Goal: Task Accomplishment & Management: Manage account settings

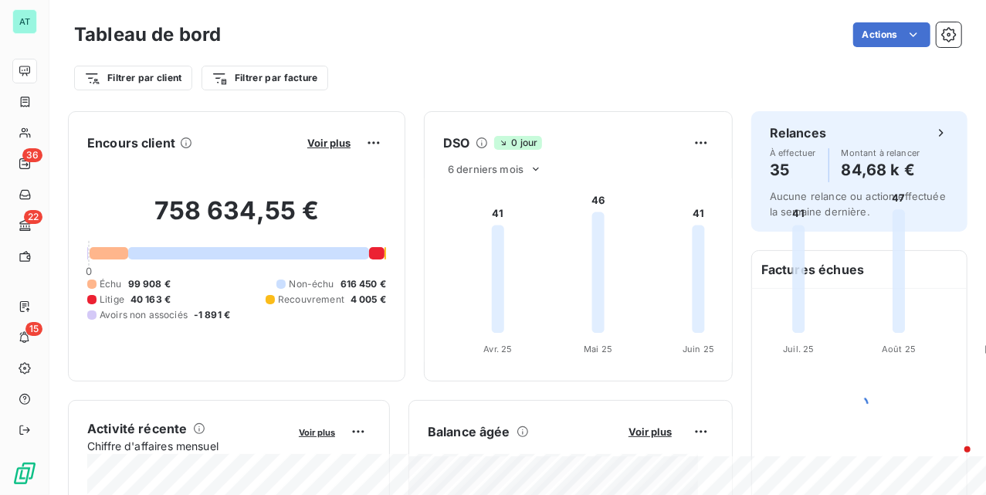
click at [386, 173] on div "758 634,55 € 0 Échu 99 908 € Non-échu 616 450 € Litige 40 163 € Recouvrement 4 …" at bounding box center [236, 258] width 299 height 207
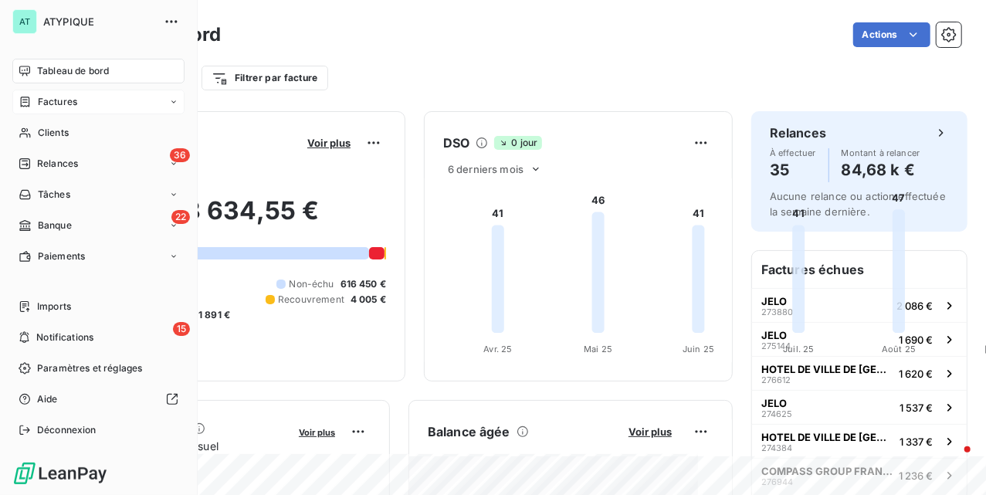
click at [38, 100] on span "Factures" at bounding box center [57, 102] width 39 height 14
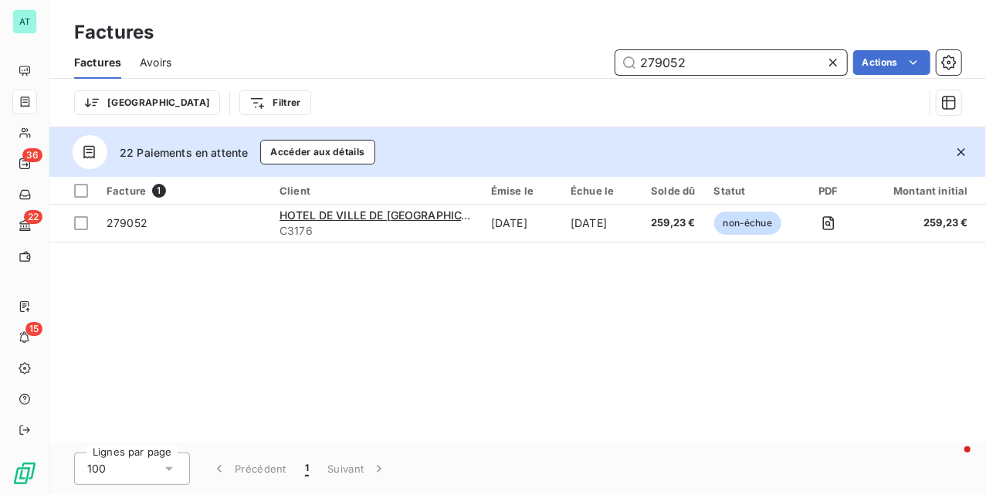
click at [706, 63] on input "279052" at bounding box center [732, 62] width 232 height 25
paste input "5103"
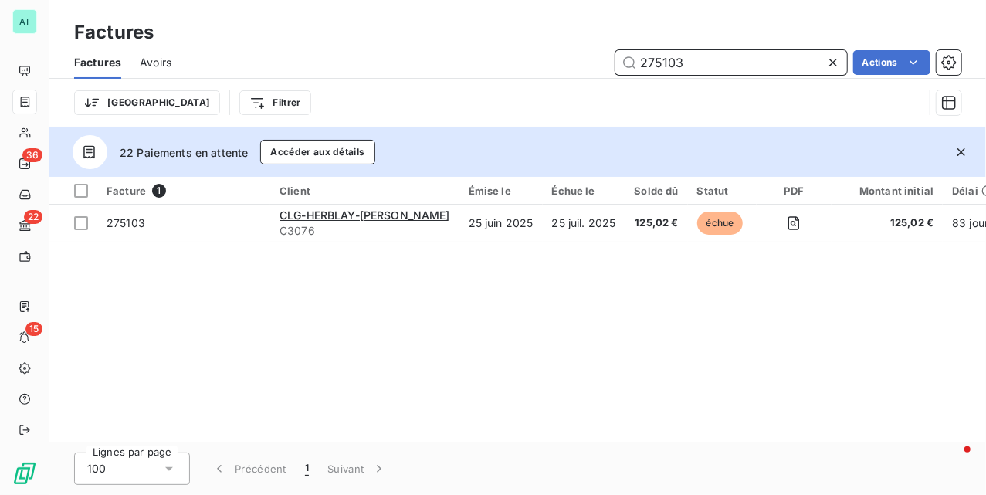
type input "275103"
click at [961, 158] on icon "button" at bounding box center [961, 151] width 15 height 15
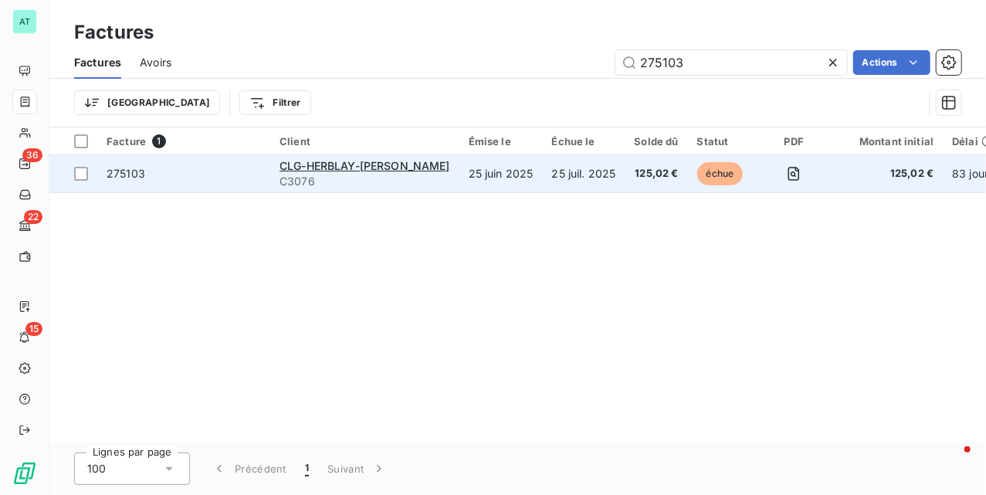
click at [124, 171] on span "275103" at bounding box center [126, 173] width 39 height 13
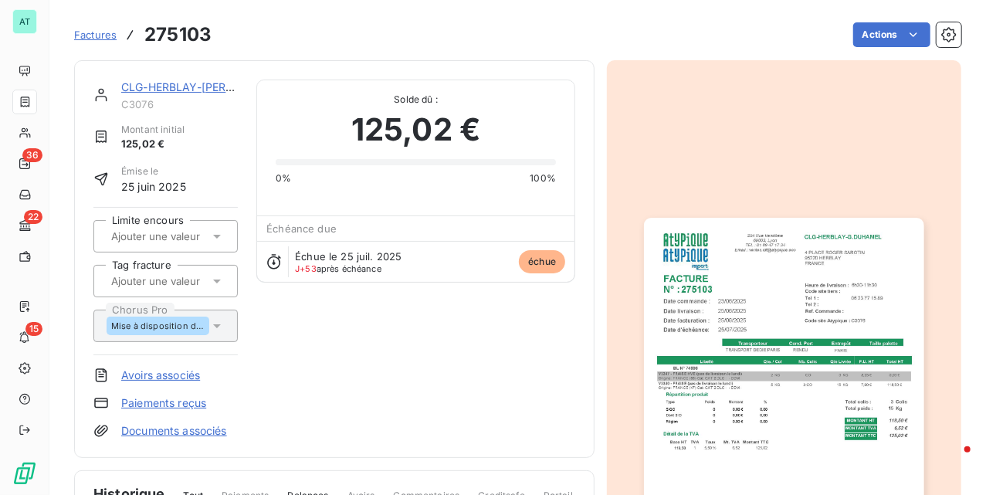
click at [143, 106] on span "C3076" at bounding box center [179, 104] width 117 height 12
drag, startPoint x: 143, startPoint y: 106, endPoint x: 154, endPoint y: 110, distance: 12.2
click at [143, 105] on span "C3076" at bounding box center [179, 104] width 117 height 12
copy span "C3076"
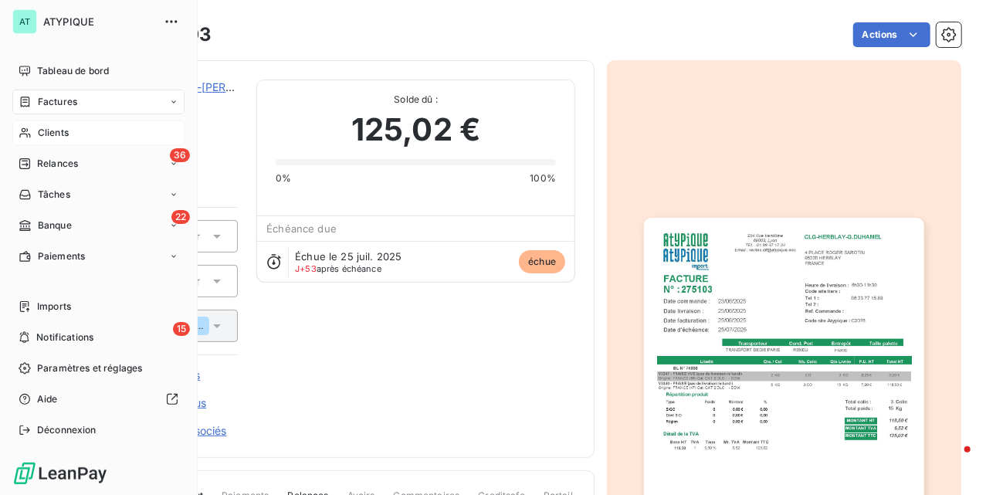
click at [43, 130] on span "Clients" at bounding box center [53, 133] width 31 height 14
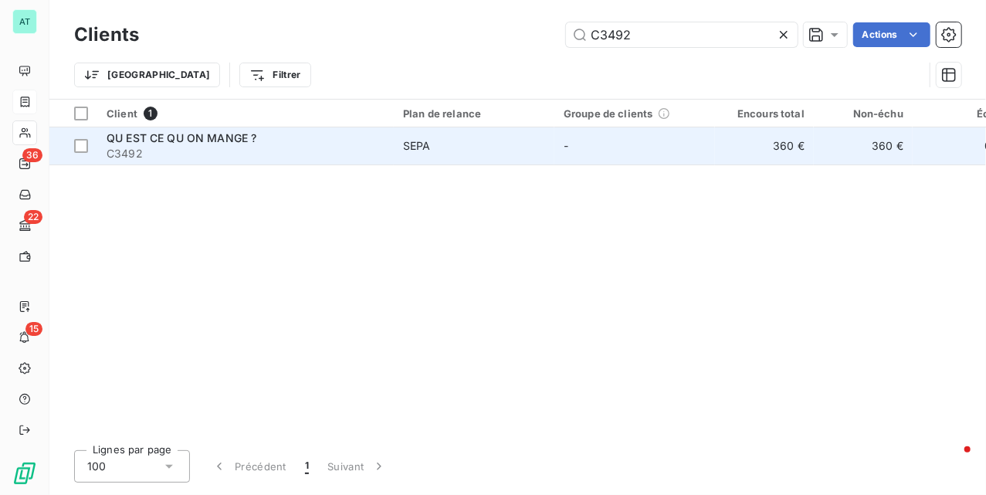
type input "C3492"
click at [241, 144] on span "QU EST CE QU ON MANGE ?" at bounding box center [182, 137] width 150 height 13
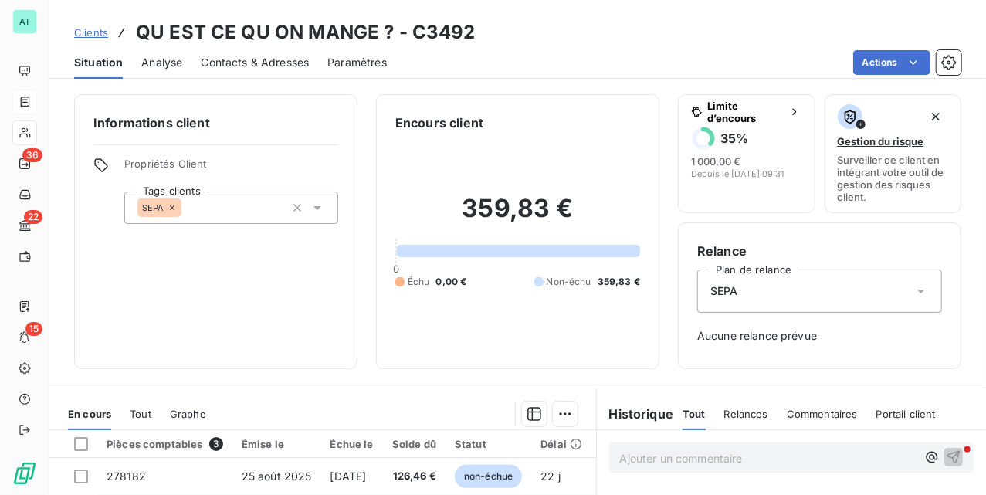
click at [250, 36] on h3 "QU EST CE QU ON MANGE ? - C3492" at bounding box center [306, 33] width 340 height 28
click at [253, 56] on span "Contacts & Adresses" at bounding box center [255, 62] width 108 height 15
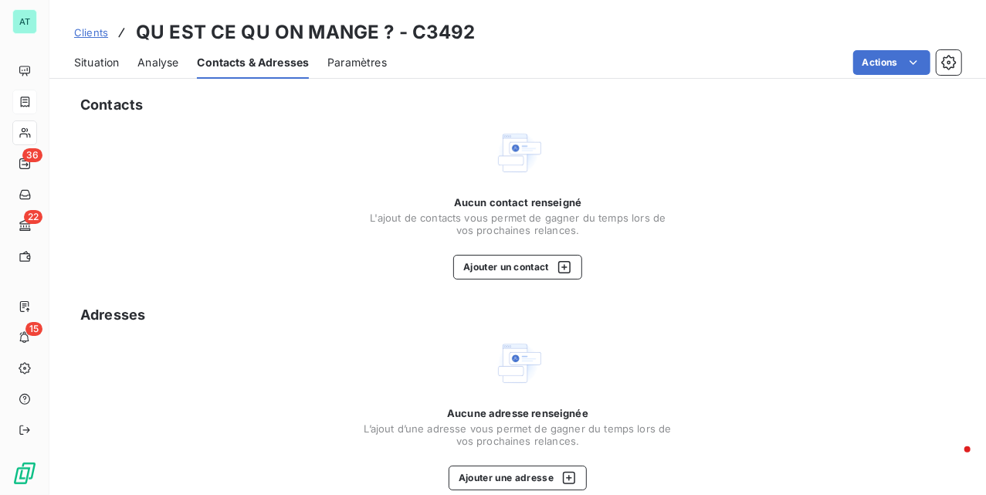
click at [464, 29] on h3 "QU EST CE QU ON MANGE ? - C3492" at bounding box center [306, 33] width 340 height 28
click at [414, 28] on h3 "QU EST CE QU ON MANGE ? - C3492" at bounding box center [306, 33] width 340 height 28
click at [436, 28] on h3 "QU EST CE QU ON MANGE ? - C3492" at bounding box center [306, 33] width 340 height 28
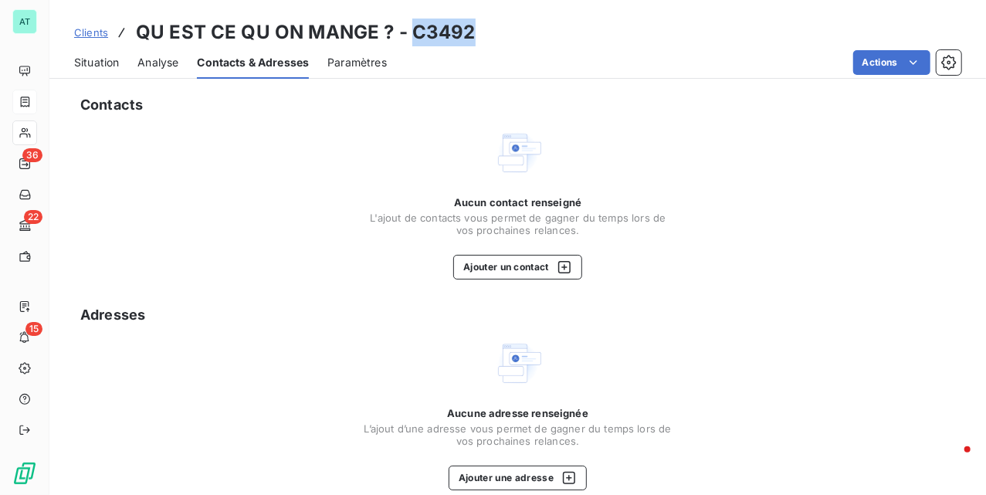
copy h3 "C3492"
drag, startPoint x: 81, startPoint y: 62, endPoint x: 79, endPoint y: 70, distance: 8.1
click at [81, 62] on span "Situation" at bounding box center [96, 62] width 45 height 15
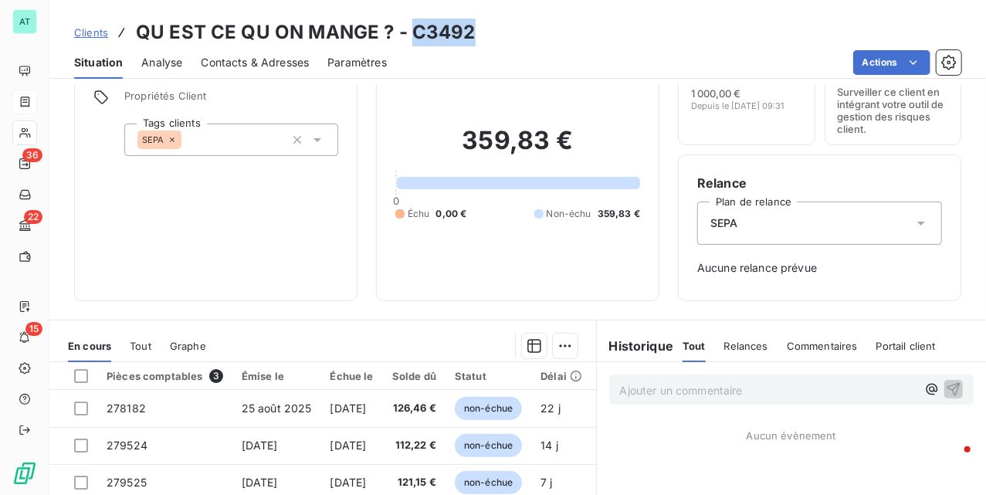
scroll to position [205, 0]
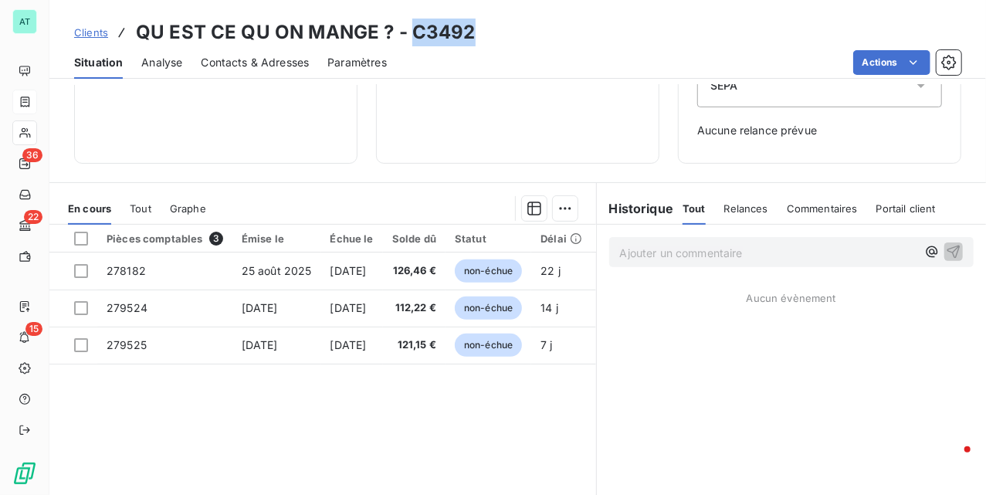
click at [242, 63] on span "Contacts & Adresses" at bounding box center [255, 62] width 108 height 15
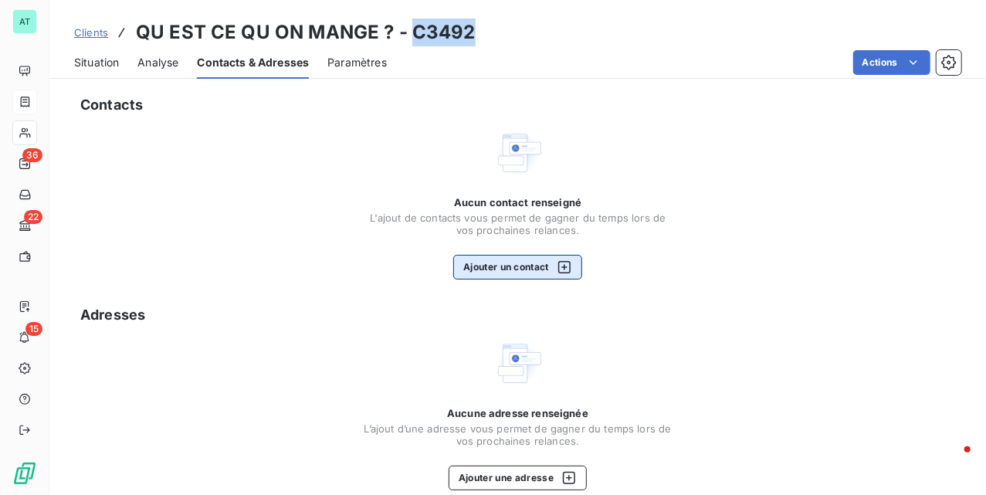
click at [505, 275] on button "Ajouter un contact" at bounding box center [517, 267] width 129 height 25
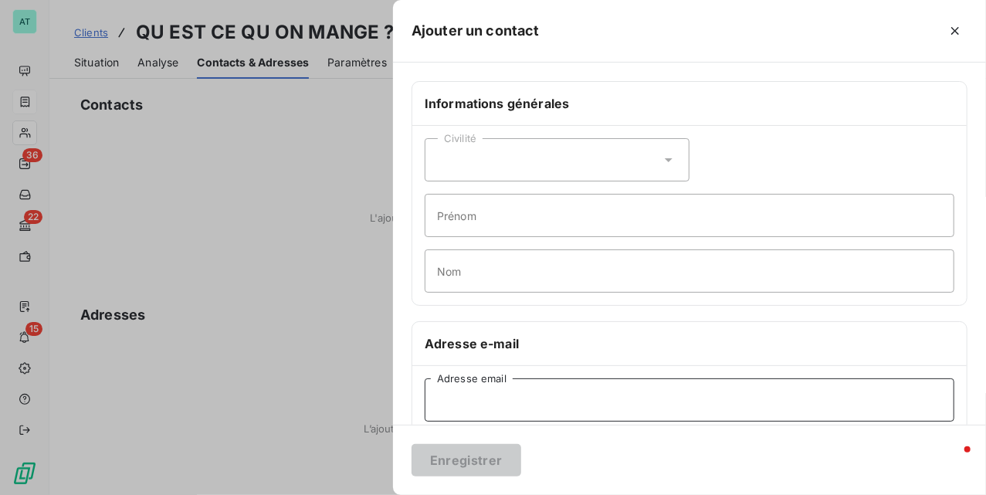
click at [522, 397] on input "Adresse email" at bounding box center [690, 399] width 530 height 43
paste input "[EMAIL_ADDRESS][DOMAIN_NAME]"
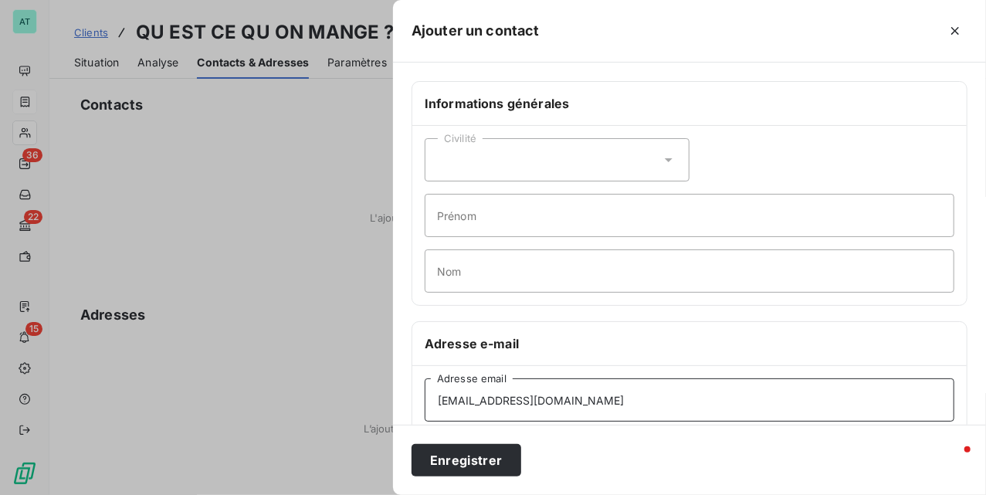
type input "[EMAIL_ADDRESS][DOMAIN_NAME]"
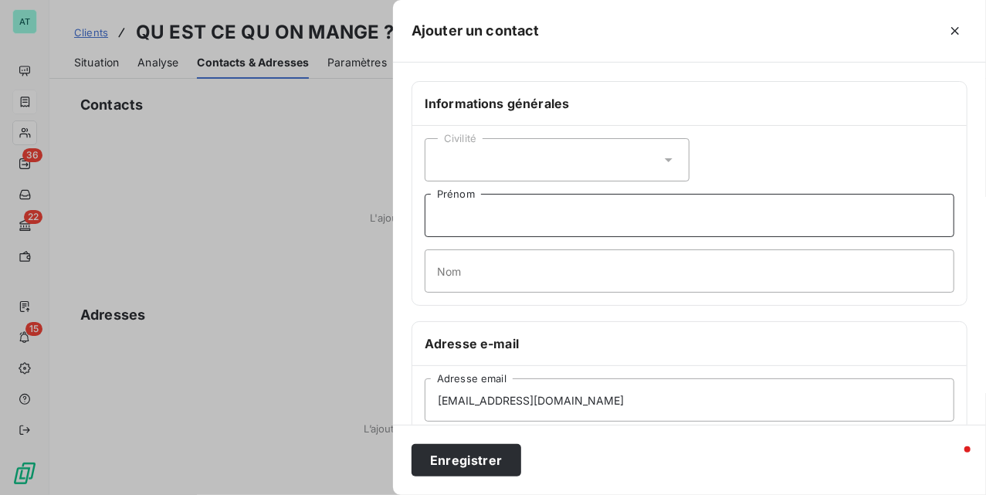
click at [488, 211] on input "Prénom" at bounding box center [690, 215] width 530 height 43
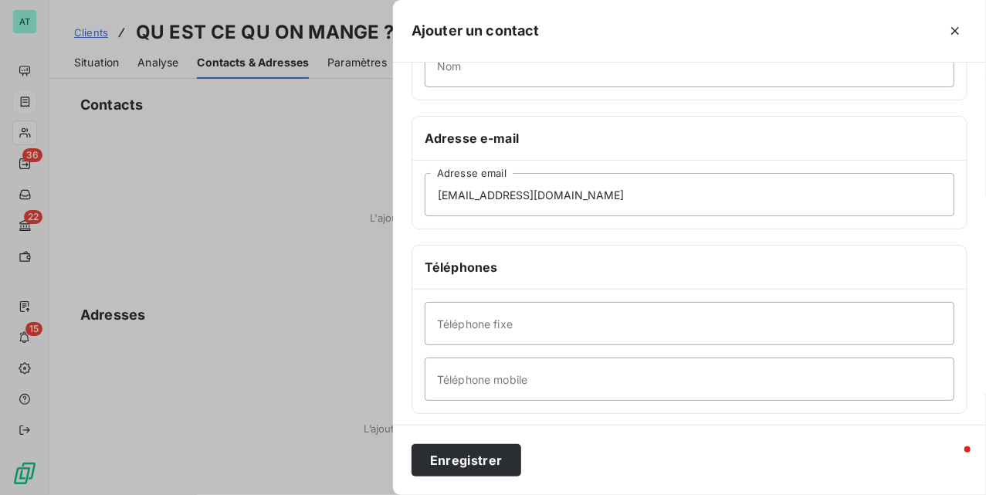
type input "[PERSON_NAME]"
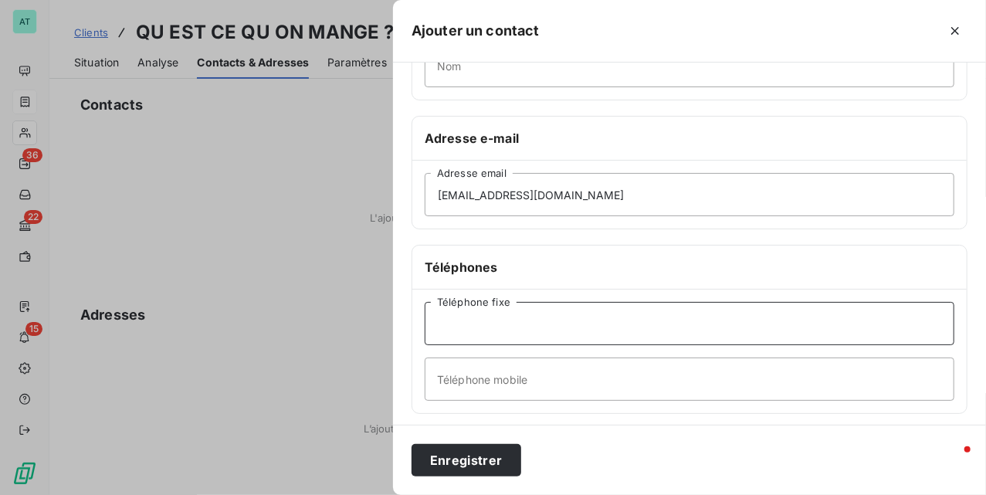
drag, startPoint x: 548, startPoint y: 326, endPoint x: 558, endPoint y: 344, distance: 21.1
click at [548, 325] on input "Téléphone fixe" at bounding box center [690, 323] width 530 height 43
paste input "06 63 69 15 86"
type input "06 63 69 15 86"
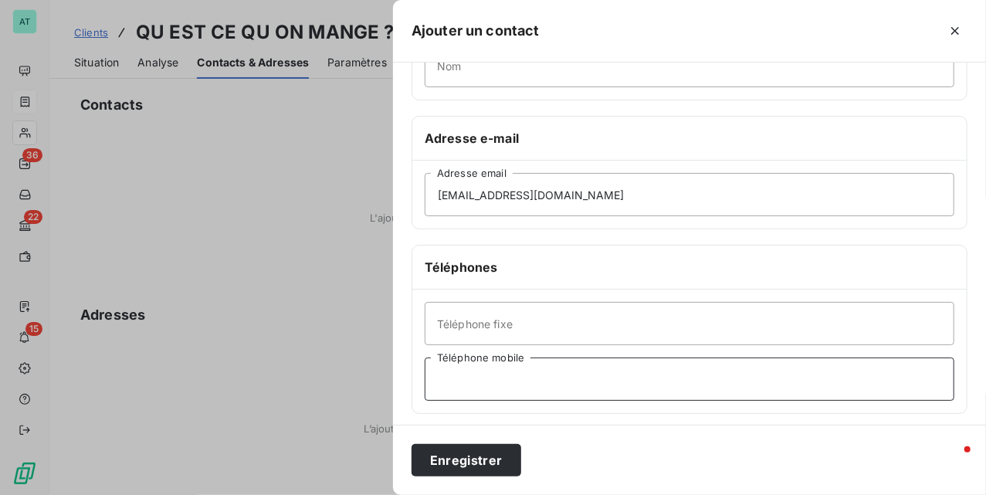
paste input "06 63 69 15 86"
type input "06 63 69 15 86"
click at [485, 449] on button "Enregistrer" at bounding box center [467, 460] width 110 height 32
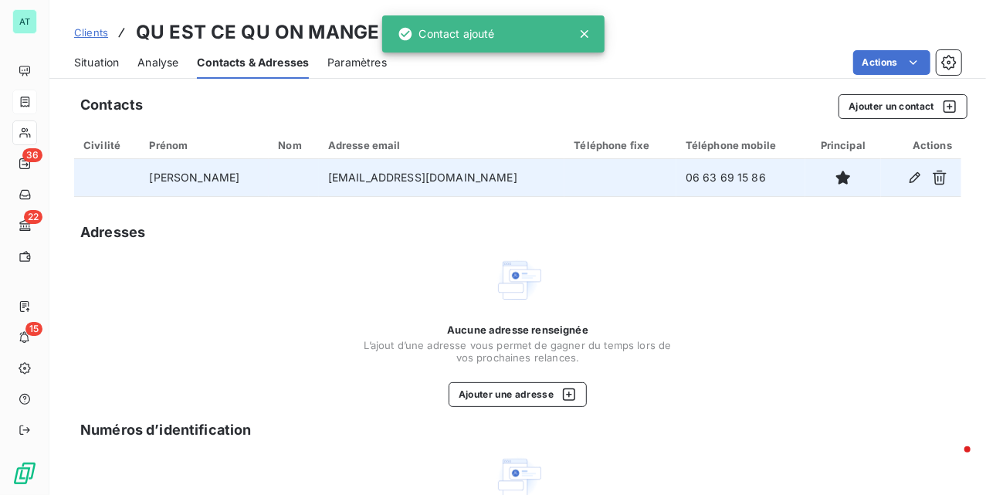
click at [319, 186] on td "[EMAIL_ADDRESS][DOMAIN_NAME]" at bounding box center [442, 177] width 246 height 37
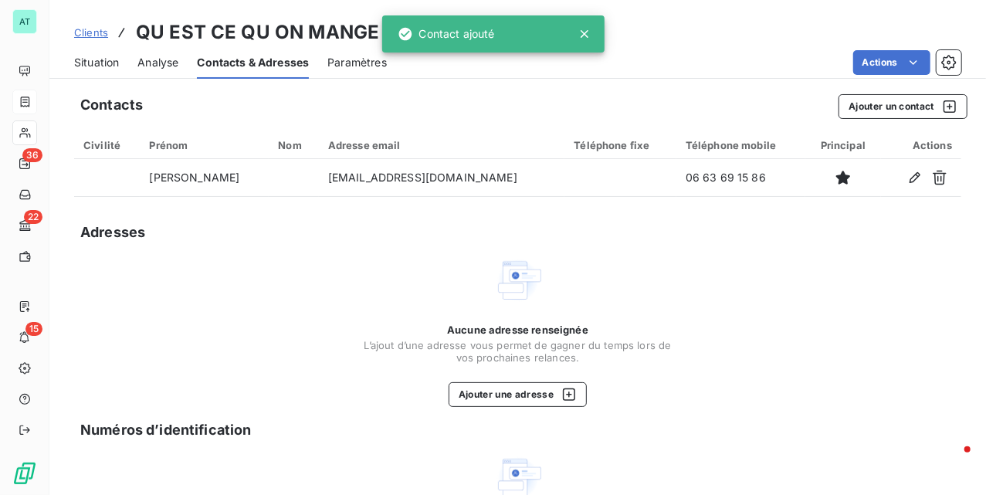
click at [105, 57] on span "Situation" at bounding box center [96, 62] width 45 height 15
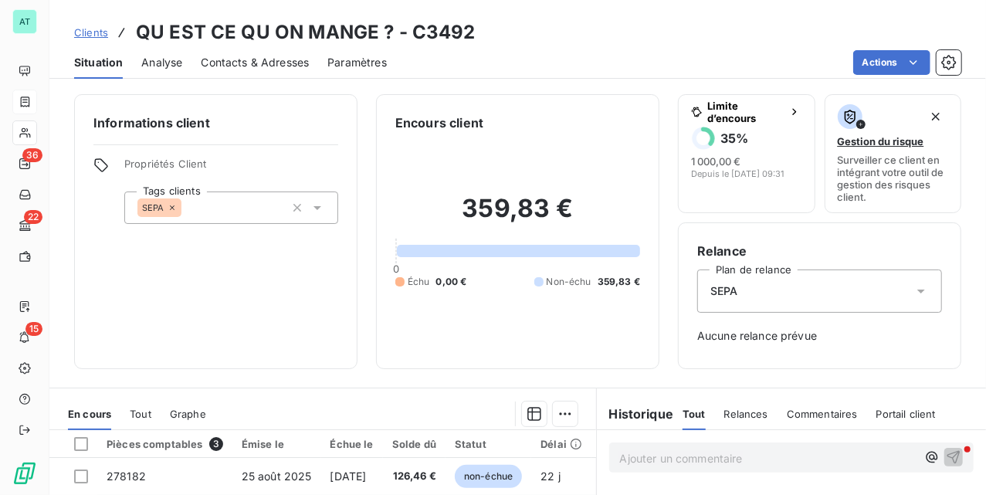
click at [295, 344] on div "Informations client Propriétés Client Tags clients SEPA" at bounding box center [215, 231] width 283 height 275
drag, startPoint x: 294, startPoint y: 290, endPoint x: 285, endPoint y: 284, distance: 11.1
click at [294, 290] on div "Informations client Propriétés Client Tags clients SEPA" at bounding box center [215, 231] width 283 height 275
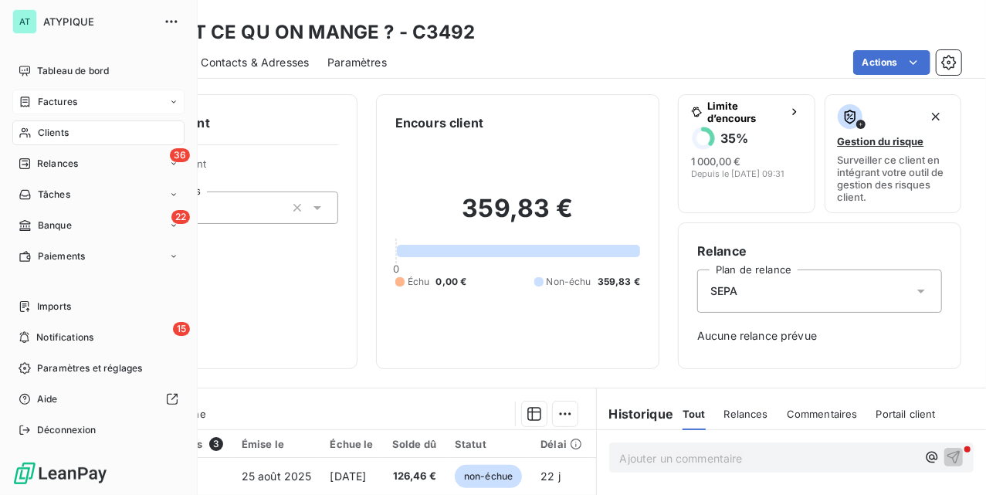
drag, startPoint x: 40, startPoint y: 134, endPoint x: 68, endPoint y: 131, distance: 28.0
click at [40, 134] on span "Clients" at bounding box center [53, 133] width 31 height 14
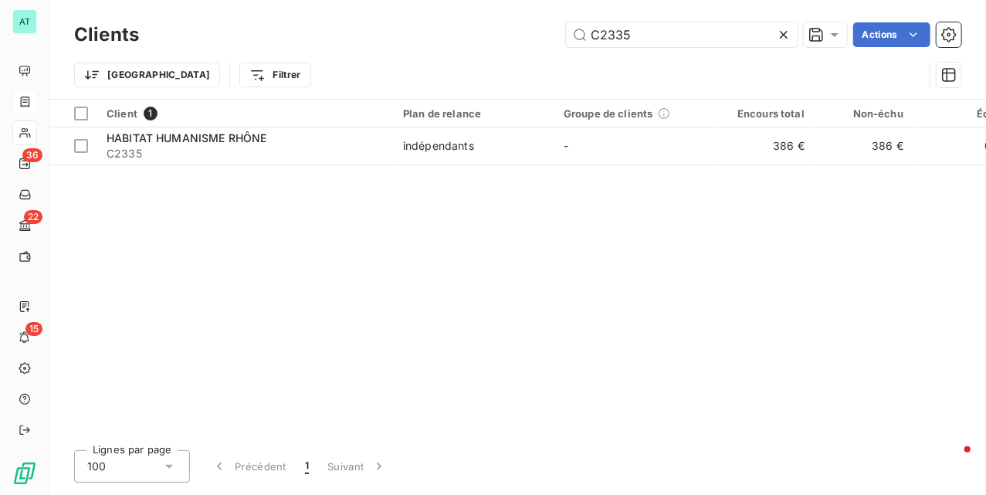
type input "C2335"
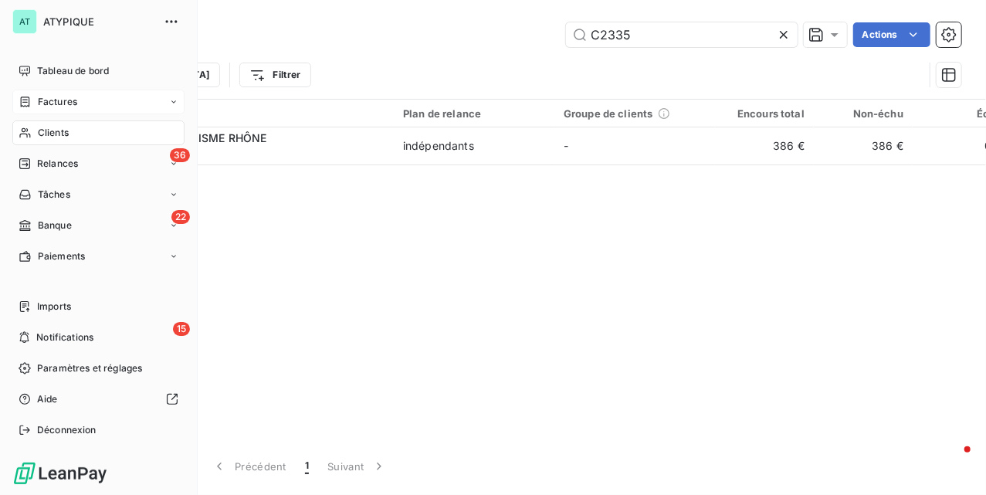
click at [23, 88] on nav "Tableau de bord Factures Clients 36 Relances Tâches 22 Banque Paiements" at bounding box center [98, 164] width 172 height 210
click at [32, 93] on div "Factures" at bounding box center [98, 102] width 172 height 25
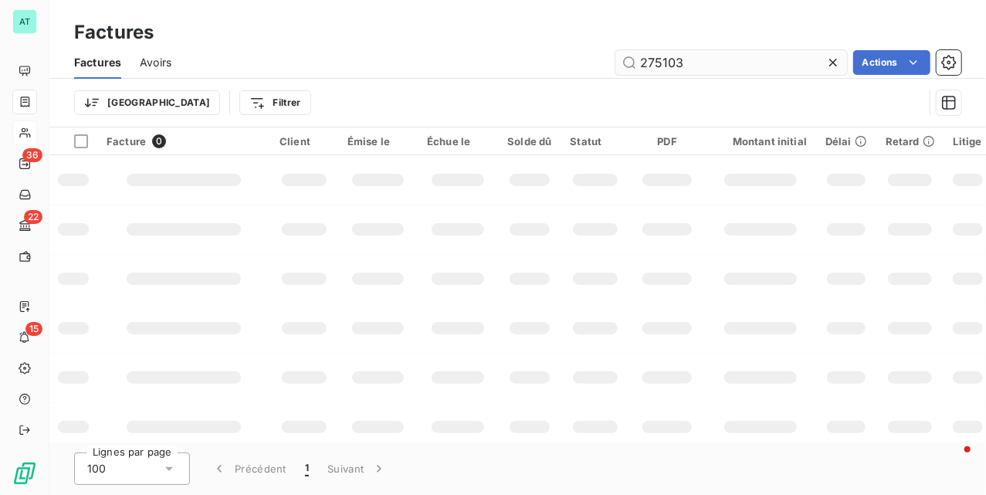
type input "275103"
click at [257, 212] on td at bounding box center [183, 229] width 173 height 49
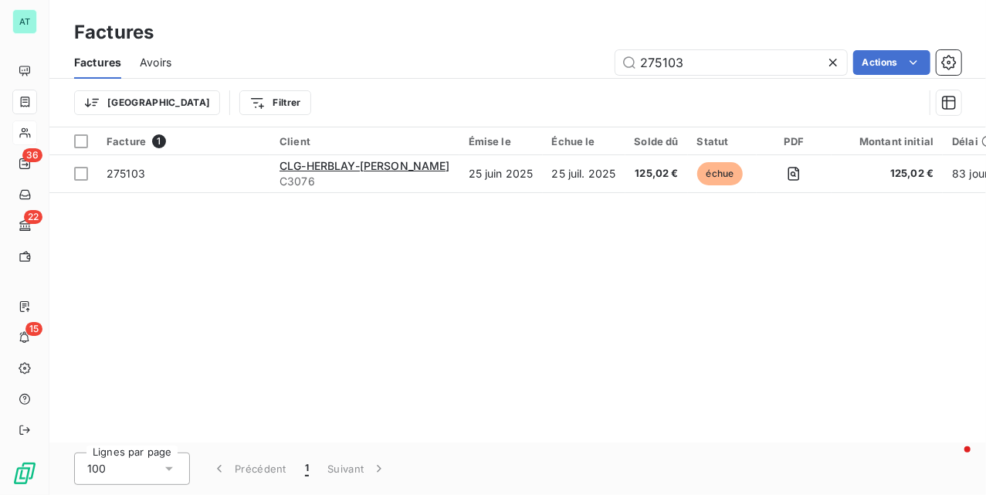
click at [281, 259] on div "Facture 1 Client Émise le Échue le Solde dû Statut PDF Montant initial Délai Re…" at bounding box center [517, 284] width 937 height 315
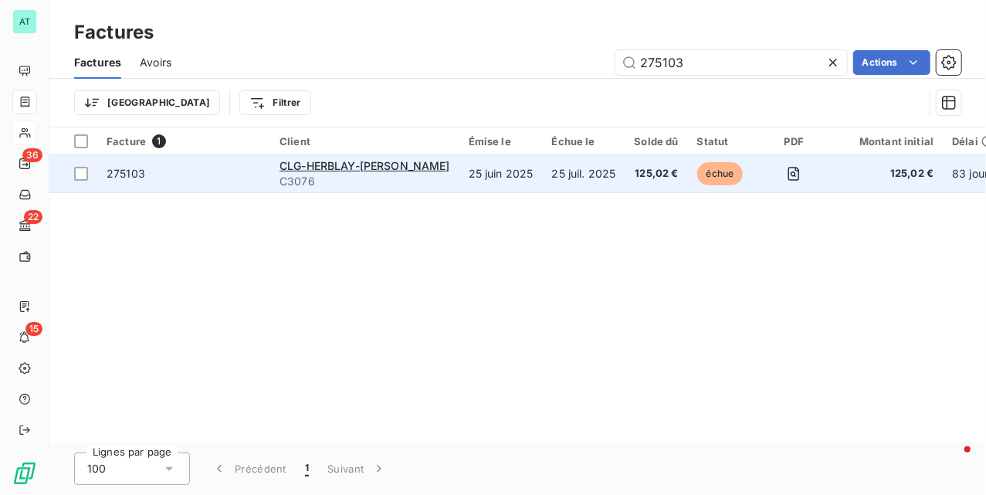
click at [142, 170] on span "275103" at bounding box center [126, 173] width 39 height 13
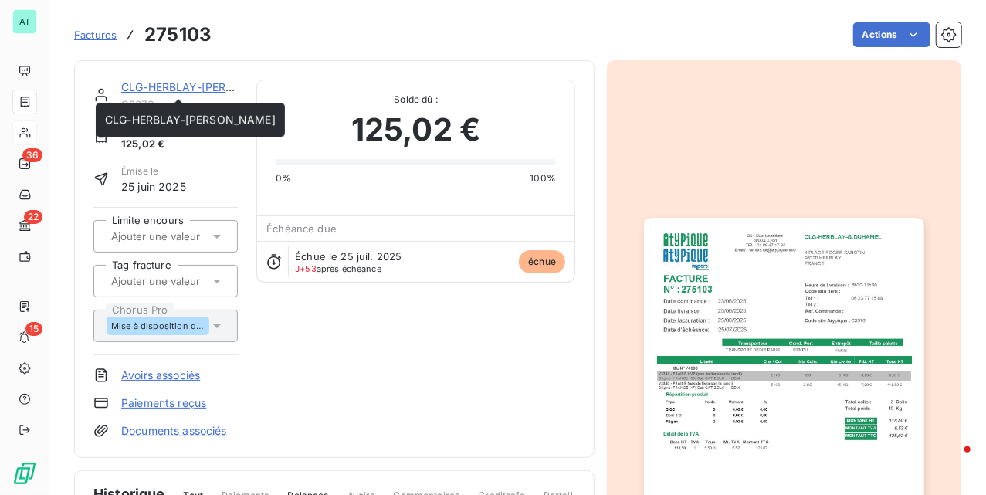
click at [148, 81] on link "CLG-HERBLAY-[PERSON_NAME]" at bounding box center [206, 86] width 171 height 13
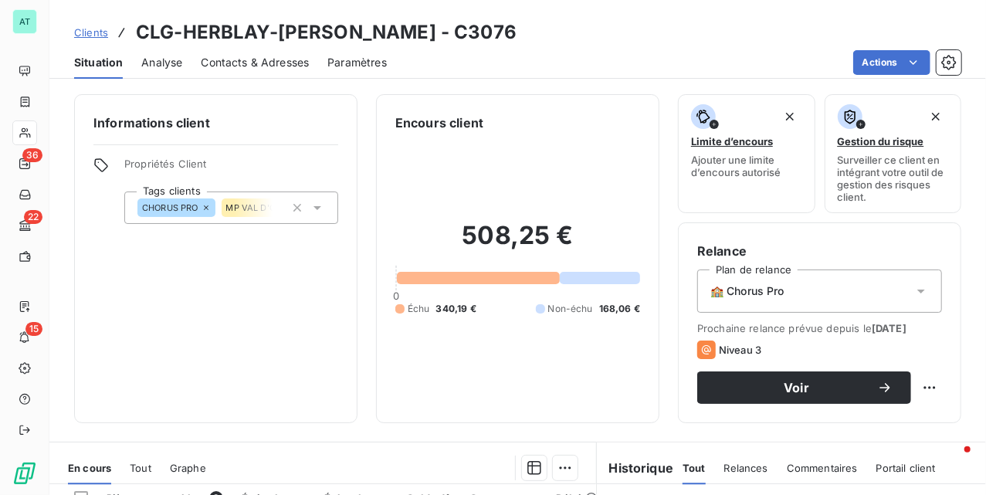
click at [276, 353] on div "Informations client Propriétés Client Tags clients CHORUS PRO MP [GEOGRAPHIC_DA…" at bounding box center [215, 258] width 283 height 329
click at [229, 289] on div "Informations client Propriétés Client Tags clients CHORUS PRO MP [GEOGRAPHIC_DA…" at bounding box center [215, 258] width 283 height 329
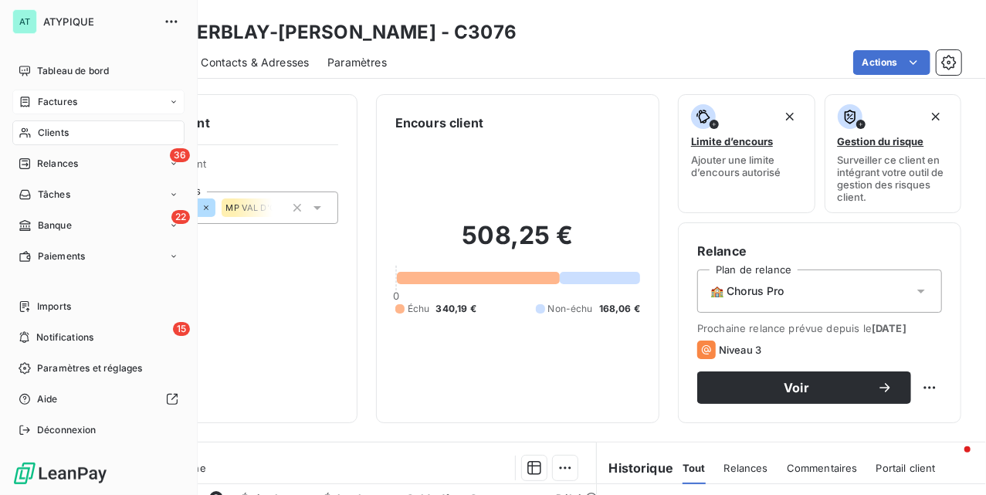
click at [38, 110] on div "Factures" at bounding box center [98, 102] width 172 height 25
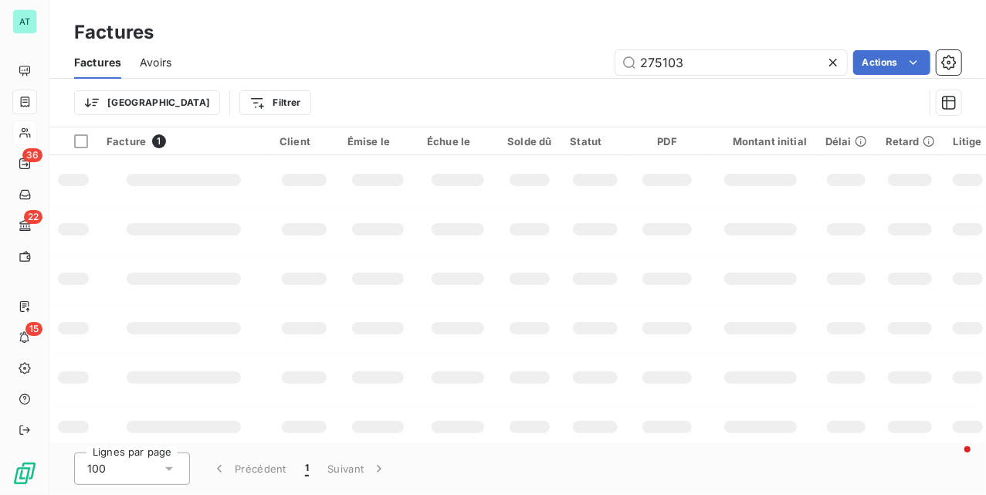
click at [835, 65] on icon at bounding box center [833, 63] width 8 height 8
click at [505, 59] on div "Actions" at bounding box center [576, 62] width 772 height 25
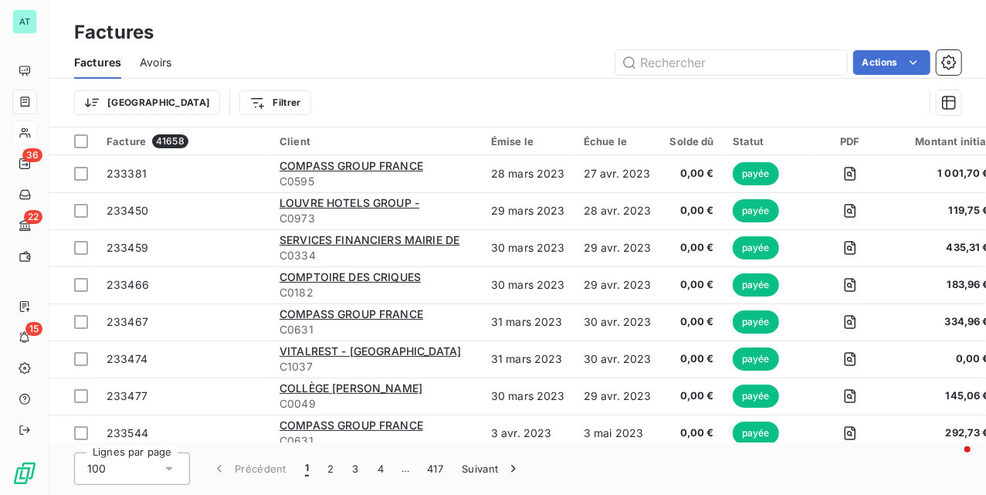
click at [882, 59] on html "AT 36 22 15 Factures Factures Avoirs Actions Trier Filtrer Facture 41658 Client…" at bounding box center [493, 247] width 986 height 495
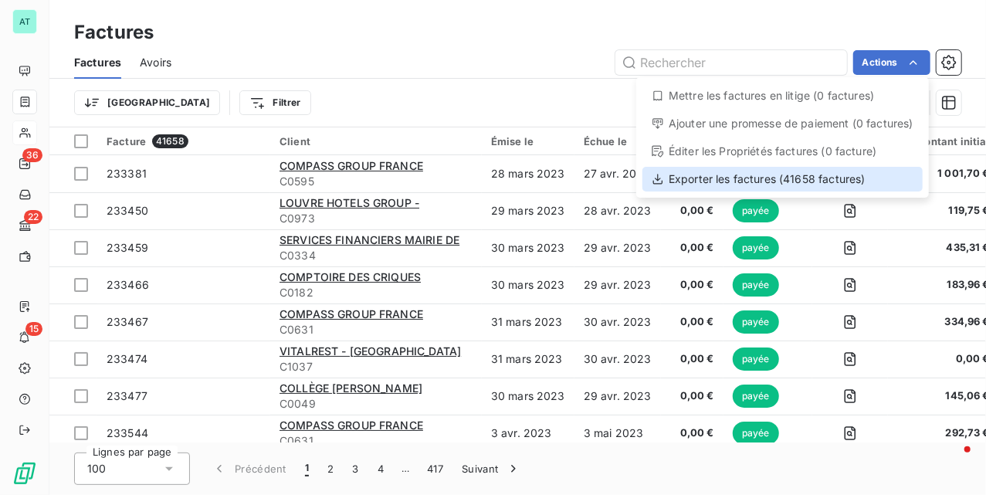
click at [829, 173] on div "Exporter les factures (41658 factures)" at bounding box center [783, 179] width 280 height 25
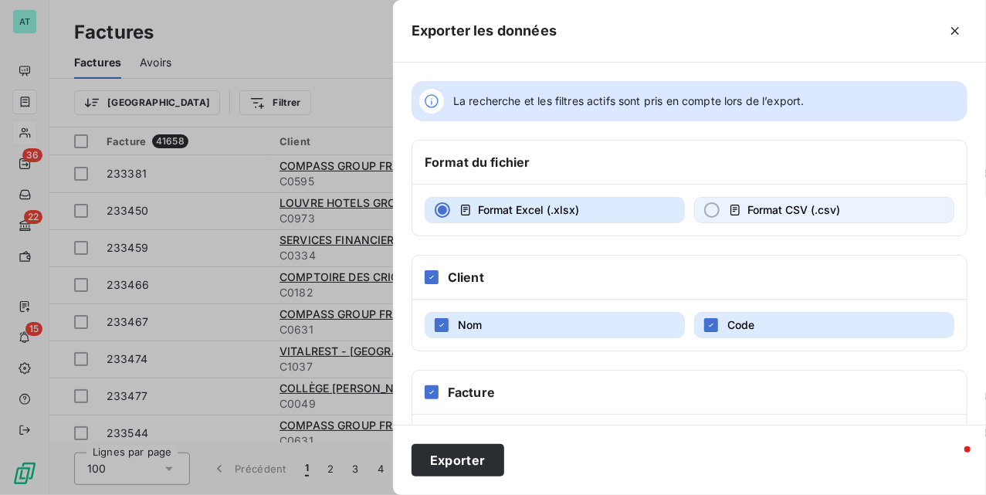
click at [785, 212] on span "Format CSV (.csv)" at bounding box center [794, 209] width 93 height 13
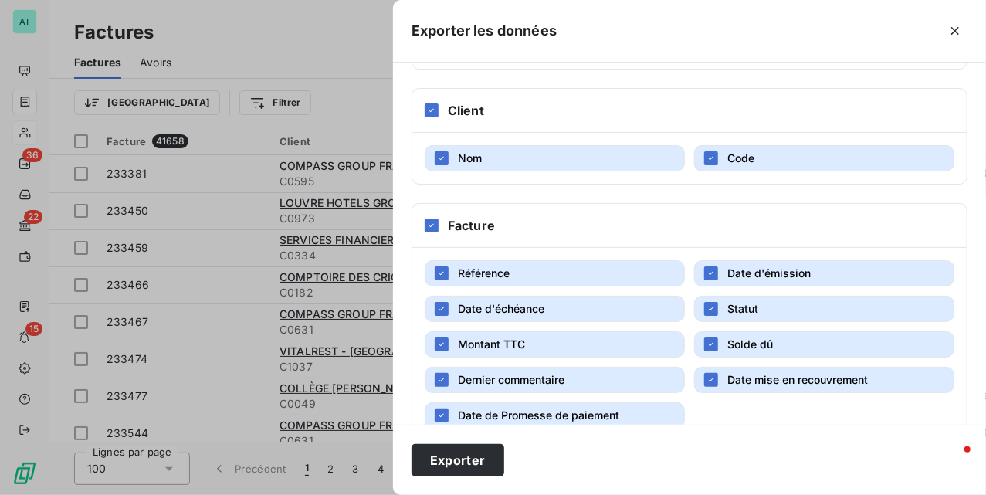
scroll to position [476, 0]
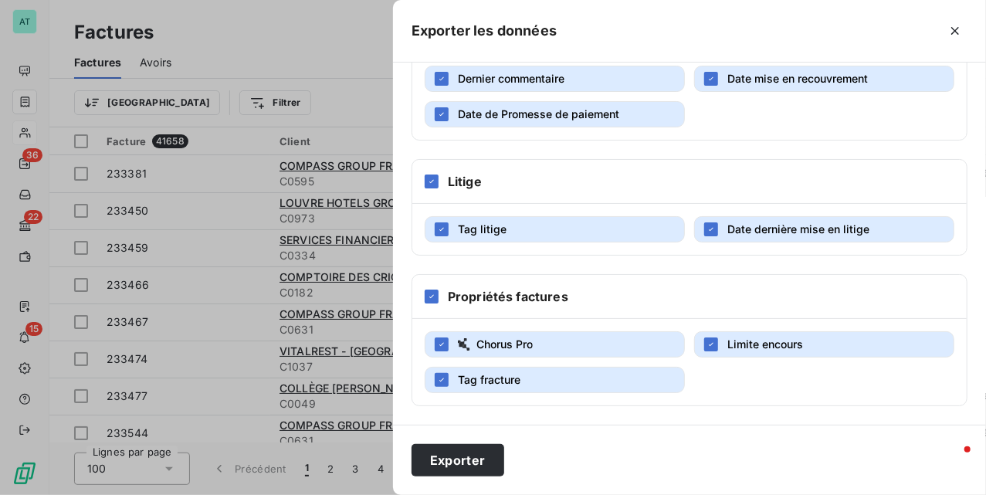
click at [569, 116] on span "Date de Promesse de paiement" at bounding box center [538, 113] width 161 height 13
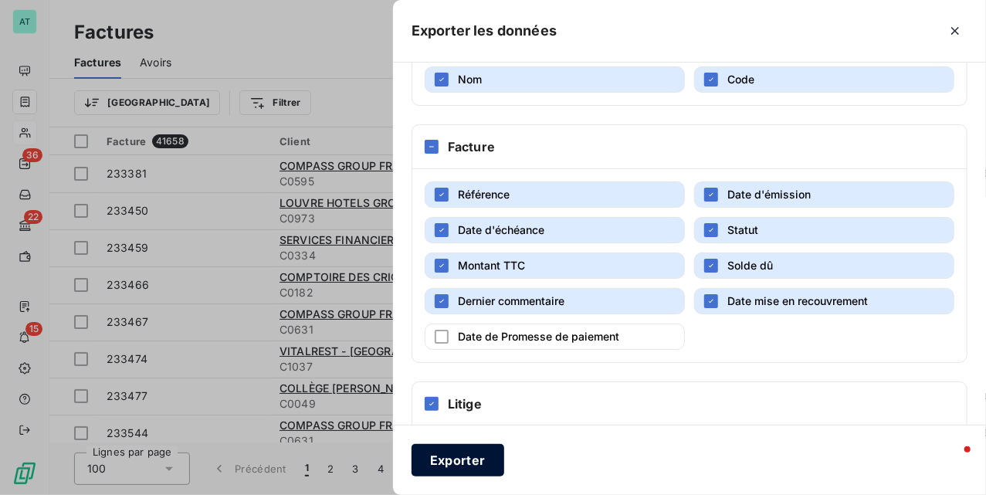
scroll to position [168, 0]
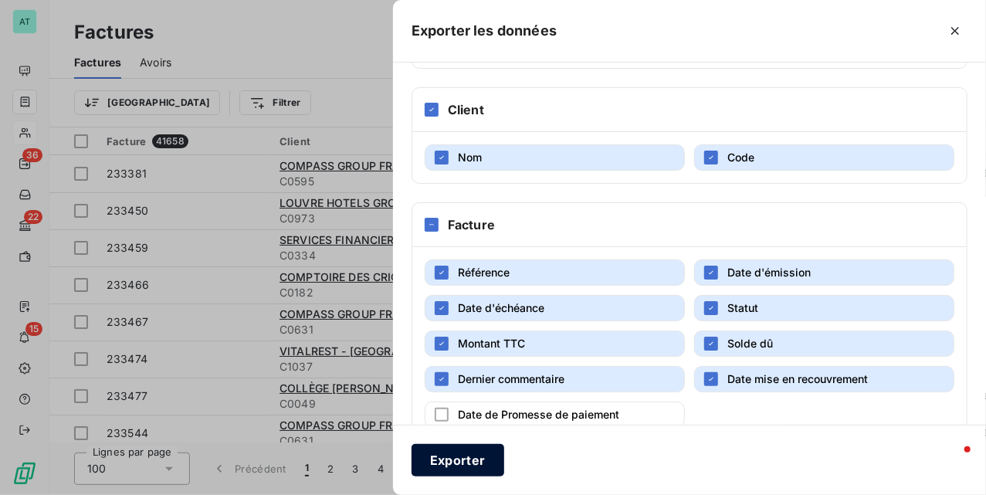
click at [464, 455] on button "Exporter" at bounding box center [458, 460] width 93 height 32
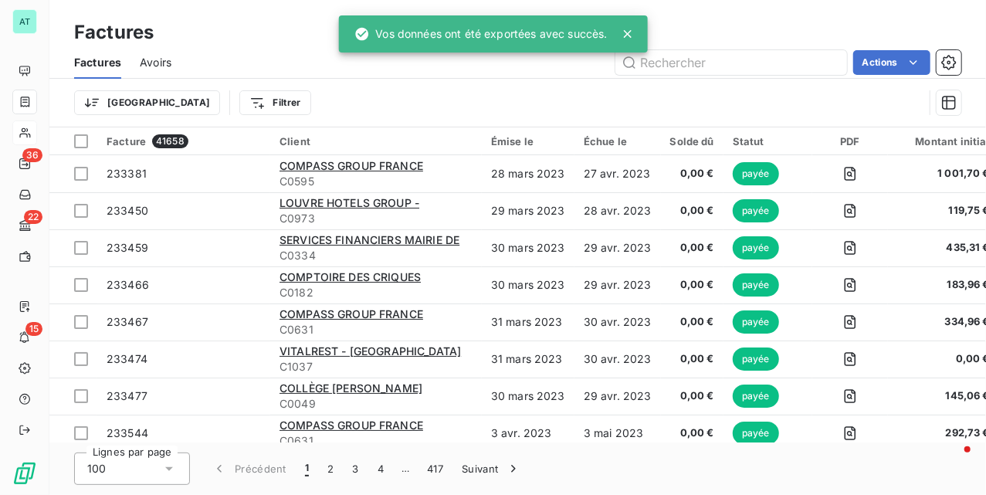
click at [158, 63] on span "Avoirs" at bounding box center [156, 62] width 32 height 15
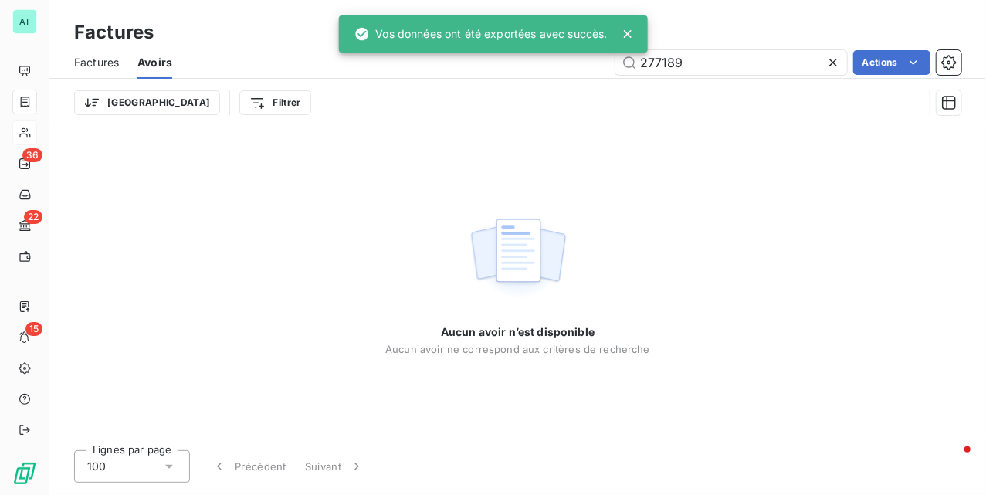
click at [838, 59] on icon at bounding box center [833, 62] width 15 height 15
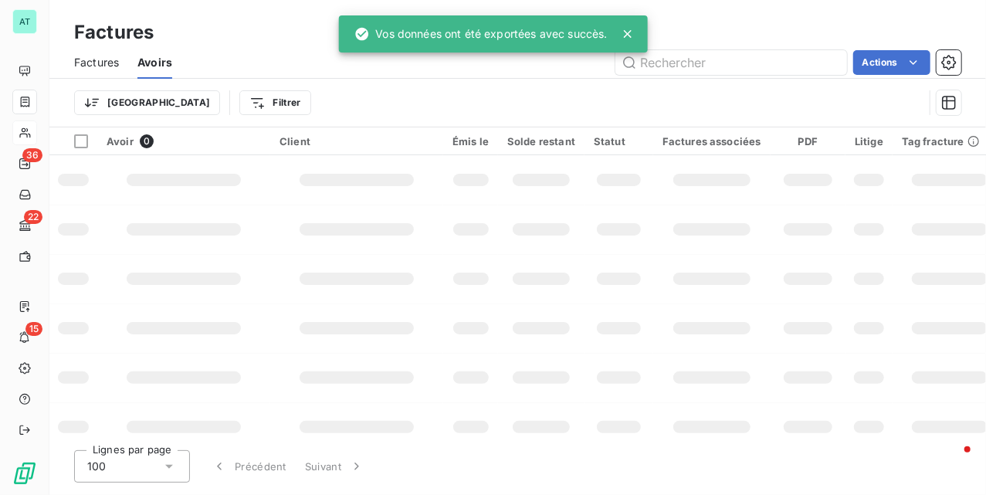
click at [773, 32] on div "Factures" at bounding box center [517, 33] width 937 height 28
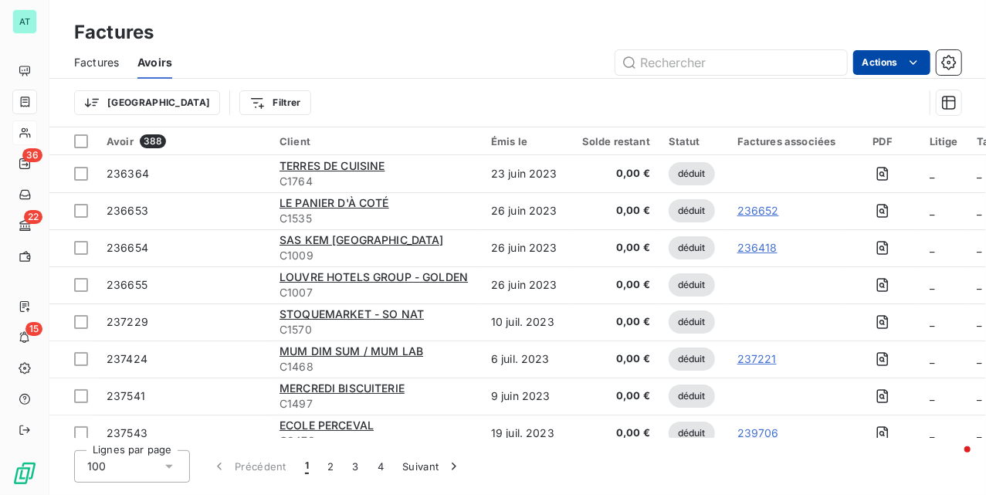
click at [897, 63] on html "AT 36 22 15 Factures Factures Avoirs Actions Trier Filtrer Avoir 388 Client Émi…" at bounding box center [493, 247] width 986 height 495
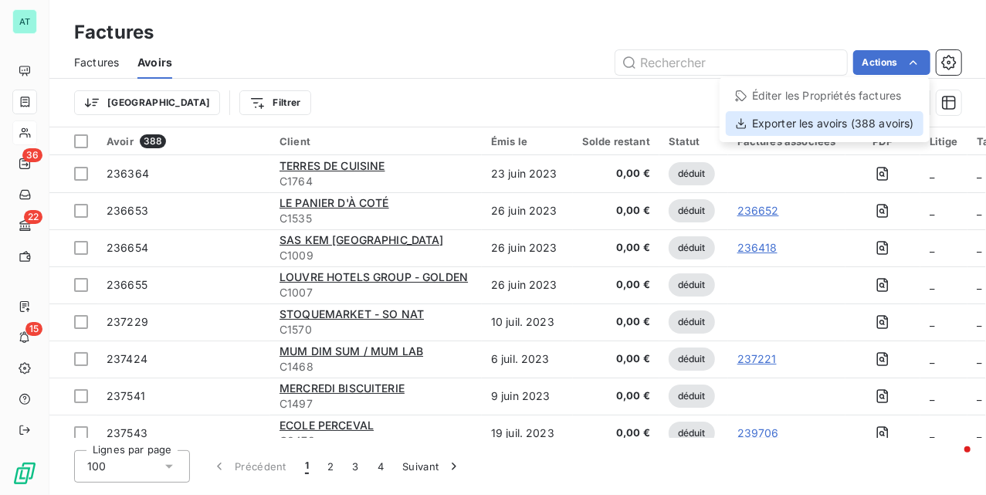
click at [863, 121] on div "Exporter les avoirs (388 avoirs)" at bounding box center [825, 123] width 198 height 25
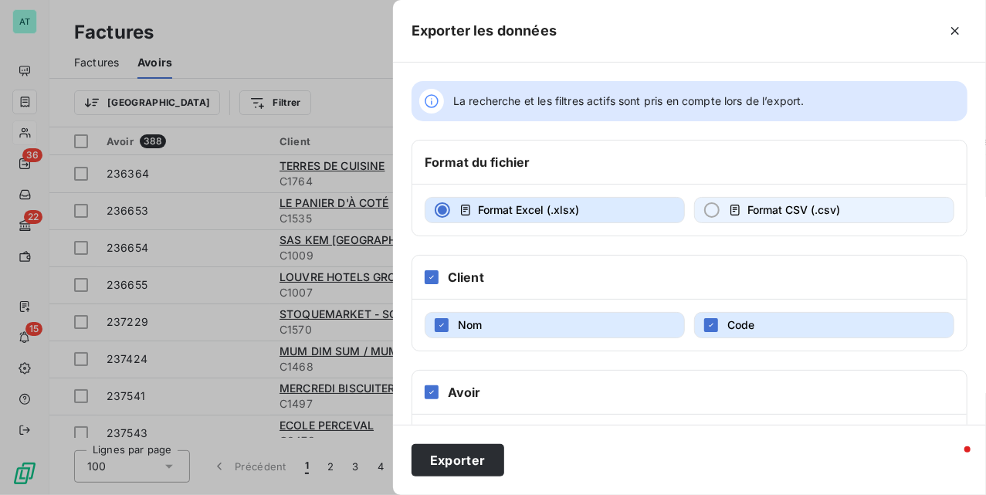
click at [819, 207] on span "Format CSV (.csv)" at bounding box center [794, 209] width 93 height 13
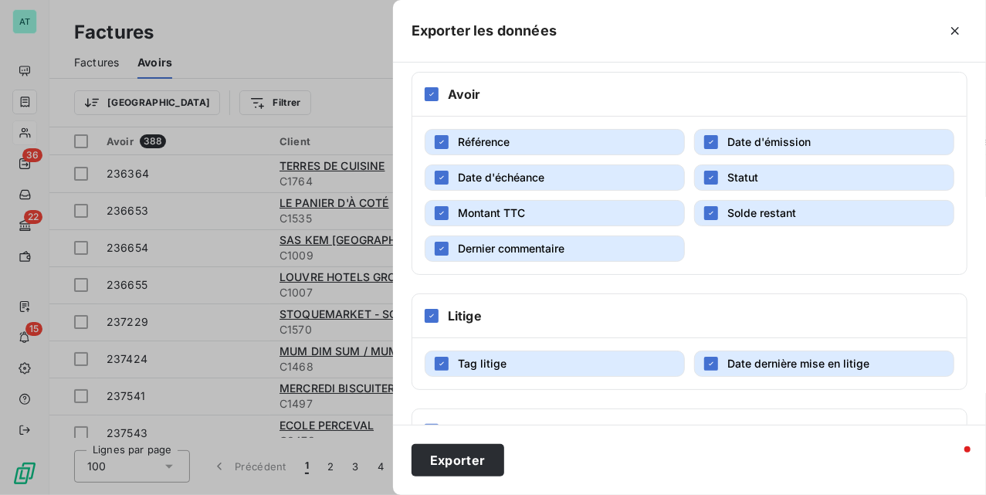
scroll to position [440, 0]
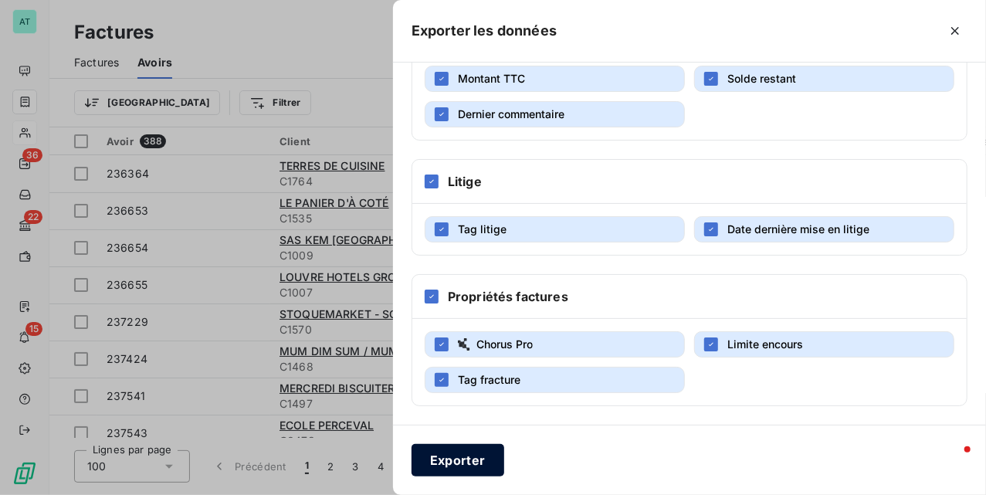
click at [476, 456] on button "Exporter" at bounding box center [458, 460] width 93 height 32
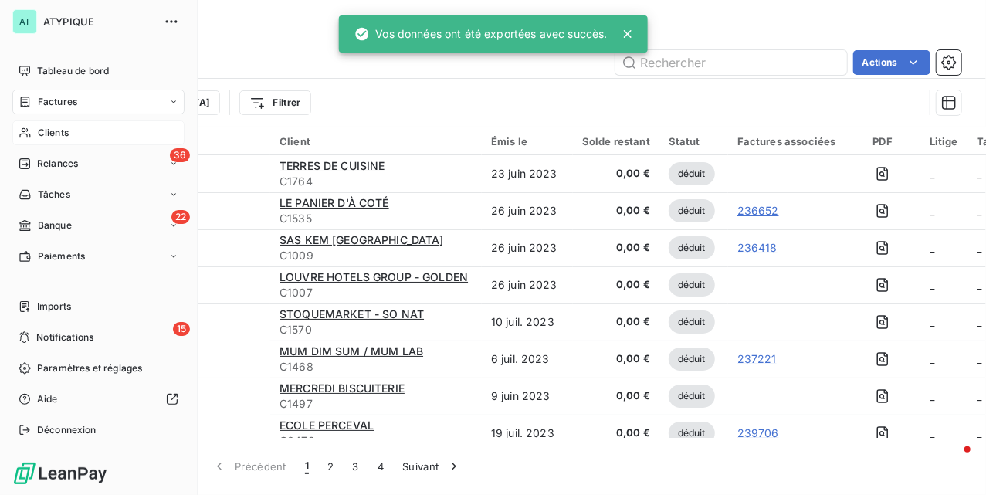
click at [29, 134] on icon at bounding box center [24, 133] width 11 height 10
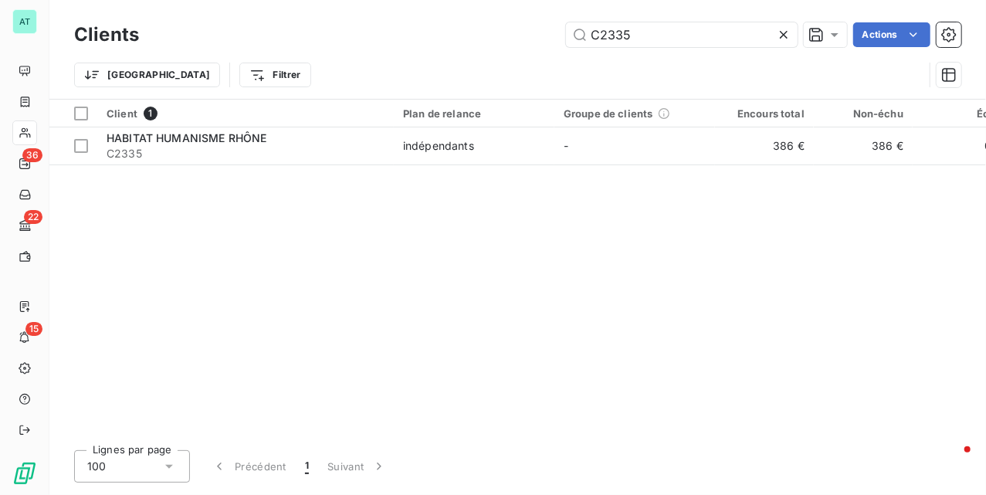
click at [780, 38] on icon at bounding box center [784, 35] width 8 height 8
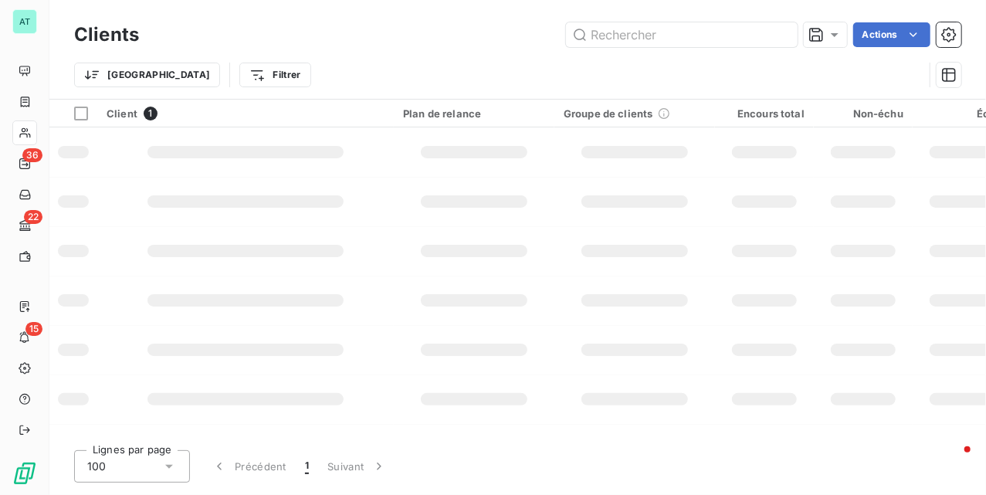
click at [419, 38] on div "Actions" at bounding box center [560, 34] width 804 height 25
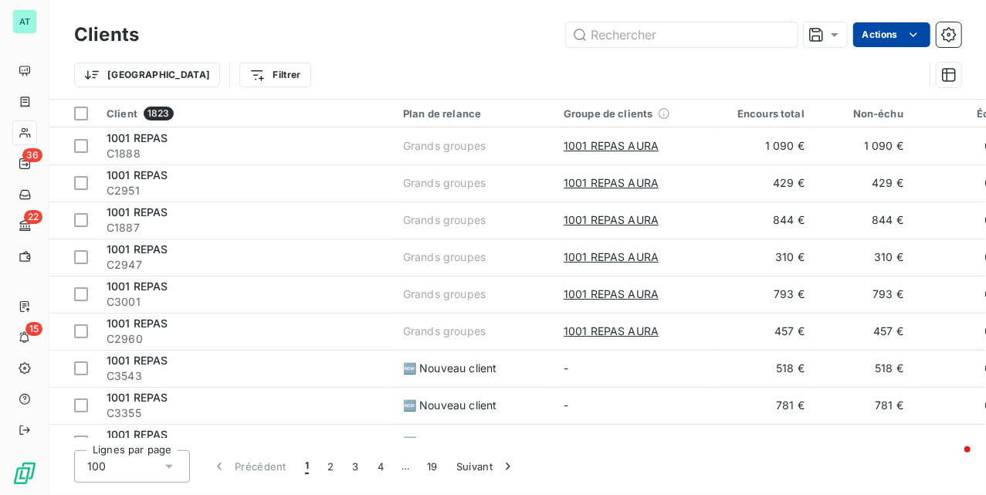
click at [890, 36] on html "AT 36 22 15 Clients Actions Trier Filtrer Client 1823 Plan de relance Groupe de…" at bounding box center [493, 247] width 986 height 495
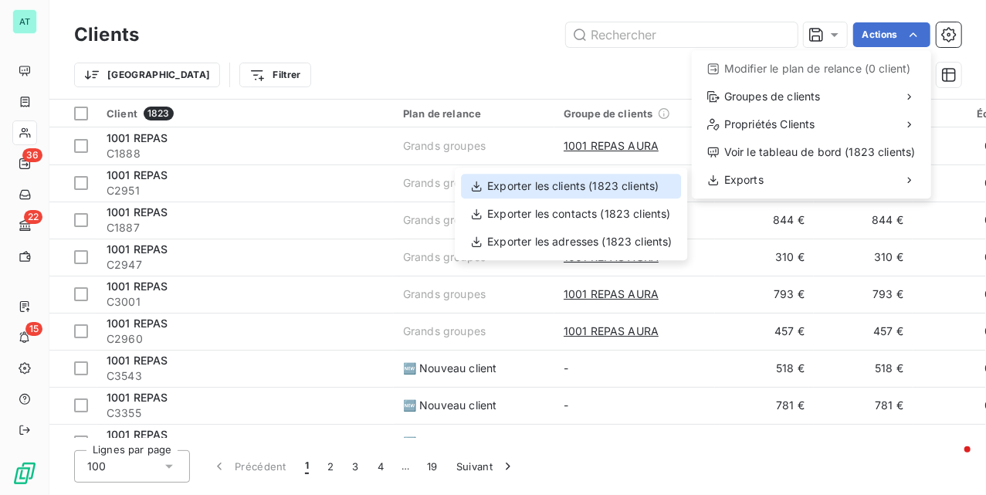
click at [601, 190] on div "Exporter les clients (1823 clients)" at bounding box center [571, 186] width 220 height 25
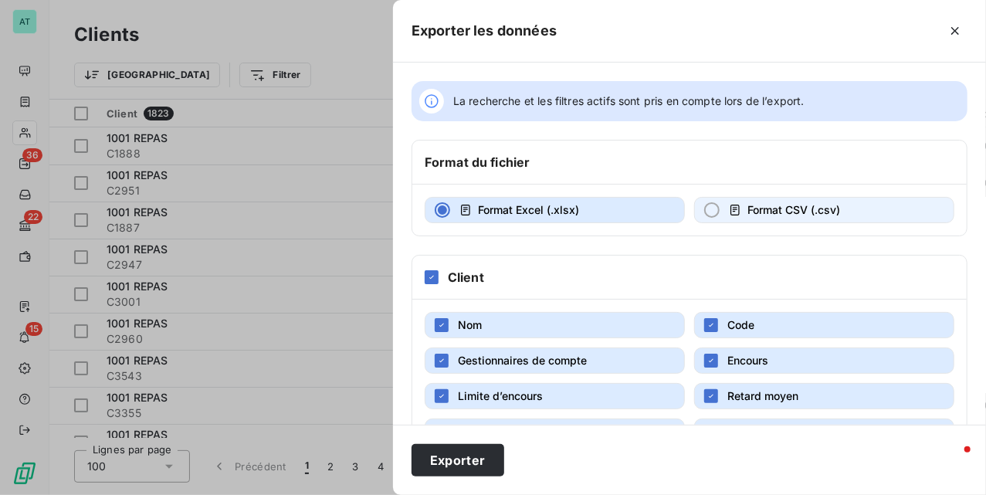
drag, startPoint x: 721, startPoint y: 222, endPoint x: 721, endPoint y: 213, distance: 9.3
click at [721, 223] on button "Format CSV (.csv)" at bounding box center [824, 210] width 260 height 26
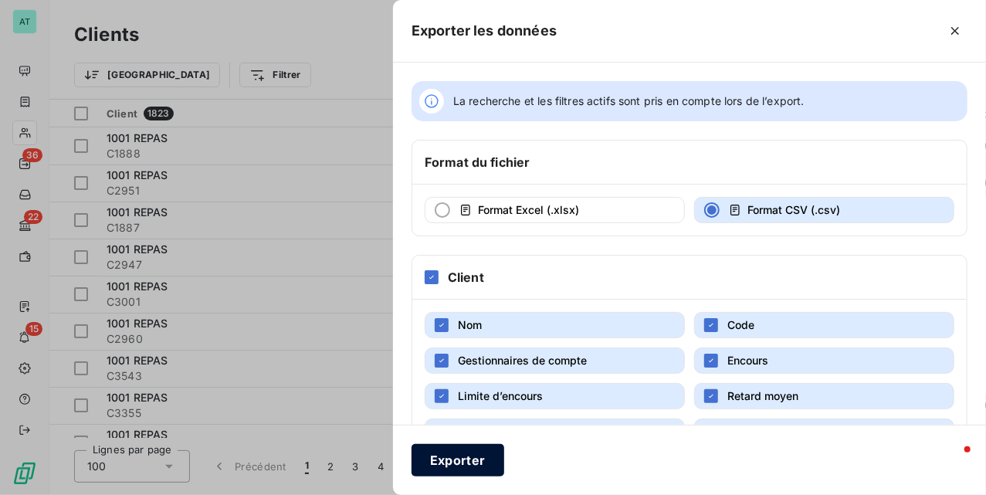
click at [462, 468] on button "Exporter" at bounding box center [458, 460] width 93 height 32
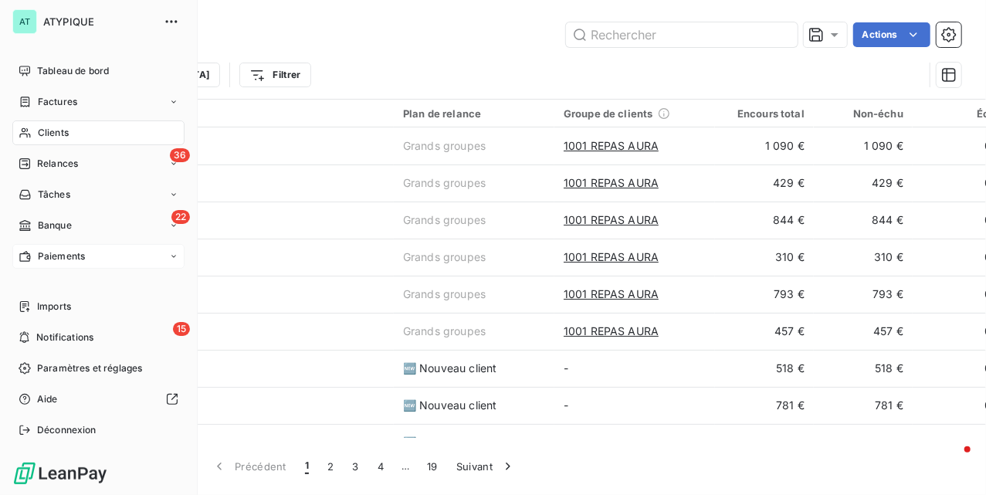
click at [79, 250] on span "Paiements" at bounding box center [61, 256] width 47 height 14
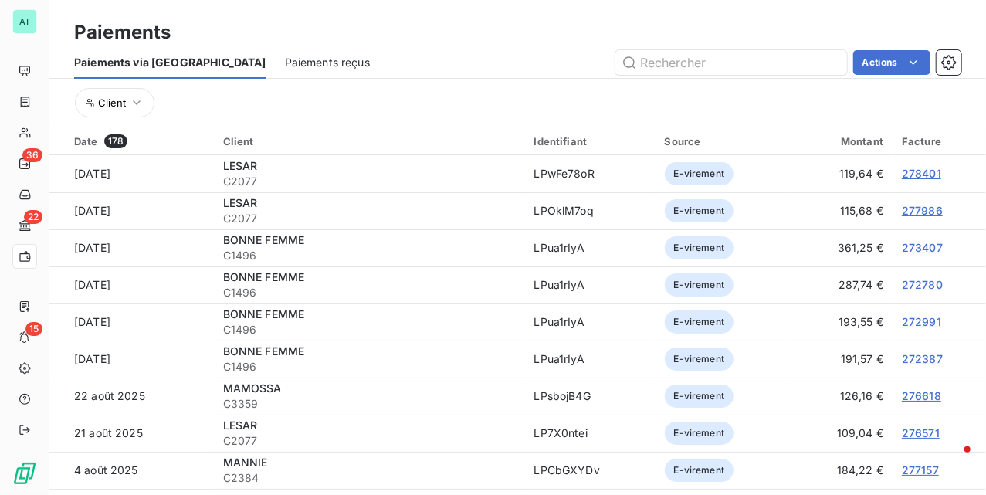
click at [285, 69] on span "Paiements reçus" at bounding box center [327, 62] width 85 height 15
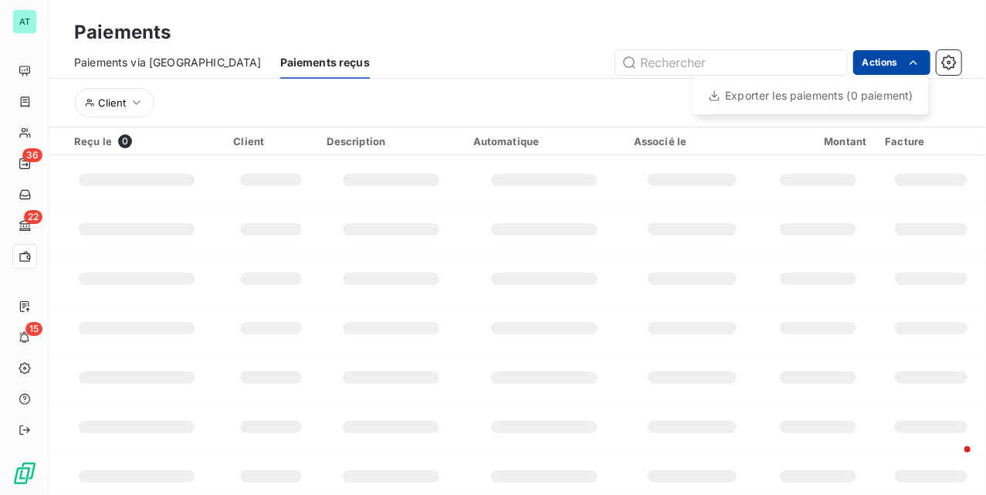
click at [902, 65] on html "AT 36 22 15 Paiements Paiements via le Portail Paiements reçus Actions Exporter…" at bounding box center [493, 247] width 986 height 495
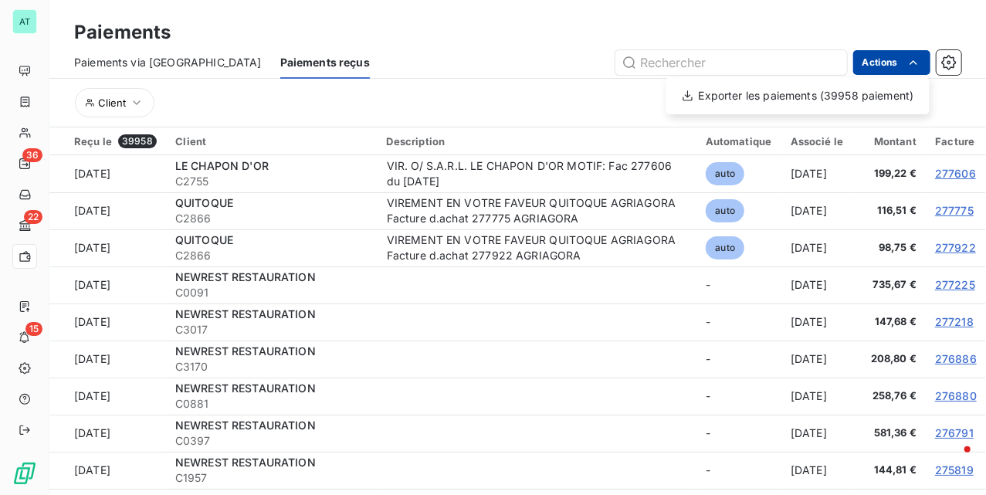
click at [902, 65] on html "AT 36 22 15 Paiements Paiements via le Portail Paiements reçus Actions Exporter…" at bounding box center [493, 247] width 986 height 495
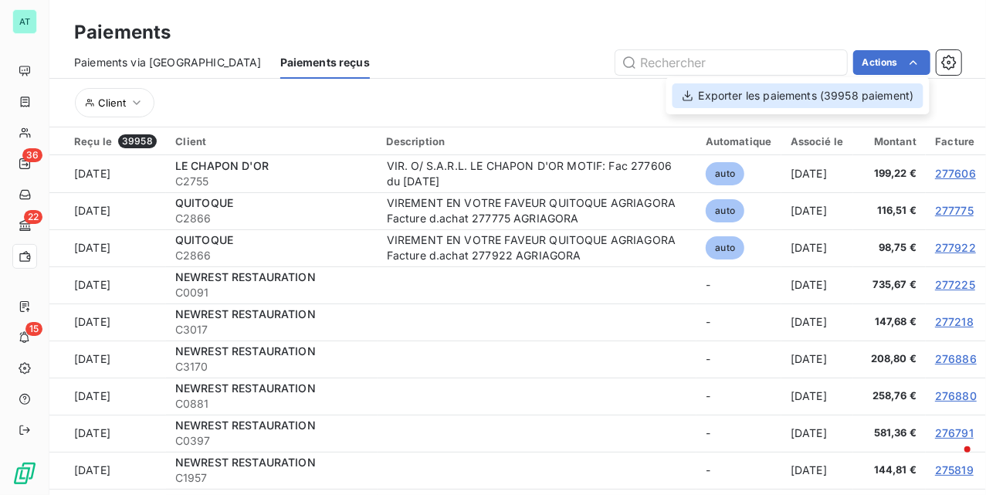
click at [853, 90] on div "Exporter les paiements (39958 paiement)" at bounding box center [798, 95] width 251 height 25
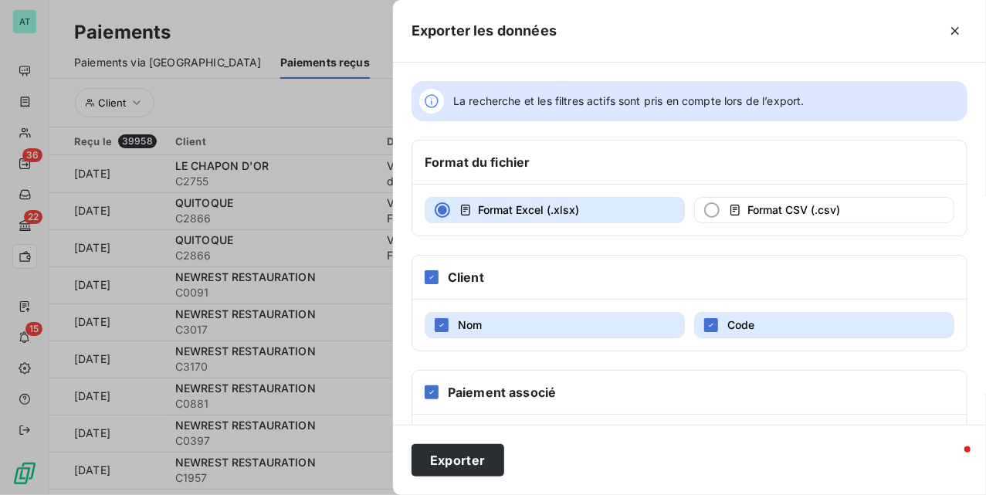
click at [734, 224] on div "Format Excel (.xlsx) Format CSV (.csv)" at bounding box center [689, 210] width 554 height 51
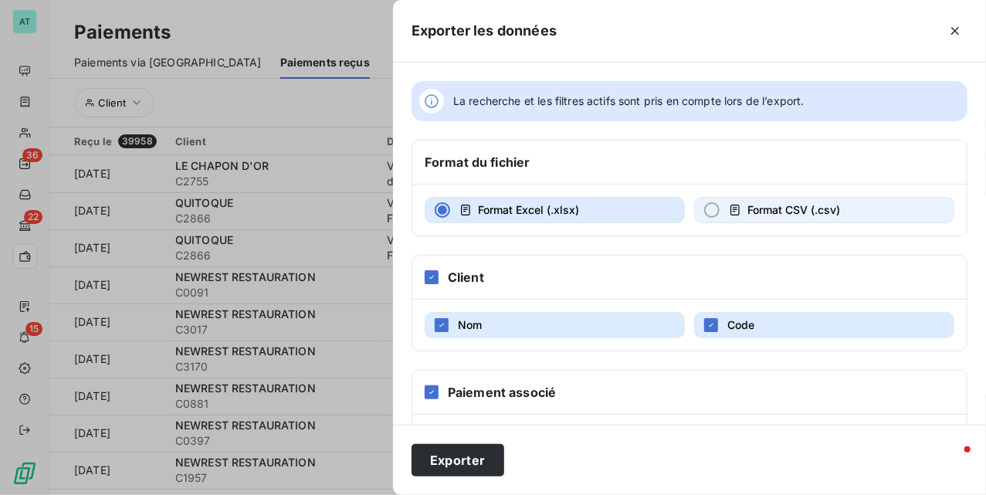
click at [748, 205] on span "Format CSV (.csv)" at bounding box center [794, 209] width 93 height 13
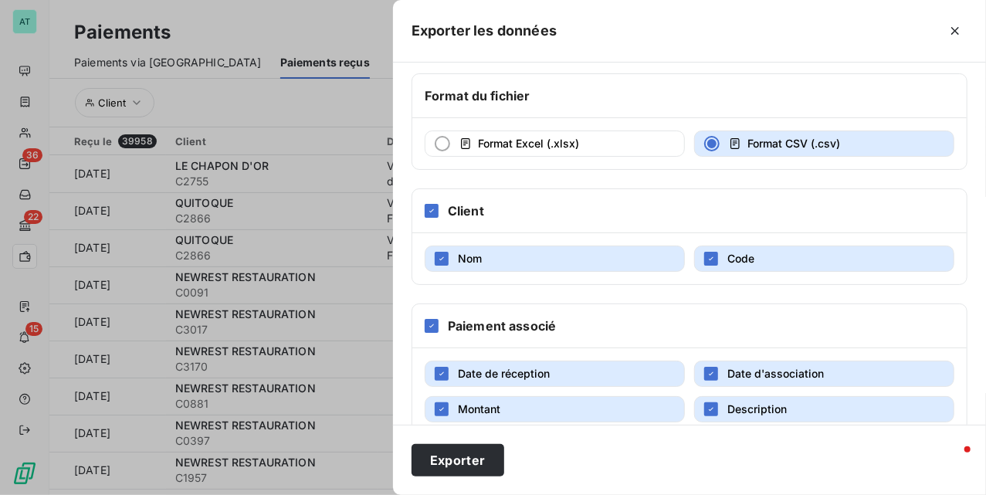
scroll to position [136, 0]
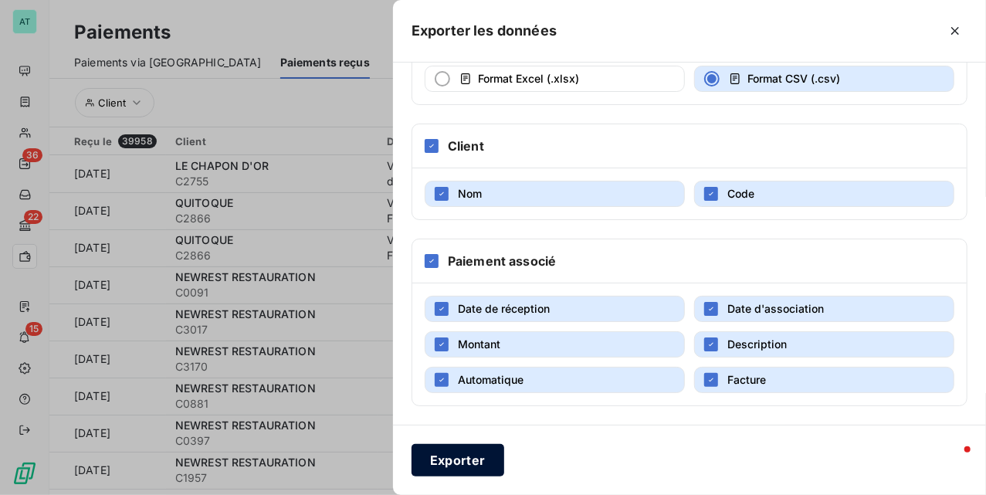
click at [463, 464] on button "Exporter" at bounding box center [458, 460] width 93 height 32
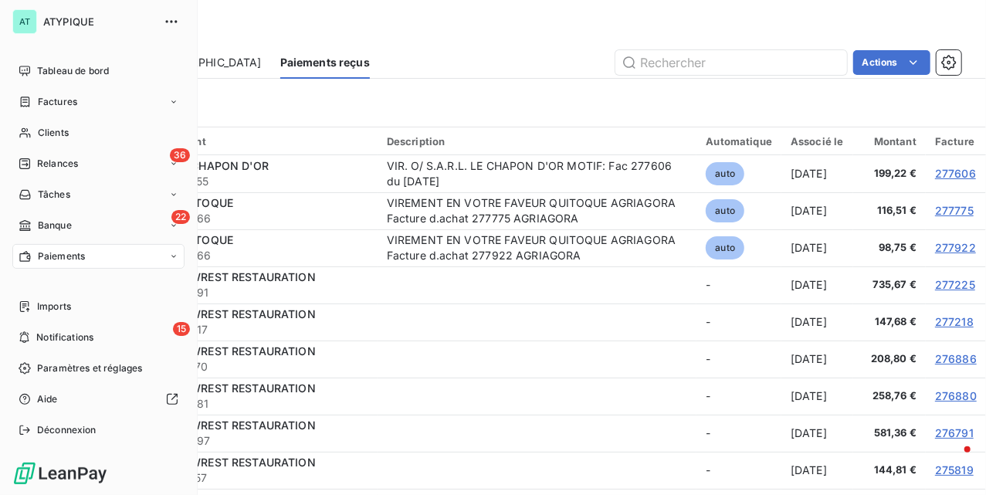
click at [23, 100] on icon at bounding box center [25, 102] width 13 height 12
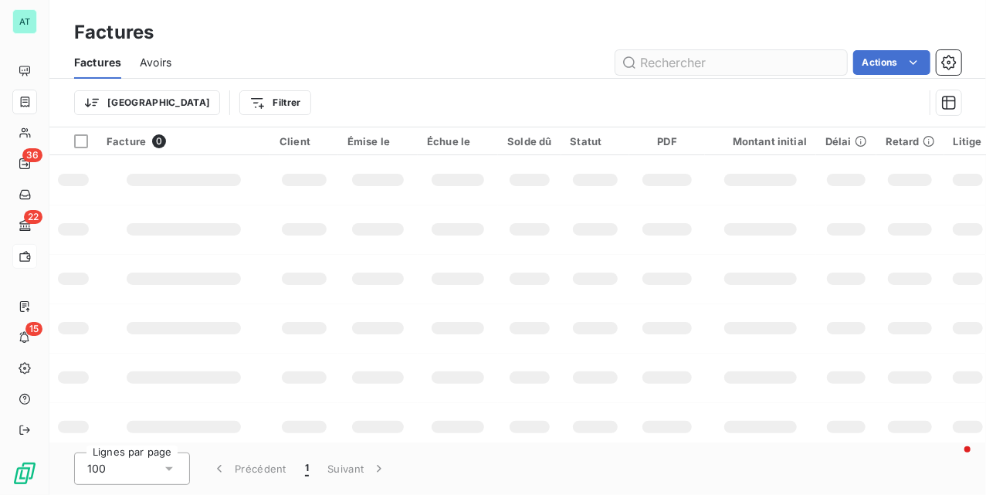
click at [665, 72] on input "text" at bounding box center [732, 62] width 232 height 25
click at [437, 82] on div "Trier Filtrer" at bounding box center [517, 103] width 887 height 48
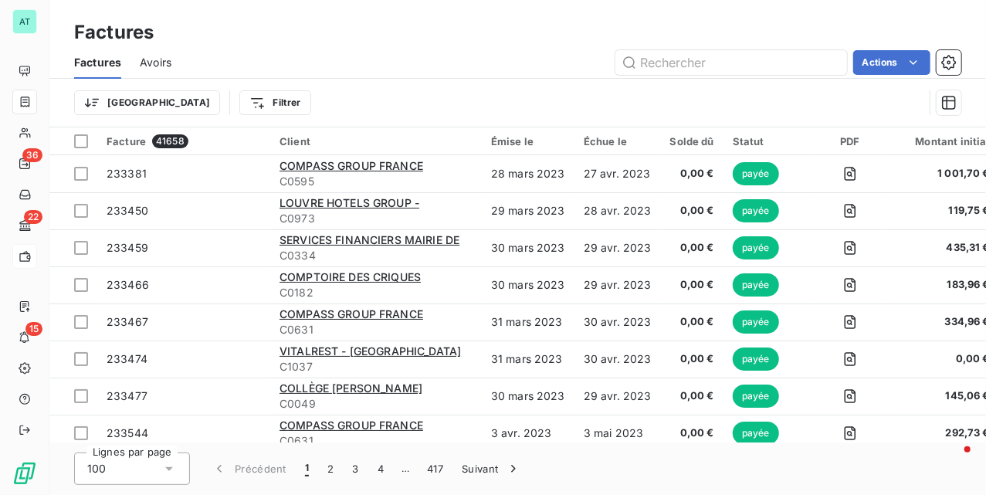
click at [387, 90] on div "Trier Filtrer" at bounding box center [499, 102] width 850 height 29
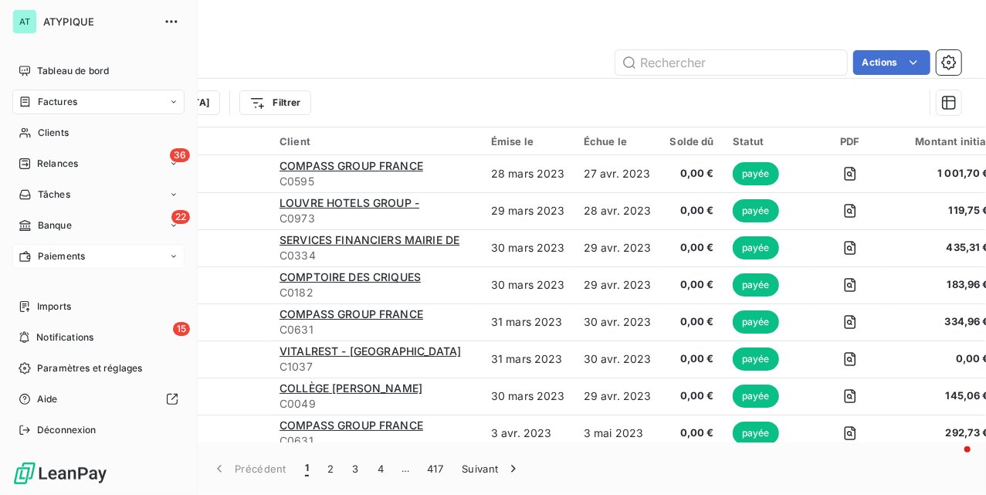
drag, startPoint x: 69, startPoint y: 108, endPoint x: 79, endPoint y: 110, distance: 10.2
click at [69, 108] on span "Factures" at bounding box center [57, 102] width 39 height 14
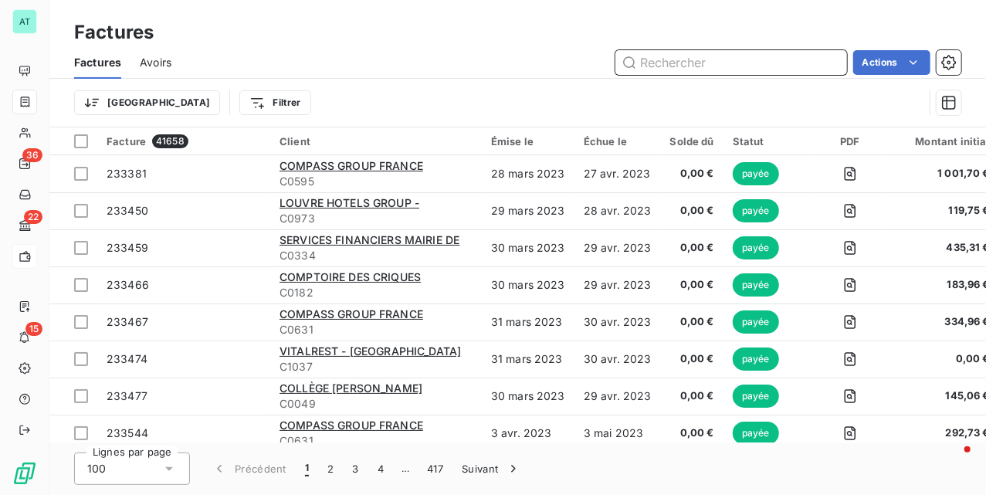
click at [673, 50] on input "text" at bounding box center [732, 62] width 232 height 25
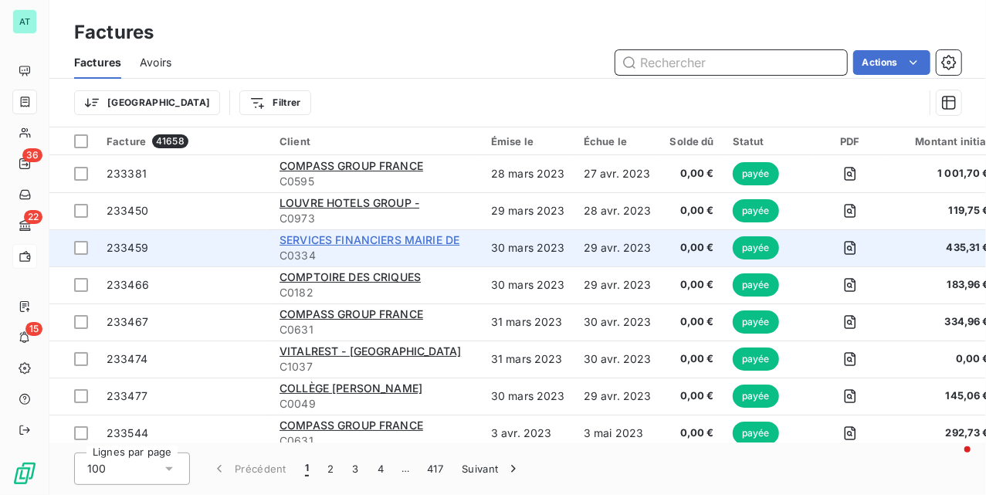
paste input "275103"
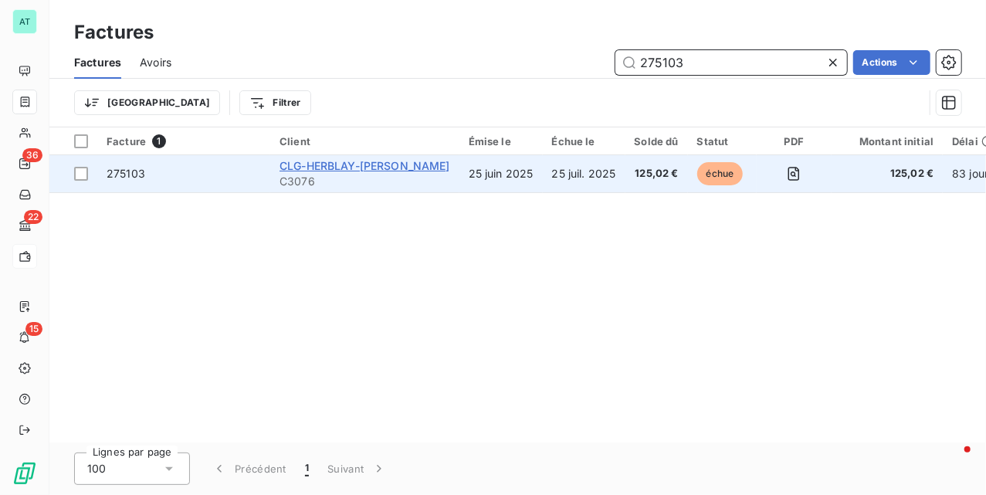
type input "275103"
click at [363, 167] on span "CLG-HERBLAY-[PERSON_NAME]" at bounding box center [365, 165] width 171 height 13
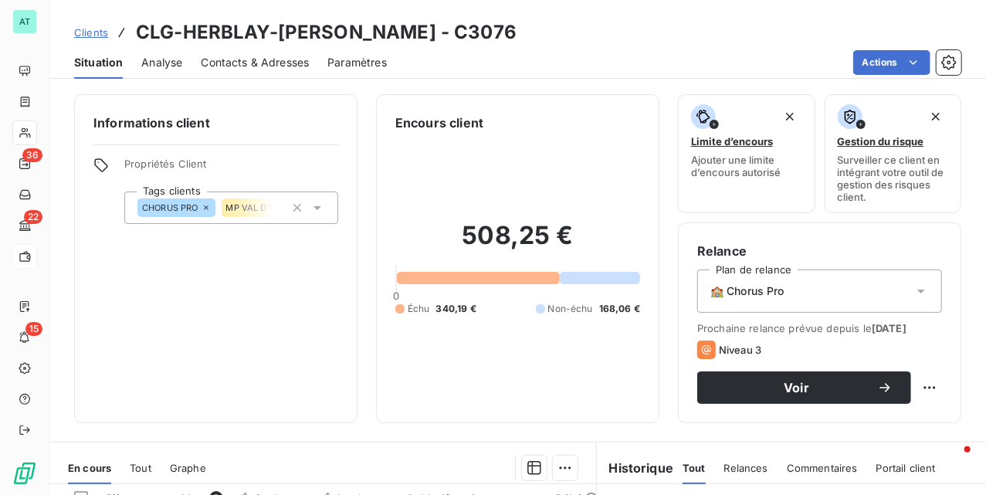
click at [266, 63] on span "Contacts & Adresses" at bounding box center [255, 62] width 108 height 15
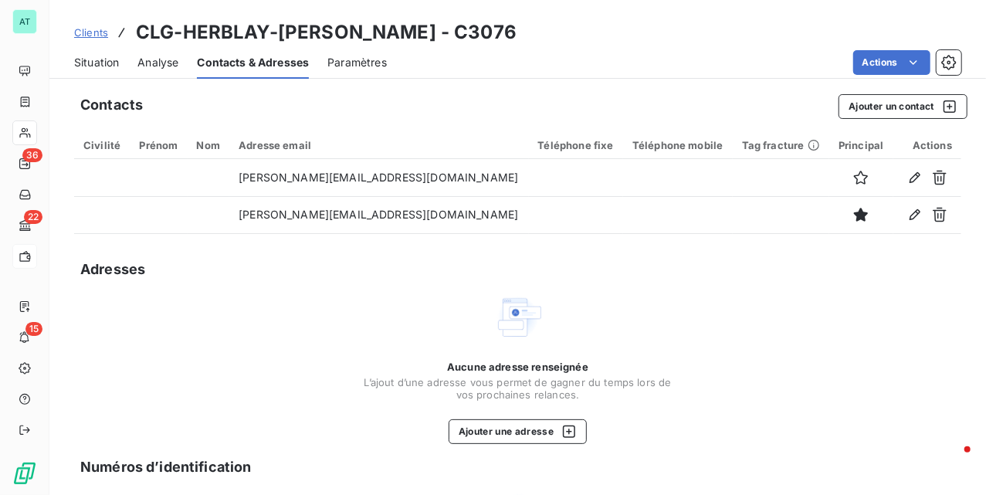
drag, startPoint x: 102, startPoint y: 63, endPoint x: 109, endPoint y: 73, distance: 12.2
click at [100, 63] on span "Situation" at bounding box center [96, 62] width 45 height 15
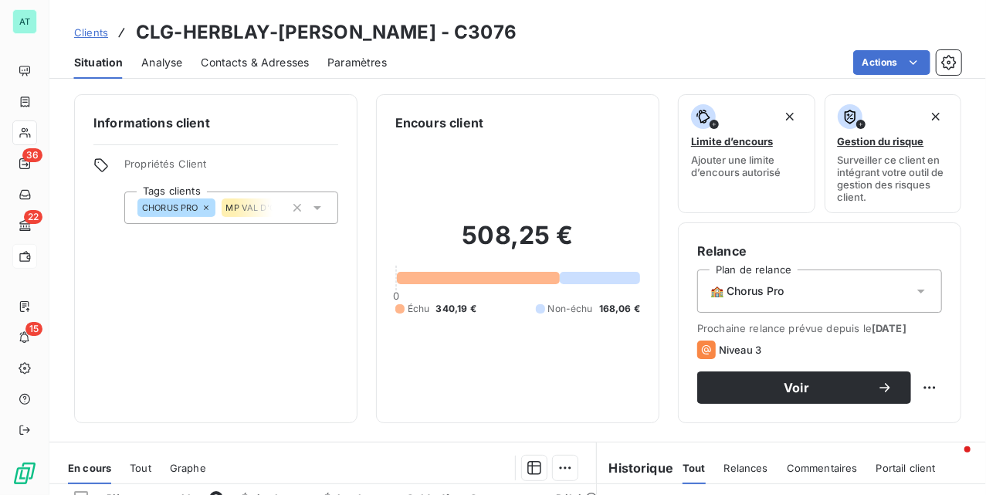
scroll to position [346, 0]
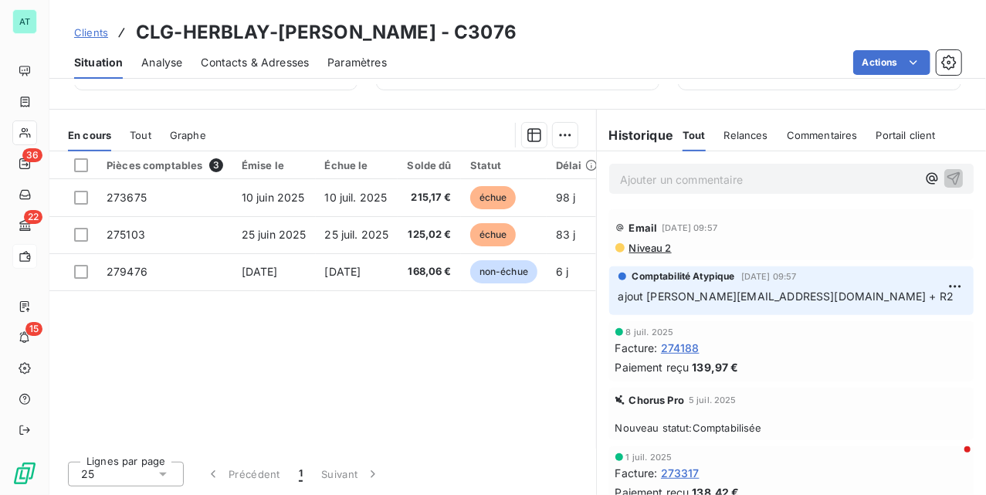
click at [221, 341] on div "Pièces comptables 3 Émise le Échue le Solde dû Statut Délai Retard Tag fracture…" at bounding box center [322, 299] width 547 height 297
click at [382, 372] on div "Pièces comptables 3 Émise le Échue le Solde dû Statut Délai Retard Tag fracture…" at bounding box center [322, 299] width 547 height 297
click at [403, 362] on div "Pièces comptables 3 Émise le Échue le Solde dû Statut Délai Retard Tag fracture…" at bounding box center [322, 299] width 547 height 297
drag, startPoint x: 637, startPoint y: 300, endPoint x: 811, endPoint y: 300, distance: 173.8
click at [811, 300] on span "ajout [PERSON_NAME][EMAIL_ADDRESS][DOMAIN_NAME] + R2" at bounding box center [787, 296] width 336 height 13
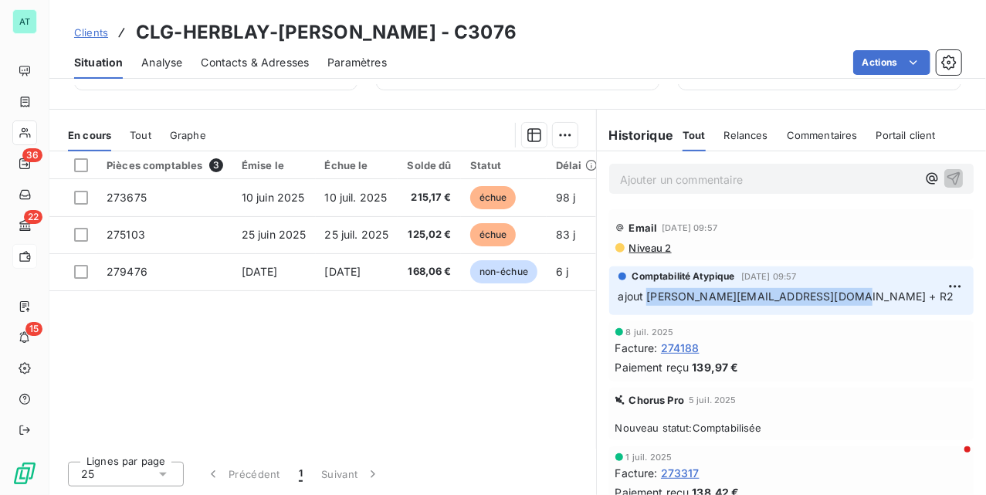
copy span "[PERSON_NAME][EMAIL_ADDRESS][DOMAIN_NAME]"
click at [843, 294] on p "ajout [PERSON_NAME][EMAIL_ADDRESS][DOMAIN_NAME] + R2" at bounding box center [792, 297] width 346 height 18
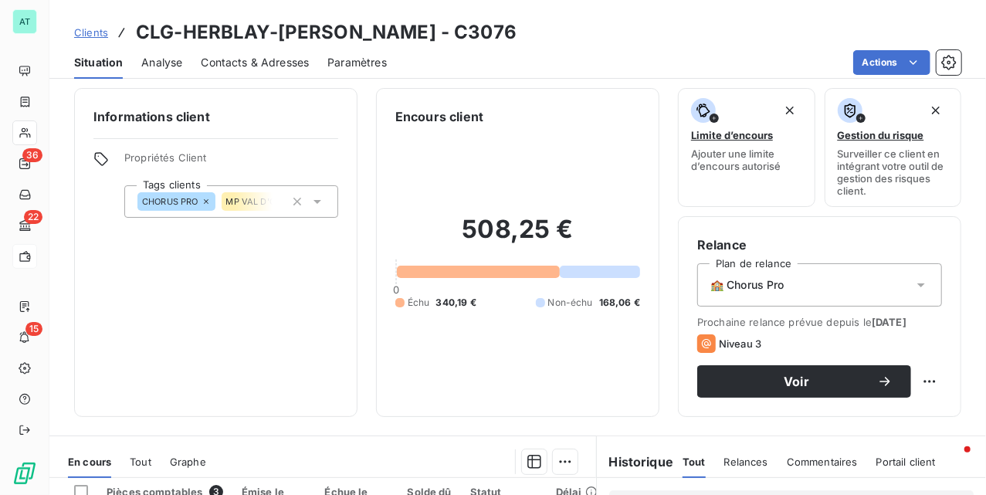
scroll to position [0, 0]
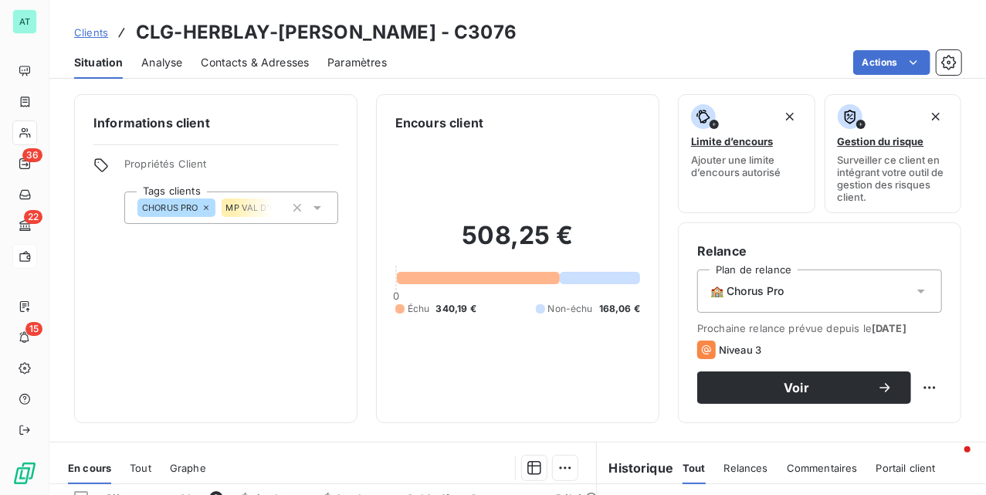
click at [270, 71] on div "Contacts & Adresses" at bounding box center [255, 62] width 108 height 32
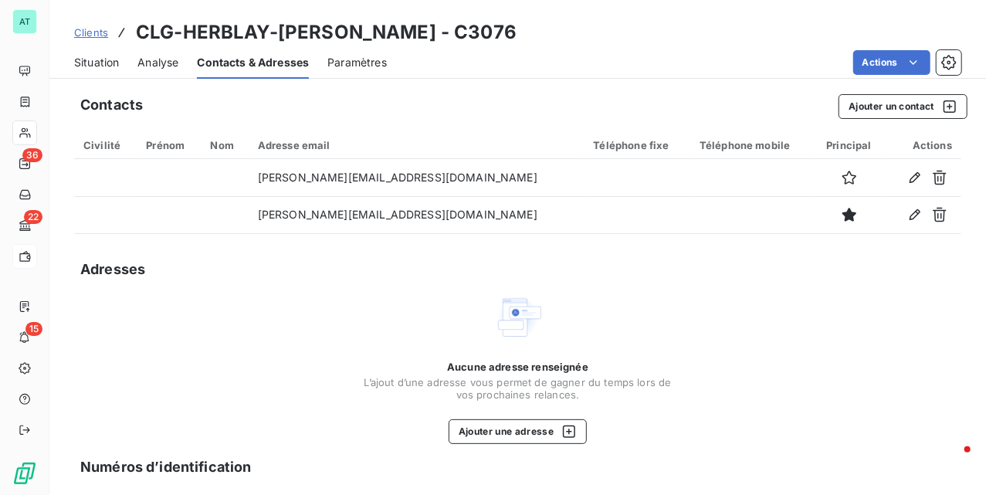
click at [103, 63] on span "Situation" at bounding box center [96, 62] width 45 height 15
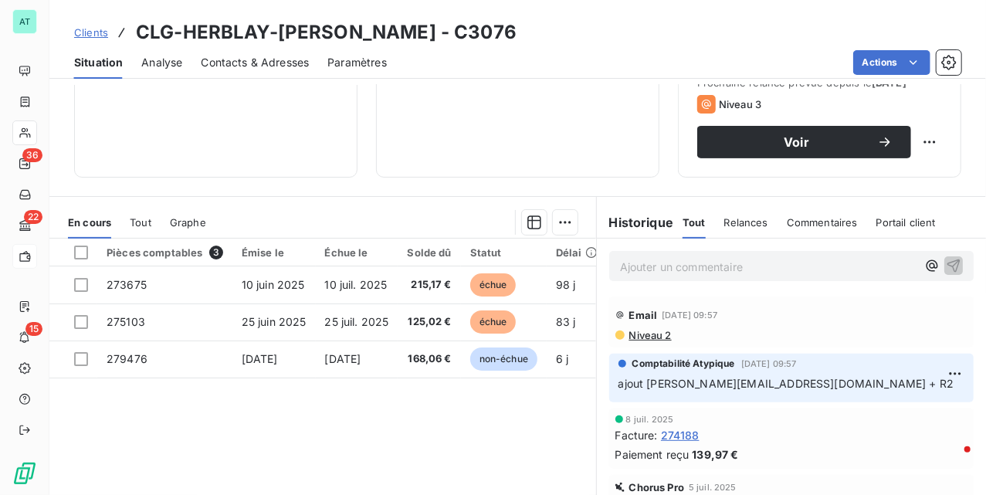
scroll to position [346, 0]
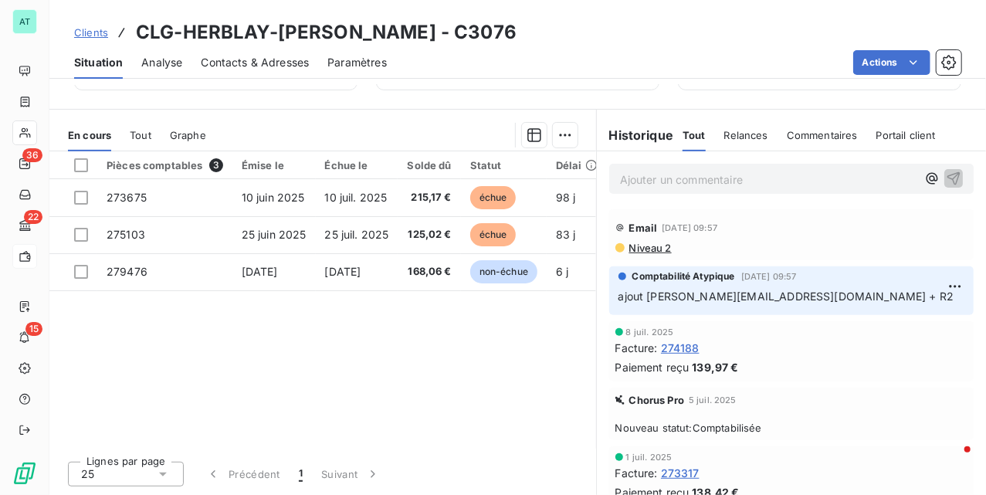
click at [718, 178] on p "Ajouter un commentaire ﻿" at bounding box center [768, 179] width 297 height 19
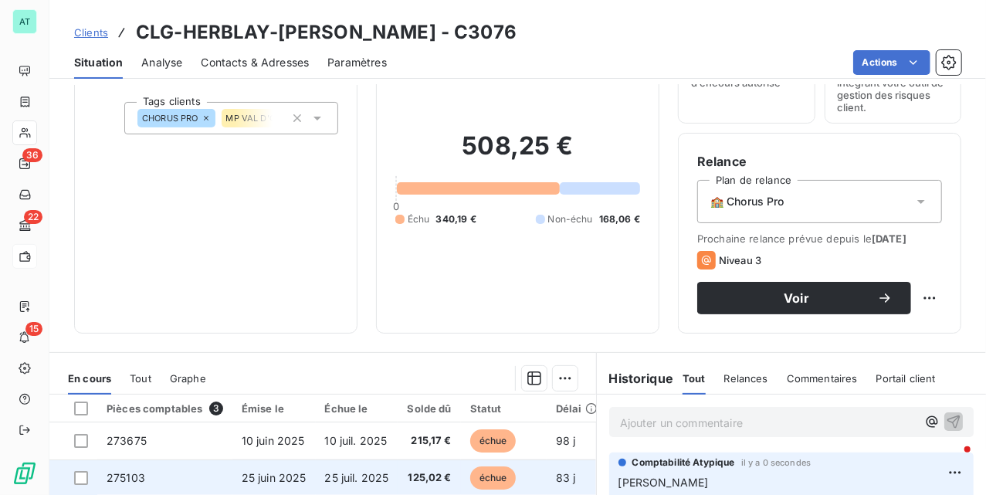
scroll to position [309, 0]
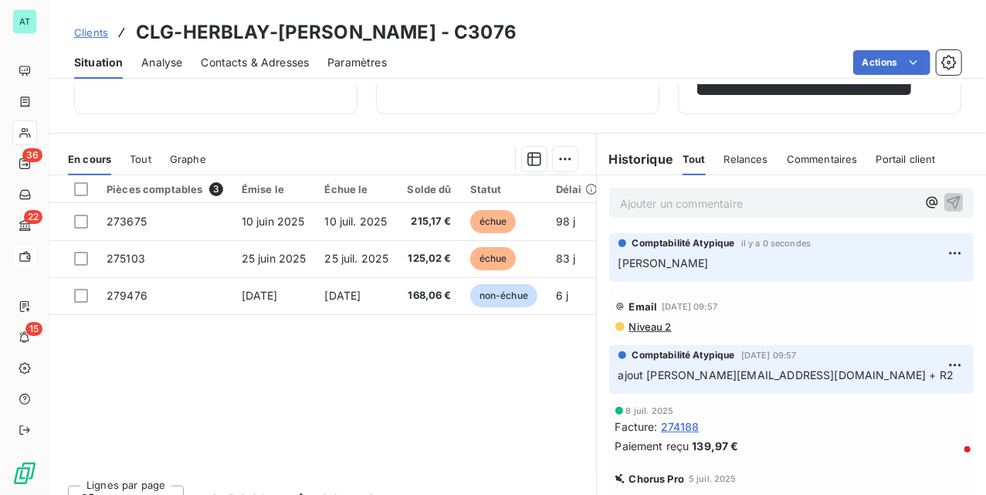
click at [428, 405] on div "Pièces comptables 3 Émise le Échue le Solde dû Statut Délai Retard Tag fracture…" at bounding box center [322, 323] width 547 height 297
click at [924, 264] on html "AT 36 22 15 Clients CLG-HERBLAY-[PERSON_NAME] - C3076 Situation Analyse Contact…" at bounding box center [493, 247] width 986 height 495
click at [769, 291] on html "AT 36 22 15 Clients CLG-HERBLAY-[PERSON_NAME] - C3076 Situation Analyse Contact…" at bounding box center [493, 247] width 986 height 495
click at [931, 266] on html "AT 36 22 15 Clients CLG-HERBLAY-[PERSON_NAME] - C3076 Situation Analyse Contact…" at bounding box center [493, 247] width 986 height 495
click at [888, 300] on div "Editer" at bounding box center [887, 302] width 86 height 25
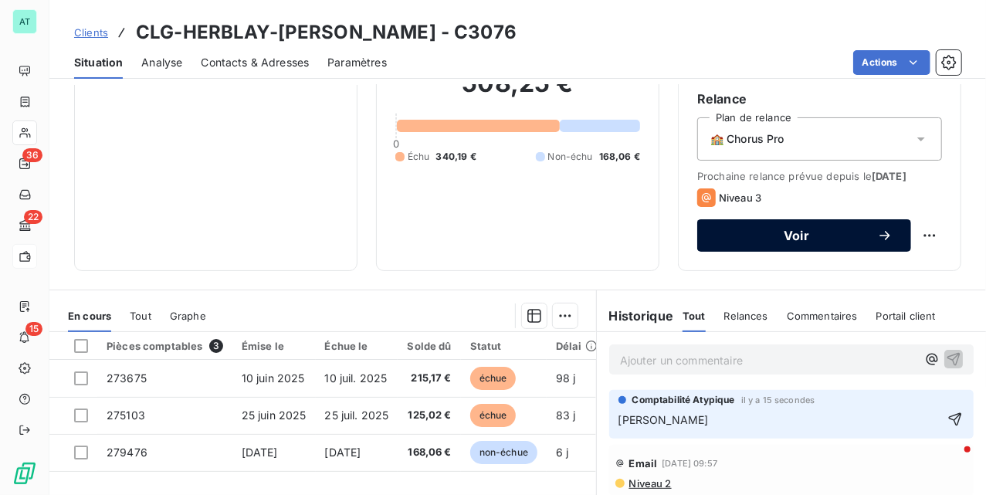
scroll to position [205, 0]
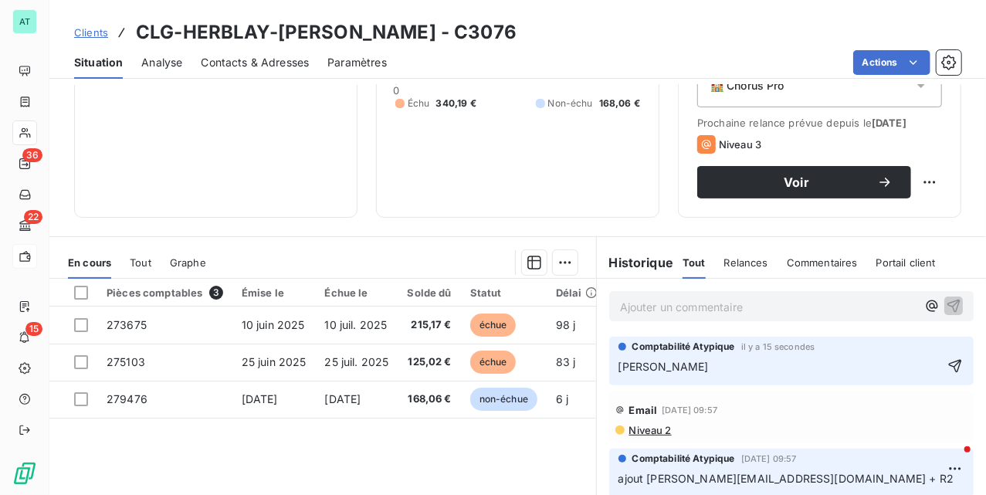
click at [779, 372] on p "[PERSON_NAME]" at bounding box center [781, 367] width 324 height 18
click at [783, 405] on div "Email [DATE] 09:57 Niveau 2" at bounding box center [791, 416] width 389 height 57
drag, startPoint x: 797, startPoint y: 423, endPoint x: 746, endPoint y: 383, distance: 64.9
click at [798, 422] on div "Email [DATE] 09:57" at bounding box center [792, 410] width 352 height 25
click at [724, 376] on p "[PERSON_NAME]" at bounding box center [781, 367] width 324 height 18
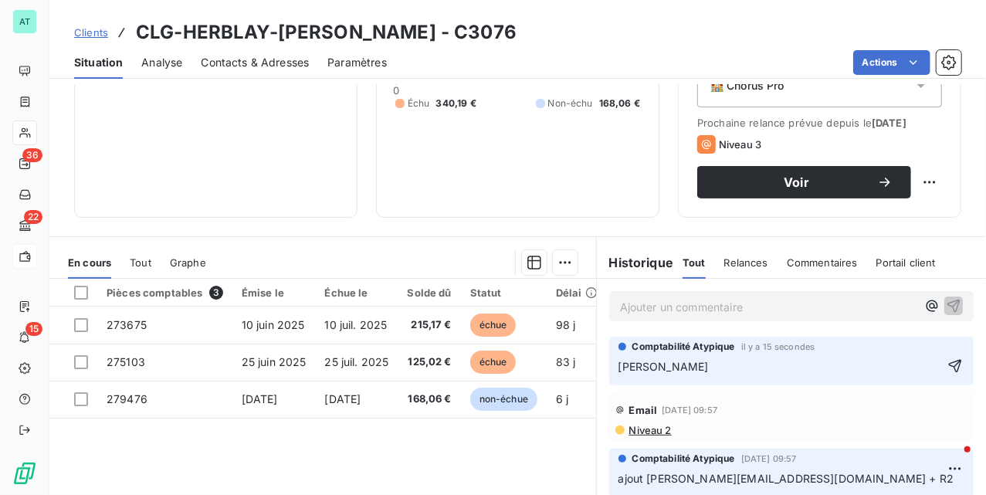
click at [269, 62] on span "Contacts & Adresses" at bounding box center [255, 62] width 108 height 15
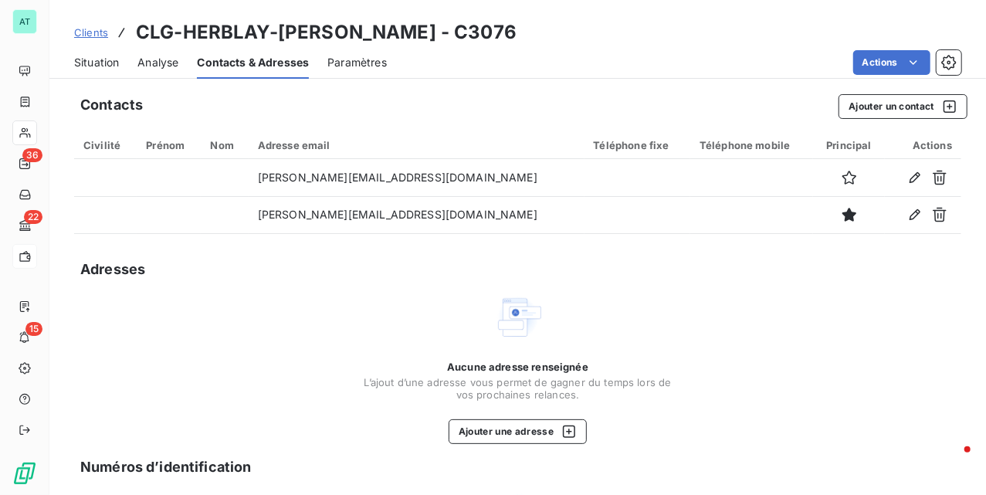
click at [106, 62] on span "Situation" at bounding box center [96, 62] width 45 height 15
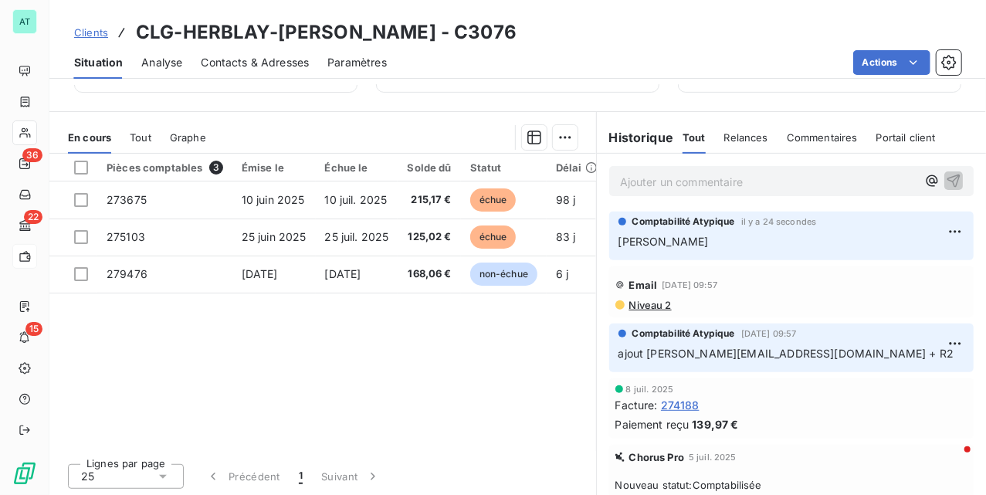
scroll to position [346, 0]
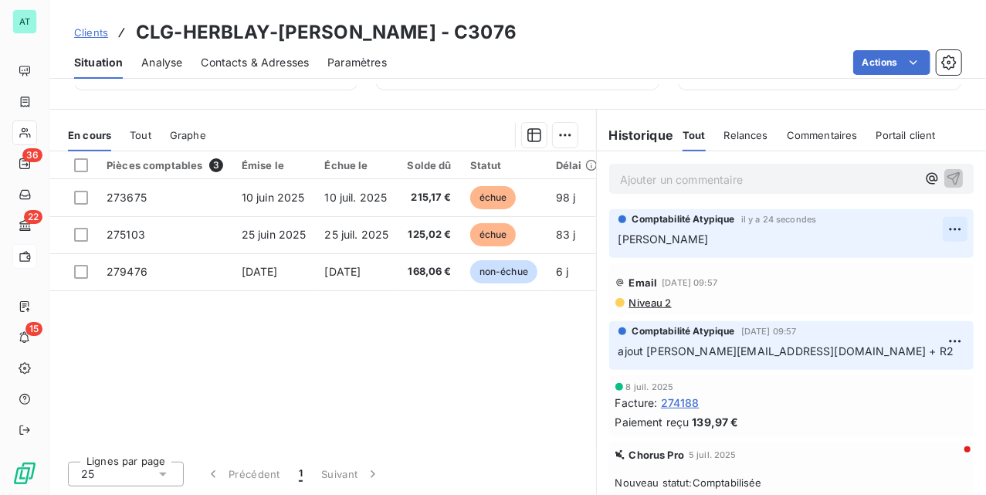
click at [927, 229] on html "AT 36 22 15 Clients CLG-HERBLAY-[PERSON_NAME] - C3076 Situation Analyse Contact…" at bounding box center [493, 247] width 986 height 495
click at [885, 295] on div "Supprimer" at bounding box center [887, 292] width 86 height 25
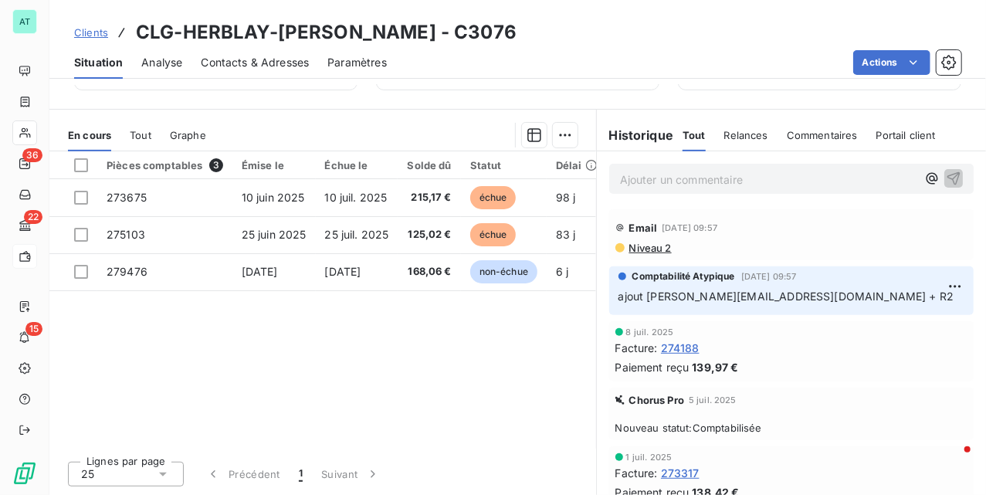
click at [252, 48] on div "Contacts & Adresses" at bounding box center [255, 62] width 108 height 32
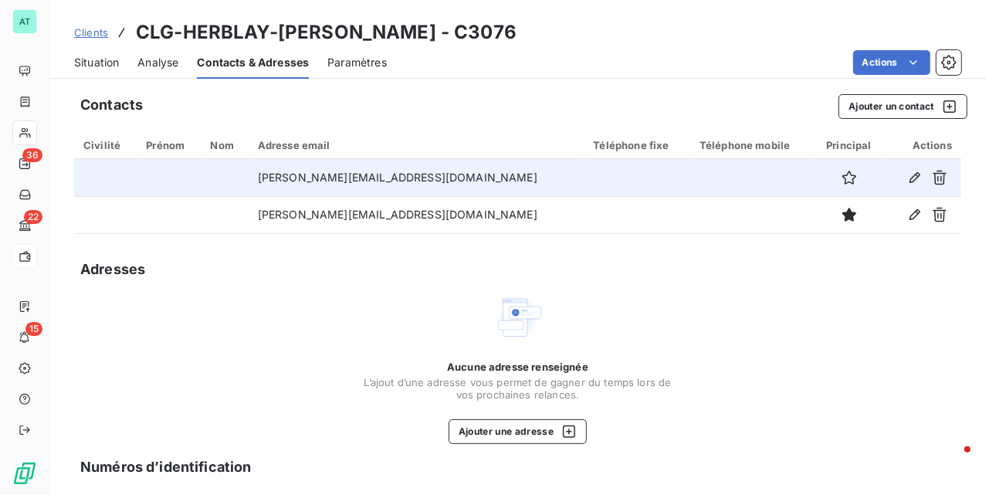
click at [325, 168] on td "[PERSON_NAME][EMAIL_ADDRESS][DOMAIN_NAME]" at bounding box center [417, 177] width 336 height 37
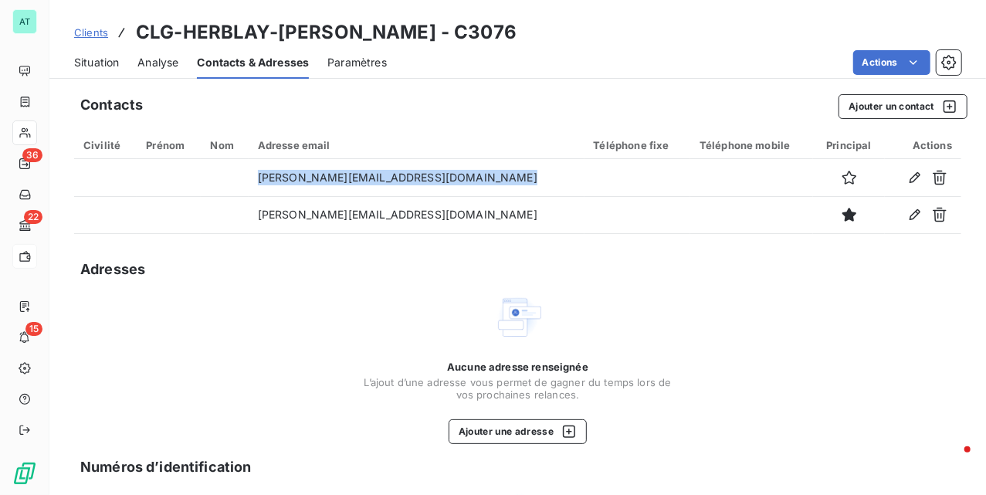
copy td "[PERSON_NAME][EMAIL_ADDRESS][DOMAIN_NAME]"
drag, startPoint x: 106, startPoint y: 60, endPoint x: 121, endPoint y: 65, distance: 16.1
click at [107, 60] on span "Situation" at bounding box center [96, 62] width 45 height 15
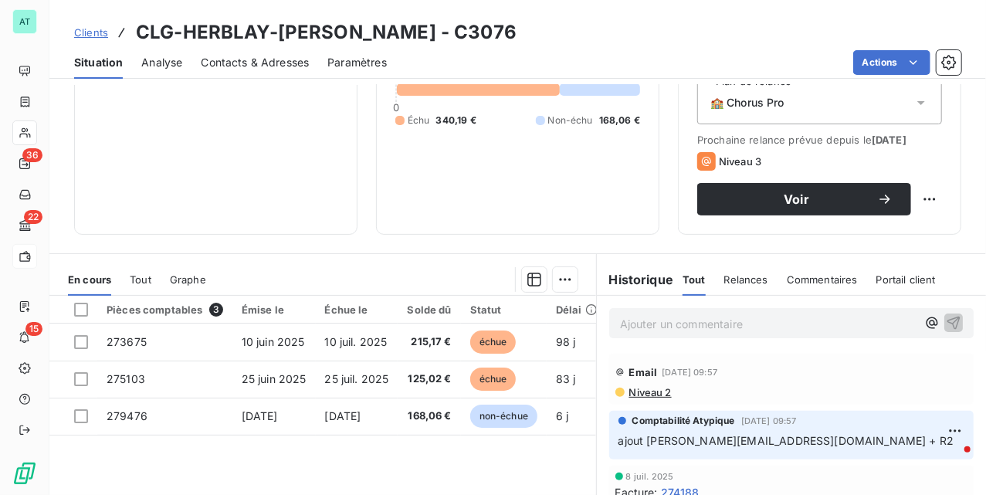
scroll to position [0, 0]
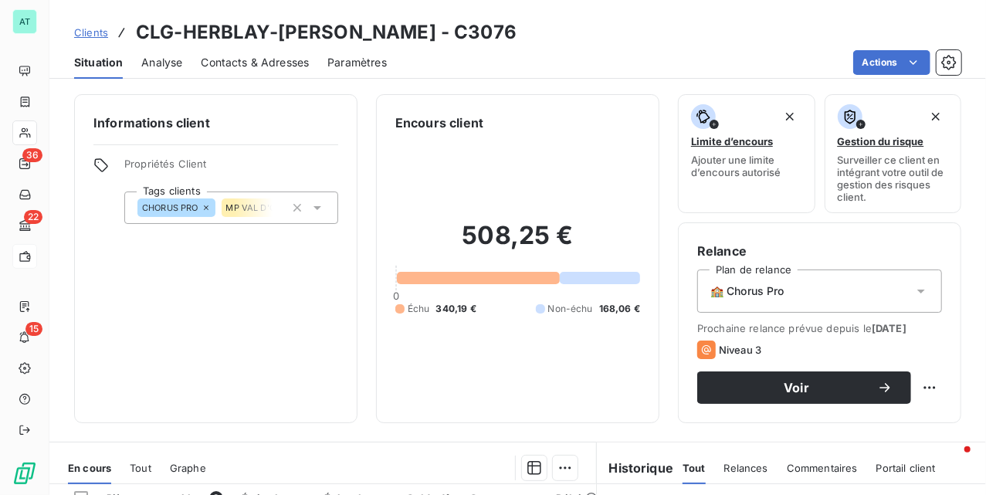
click at [266, 57] on span "Contacts & Adresses" at bounding box center [255, 62] width 108 height 15
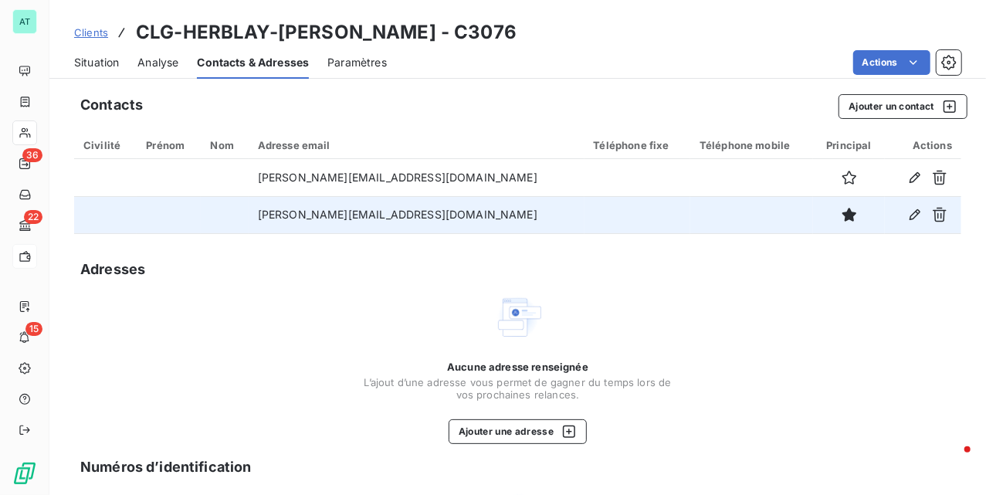
click at [343, 205] on td "[PERSON_NAME][EMAIL_ADDRESS][DOMAIN_NAME]" at bounding box center [417, 214] width 336 height 37
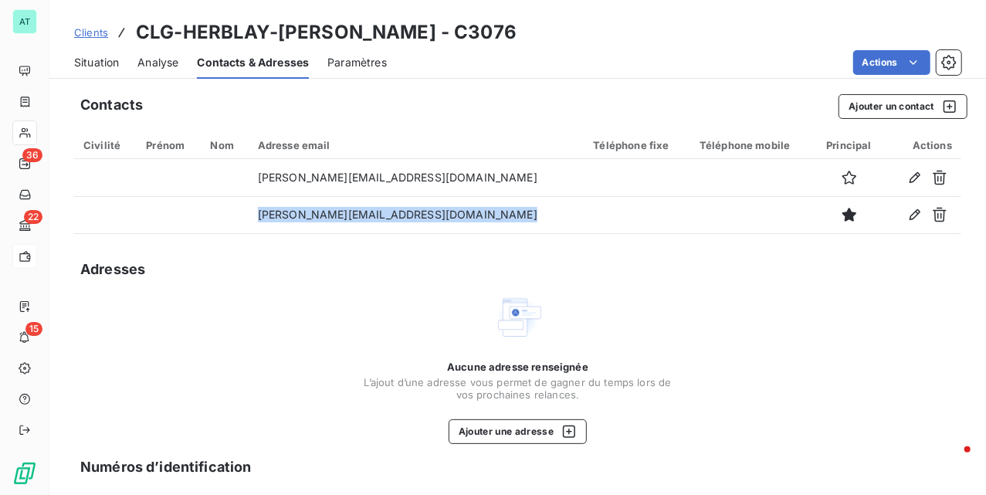
copy td "[PERSON_NAME][EMAIL_ADDRESS][DOMAIN_NAME]"
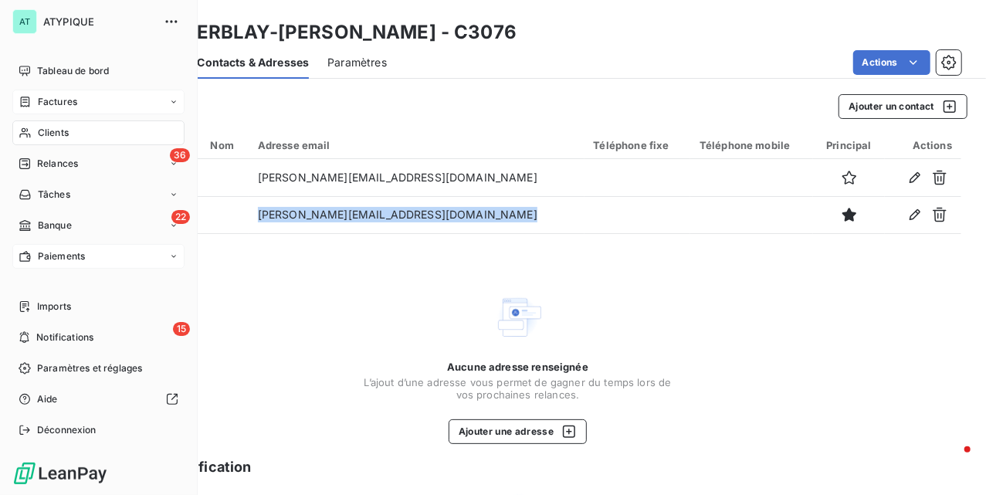
click at [81, 91] on div "Factures" at bounding box center [98, 102] width 172 height 25
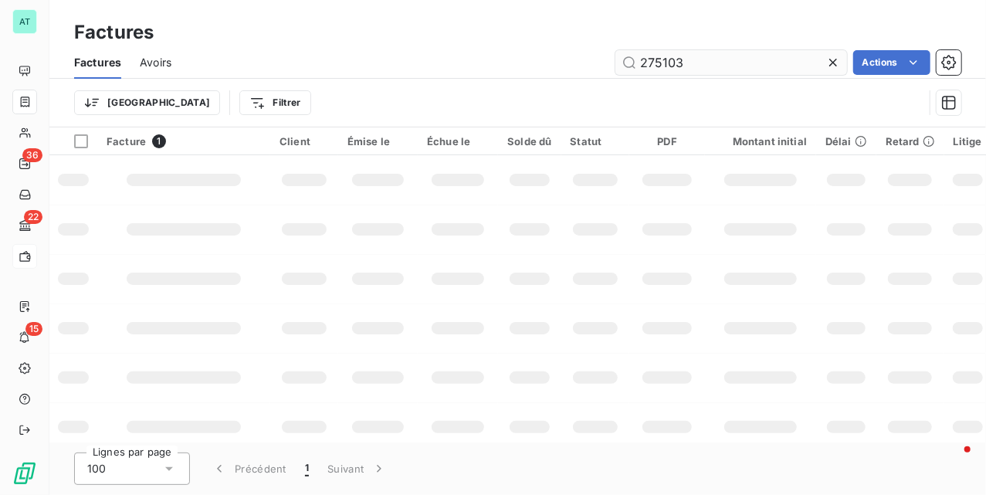
type input "275103"
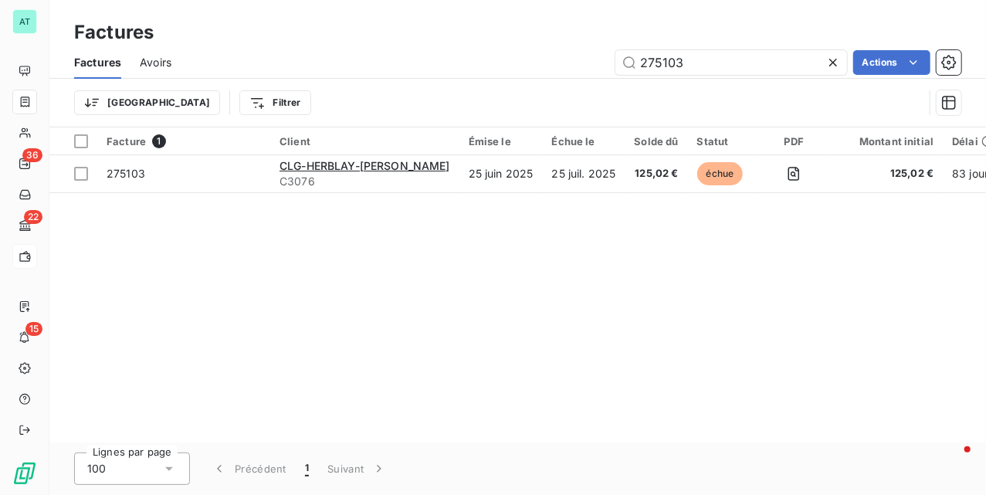
drag, startPoint x: 326, startPoint y: 295, endPoint x: 317, endPoint y: 298, distance: 9.8
click at [320, 297] on div "Facture 1 Client Émise le Échue le Solde dû Statut PDF Montant initial Délai Re…" at bounding box center [517, 284] width 937 height 315
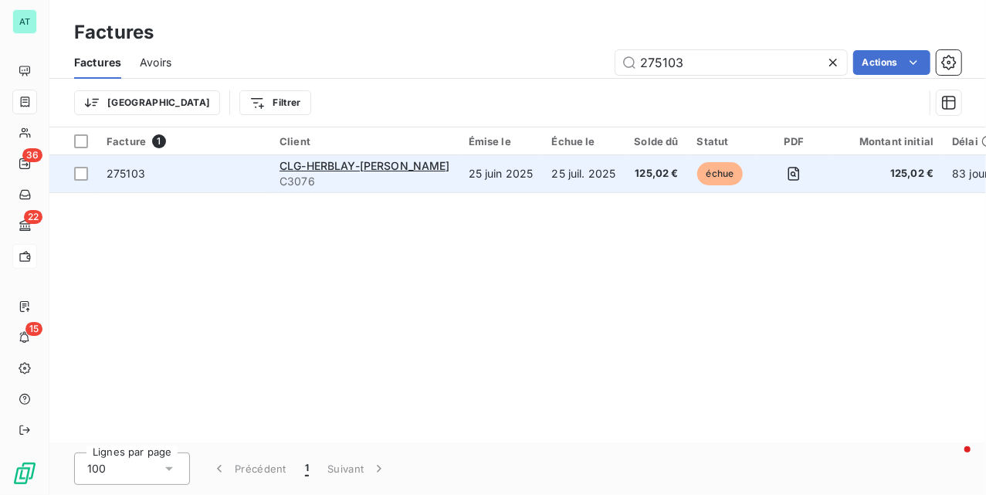
click at [122, 168] on span "275103" at bounding box center [126, 173] width 39 height 13
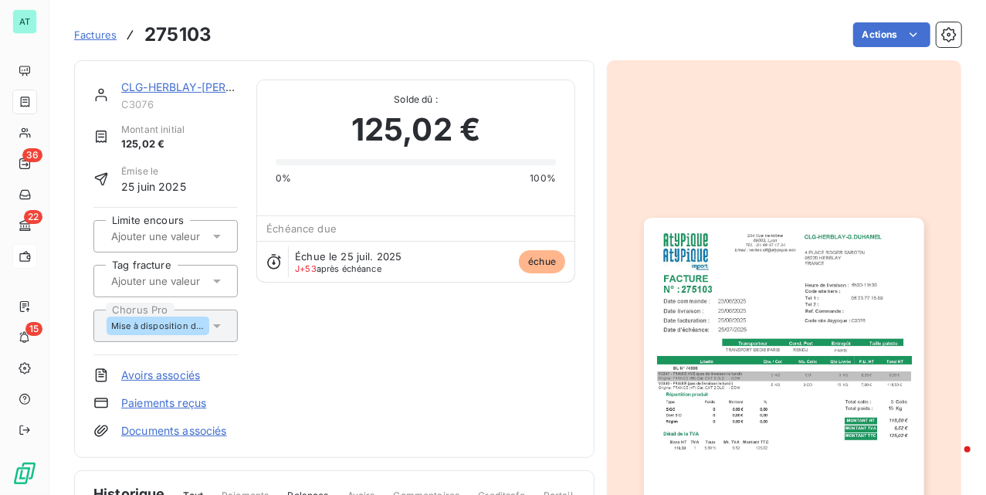
click at [770, 359] on img "button" at bounding box center [784, 415] width 280 height 395
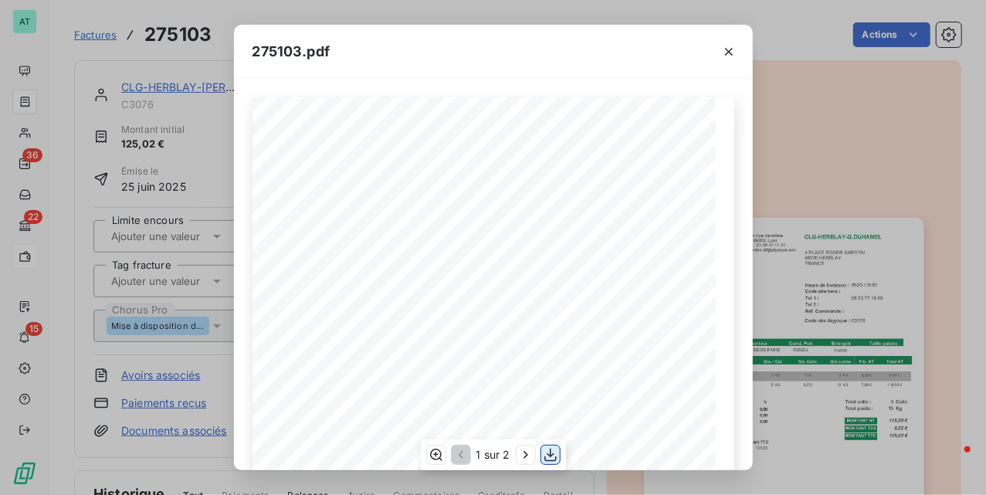
click at [550, 457] on icon "button" at bounding box center [550, 455] width 12 height 13
click at [807, 204] on div "275103.pdf CLG-HERBLAY-[PERSON_NAME] [STREET_ADDRESS][PERSON_NAME] N° : Date li…" at bounding box center [493, 247] width 986 height 495
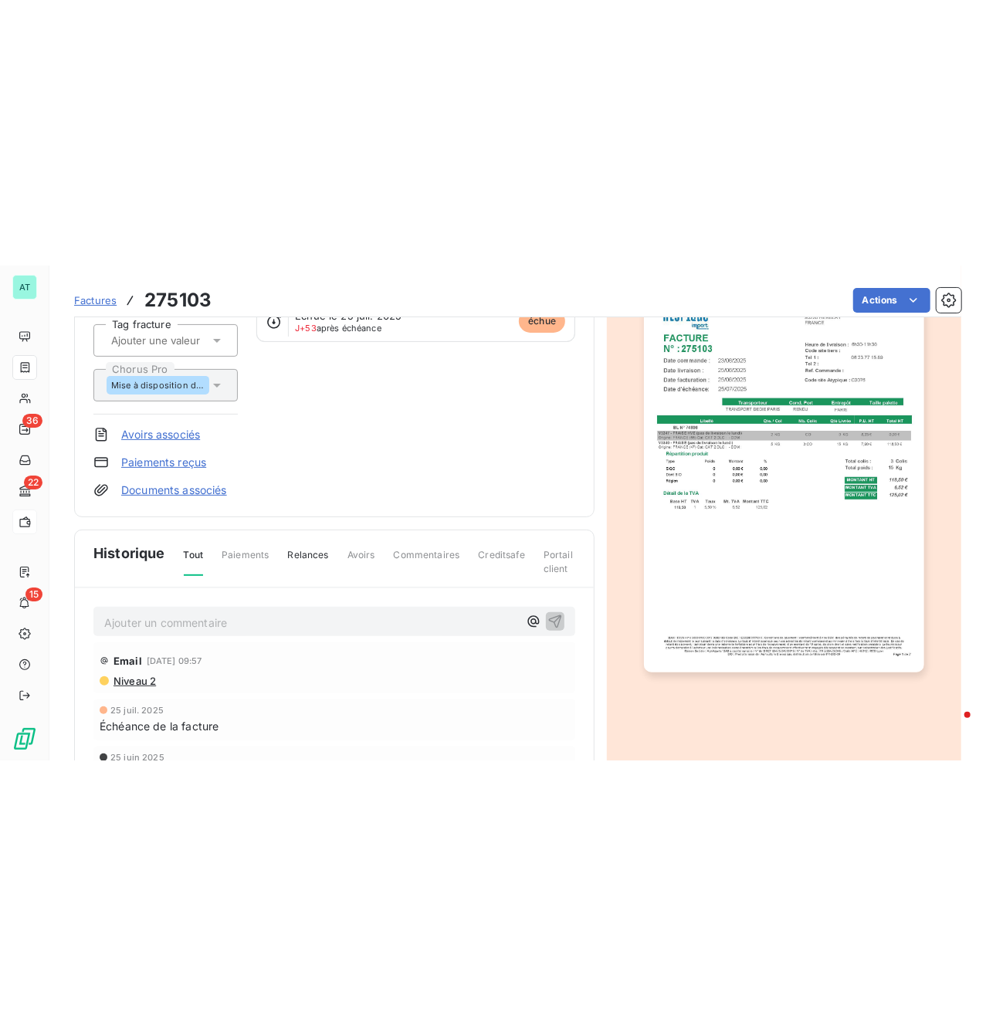
scroll to position [103, 0]
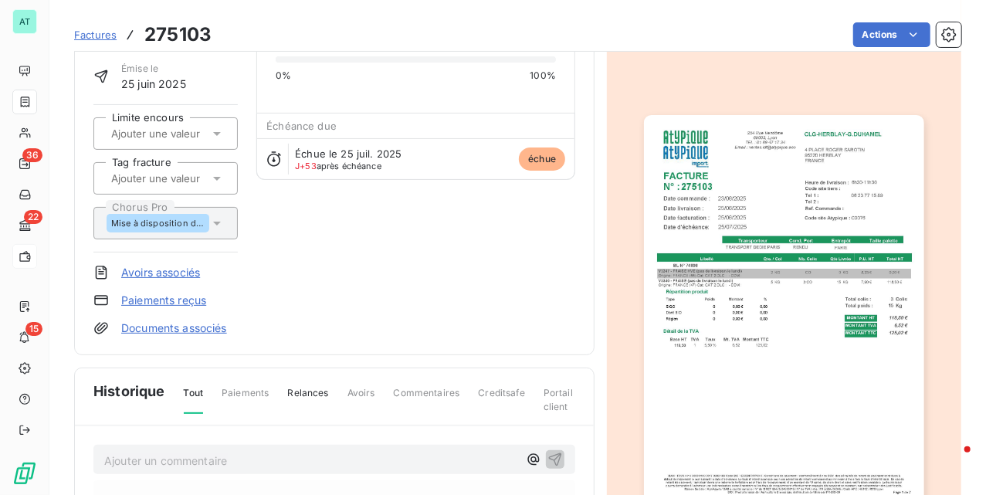
click at [161, 462] on p "Ajouter un commentaire ﻿" at bounding box center [311, 460] width 414 height 19
click at [317, 464] on p "Ajouter un commentaire ﻿" at bounding box center [311, 460] width 414 height 19
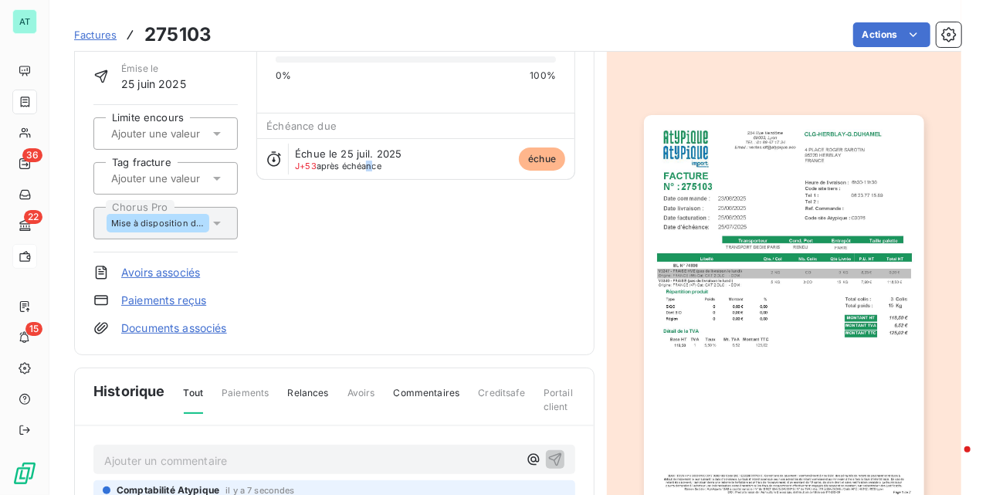
click at [366, 247] on div "CLG-HERBLAY-[PERSON_NAME] C3076 Montant initial 125,02 € Émise le [DATE] Limite…" at bounding box center [334, 156] width 482 height 359
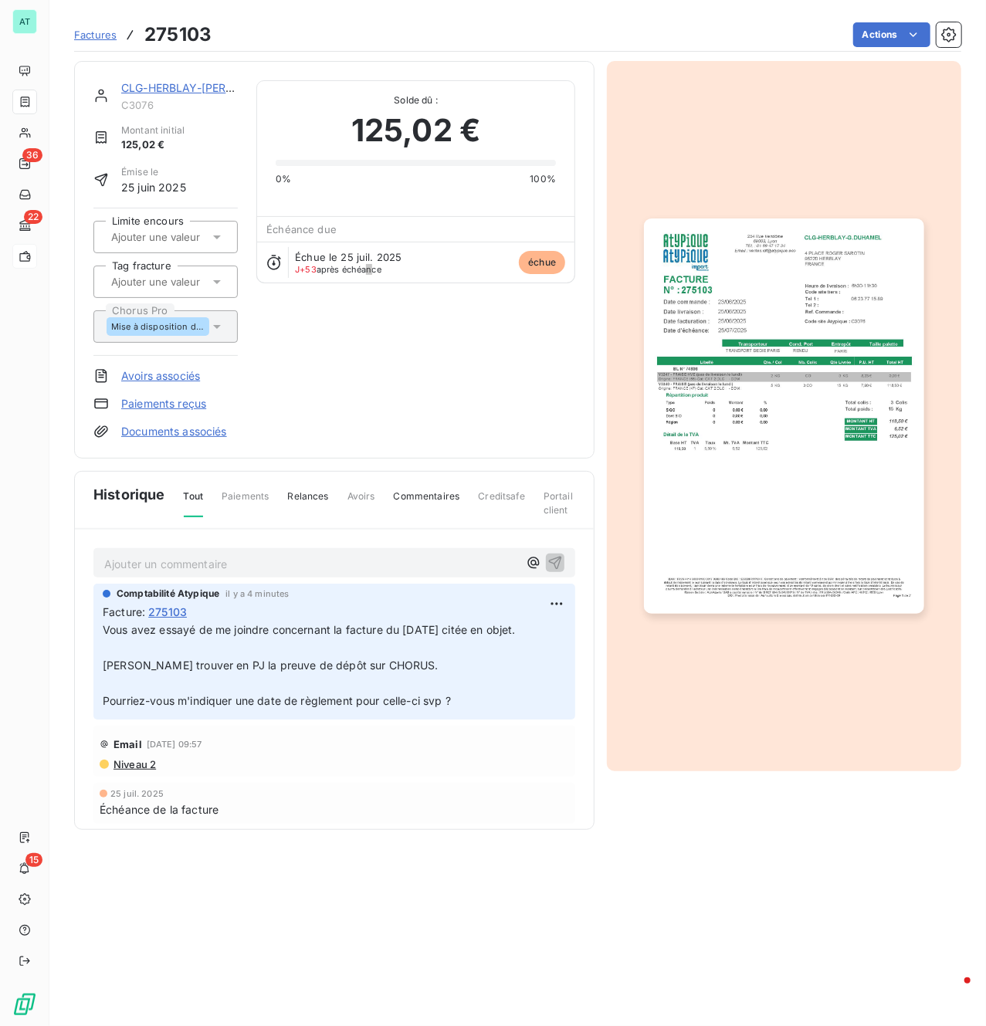
scroll to position [0, 0]
click at [708, 856] on section "Factures 275103 Actions CLG-HERBLAY-[PERSON_NAME] C3076 Montant initial 125,02 …" at bounding box center [517, 513] width 937 height 1026
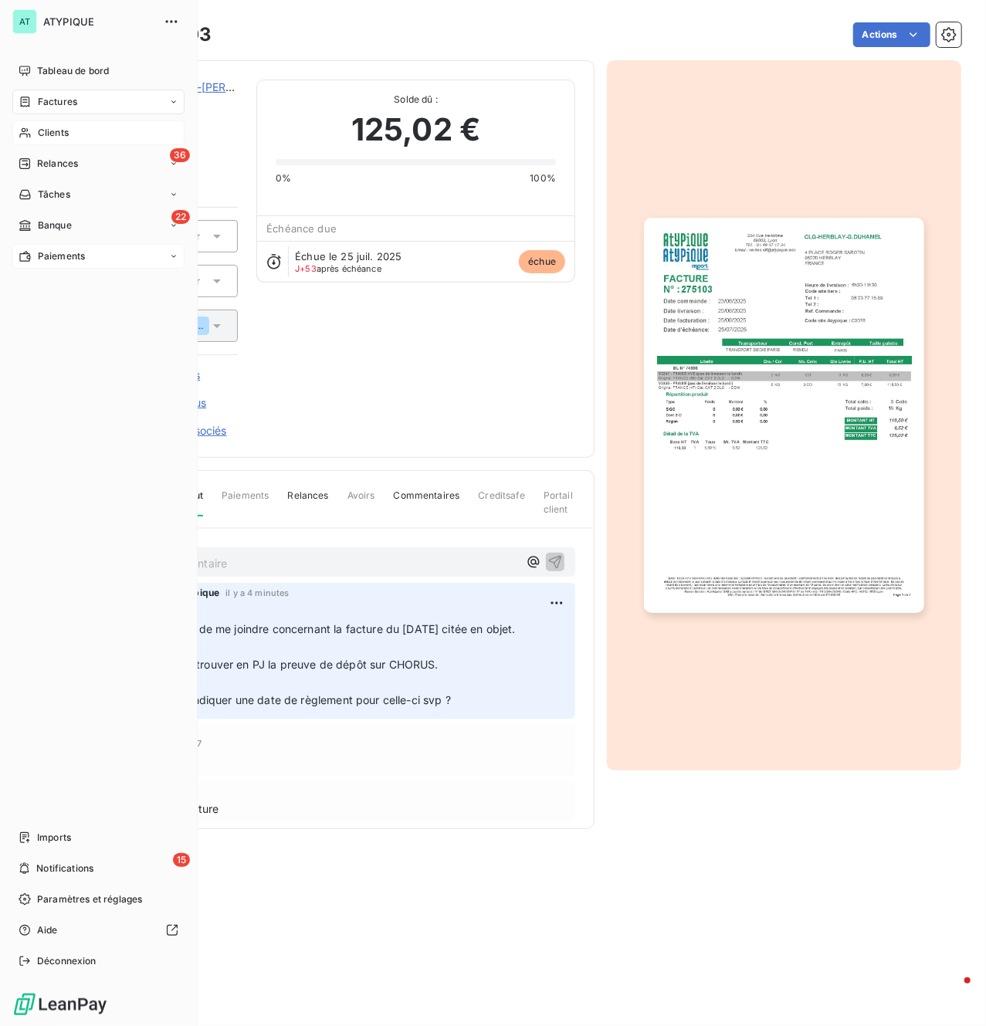
click at [75, 134] on div "Clients" at bounding box center [98, 132] width 172 height 25
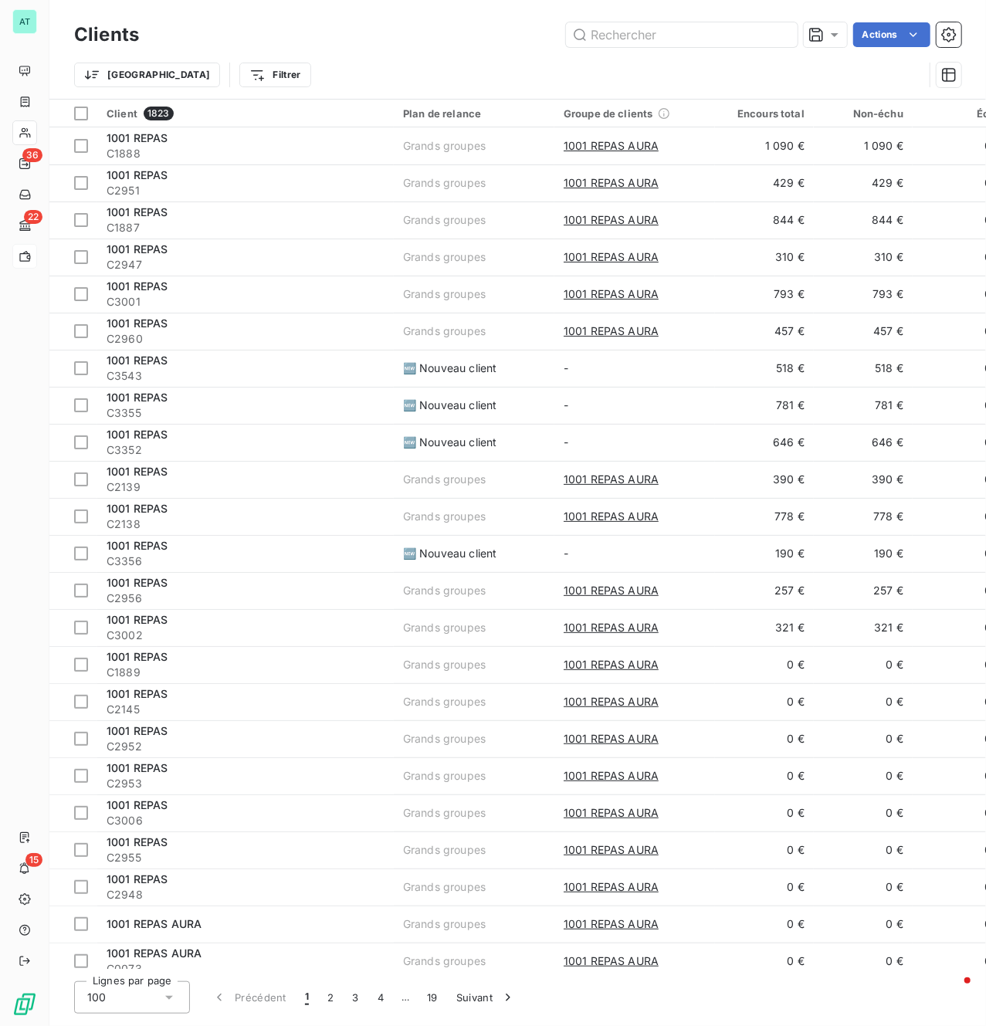
click at [501, 56] on div "Trier Filtrer" at bounding box center [517, 75] width 887 height 48
click at [829, 43] on div at bounding box center [825, 34] width 43 height 25
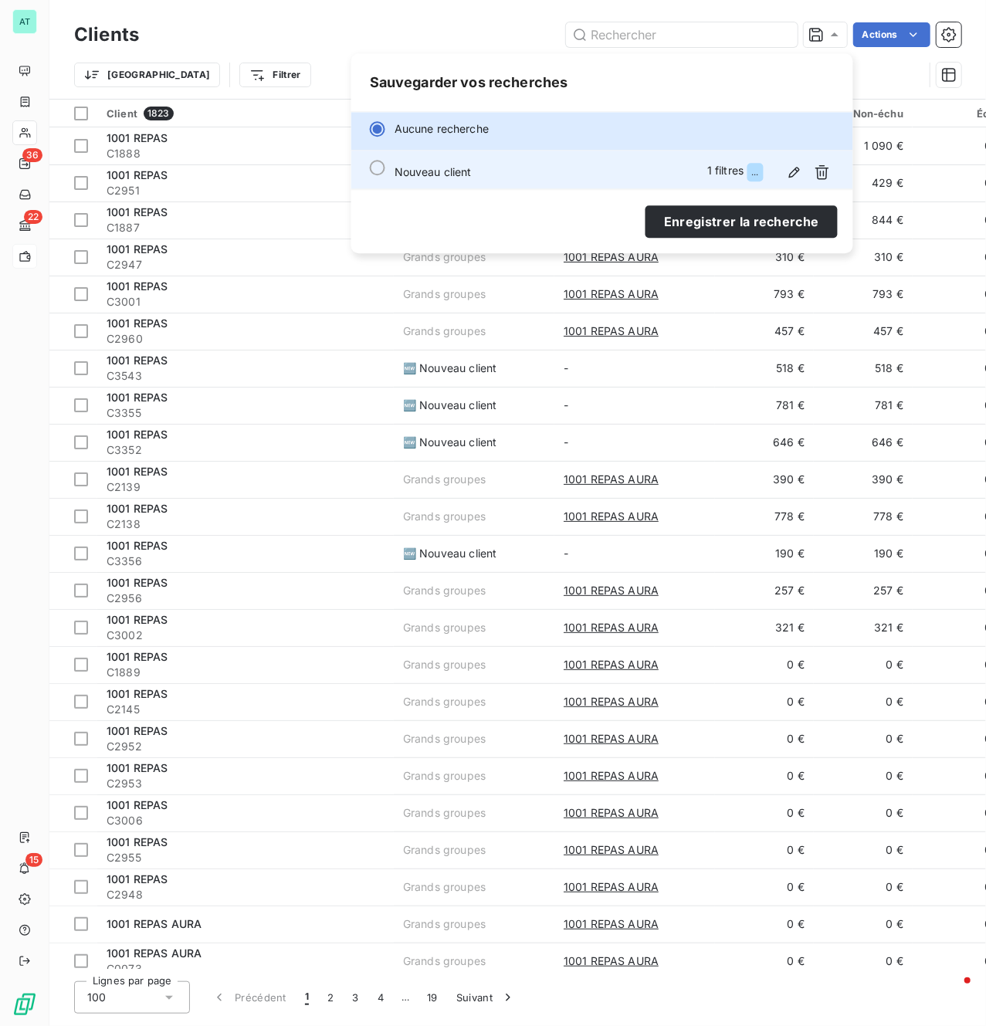
click at [585, 168] on div "Nouveau client 1 filtres ..." at bounding box center [615, 172] width 440 height 25
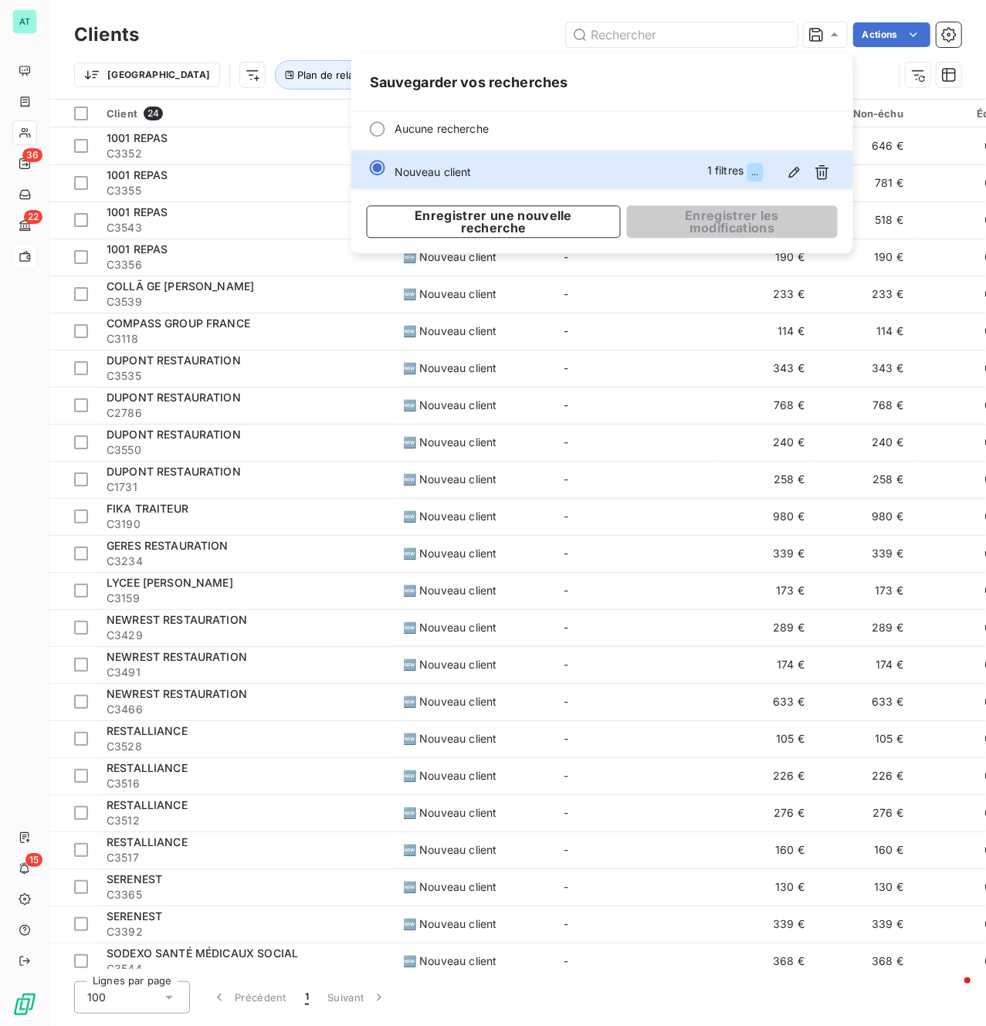
click at [281, 22] on div "Actions" at bounding box center [560, 34] width 804 height 25
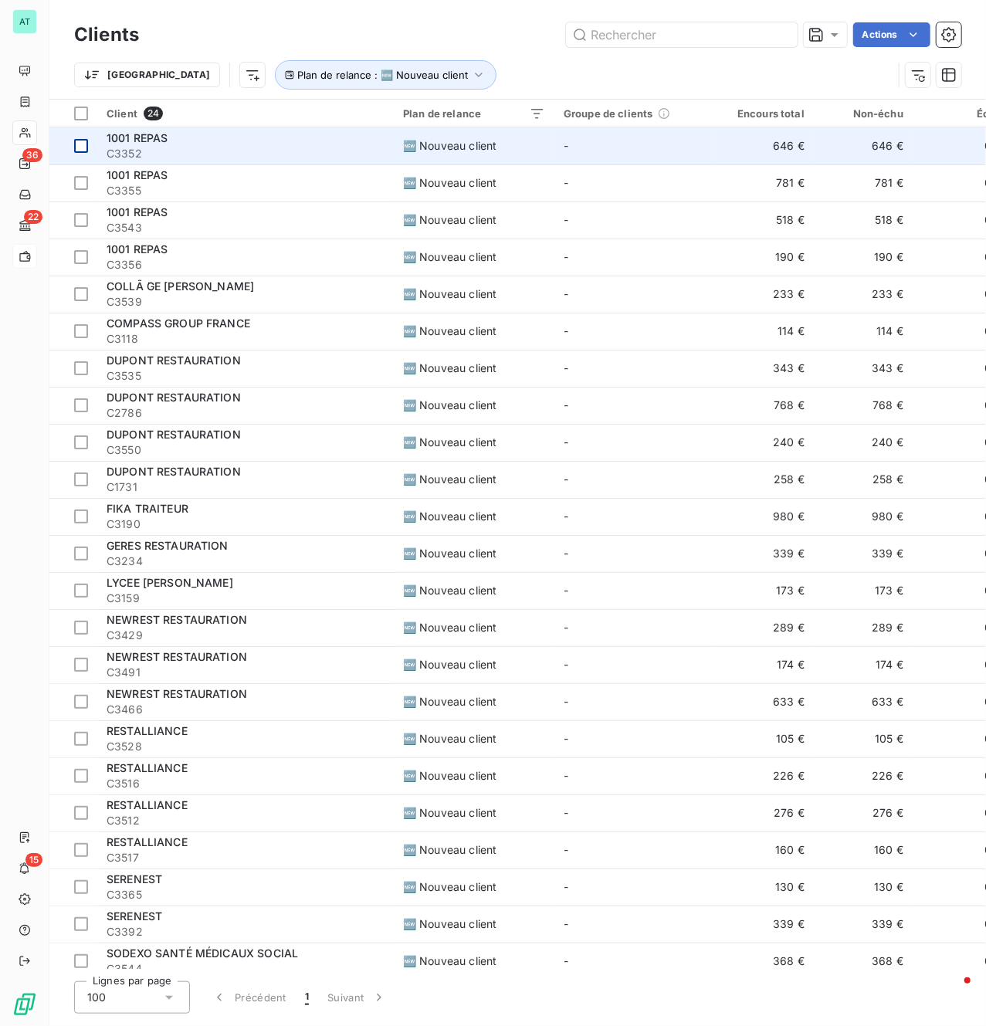
click at [82, 151] on div at bounding box center [81, 146] width 14 height 14
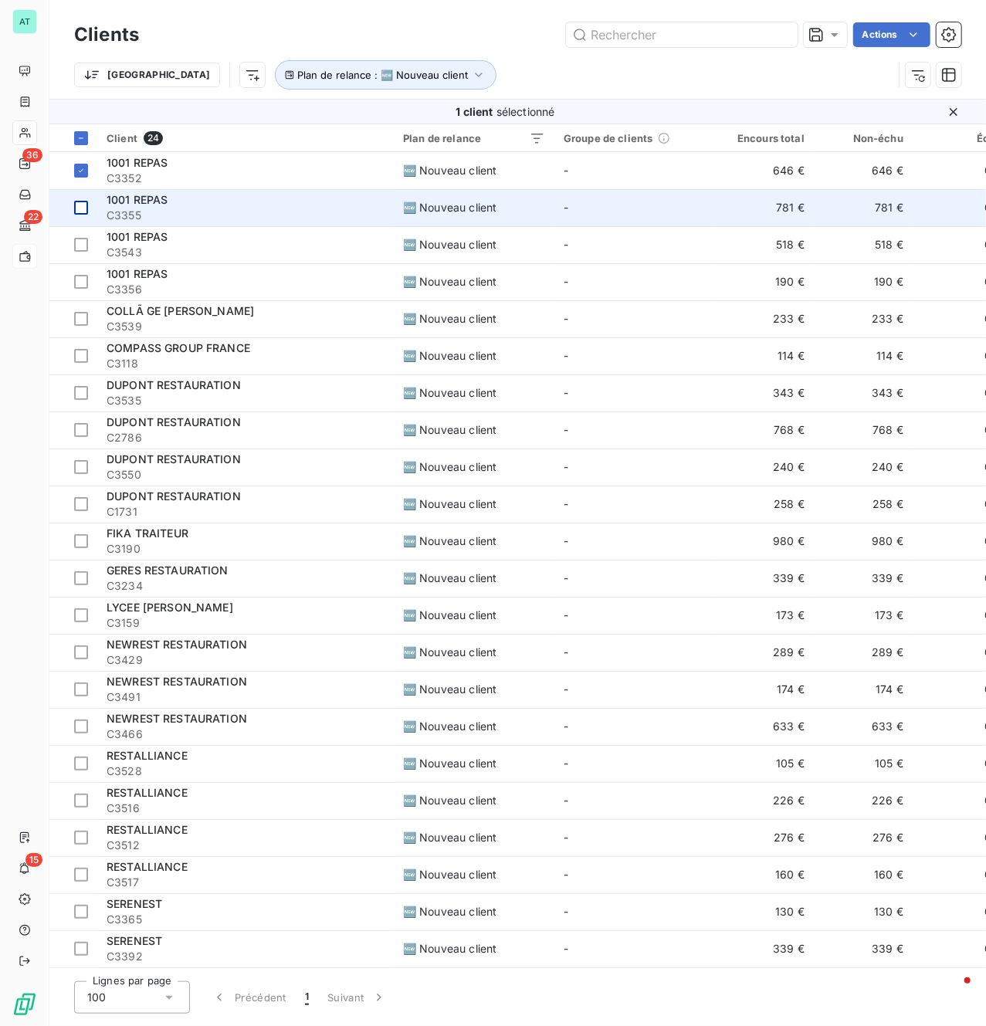
click at [80, 208] on div at bounding box center [81, 208] width 14 height 14
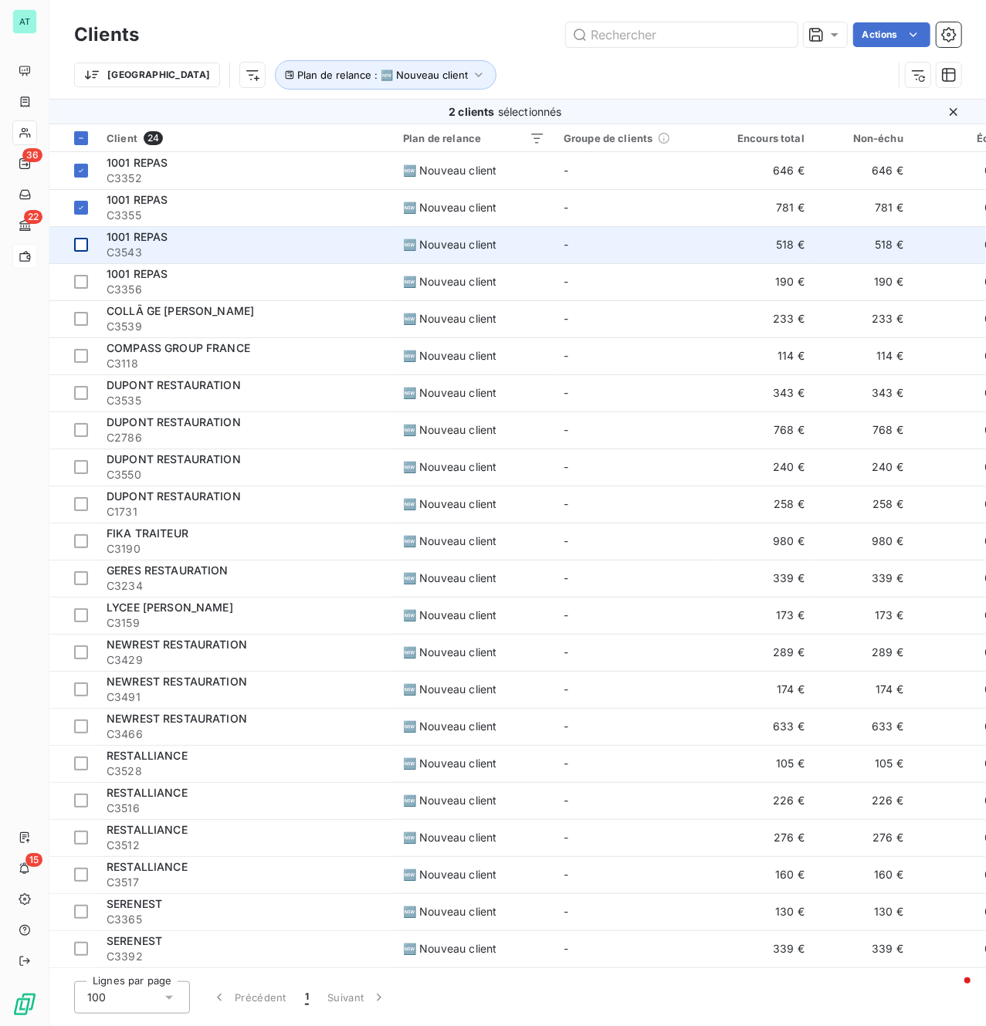
click at [77, 251] on div at bounding box center [81, 245] width 14 height 14
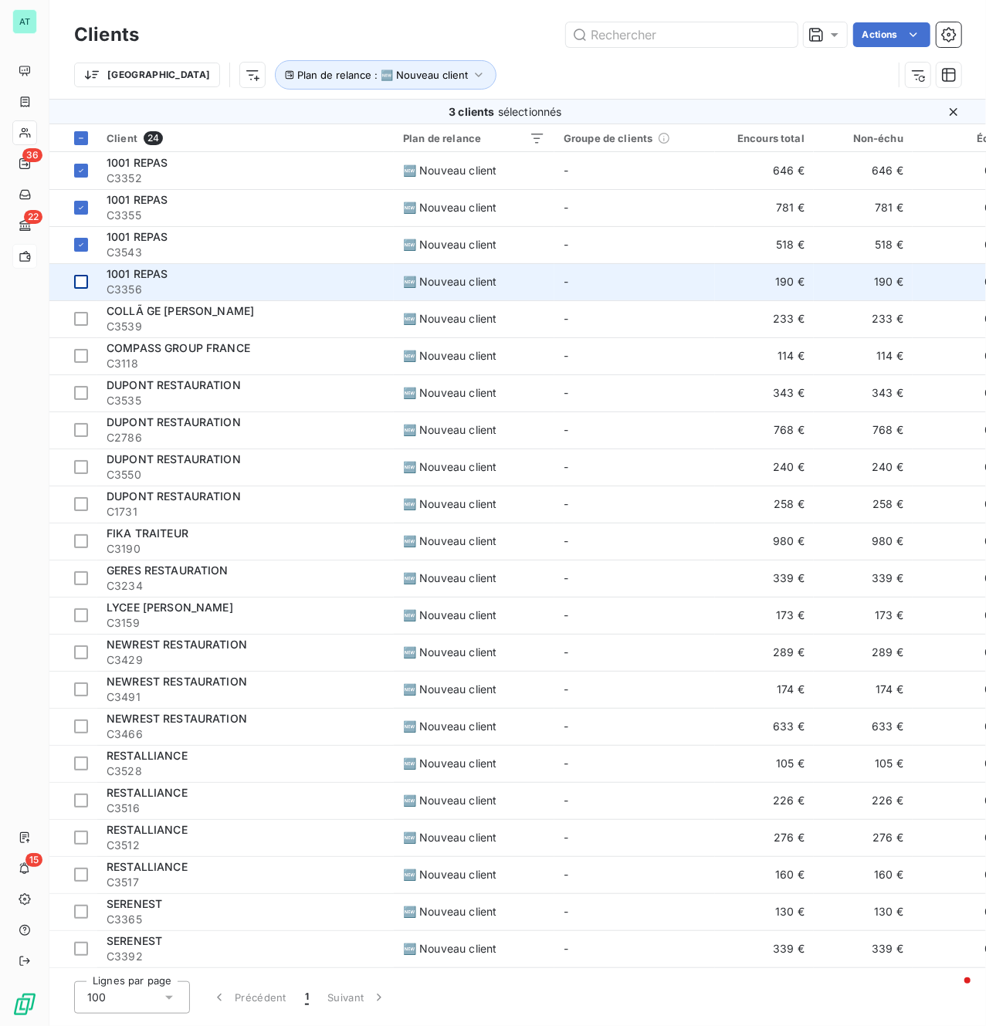
click at [90, 286] on td at bounding box center [73, 281] width 48 height 37
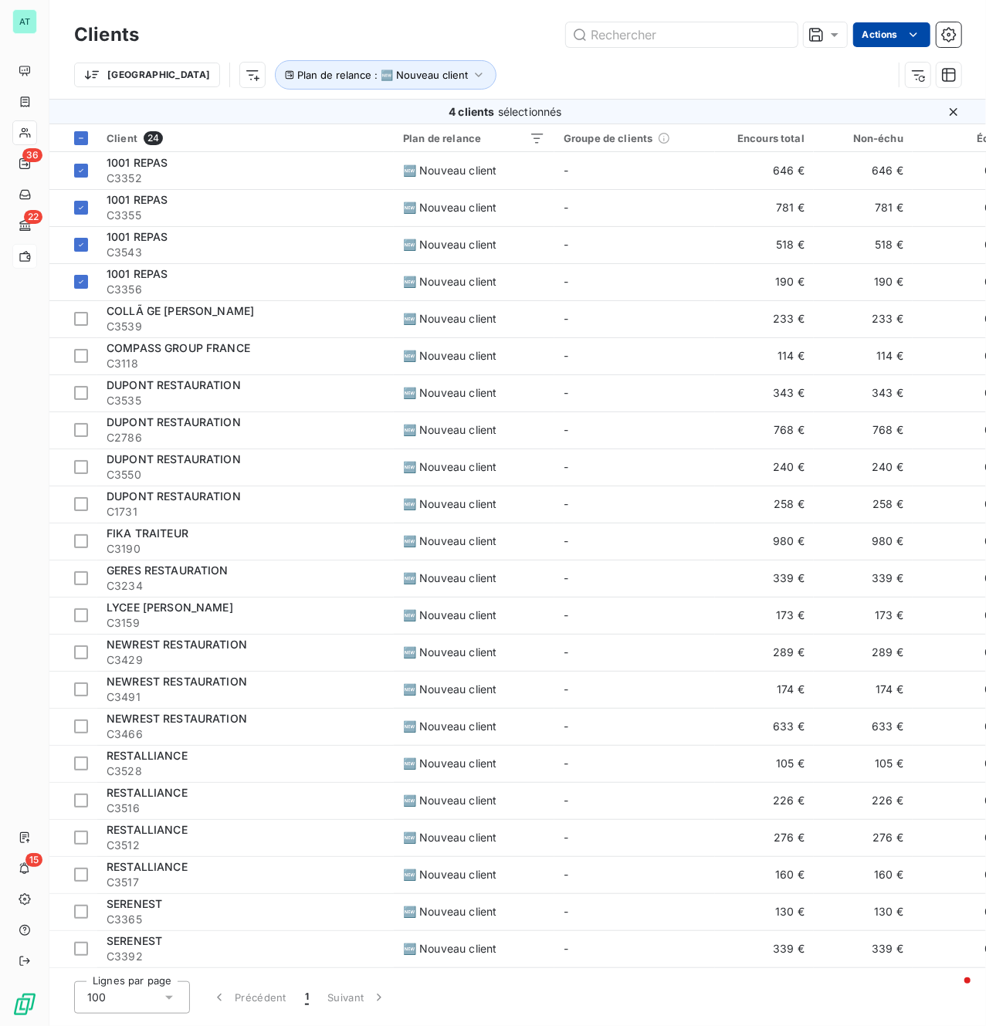
click at [893, 28] on html "AT 36 22 15 Clients Actions Trier Plan de relance : 🆕 Nouveau client 4 clients …" at bounding box center [493, 513] width 986 height 1026
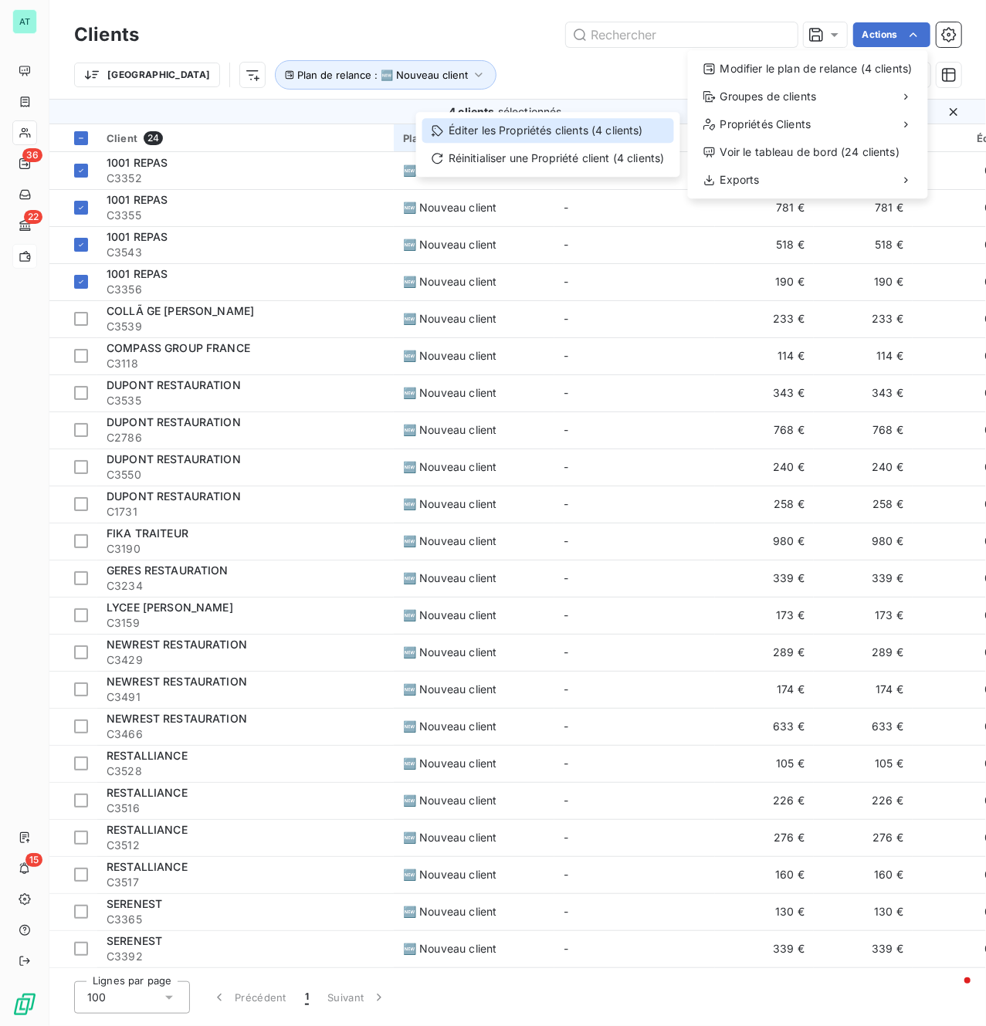
drag, startPoint x: 527, startPoint y: 137, endPoint x: 538, endPoint y: 136, distance: 10.8
click at [528, 137] on div "Éditer les Propriétés clients (4 clients)" at bounding box center [548, 130] width 252 height 25
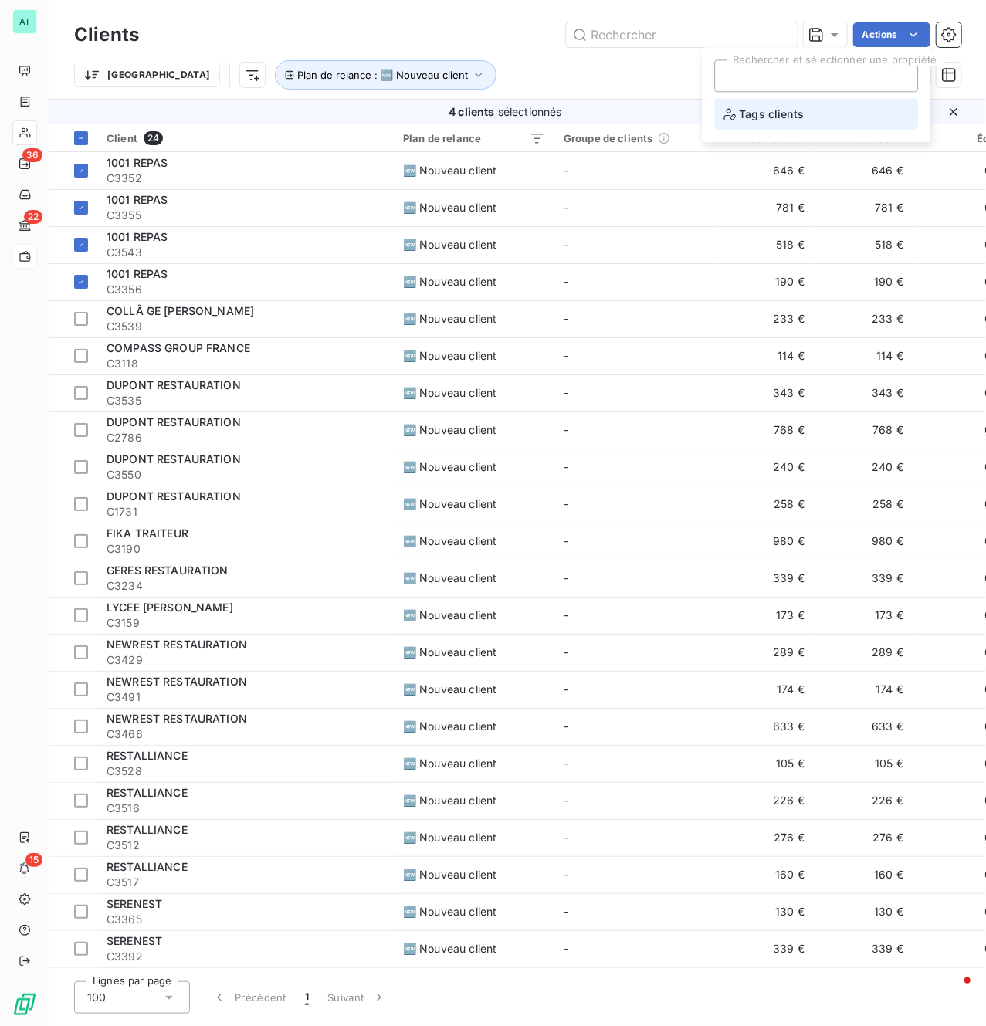
click at [816, 113] on li "Tags clients" at bounding box center [816, 114] width 204 height 32
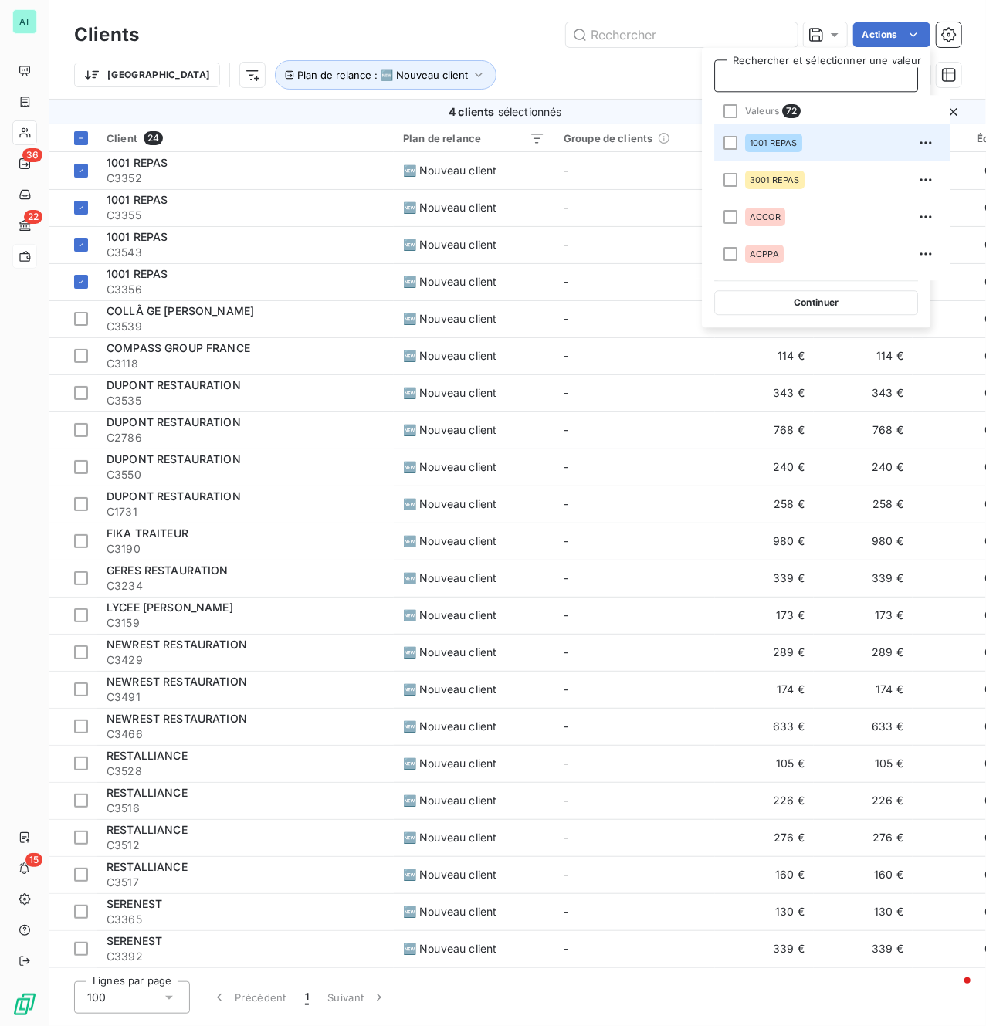
click at [786, 140] on span "1001 REPAS" at bounding box center [774, 142] width 48 height 9
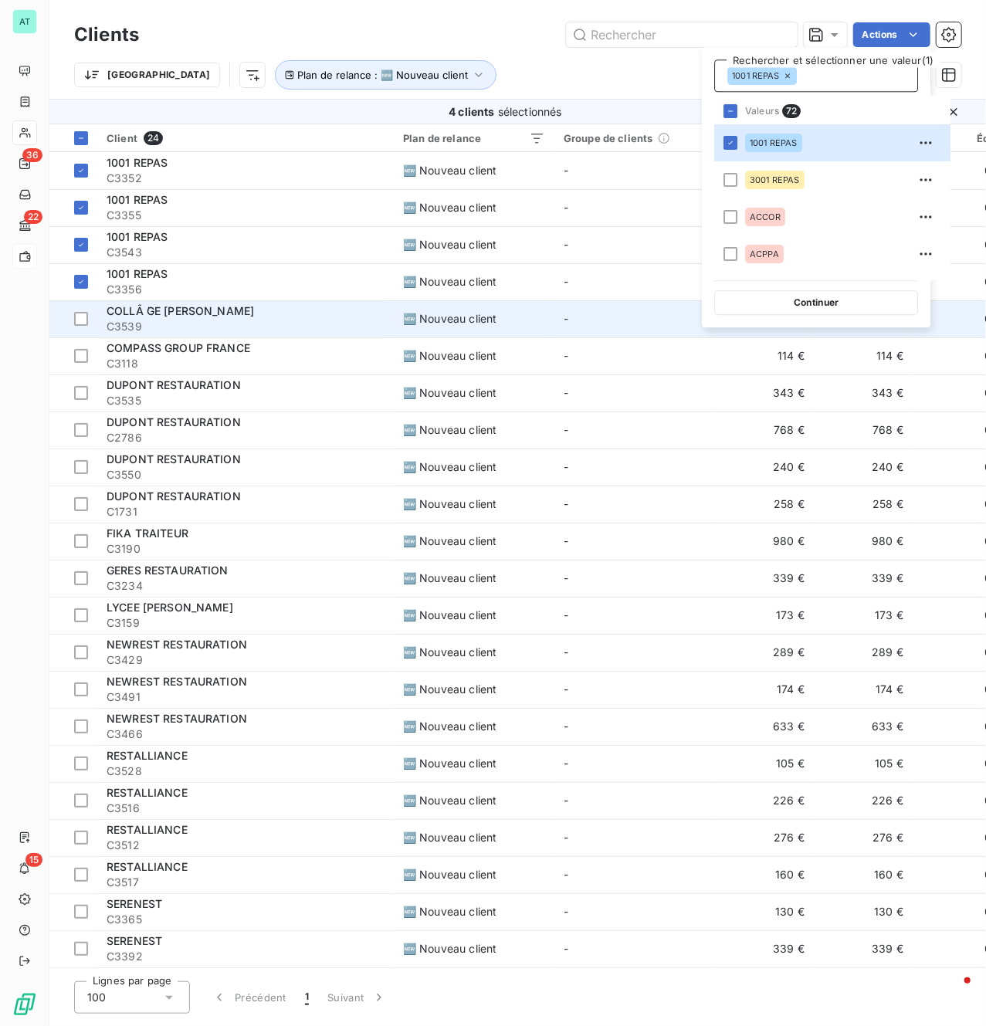
click at [798, 301] on button "Continuer" at bounding box center [816, 302] width 204 height 25
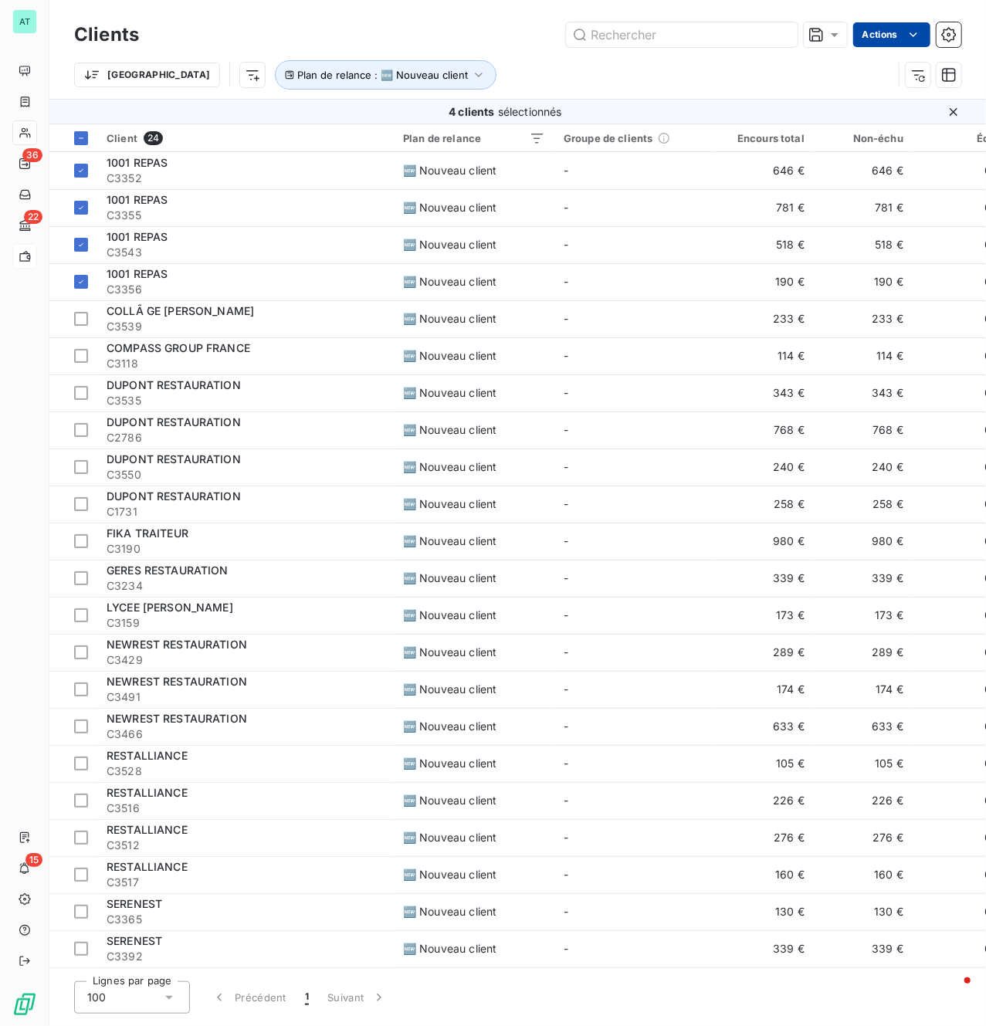
click at [896, 36] on html "AT 36 22 15 Clients Actions Trier Plan de relance : 🆕 Nouveau client 4 clients …" at bounding box center [493, 513] width 986 height 1026
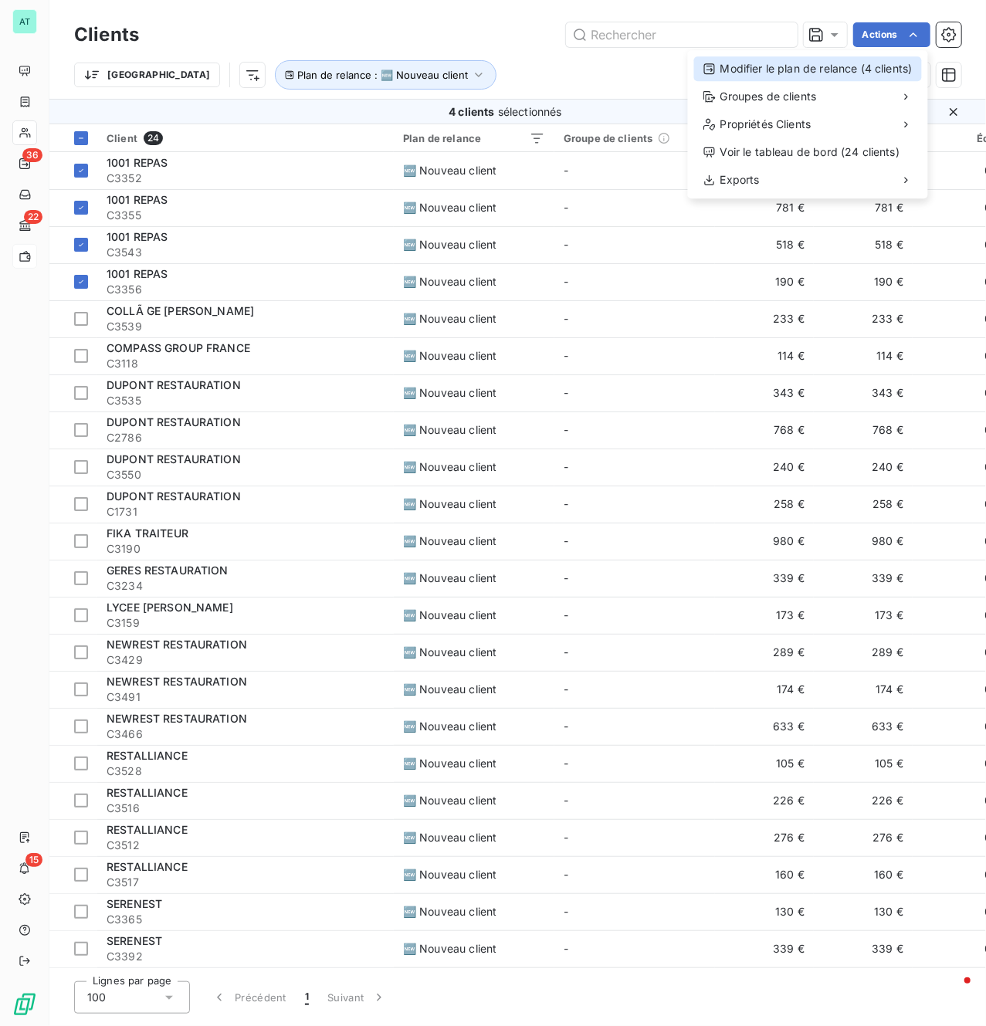
click at [792, 71] on div "Modifier le plan de relance (4 clients)" at bounding box center [808, 68] width 228 height 25
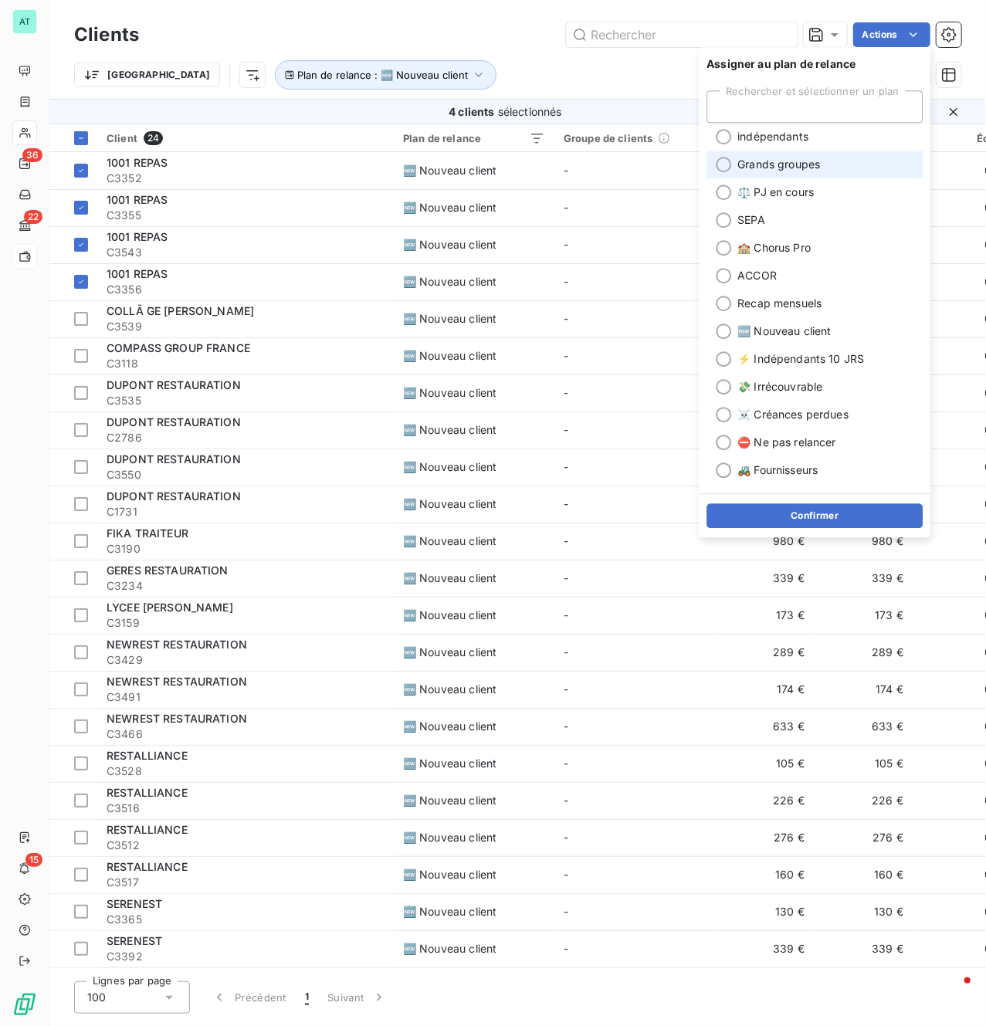
click at [800, 159] on span "Grands groupes" at bounding box center [779, 164] width 83 height 15
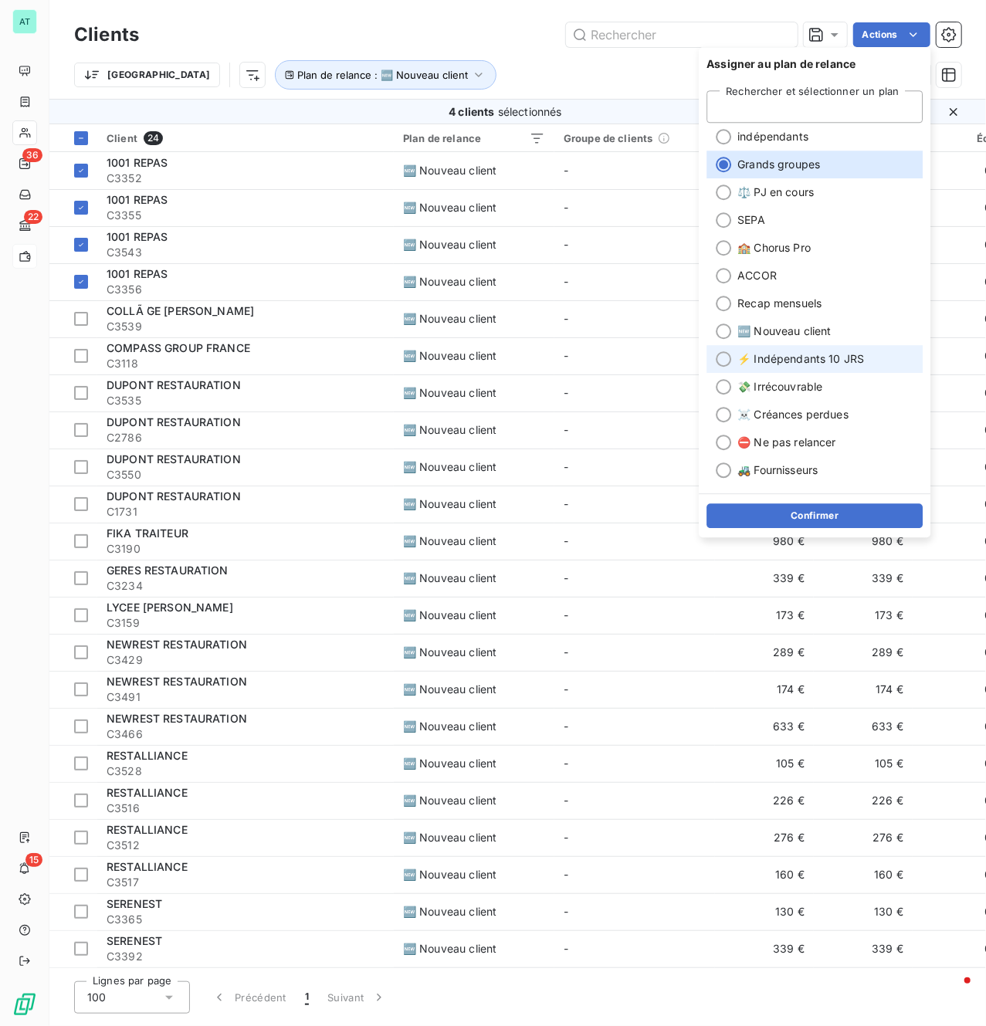
drag, startPoint x: 795, startPoint y: 524, endPoint x: 826, endPoint y: 352, distance: 174.2
click at [795, 522] on button "Confirmer" at bounding box center [815, 516] width 216 height 25
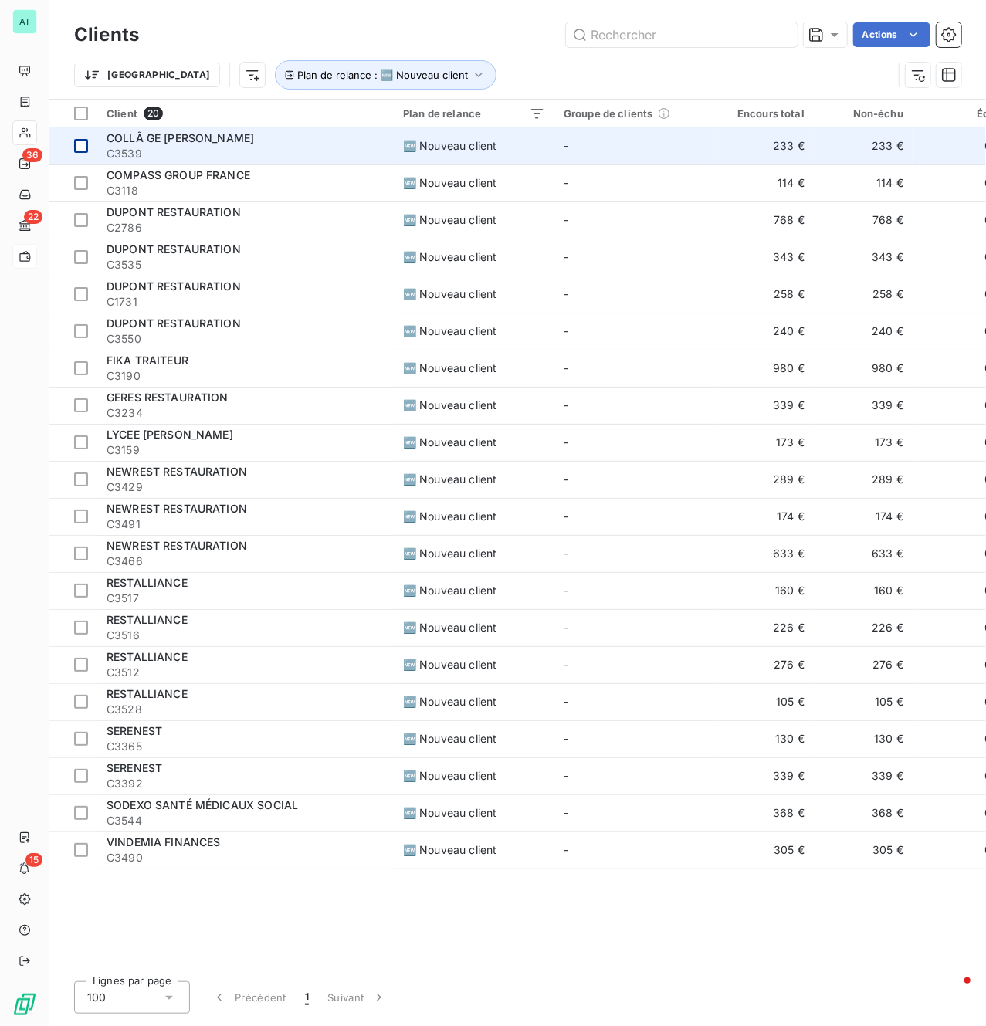
click at [79, 150] on div at bounding box center [81, 146] width 14 height 14
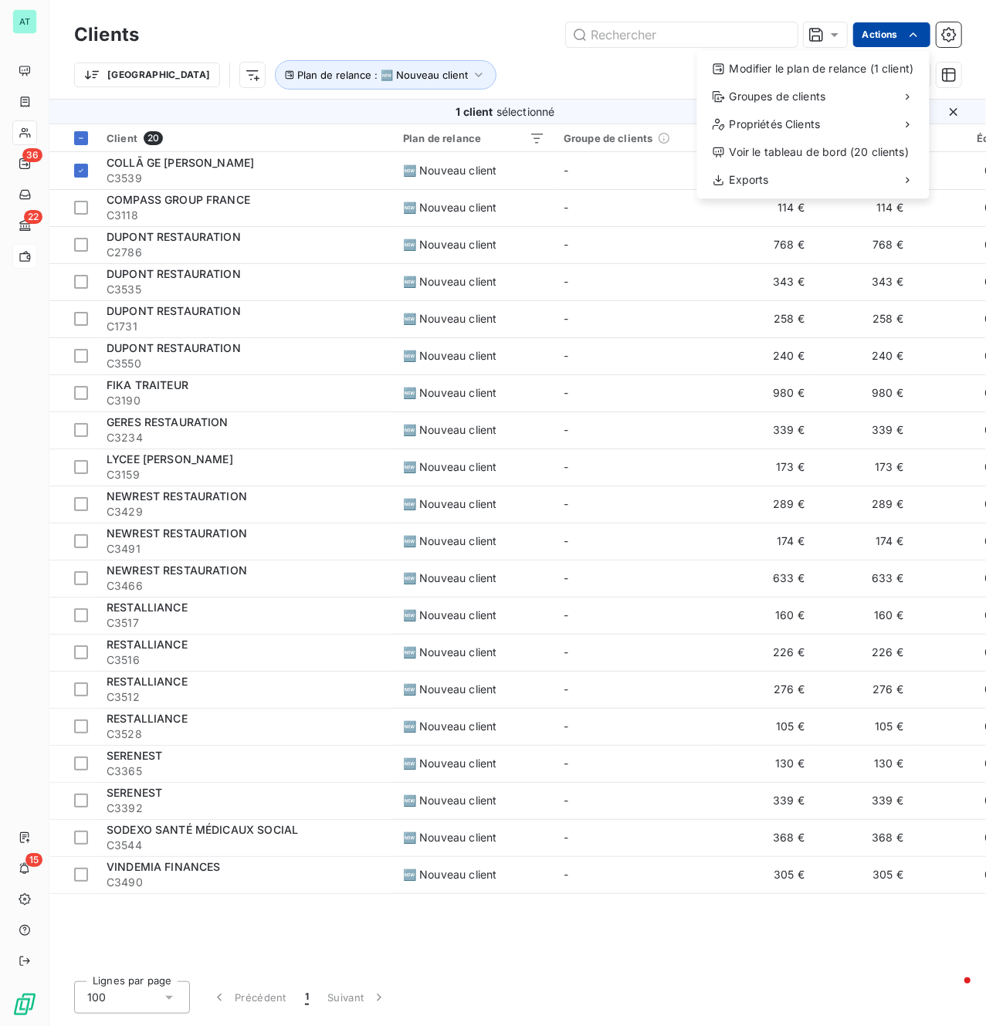
click at [887, 37] on html "AT 36 22 15 Clients Actions Modifier le plan de relance (1 client) Groupes de c…" at bounding box center [493, 513] width 986 height 1026
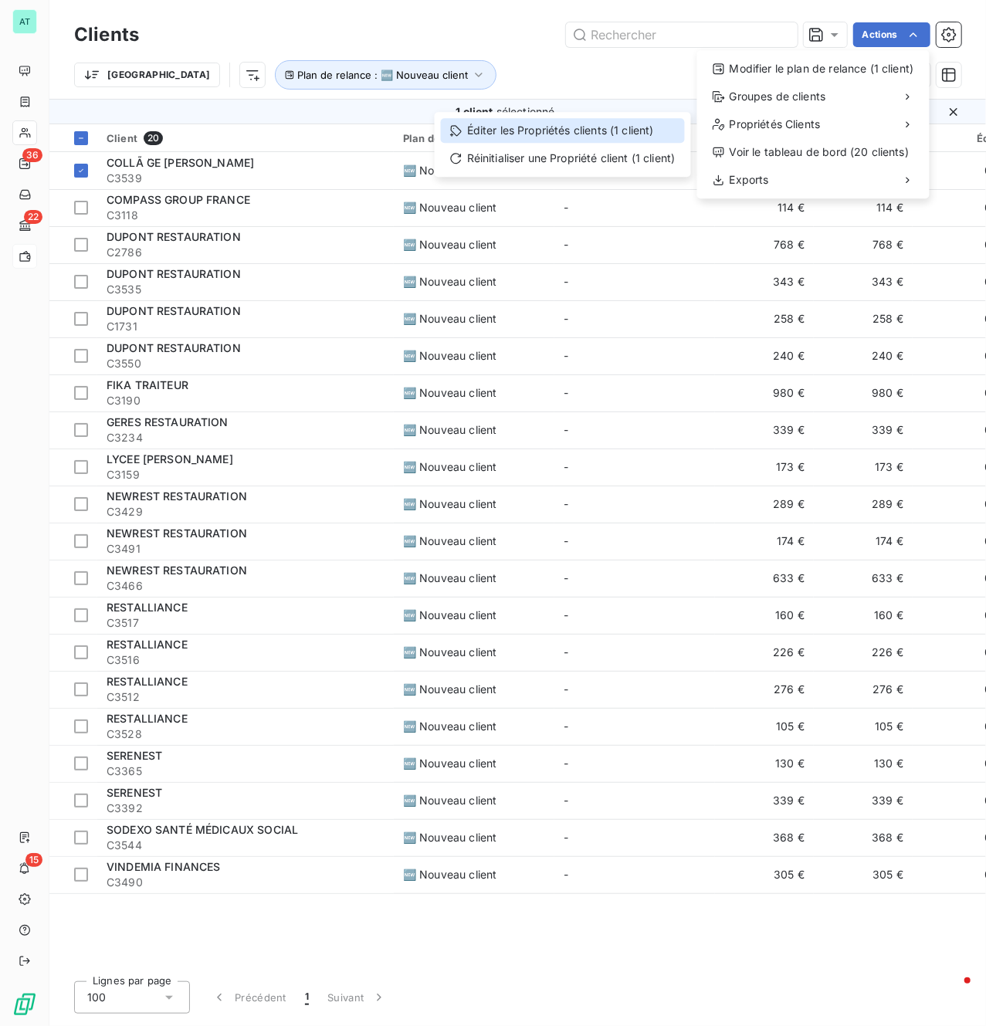
drag, startPoint x: 570, startPoint y: 130, endPoint x: 578, endPoint y: 130, distance: 8.5
click at [573, 130] on div "Éditer les Propriétés clients (1 client)" at bounding box center [563, 130] width 244 height 25
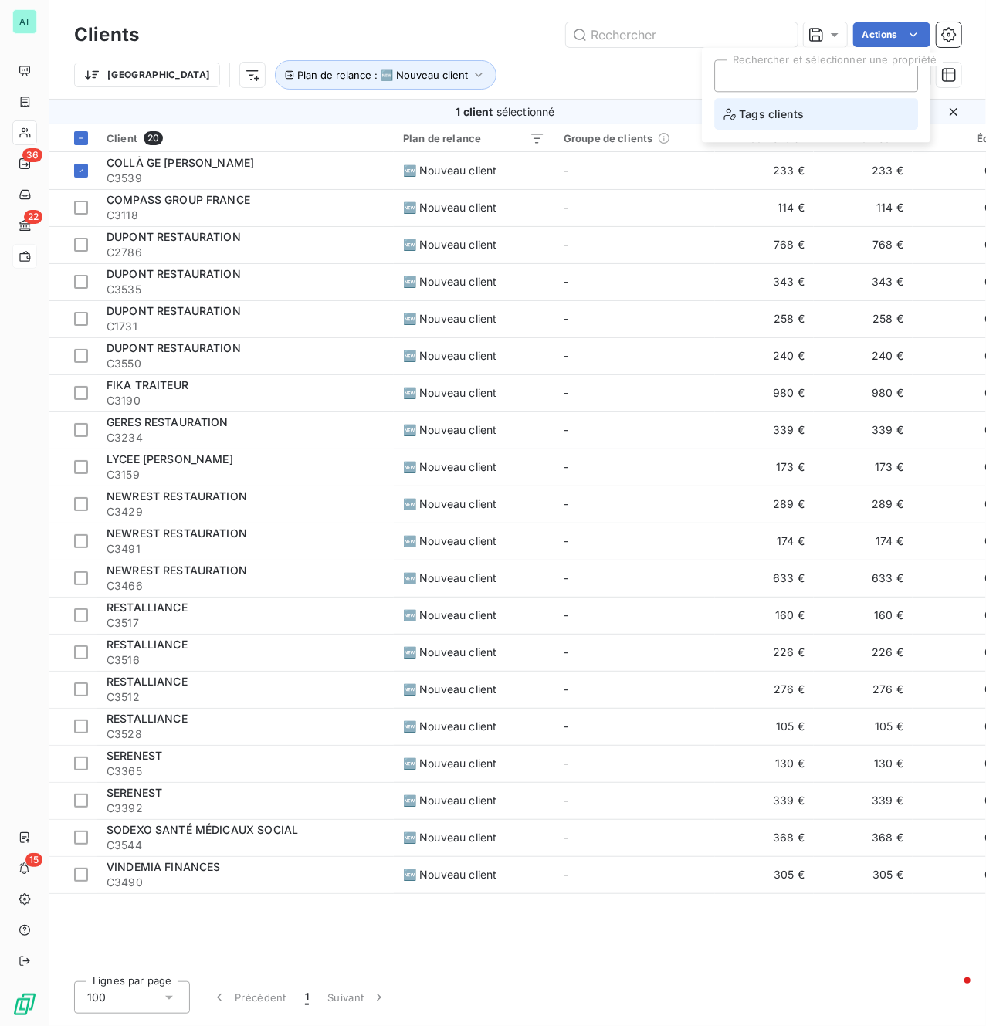
click at [783, 122] on span "Tags clients" at bounding box center [764, 113] width 80 height 19
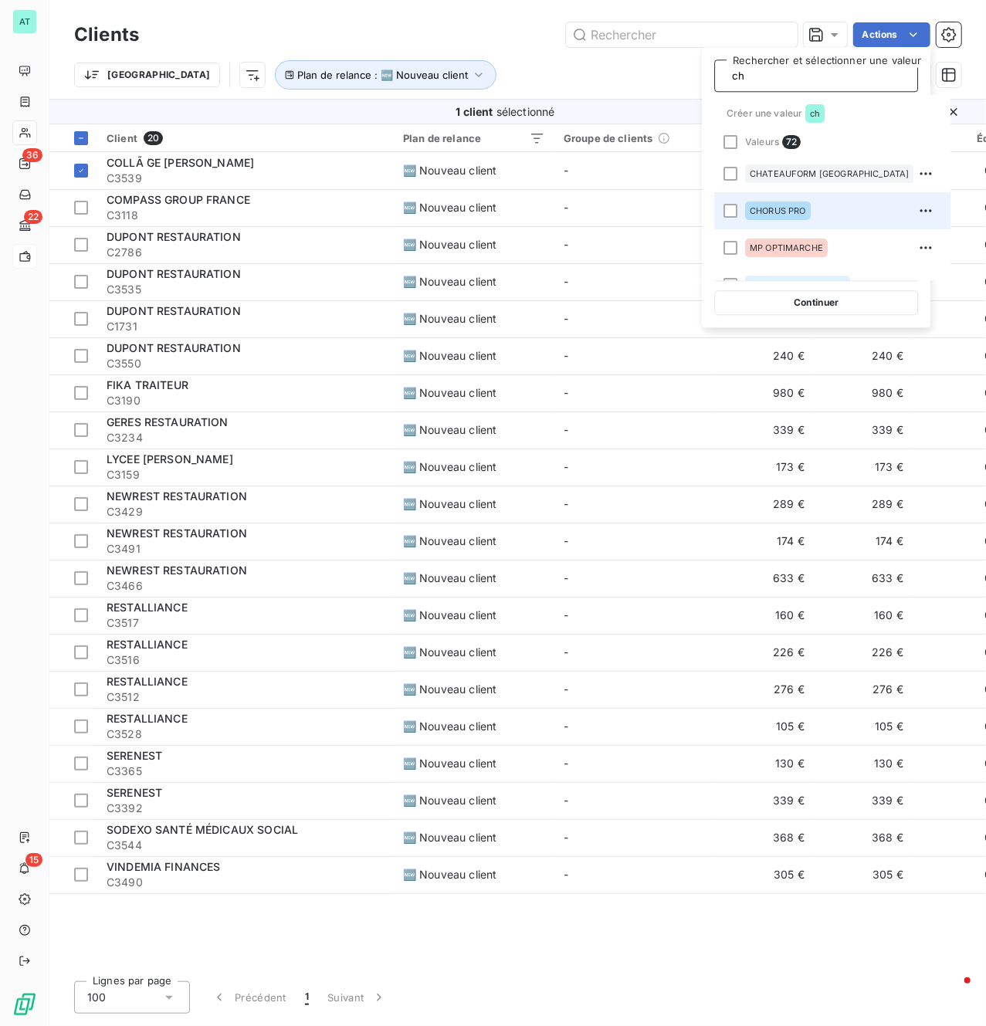
type input "ch"
drag, startPoint x: 808, startPoint y: 209, endPoint x: 838, endPoint y: 229, distance: 36.2
click at [808, 210] on div "CHORUS PRO" at bounding box center [778, 211] width 66 height 19
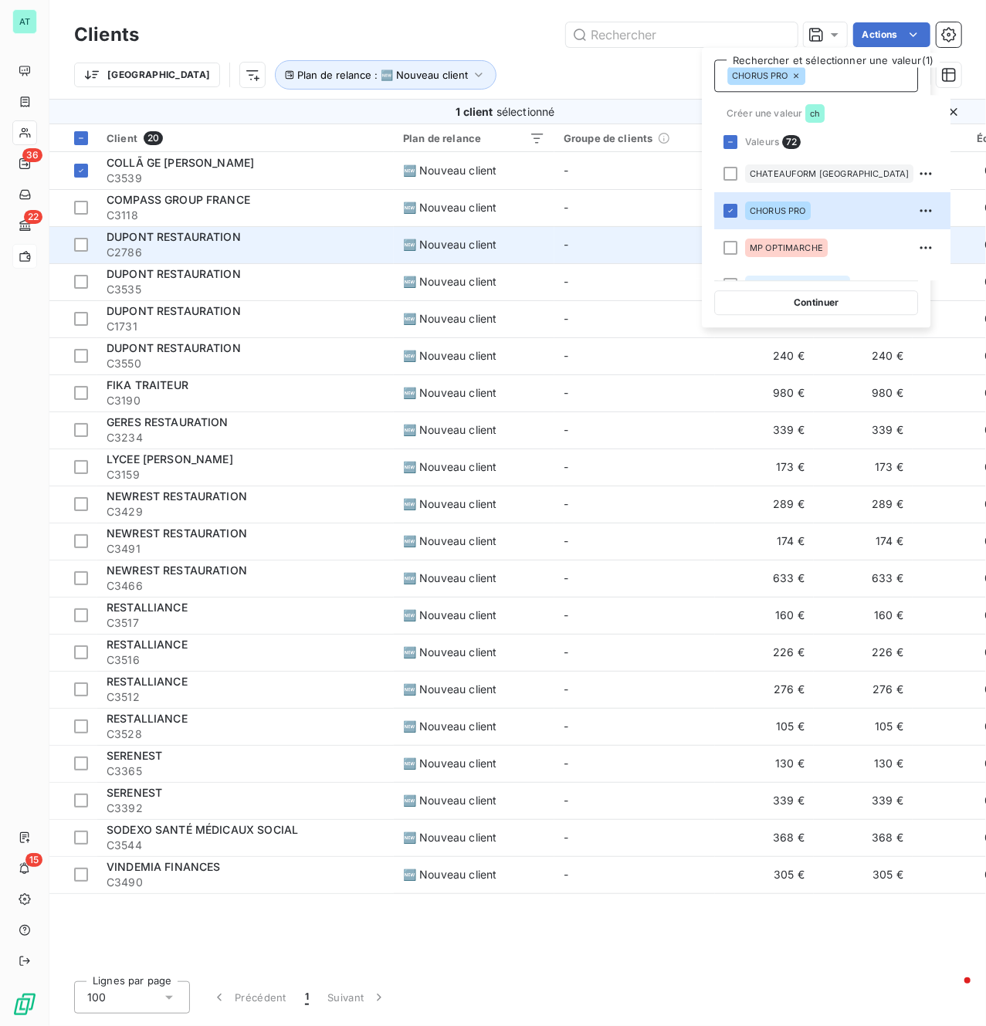
drag, startPoint x: 829, startPoint y: 300, endPoint x: 771, endPoint y: 239, distance: 84.7
click at [828, 301] on button "Continuer" at bounding box center [816, 302] width 204 height 25
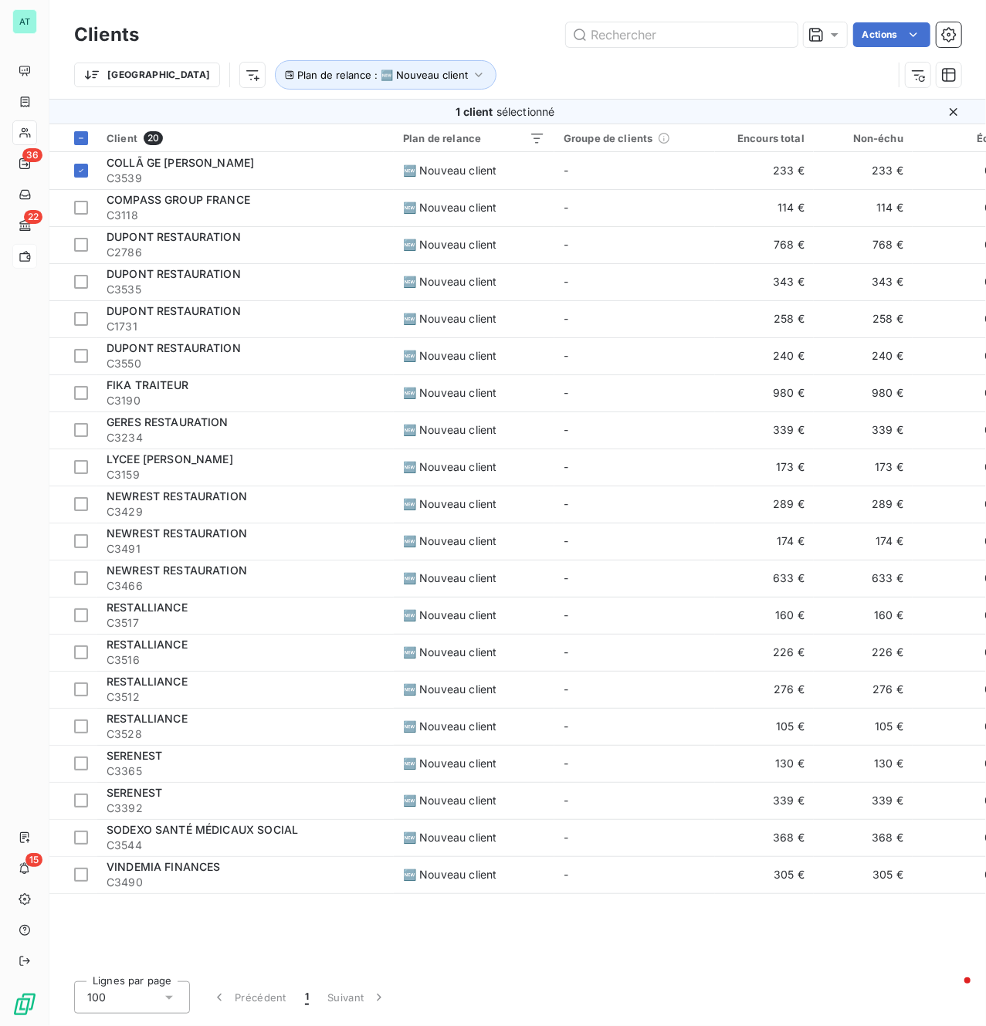
click at [571, 81] on div "Trier Plan de relance : 🆕 Nouveau client" at bounding box center [483, 74] width 819 height 29
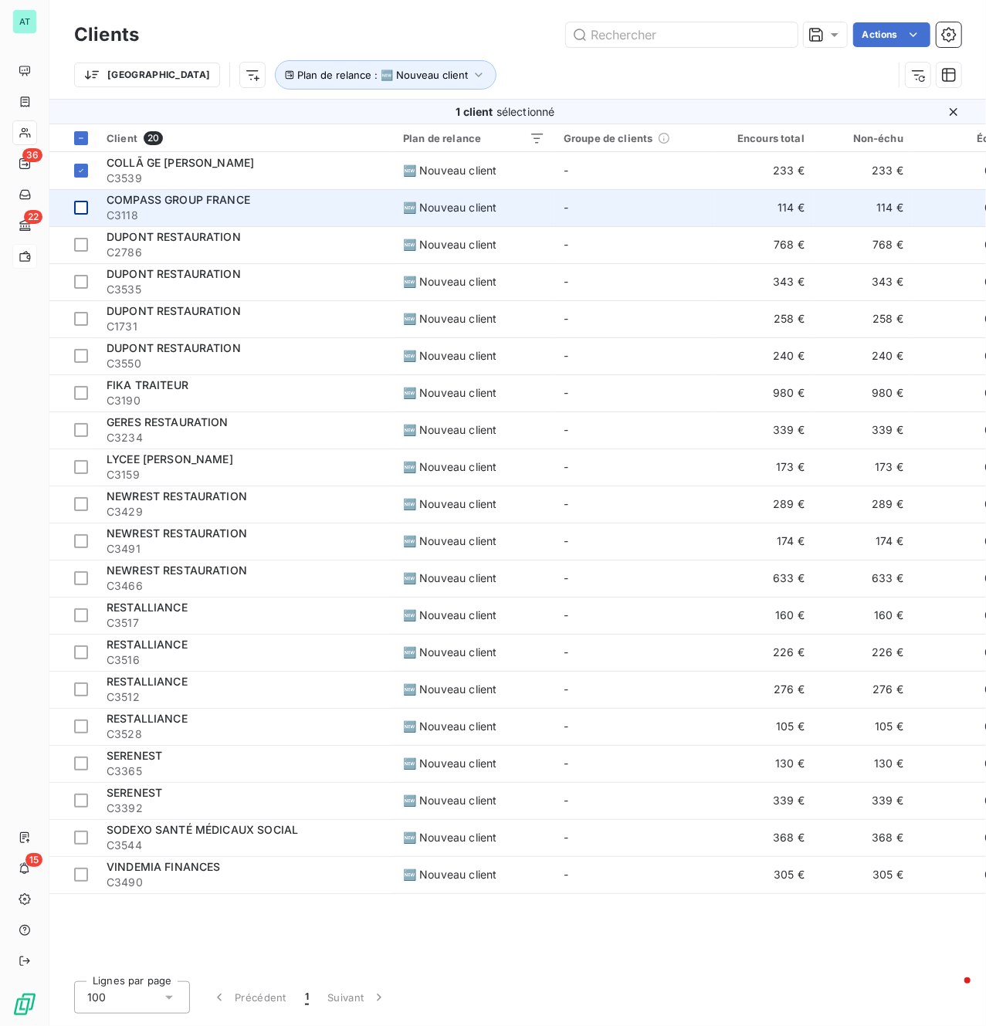
click at [80, 210] on div at bounding box center [81, 208] width 14 height 14
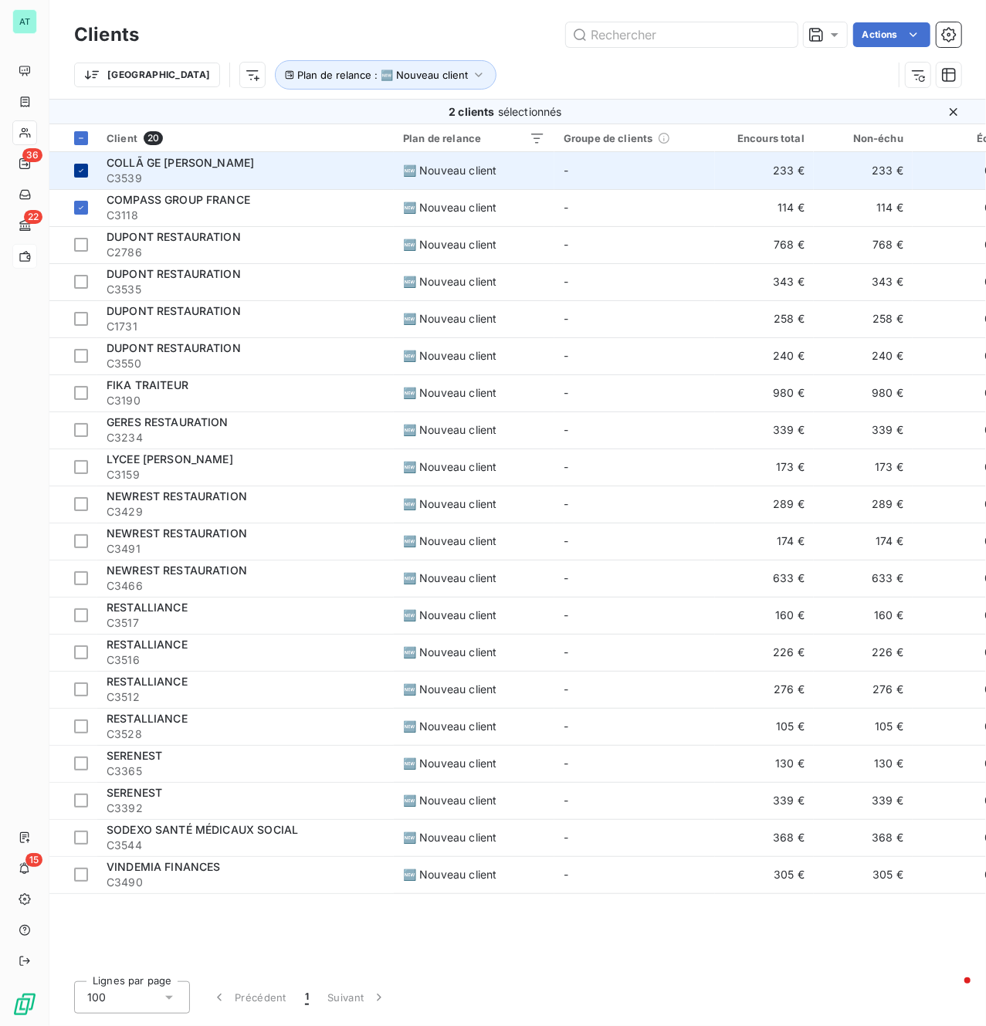
click at [78, 171] on icon at bounding box center [80, 170] width 9 height 9
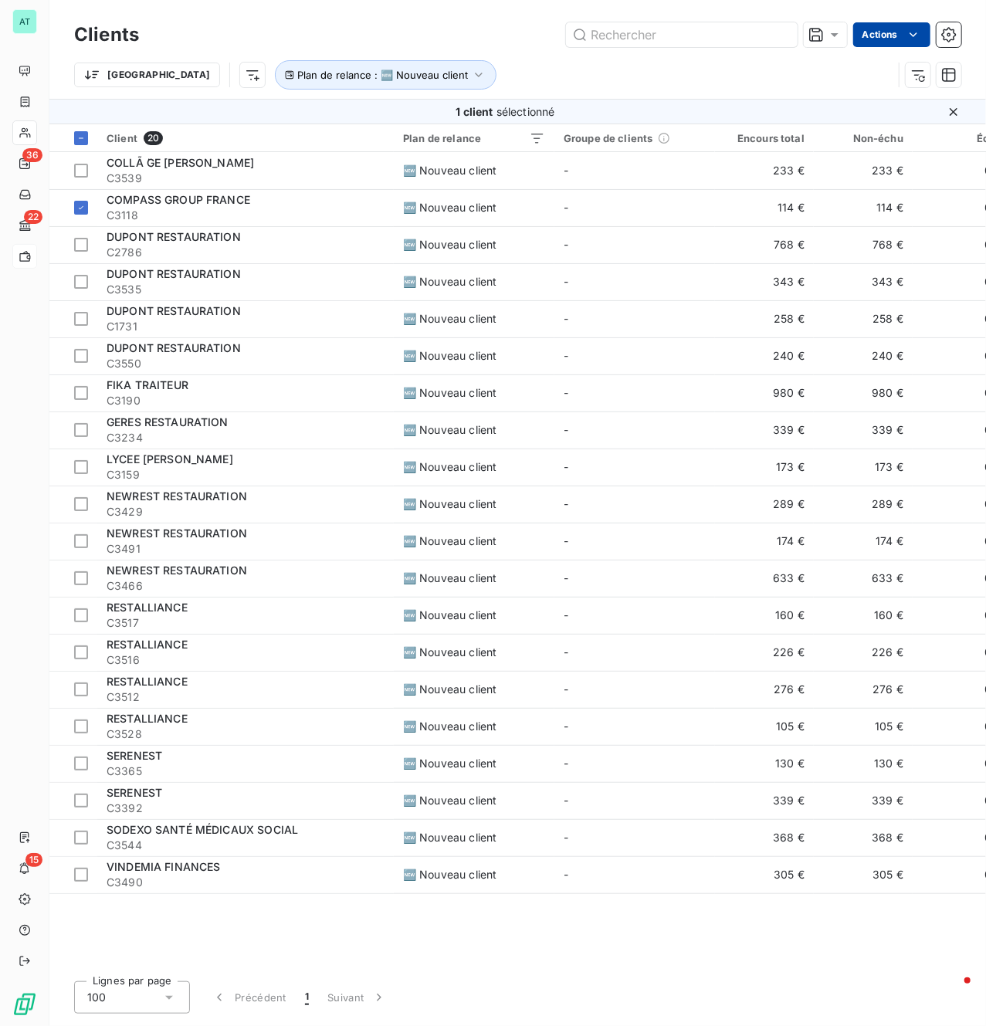
click at [885, 40] on html "AT 36 22 15 Clients Actions Trier Plan de relance : 🆕 Nouveau client 1 client s…" at bounding box center [493, 513] width 986 height 1026
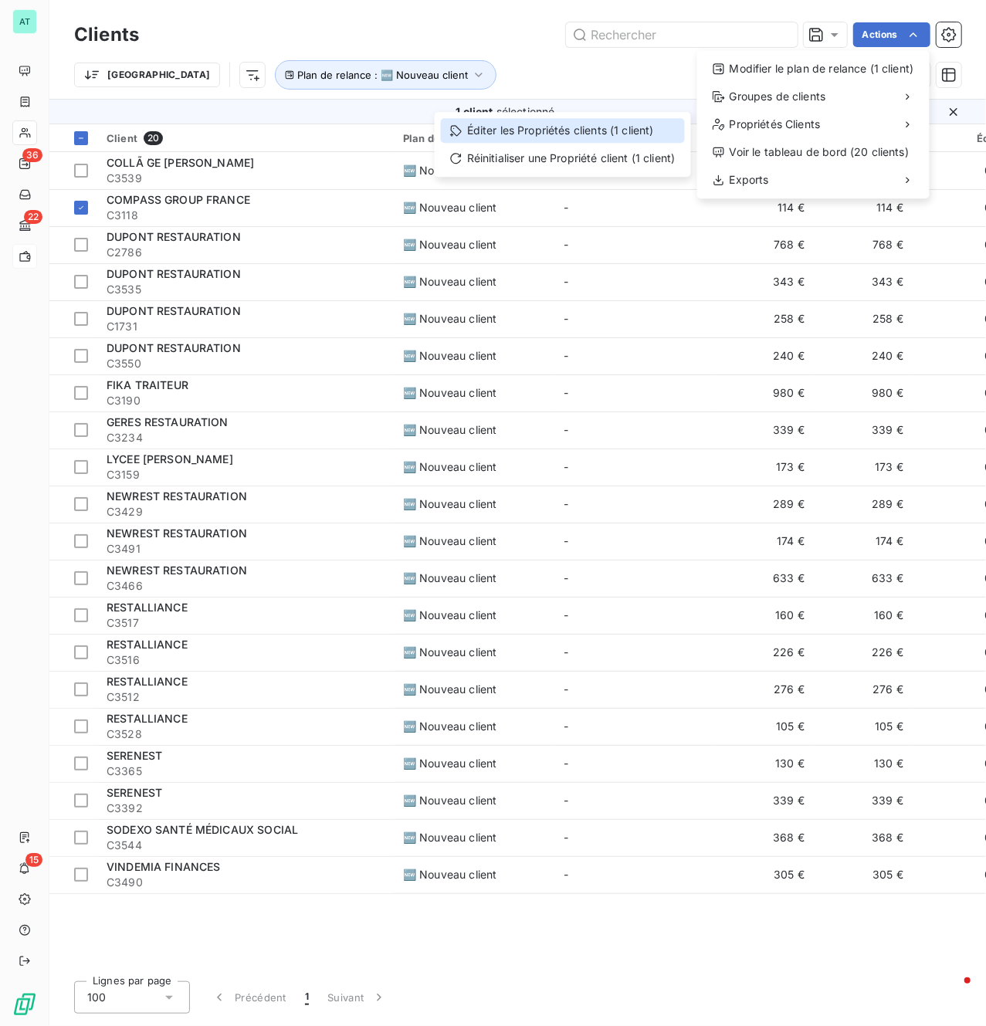
click at [581, 127] on div "Éditer les Propriétés clients (1 client)" at bounding box center [563, 130] width 244 height 25
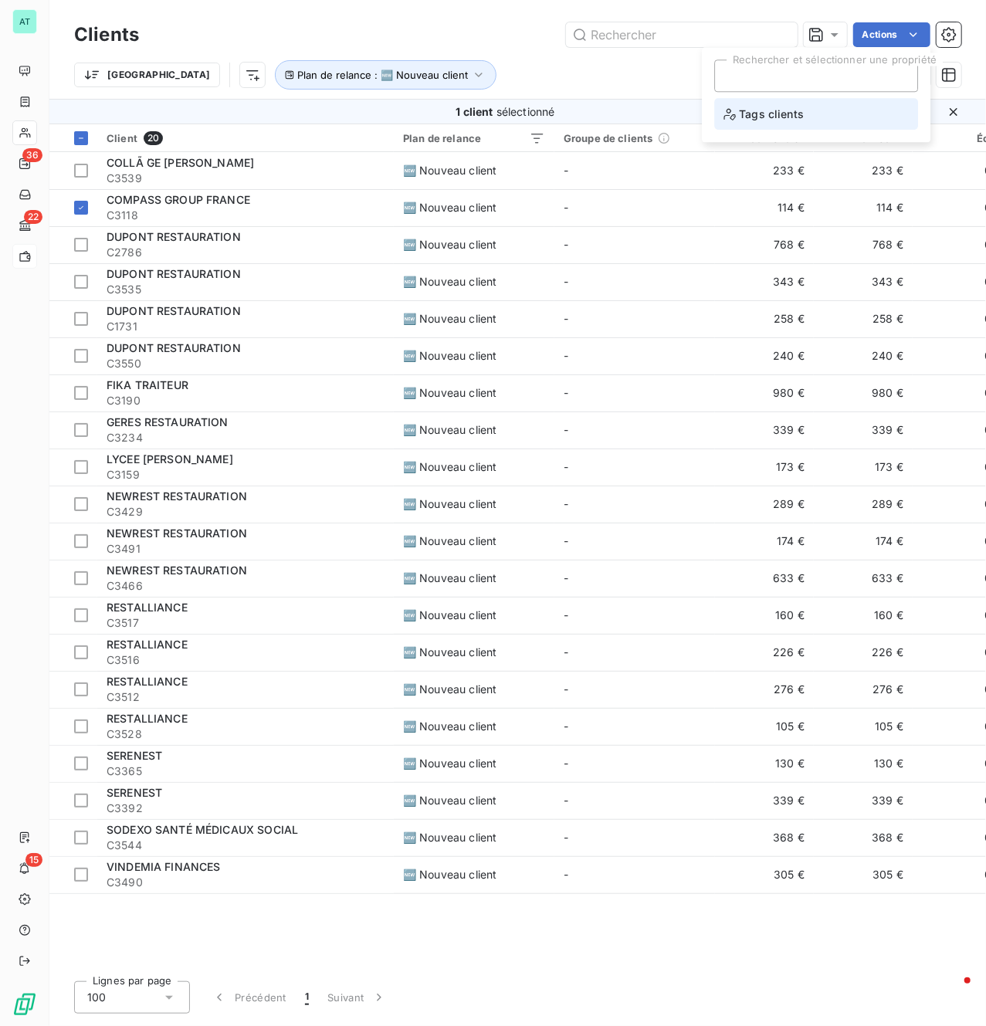
click at [789, 111] on span "Tags clients" at bounding box center [764, 113] width 80 height 19
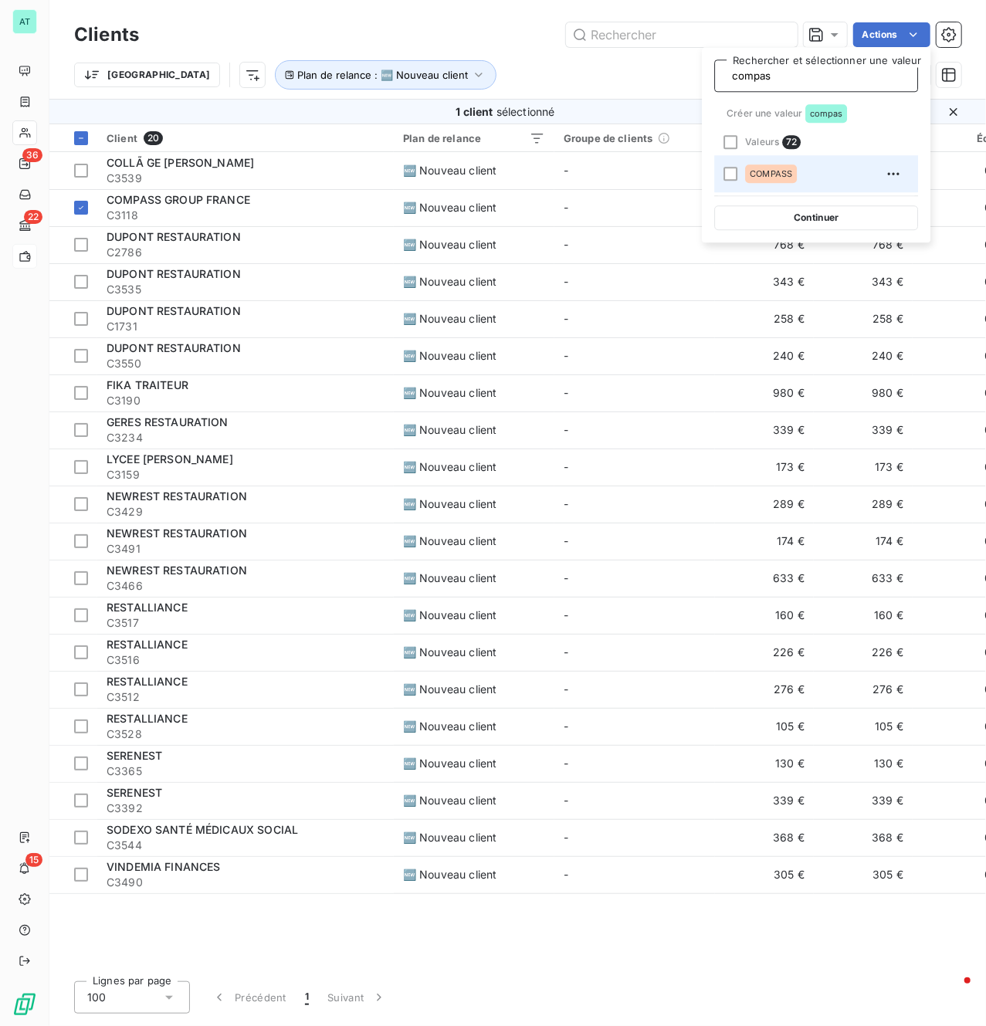
type input "compas"
click at [773, 169] on span "COMPASS" at bounding box center [771, 173] width 42 height 9
click at [811, 226] on button "Continuer" at bounding box center [816, 217] width 204 height 25
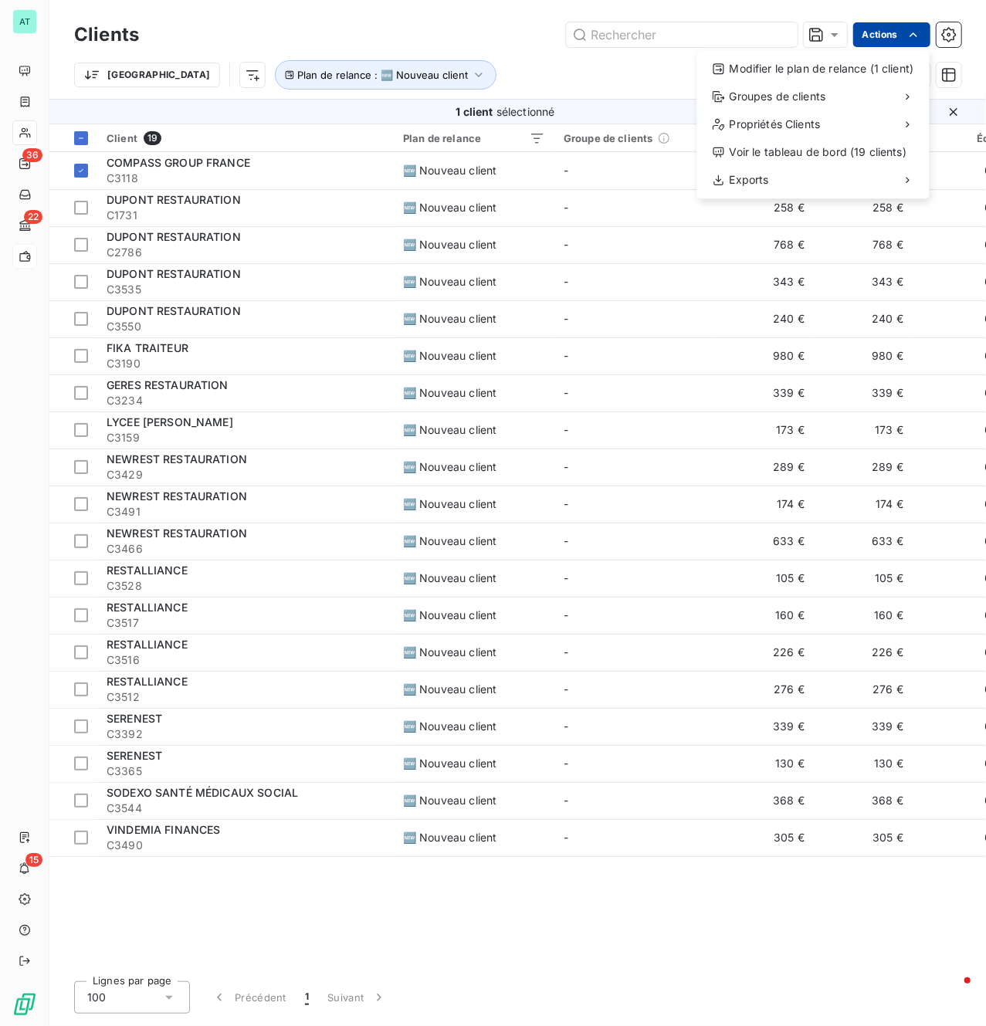
click at [905, 39] on html "AT 36 22 15 Clients Actions Modifier le plan de relance (1 client) Groupes de c…" at bounding box center [493, 513] width 986 height 1026
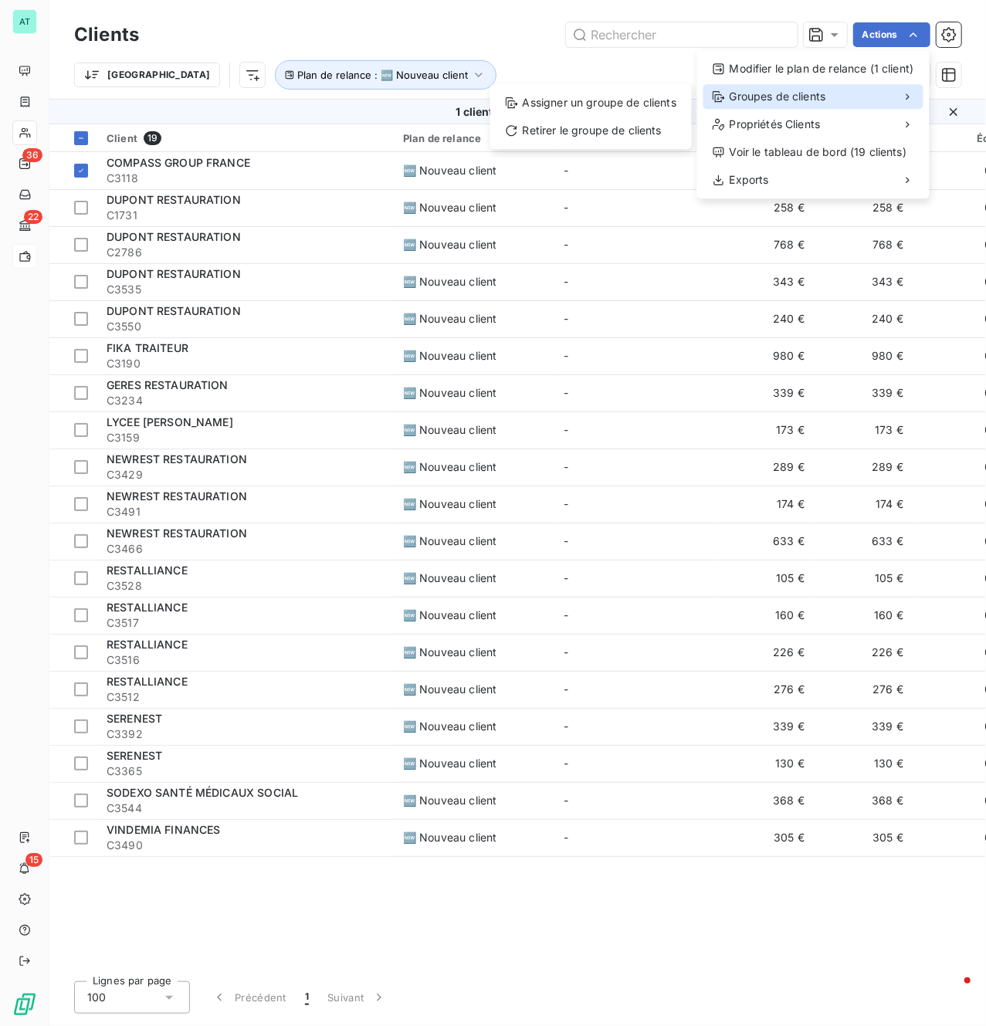
click at [846, 87] on div "Groupes de clients" at bounding box center [814, 96] width 220 height 25
click at [609, 100] on div "Assigner un groupe de clients" at bounding box center [591, 102] width 189 height 25
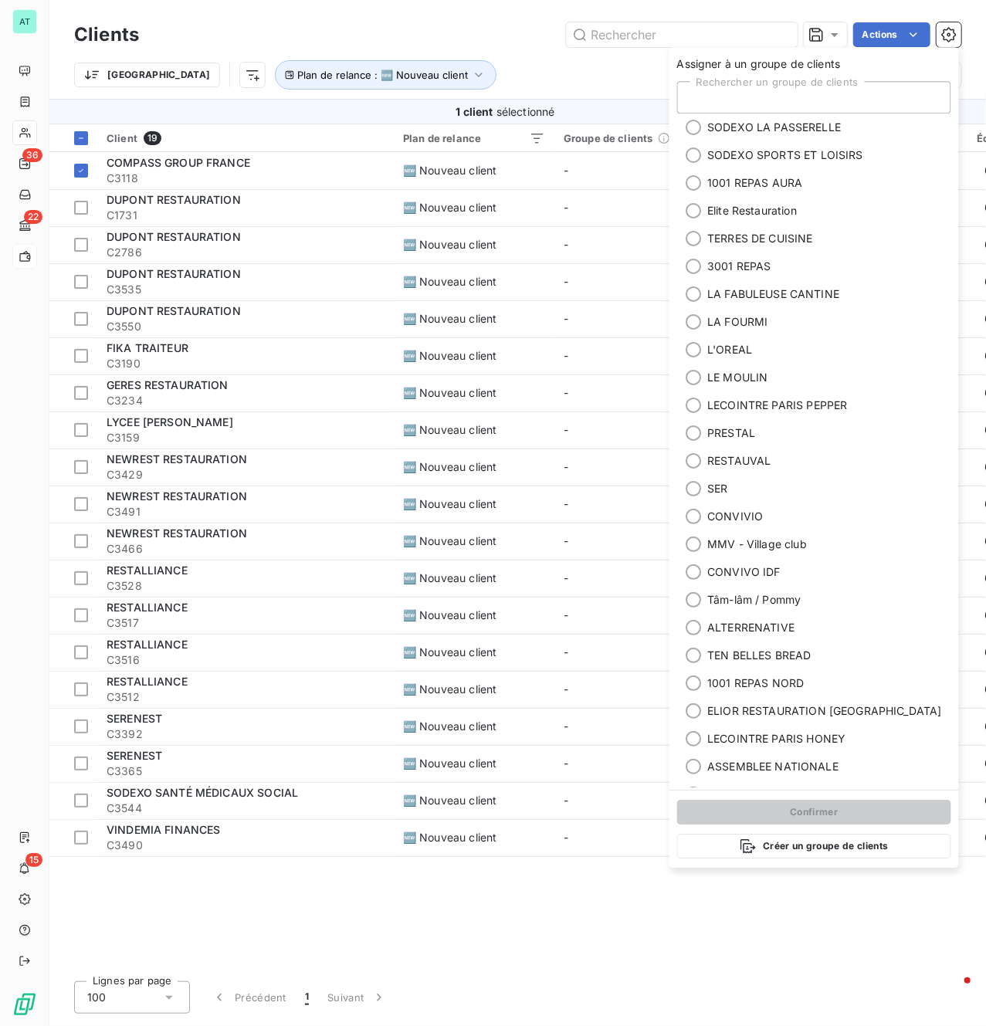
click at [768, 103] on div "Rechercher un groupe de clients" at bounding box center [814, 97] width 274 height 32
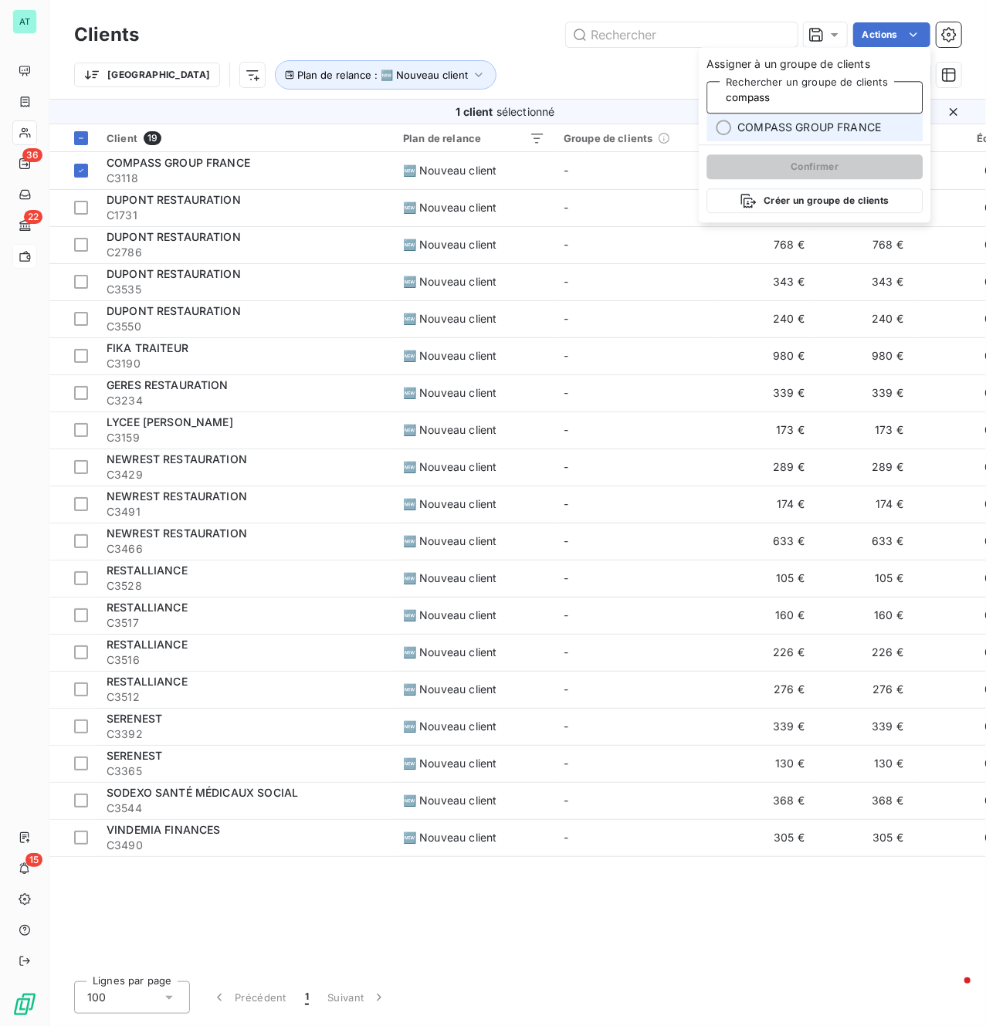
type input "compass"
click at [791, 134] on span "COMPASS GROUP FRANCE" at bounding box center [810, 127] width 144 height 15
type input "compass"
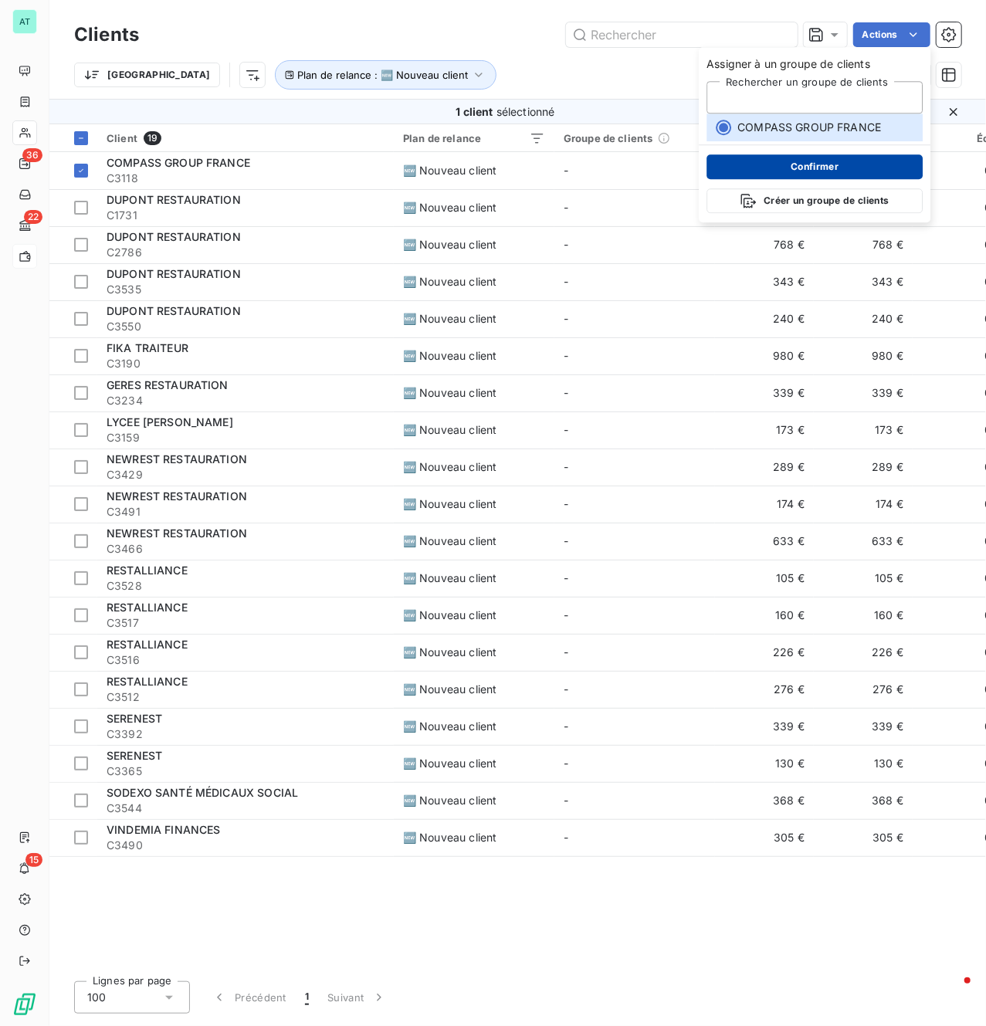
click at [791, 165] on button "Confirmer" at bounding box center [815, 166] width 216 height 25
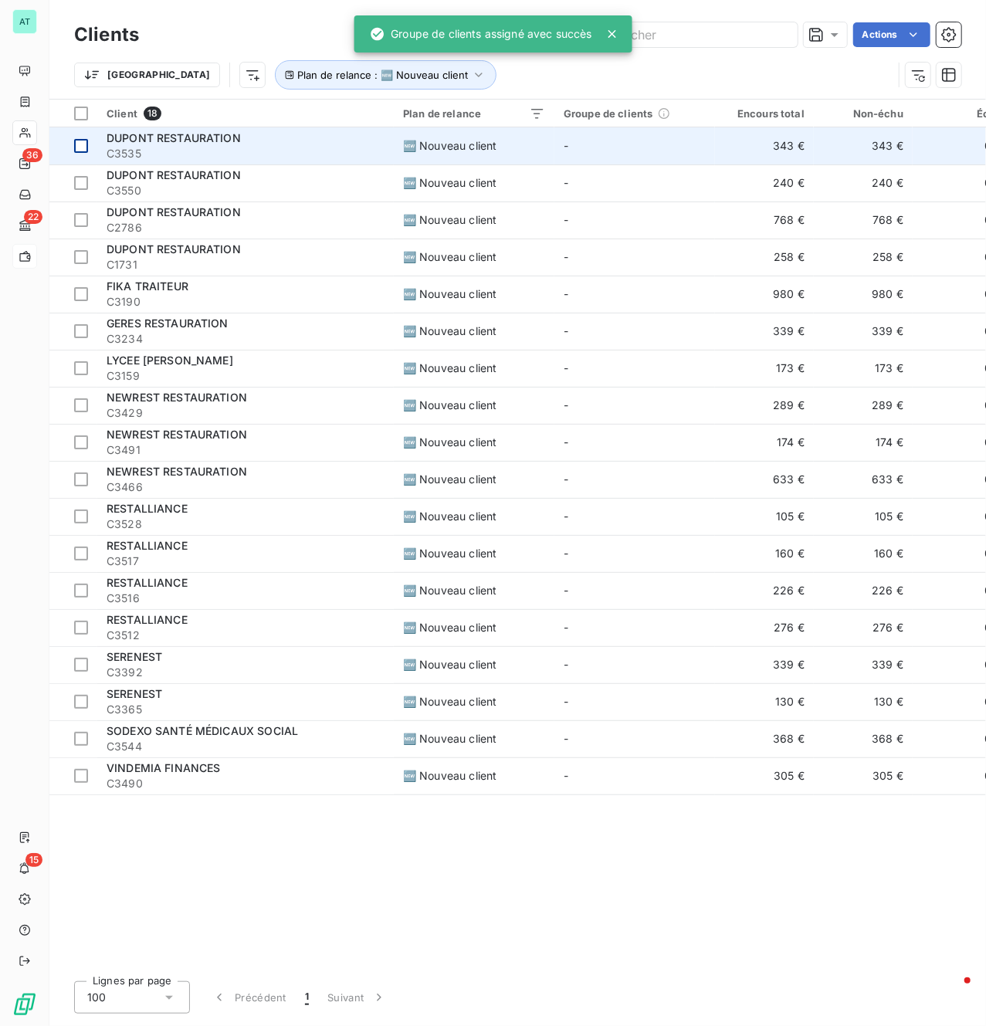
click at [78, 153] on td at bounding box center [73, 145] width 48 height 37
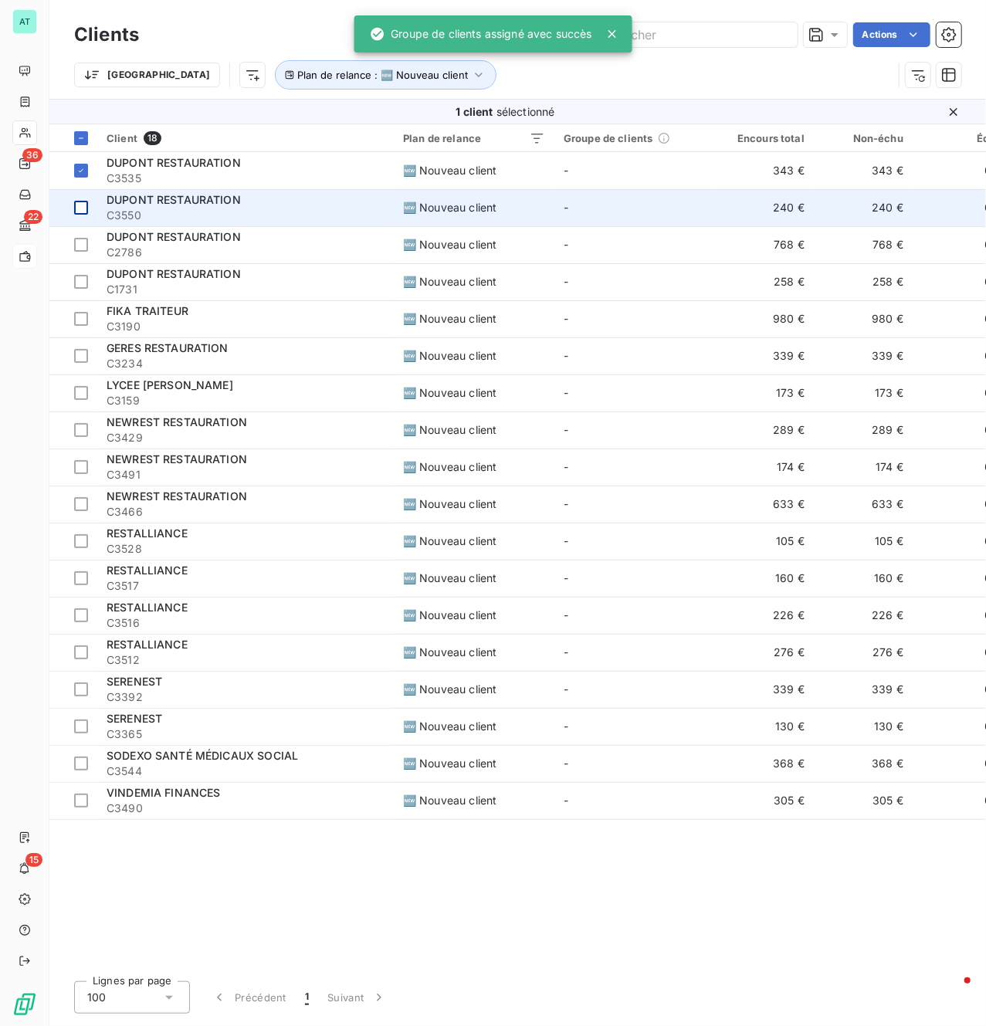
click at [72, 202] on td at bounding box center [73, 207] width 48 height 37
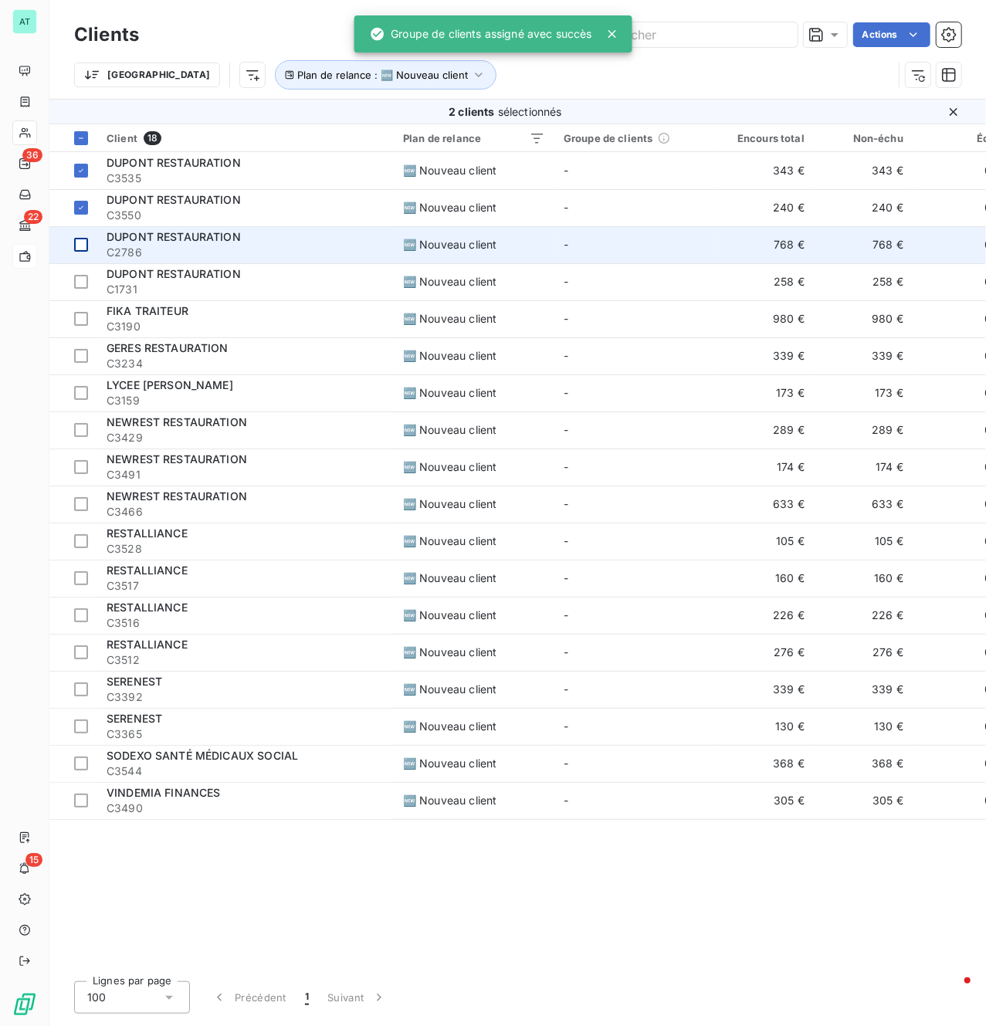
click at [76, 245] on div at bounding box center [81, 245] width 14 height 14
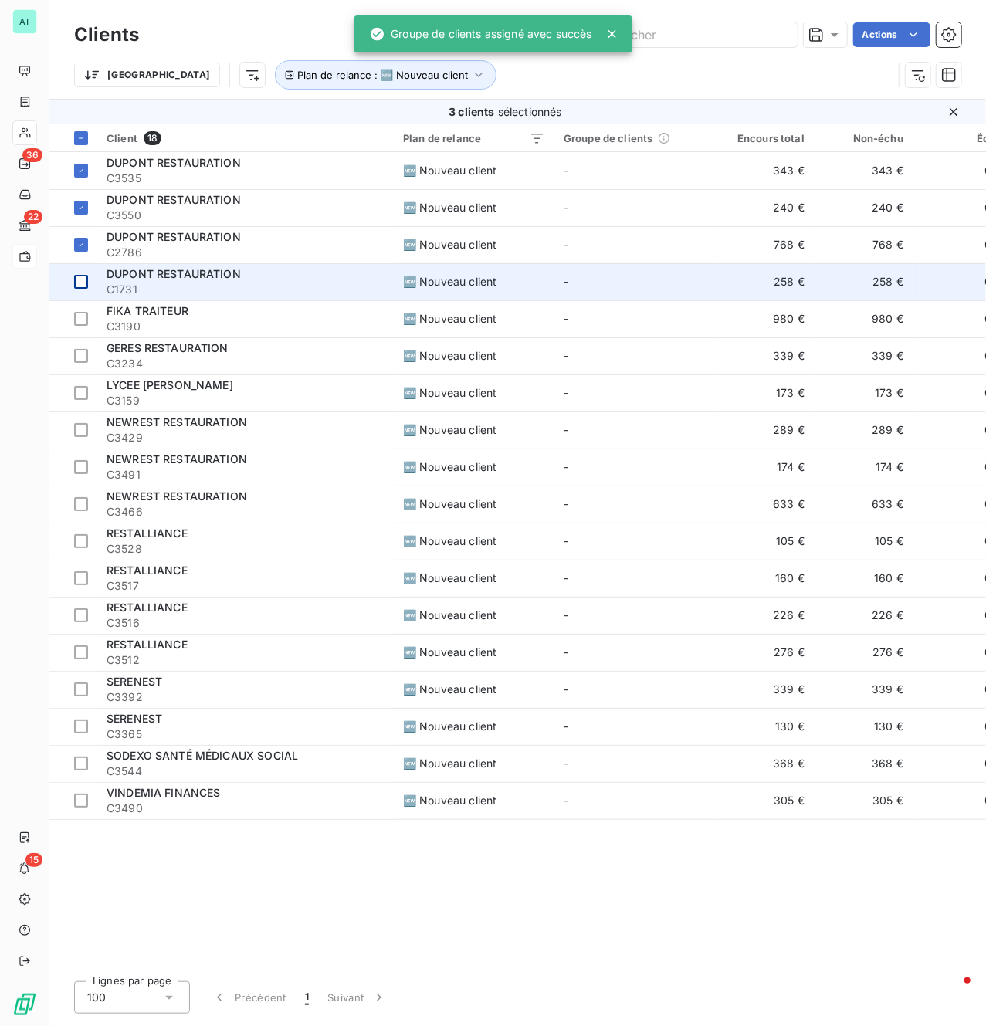
click at [82, 273] on td at bounding box center [73, 281] width 48 height 37
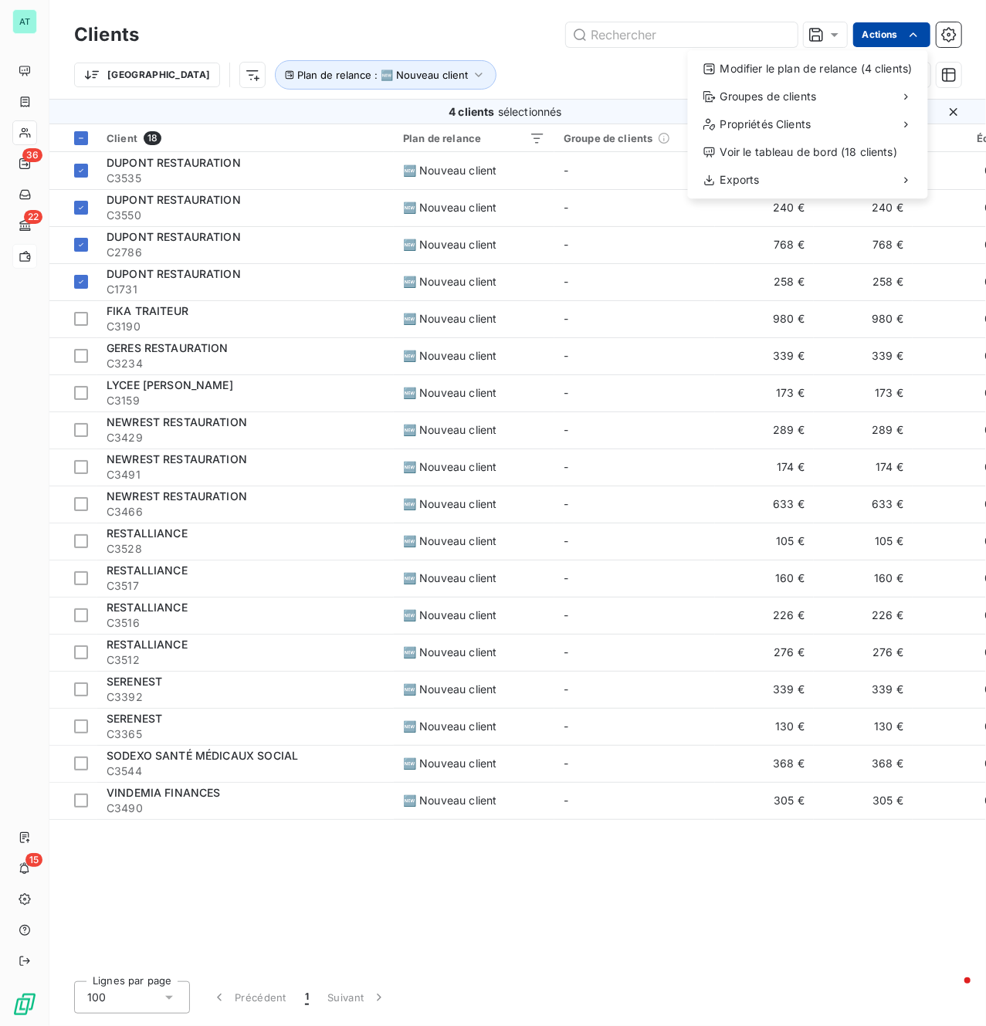
click at [890, 34] on html "AT 36 22 15 Clients Actions Modifier le plan de relance (4 clients) Groupes de …" at bounding box center [493, 513] width 986 height 1026
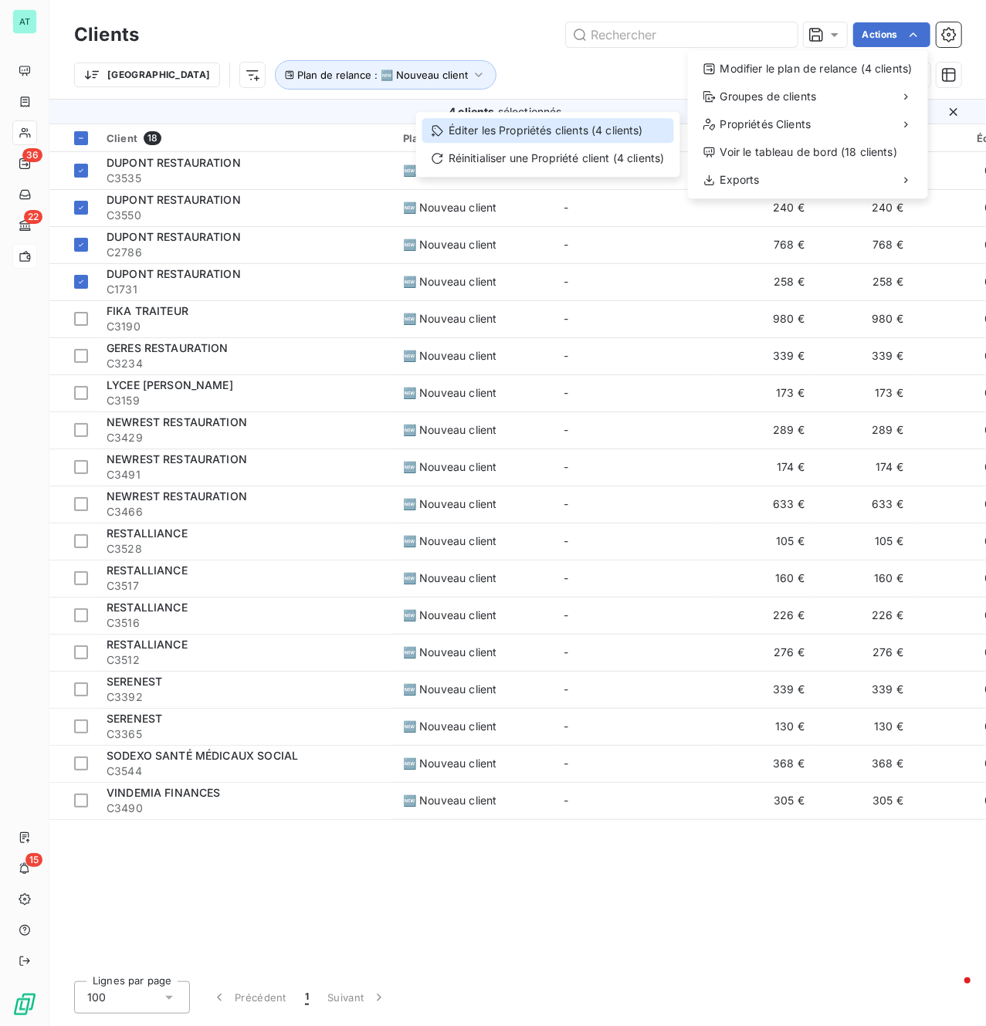
click at [533, 128] on div "Éditer les Propriétés clients (4 clients)" at bounding box center [548, 130] width 252 height 25
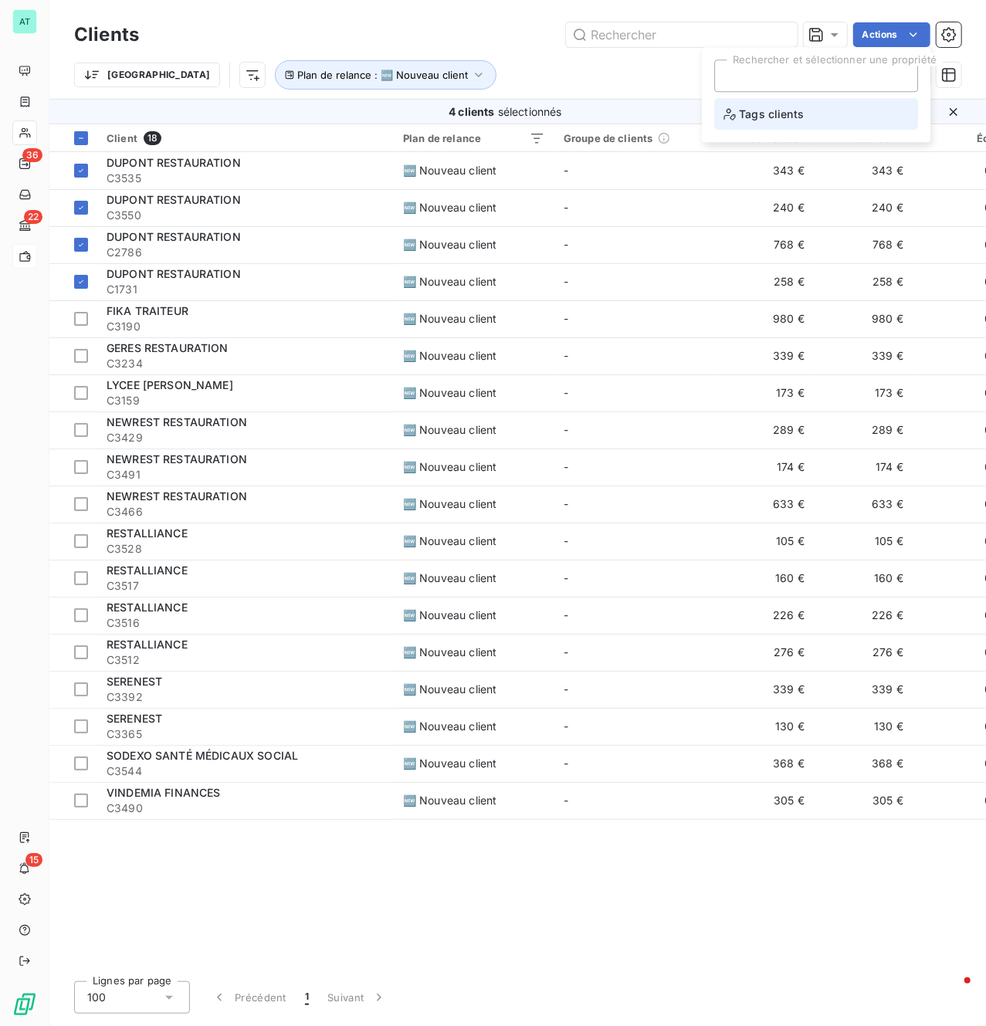
click at [785, 112] on span "Tags clients" at bounding box center [764, 113] width 80 height 19
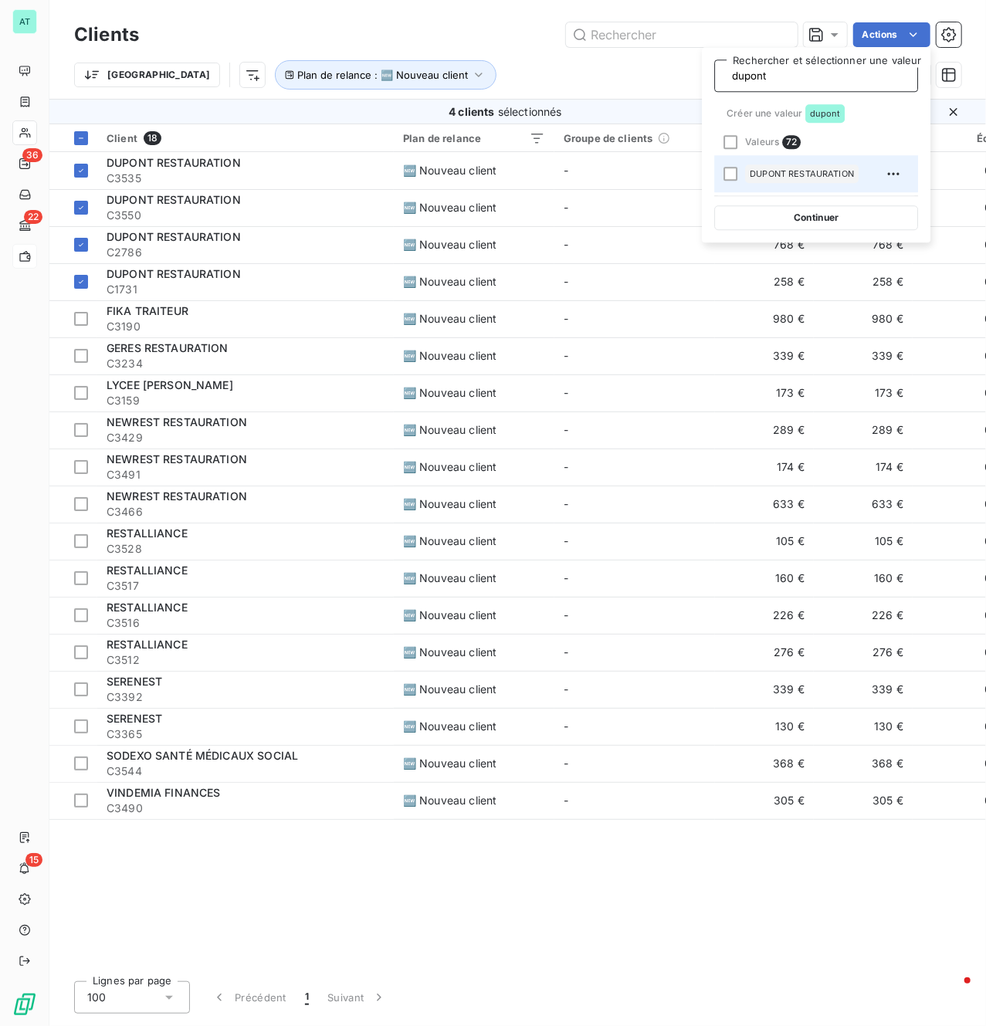
type input "dupont"
click at [785, 177] on span "DUPONT RESTAURATION" at bounding box center [802, 173] width 104 height 9
click at [782, 219] on button "Continuer" at bounding box center [816, 217] width 204 height 25
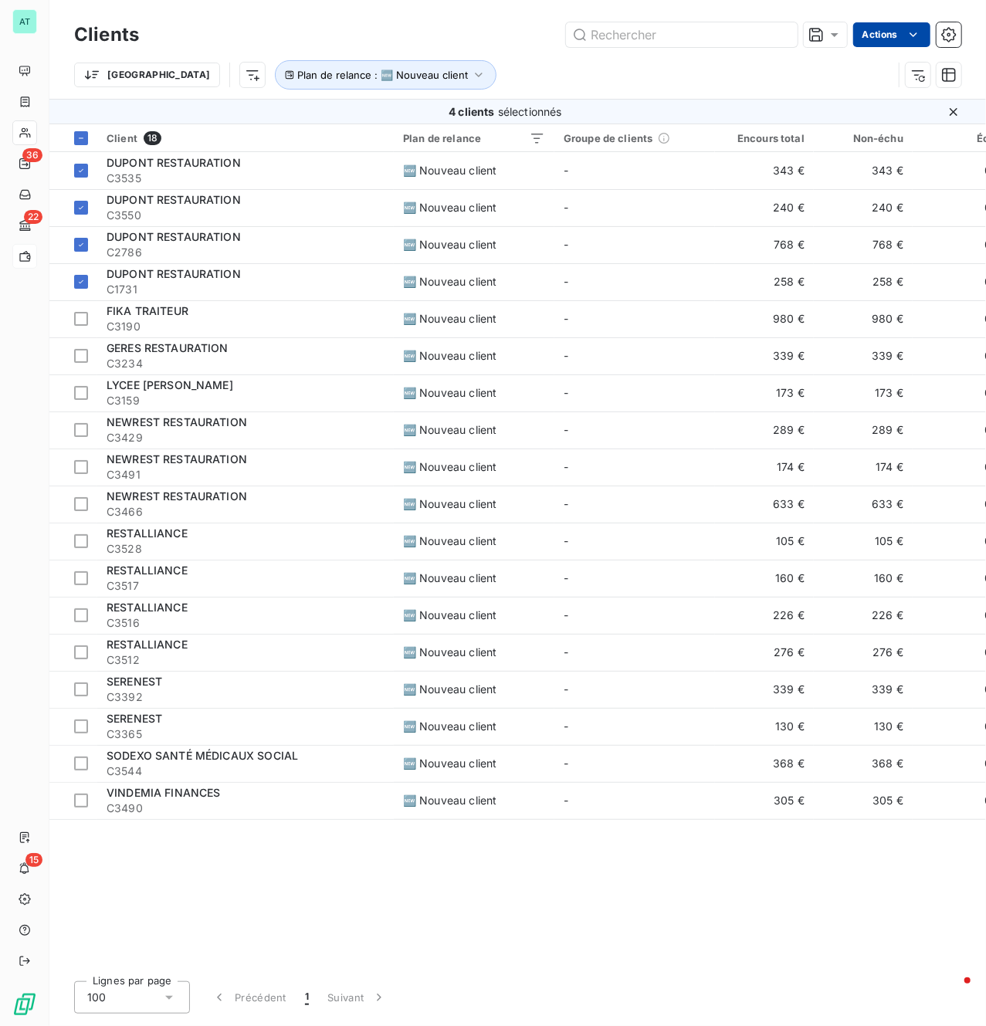
click at [899, 34] on html "AT 36 22 15 Clients Actions Trier Plan de relance : 🆕 Nouveau client 4 clients …" at bounding box center [493, 513] width 986 height 1026
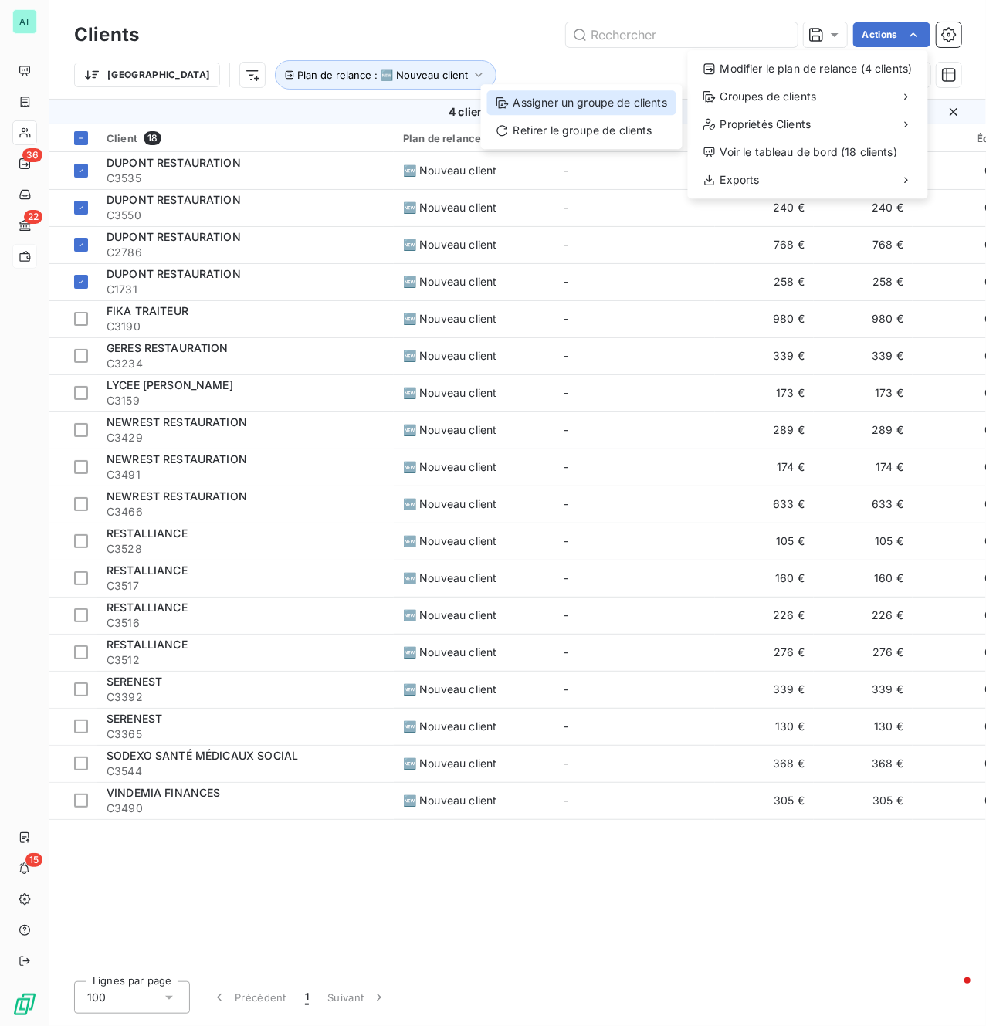
click at [605, 93] on div "Assigner un groupe de clients" at bounding box center [581, 102] width 189 height 25
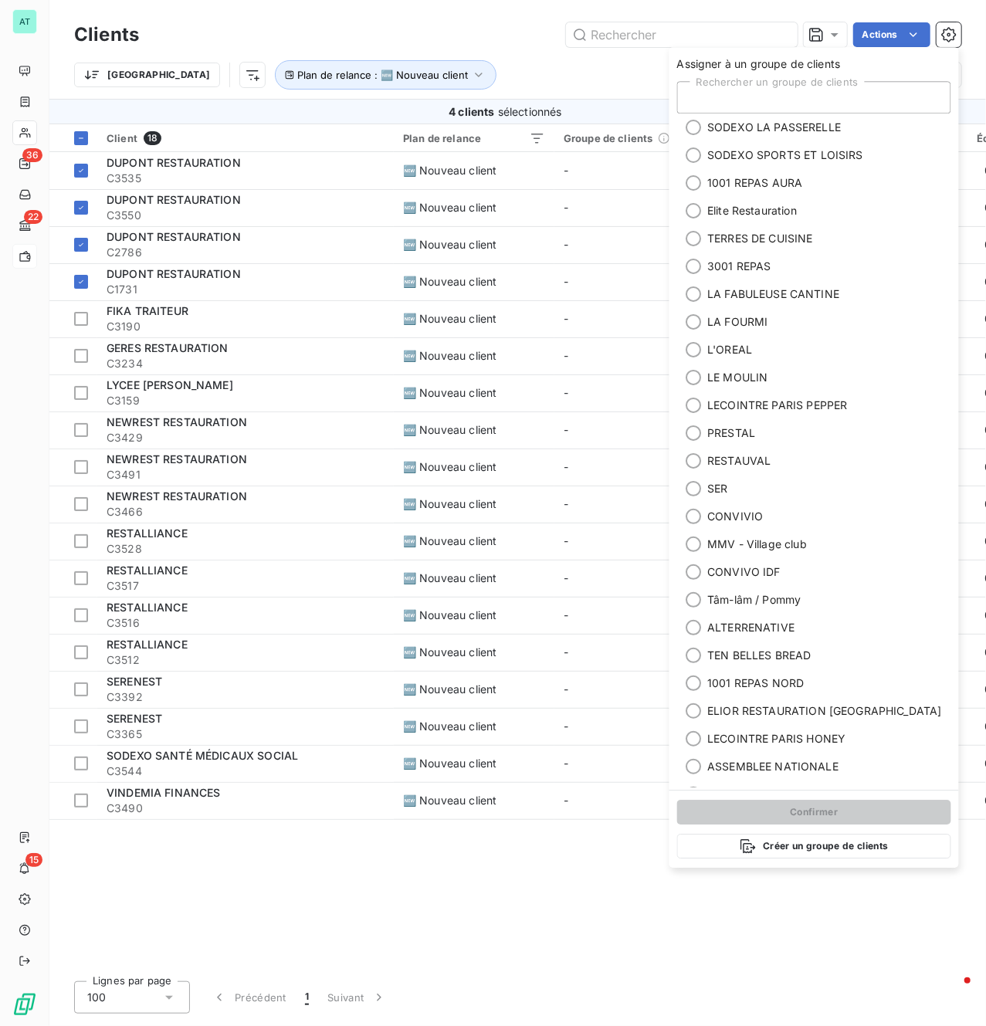
click at [771, 103] on div "Rechercher un groupe de clients" at bounding box center [814, 97] width 274 height 32
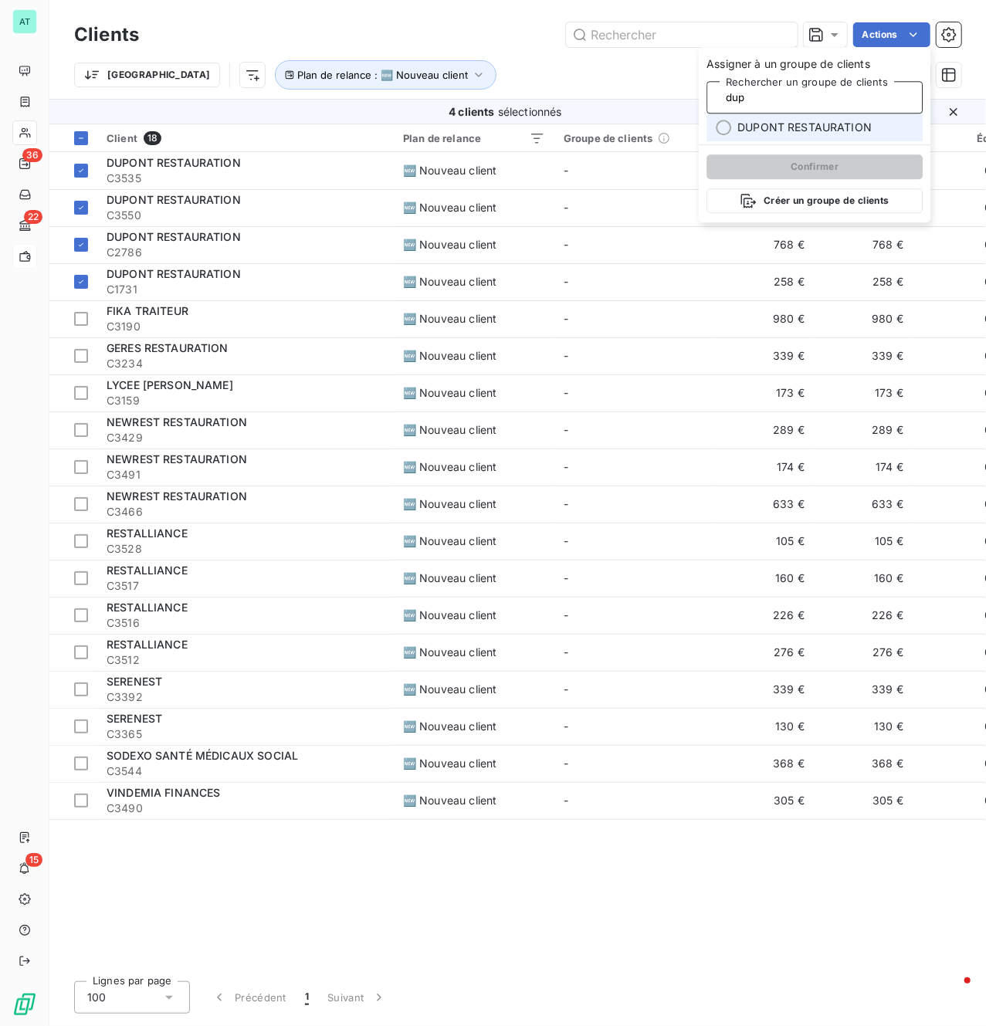
type input "dup"
click at [806, 133] on span "DUPONT RESTAURATION" at bounding box center [805, 127] width 134 height 15
type input "dup"
click at [817, 171] on button "Confirmer" at bounding box center [815, 166] width 216 height 25
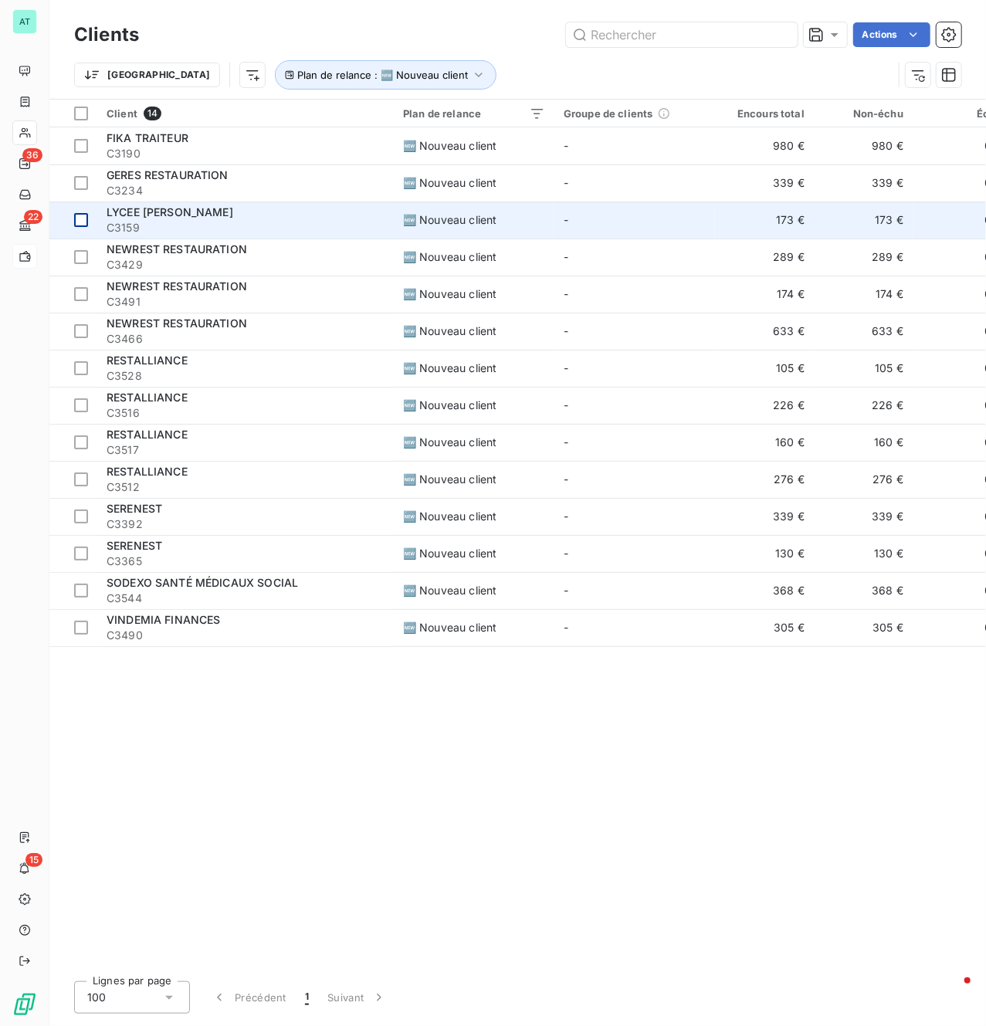
click at [85, 214] on div at bounding box center [81, 220] width 14 height 14
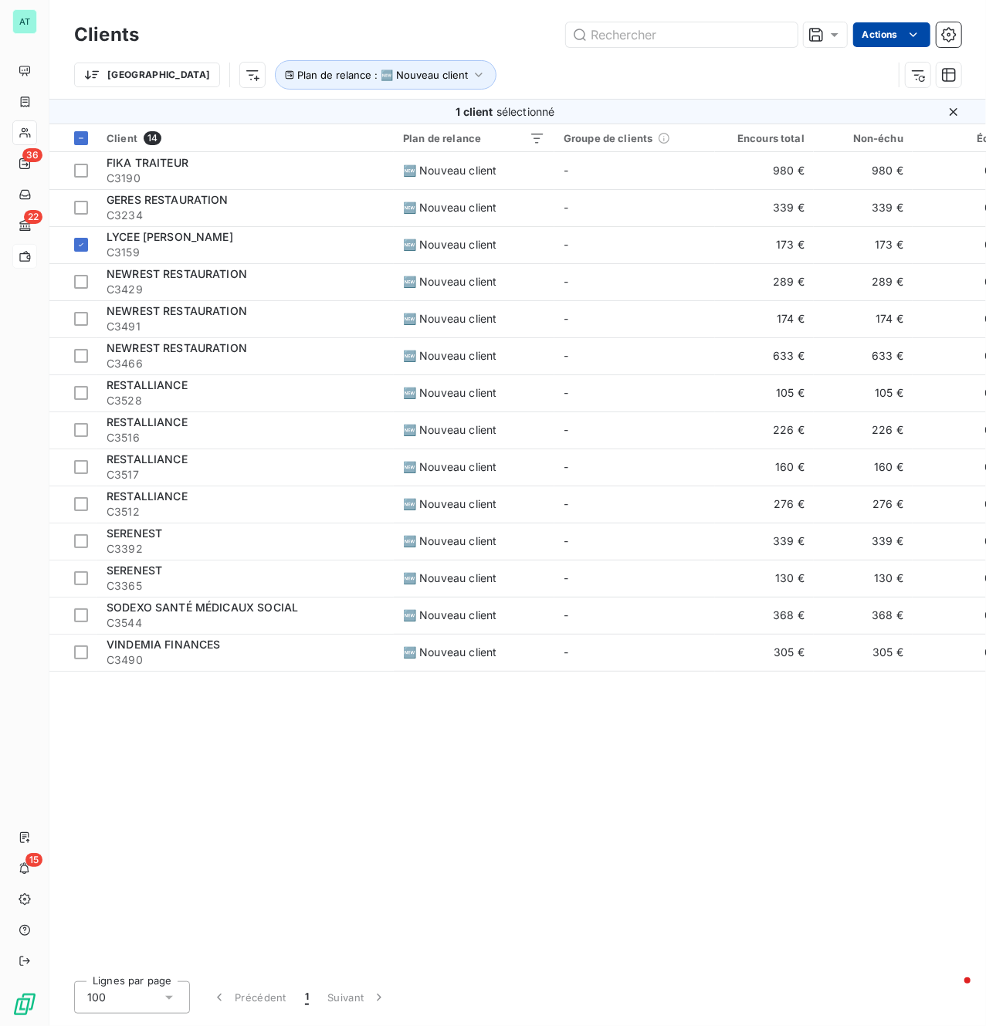
click at [897, 36] on html "AT 36 22 15 Clients Actions Trier Plan de relance : 🆕 Nouveau client 1 client s…" at bounding box center [493, 513] width 986 height 1026
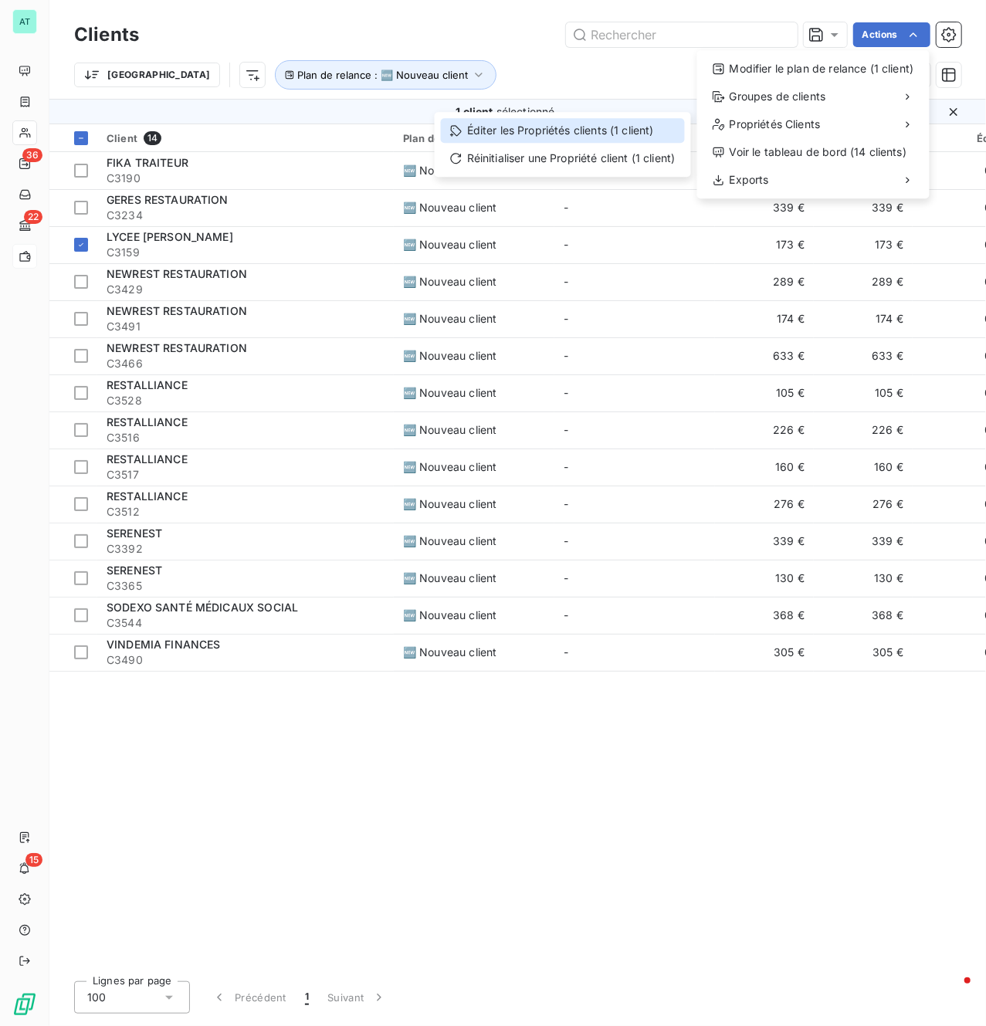
click at [551, 128] on div "Éditer les Propriétés clients (1 client)" at bounding box center [563, 130] width 244 height 25
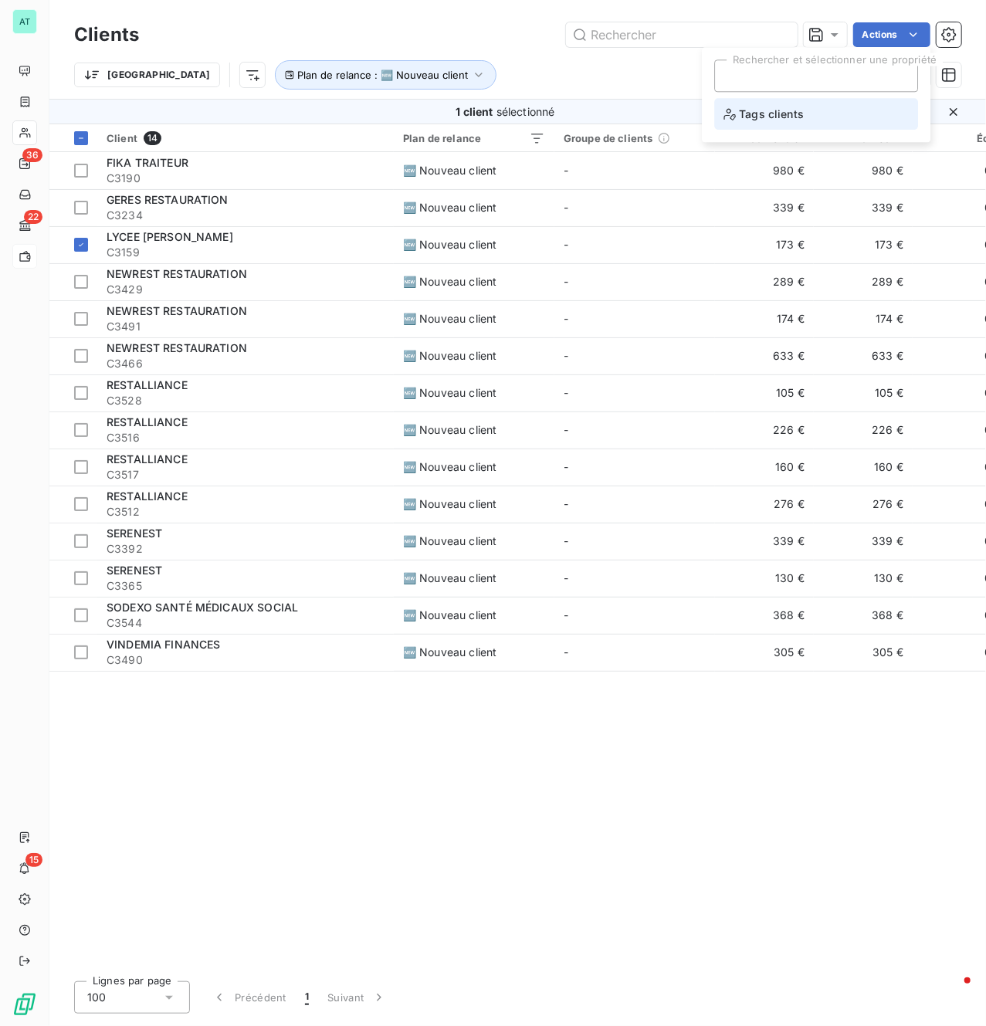
click at [802, 111] on span "Tags clients" at bounding box center [764, 113] width 80 height 19
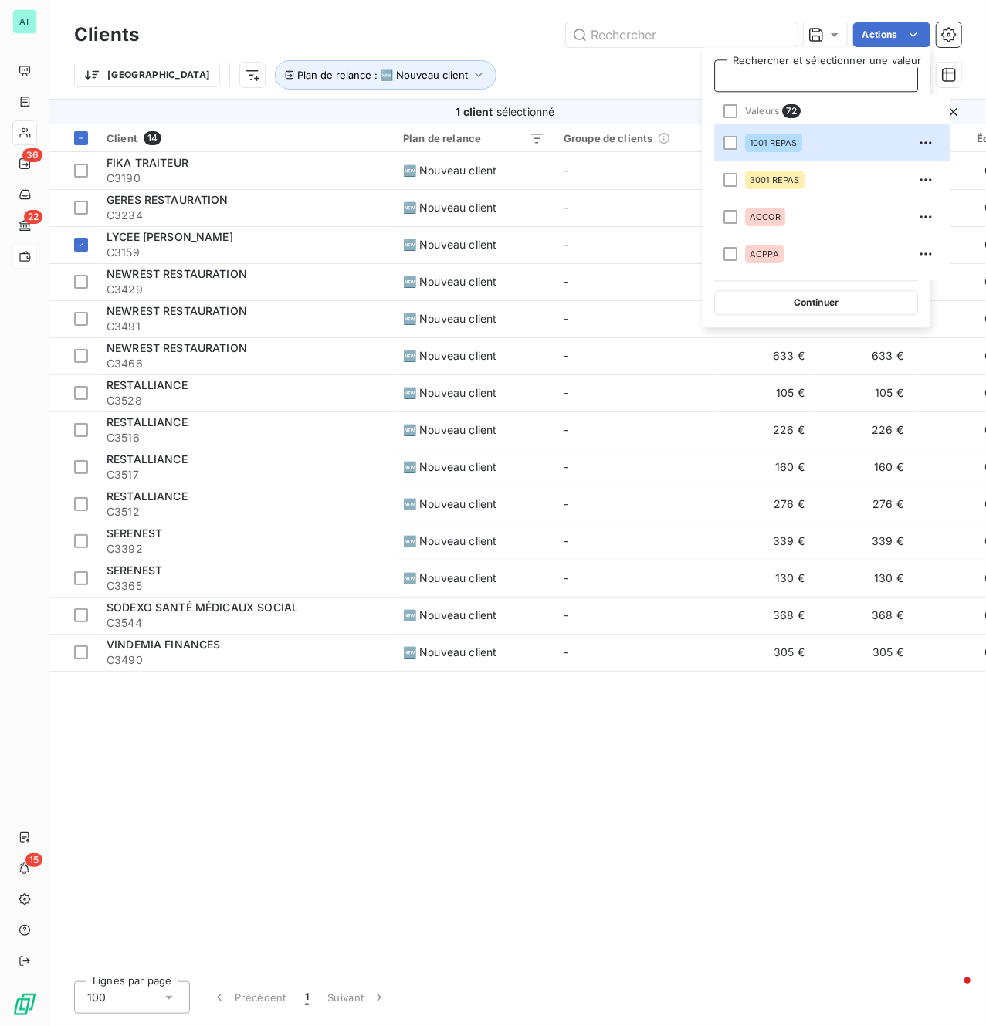
click at [804, 78] on div at bounding box center [816, 76] width 178 height 20
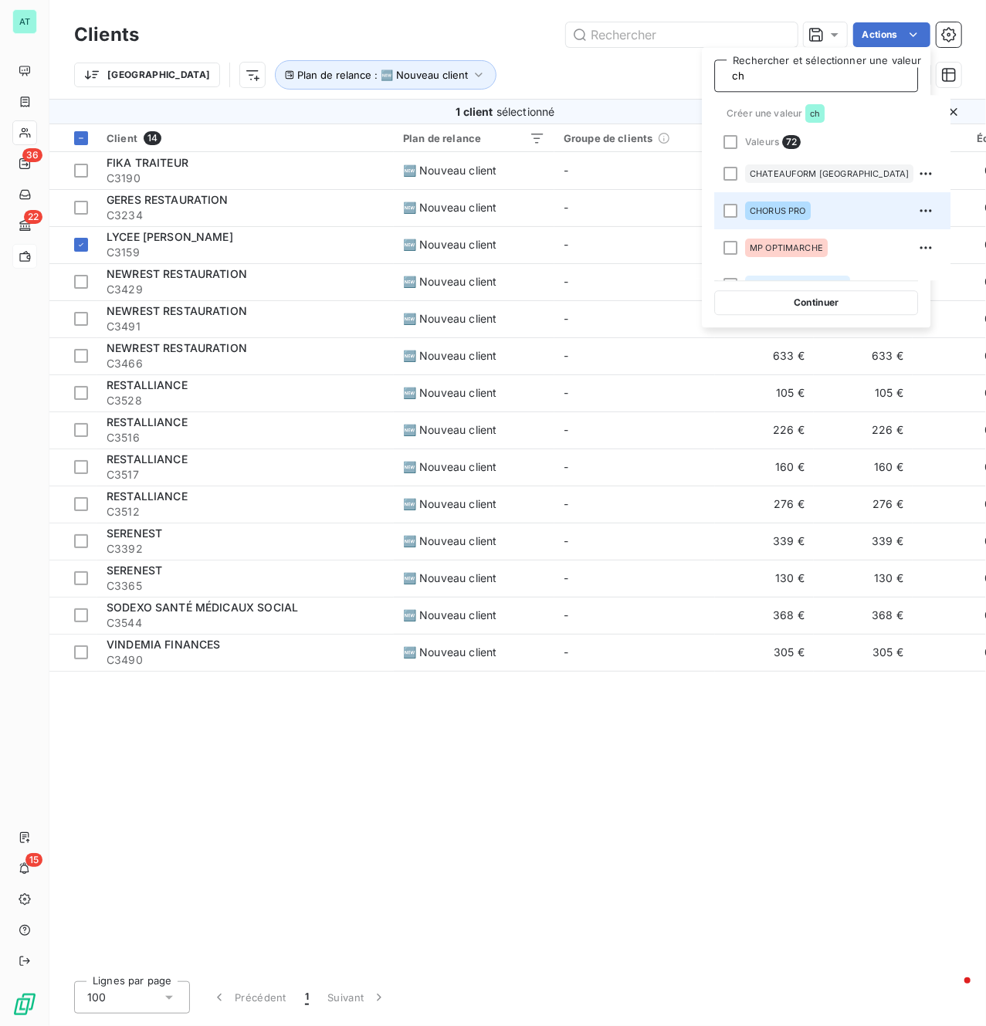
type input "ch"
click at [783, 209] on span "CHORUS PRO" at bounding box center [778, 210] width 56 height 9
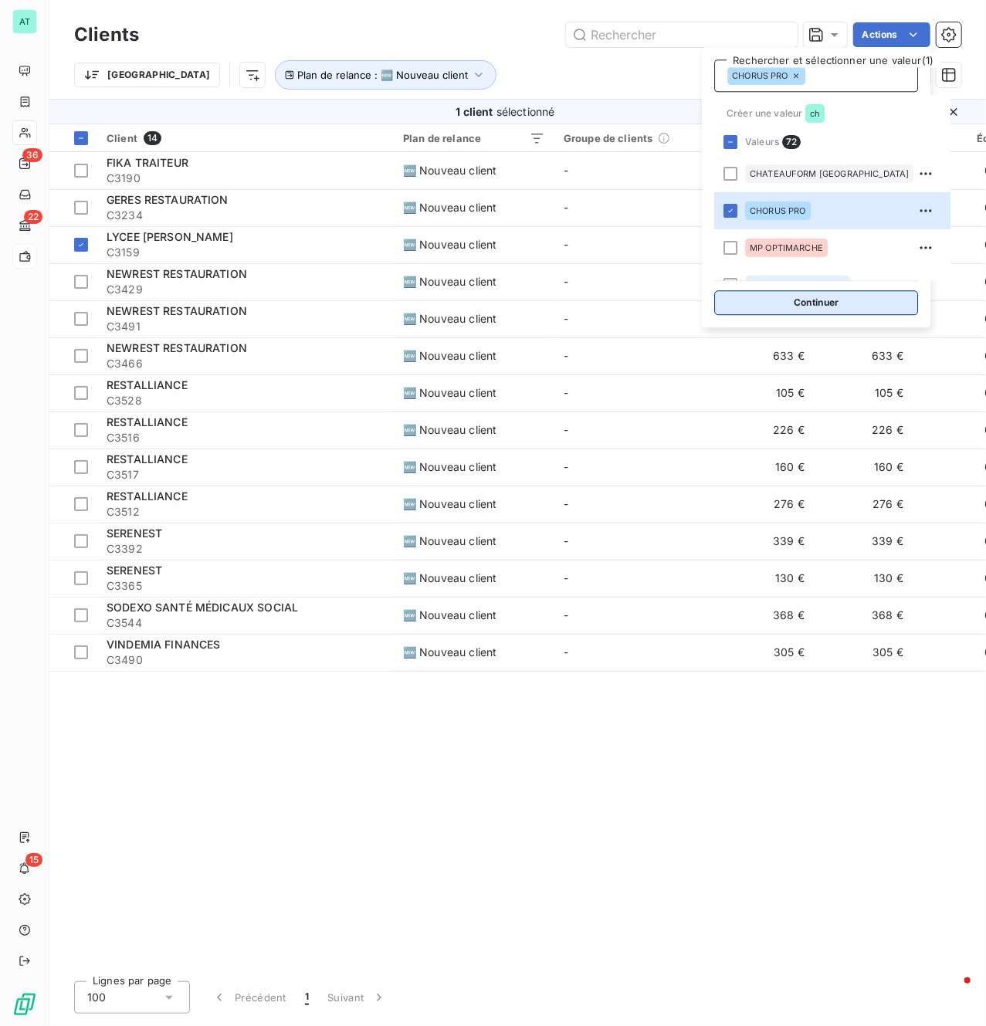
click at [792, 313] on button "Continuer" at bounding box center [816, 302] width 204 height 25
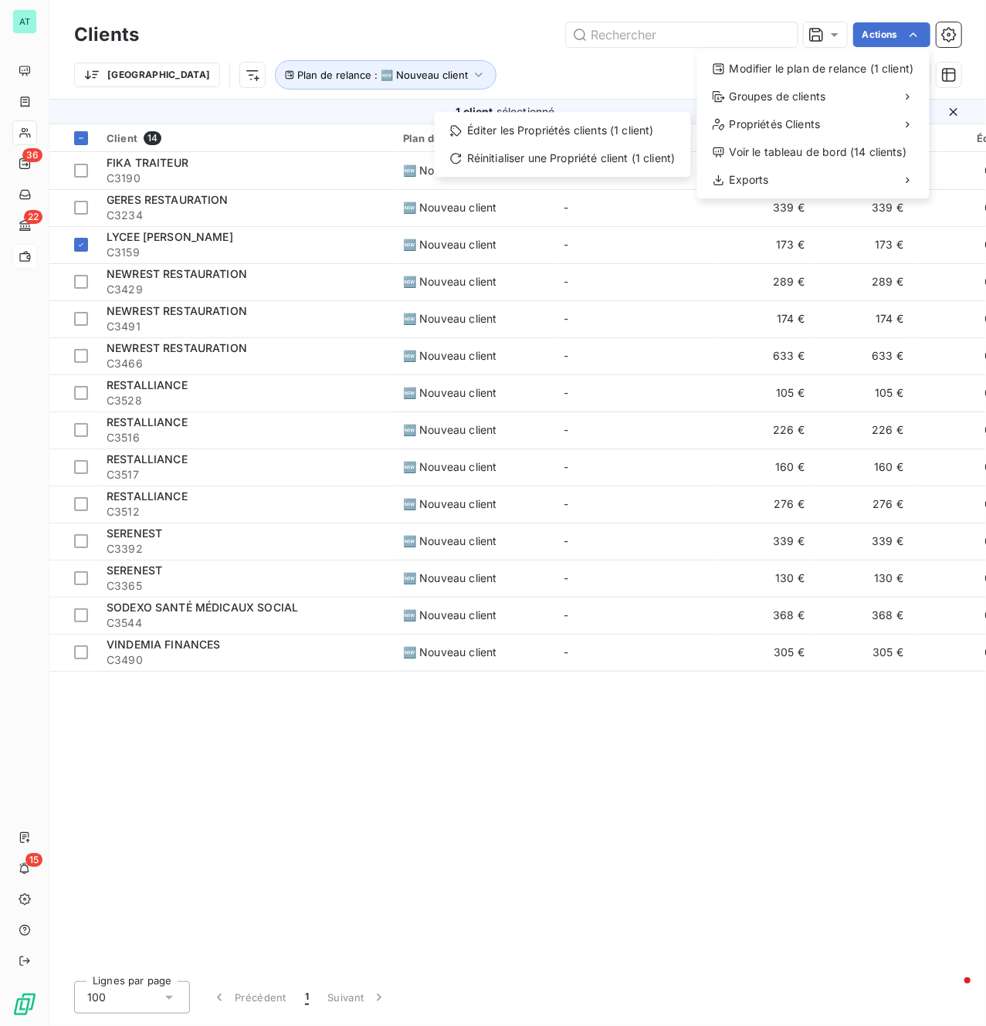
click at [85, 283] on html "AT 36 22 15 Clients Actions Modifier le plan de relance (1 client) Groupes de c…" at bounding box center [493, 513] width 986 height 1026
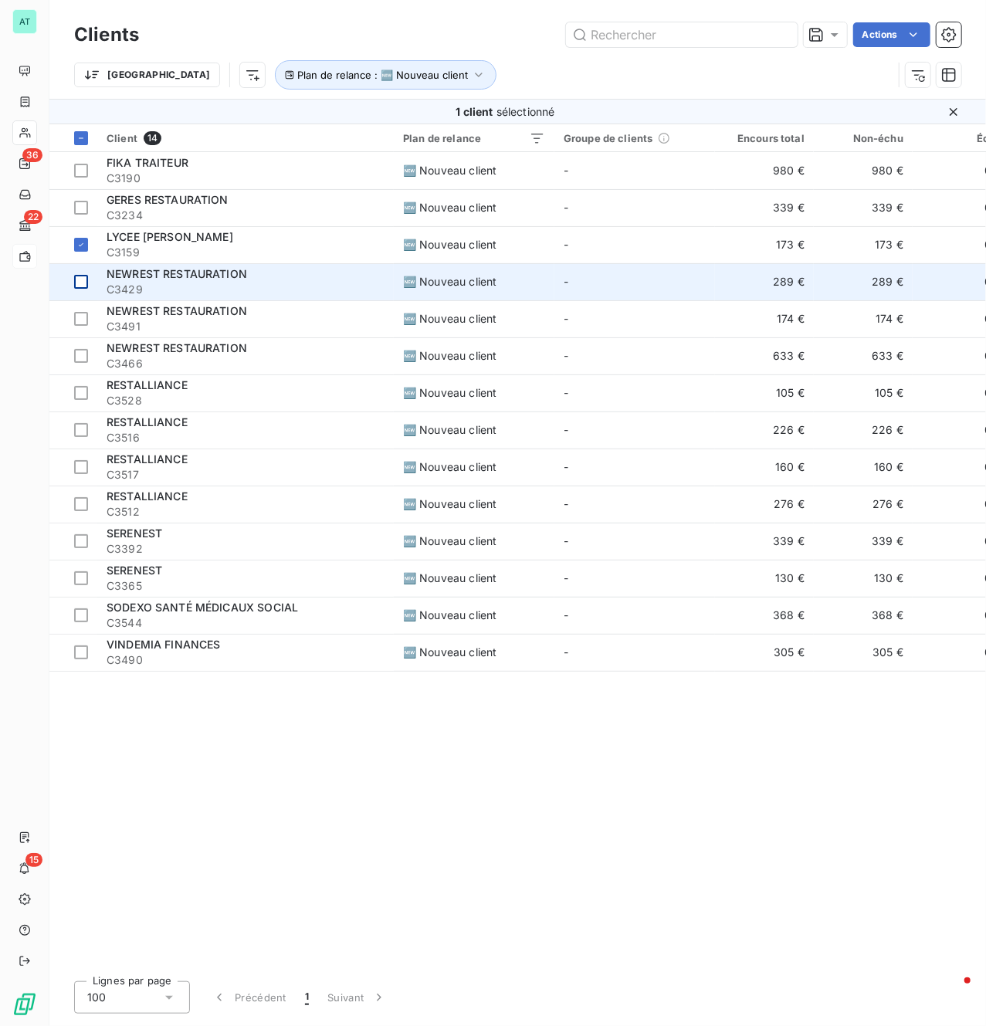
click at [84, 280] on div at bounding box center [81, 282] width 14 height 14
drag, startPoint x: 84, startPoint y: 241, endPoint x: 88, endPoint y: 270, distance: 28.8
click at [87, 239] on div at bounding box center [81, 245] width 14 height 14
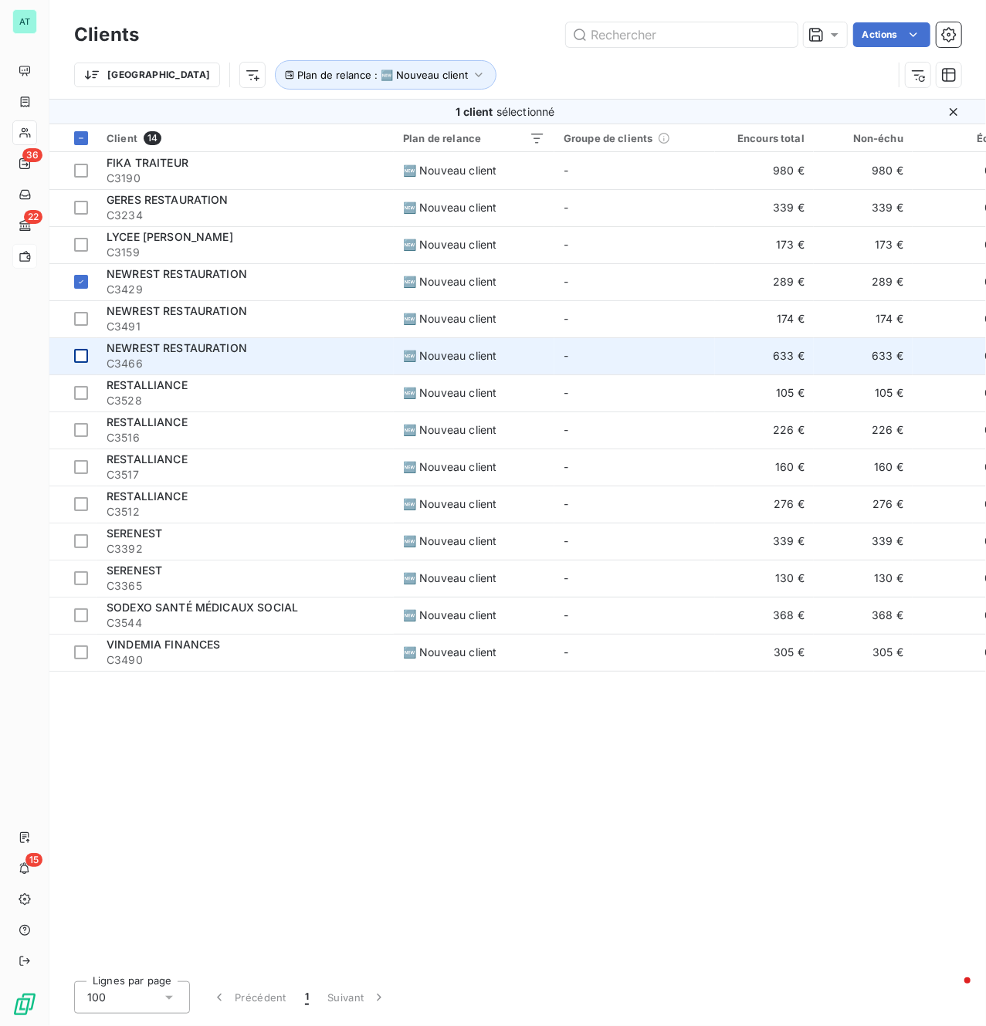
drag, startPoint x: 85, startPoint y: 310, endPoint x: 93, endPoint y: 338, distance: 29.8
click at [85, 312] on td at bounding box center [73, 318] width 48 height 37
click at [82, 356] on div at bounding box center [81, 356] width 14 height 14
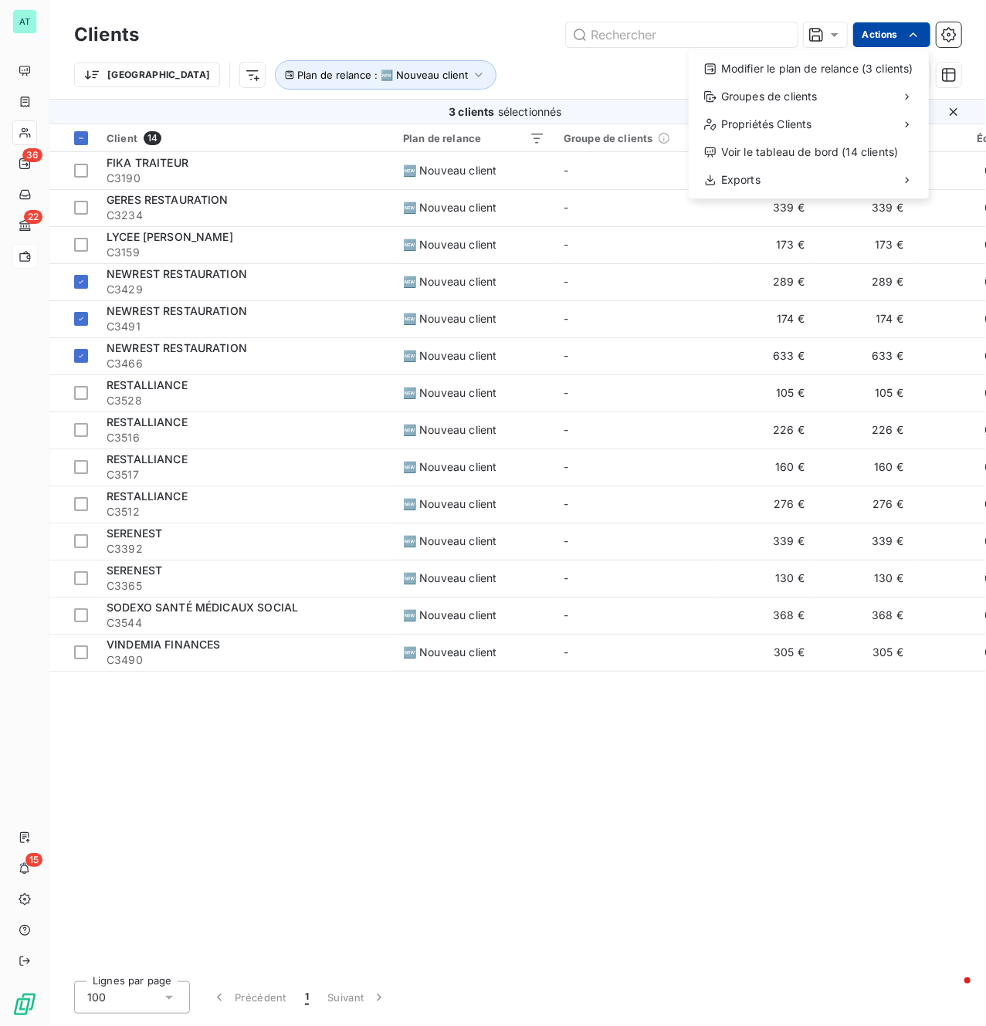
click at [890, 35] on html "AT 36 22 15 Clients Actions Modifier le plan de relance (3 clients) Groupes de …" at bounding box center [493, 513] width 986 height 1026
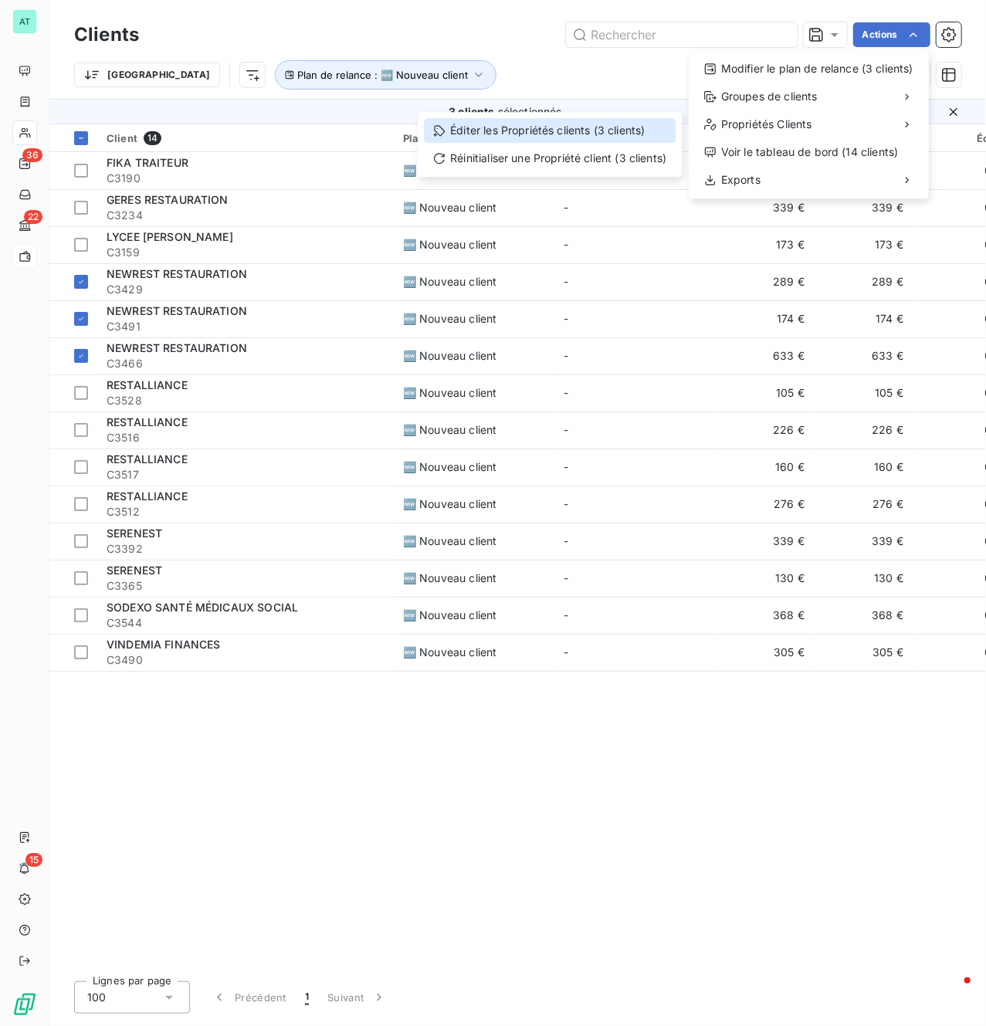
drag, startPoint x: 545, startPoint y: 124, endPoint x: 554, endPoint y: 124, distance: 8.5
click at [550, 124] on div "Éditer les Propriétés clients (3 clients)" at bounding box center [550, 130] width 252 height 25
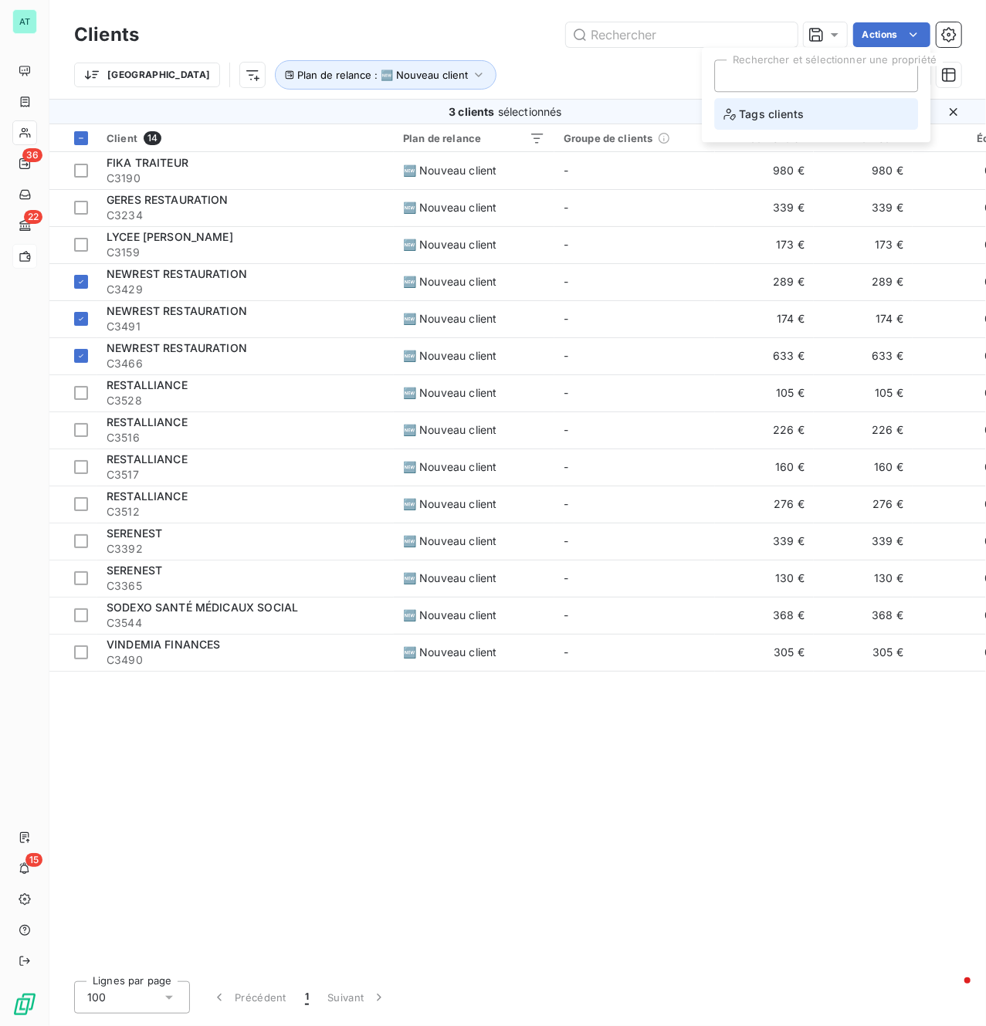
click at [769, 115] on span "Tags clients" at bounding box center [764, 113] width 80 height 19
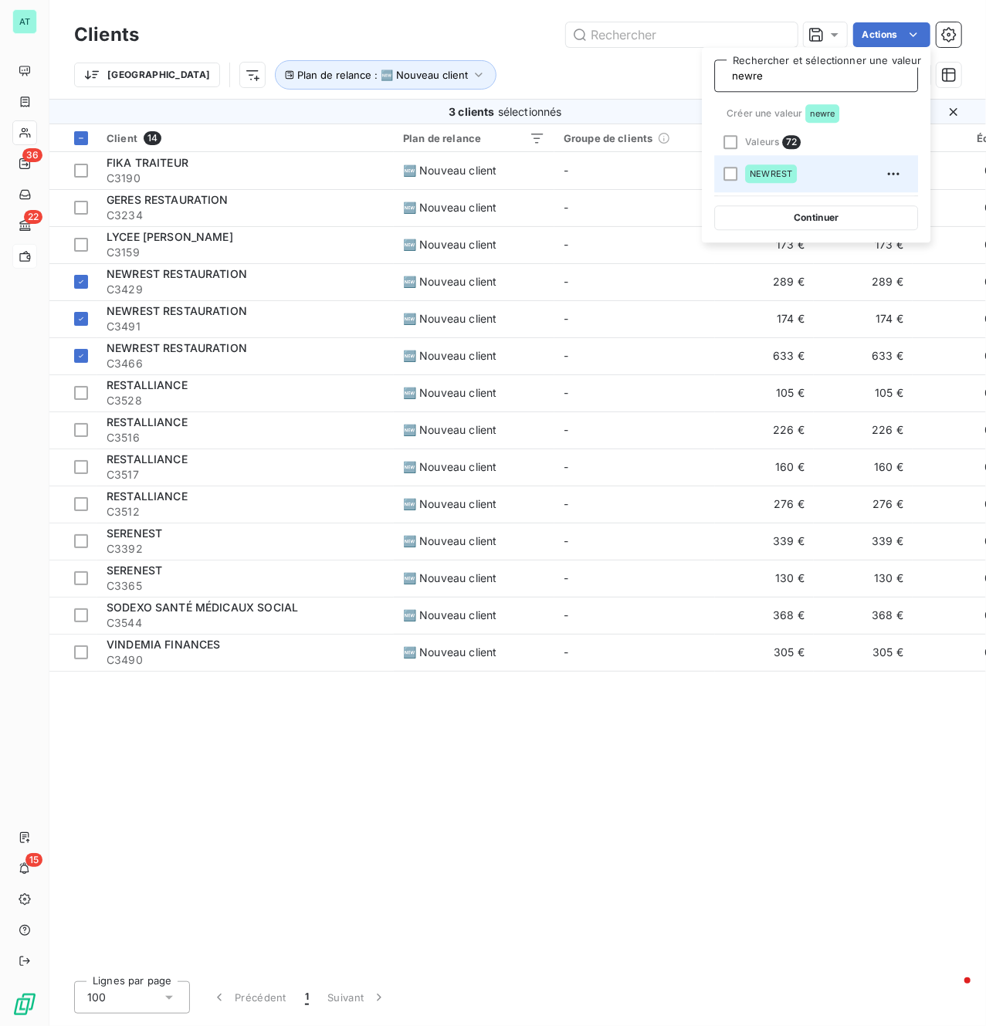
type input "newre"
click at [782, 176] on span "NEWREST" at bounding box center [771, 173] width 42 height 9
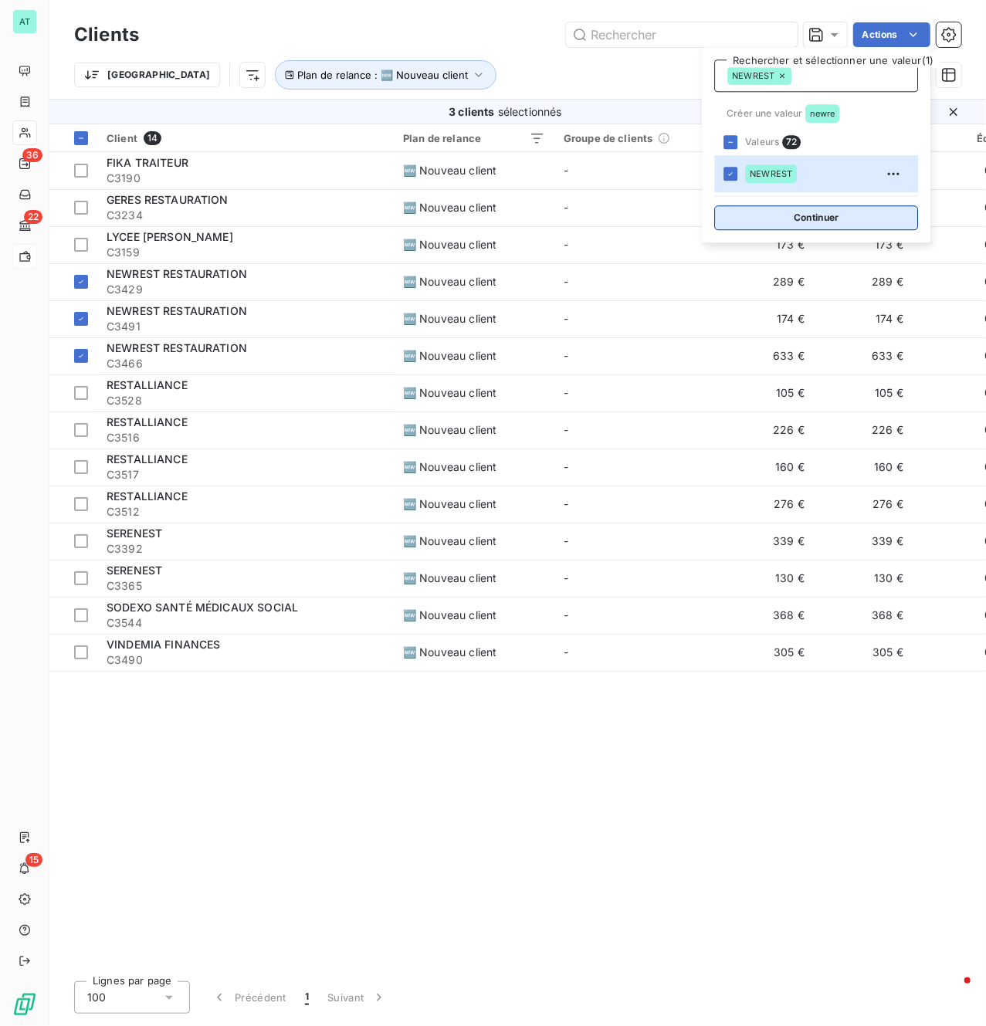
click at [811, 221] on button "Continuer" at bounding box center [816, 217] width 204 height 25
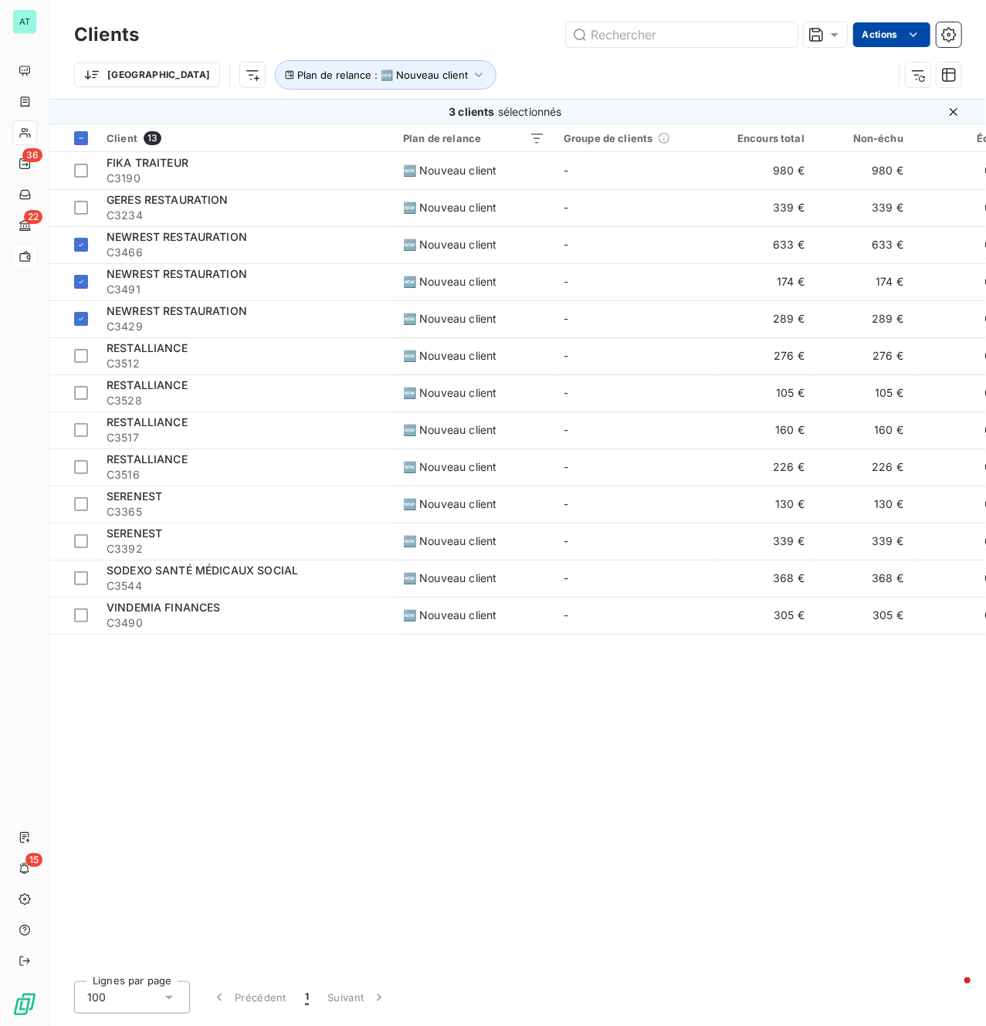
click at [890, 37] on html "AT 36 22 15 Clients Actions Trier Plan de relance : 🆕 Nouveau client 3 clients …" at bounding box center [493, 513] width 986 height 1026
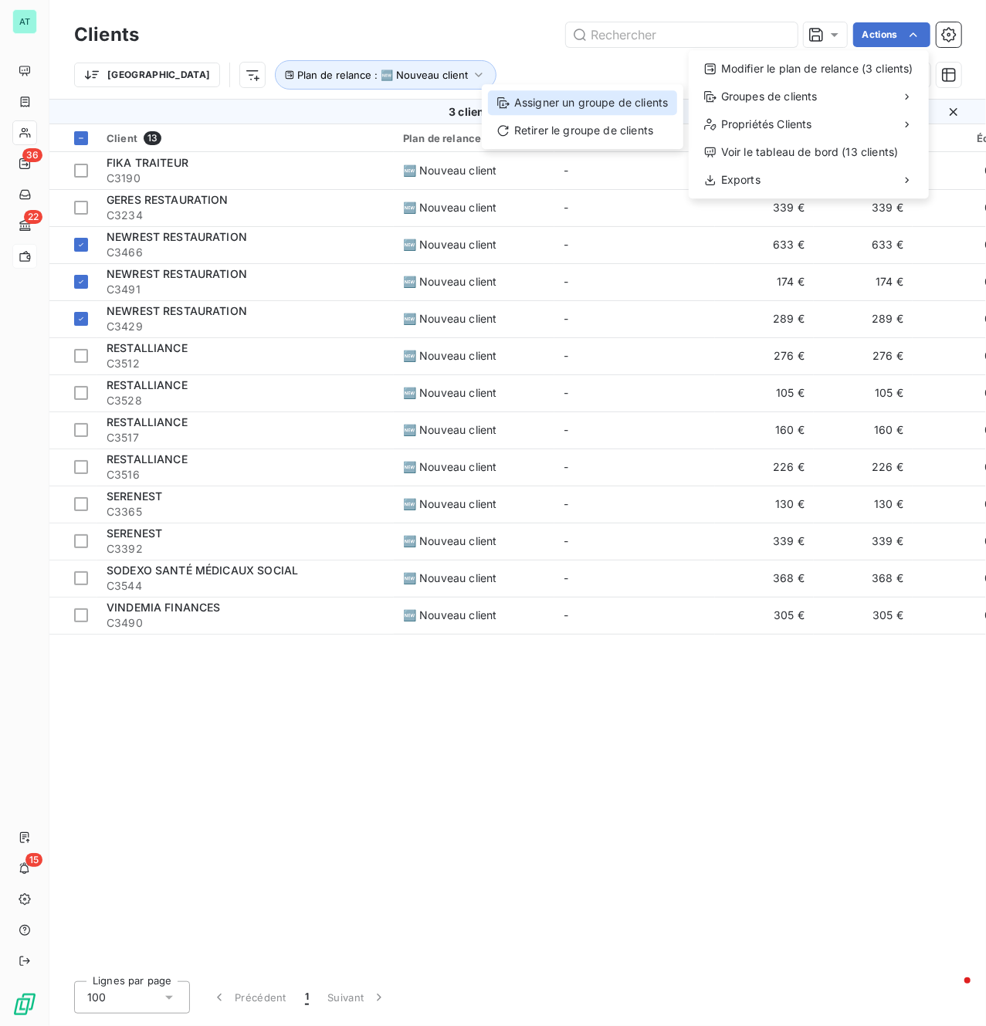
drag, startPoint x: 605, startPoint y: 96, endPoint x: 666, endPoint y: 99, distance: 60.3
click at [606, 96] on div "Assigner un groupe de clients" at bounding box center [582, 102] width 189 height 25
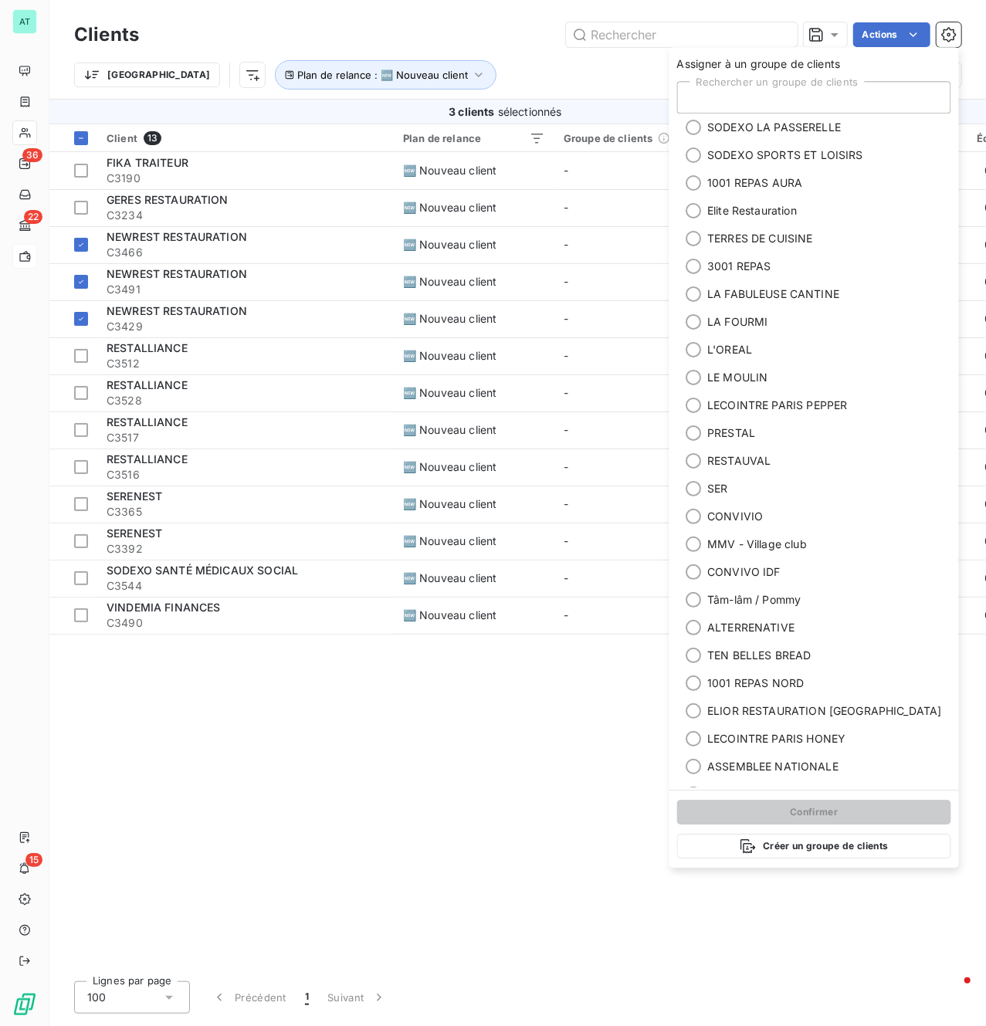
click at [778, 100] on div "Rechercher un groupe de clients" at bounding box center [814, 97] width 274 height 32
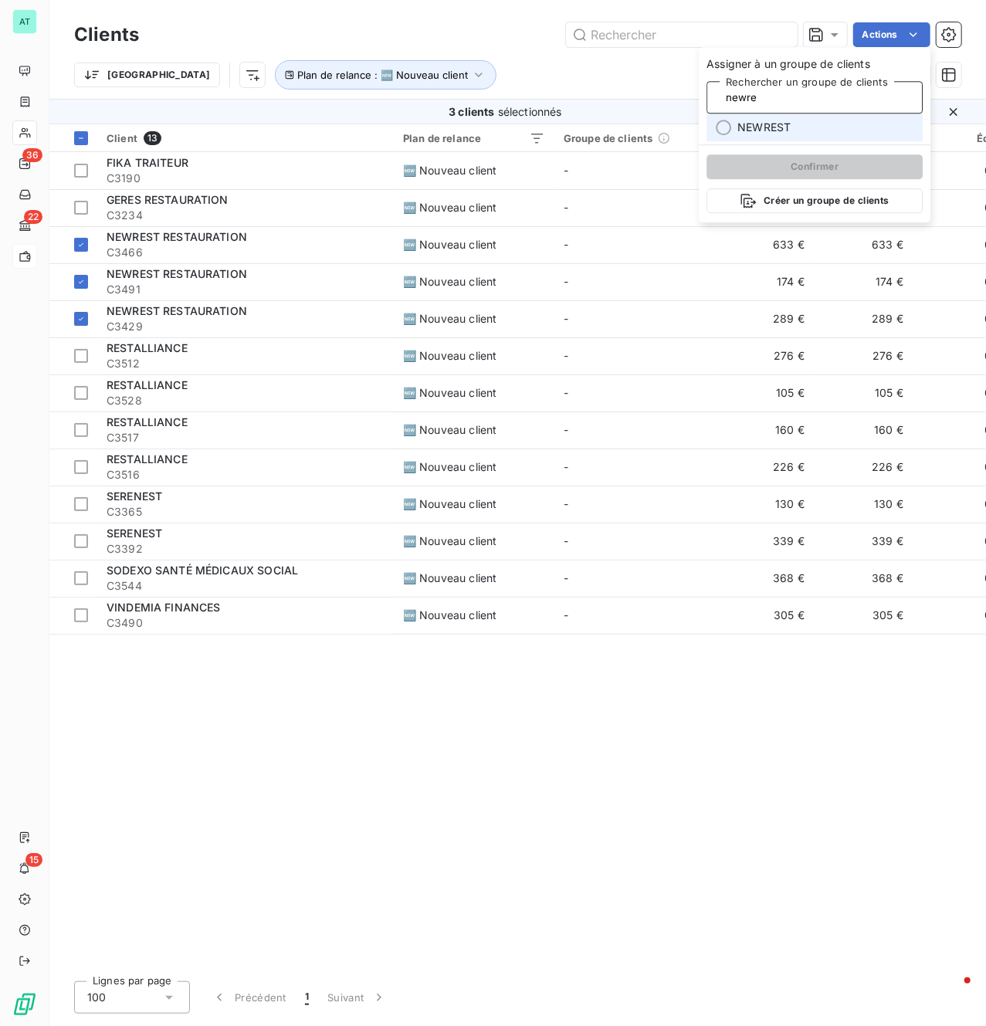
type input "newre"
drag, startPoint x: 761, startPoint y: 124, endPoint x: 761, endPoint y: 134, distance: 10.0
click at [761, 127] on span "NEWREST" at bounding box center [764, 127] width 53 height 15
type input "newre"
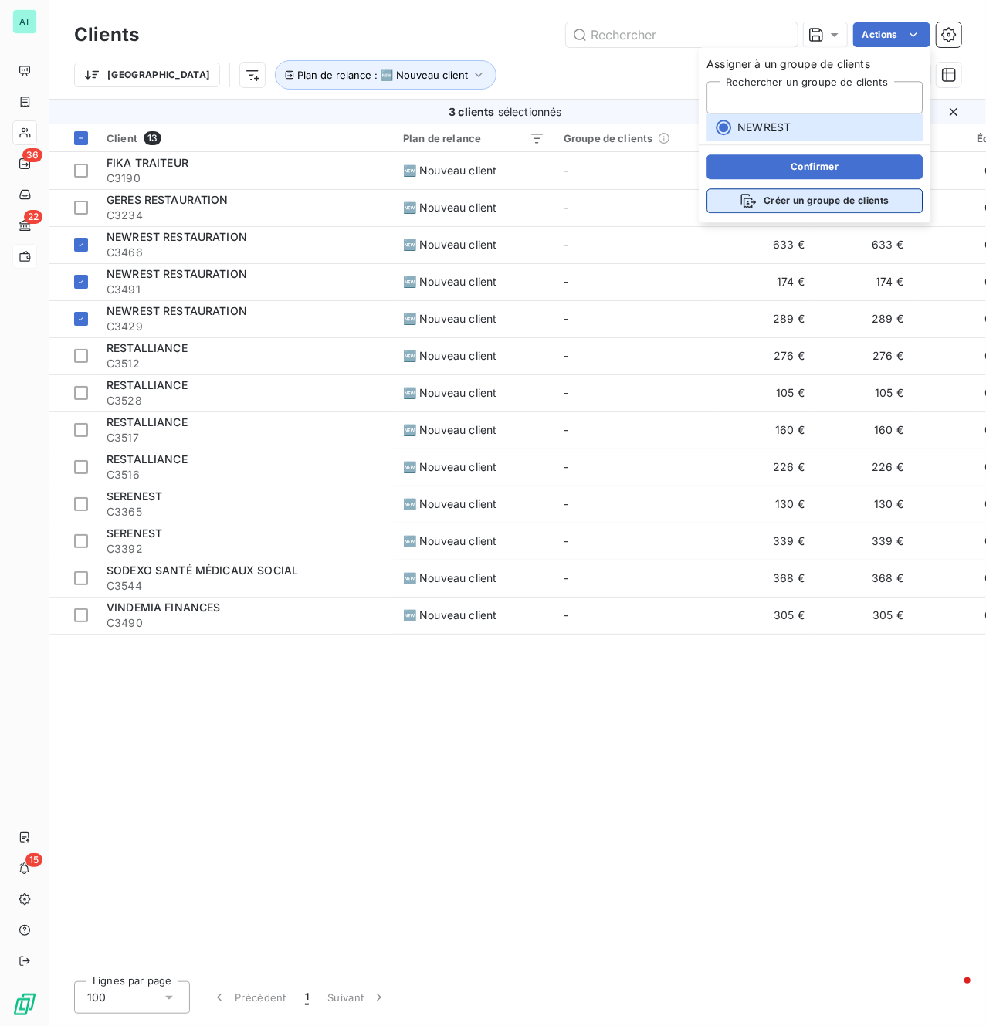
drag, startPoint x: 785, startPoint y: 164, endPoint x: 786, endPoint y: 195, distance: 30.9
click at [786, 167] on button "Confirmer" at bounding box center [815, 166] width 216 height 25
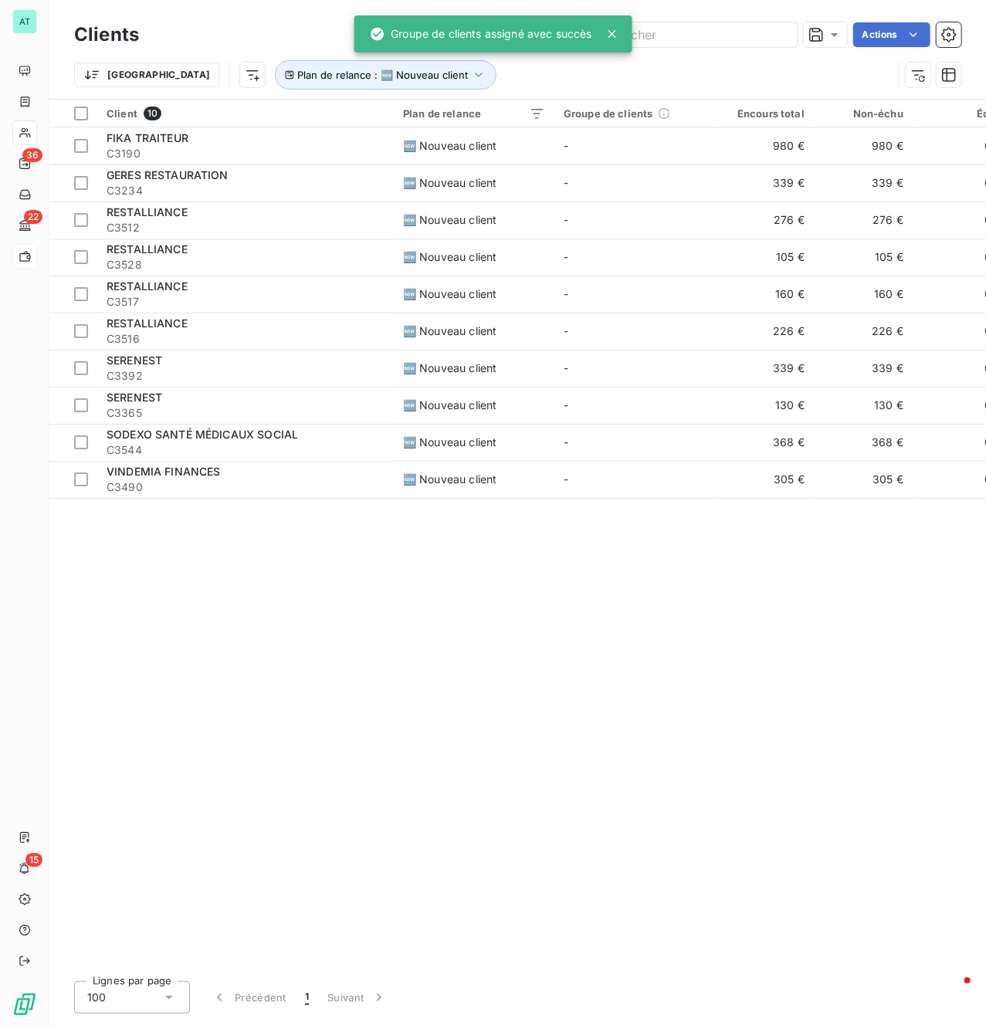
click at [443, 633] on div "Client 10 Plan de relance Groupe de clients Encours total Non-échu Échu Limite …" at bounding box center [517, 535] width 937 height 870
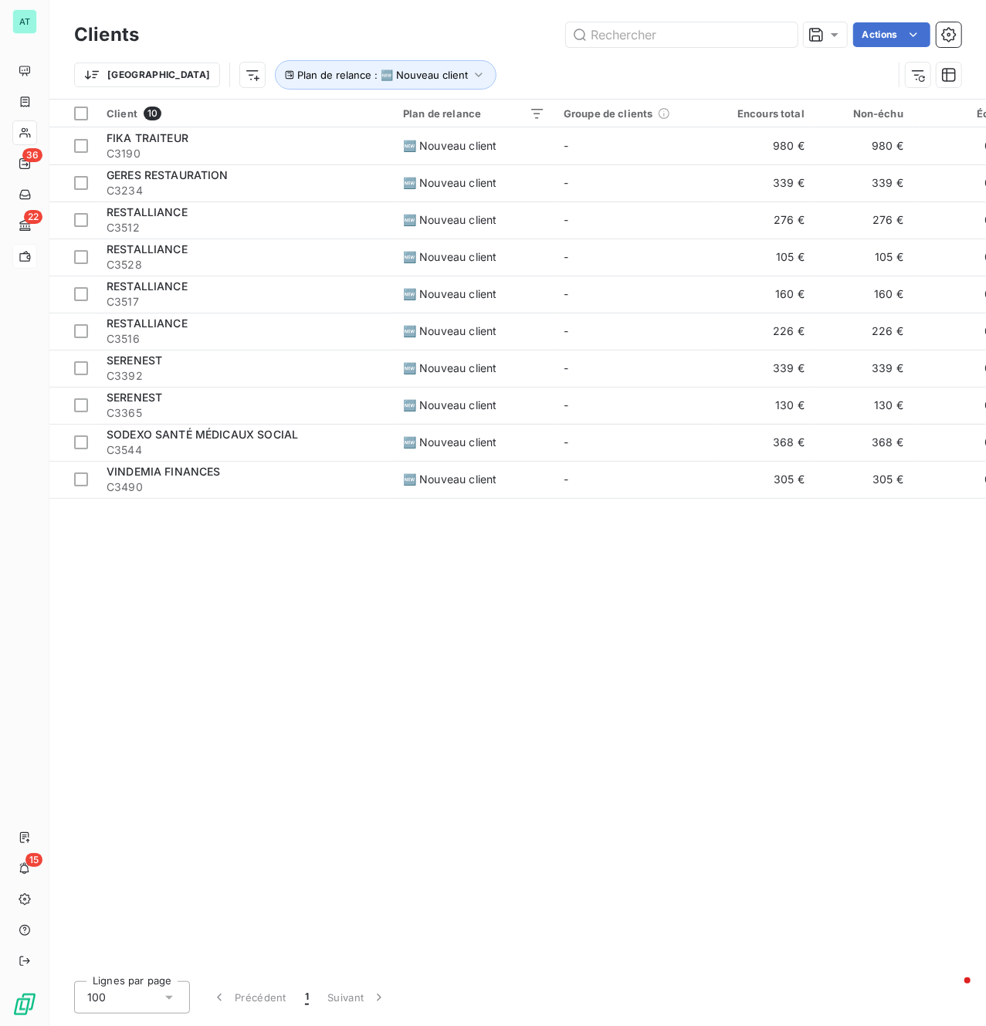
drag, startPoint x: 386, startPoint y: 831, endPoint x: 395, endPoint y: 826, distance: 10.7
click at [395, 826] on div "Client 10 Plan de relance Groupe de clients Encours total Non-échu Échu Limite …" at bounding box center [517, 535] width 937 height 870
click at [358, 628] on div "Client 10 Plan de relance Groupe de clients Encours total Non-échu Échu Limite …" at bounding box center [517, 535] width 937 height 870
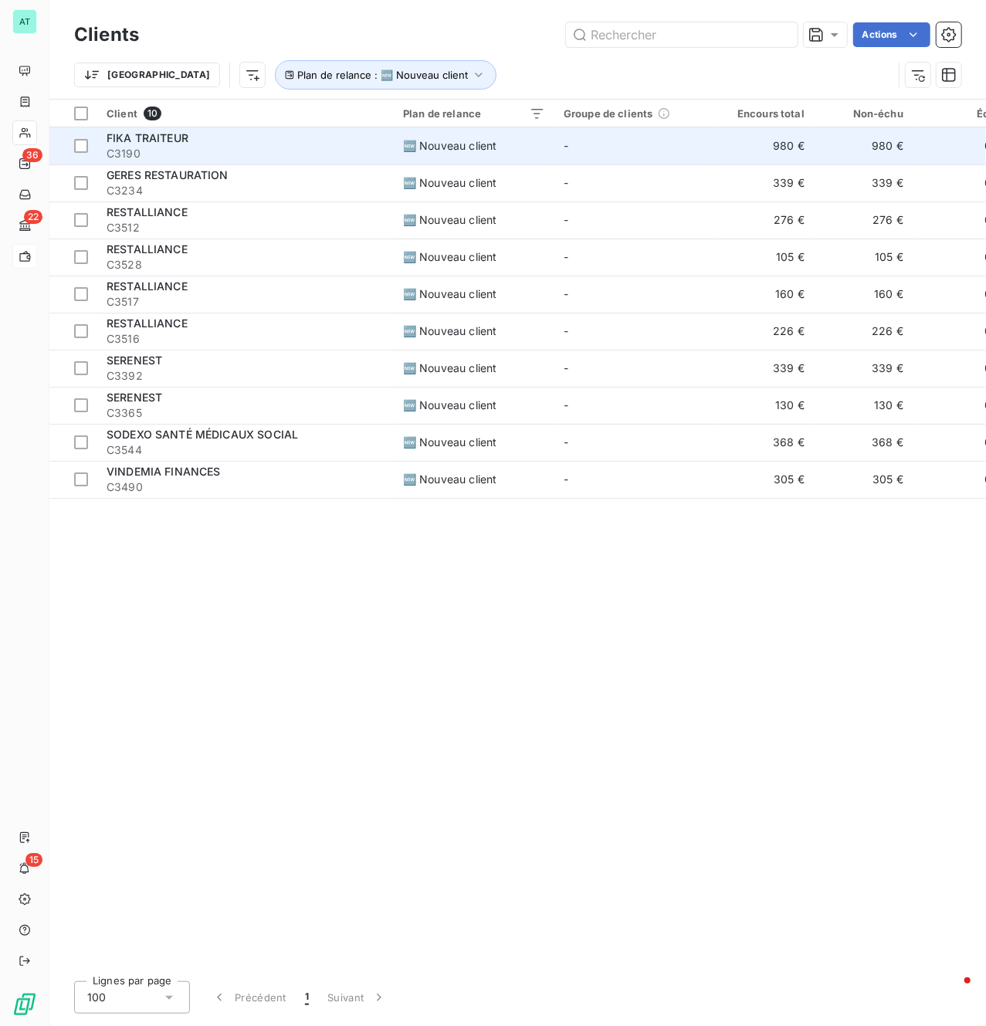
click at [143, 156] on span "C3190" at bounding box center [246, 153] width 278 height 15
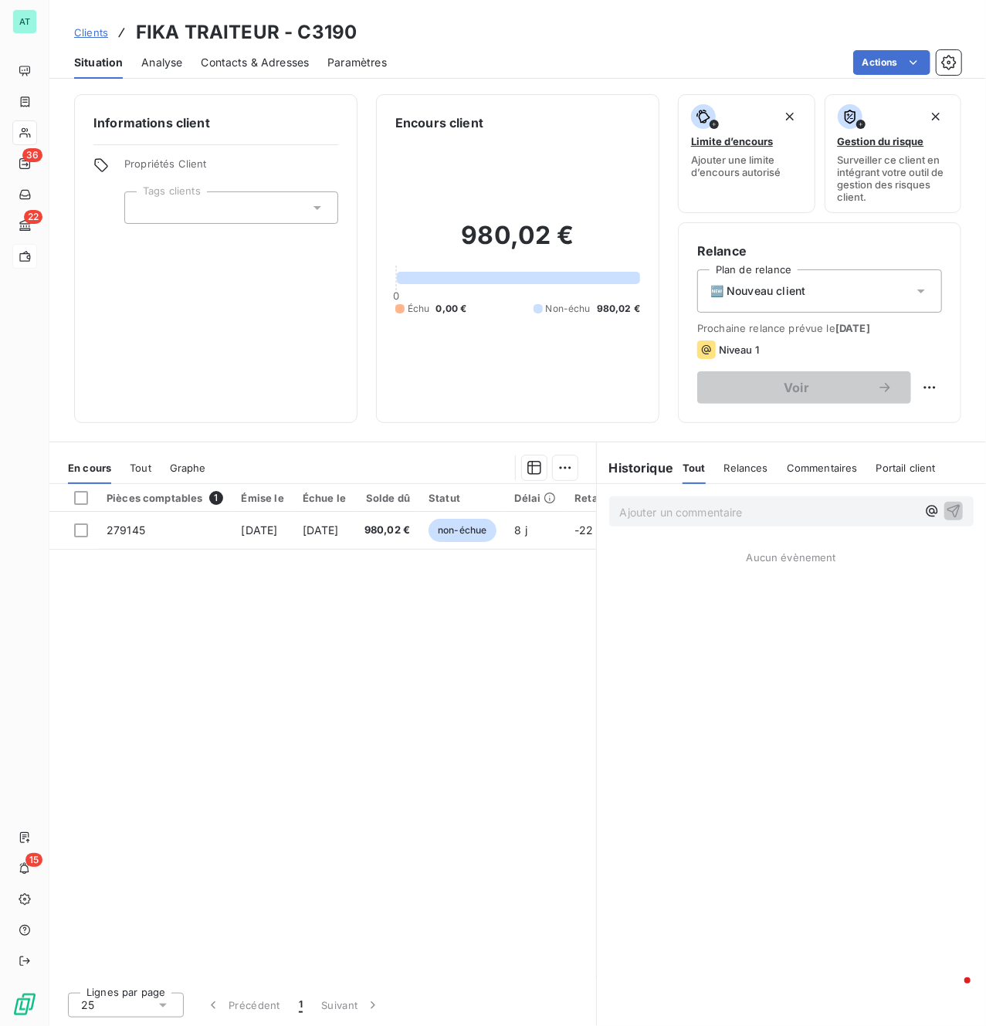
click at [289, 204] on div at bounding box center [231, 208] width 214 height 32
click at [168, 273] on span "Indépendant" at bounding box center [184, 276] width 53 height 9
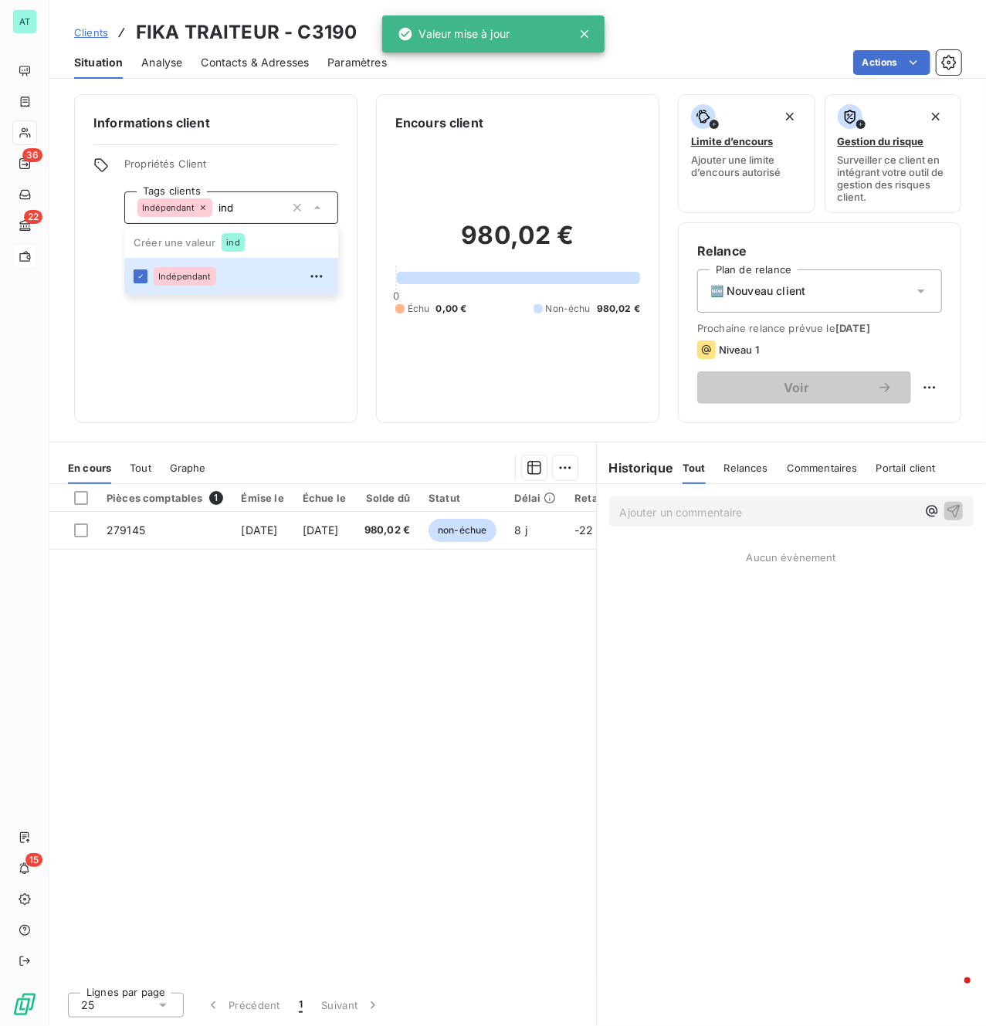
type input "ind"
drag, startPoint x: 320, startPoint y: 415, endPoint x: 310, endPoint y: 426, distance: 14.8
click at [319, 420] on div "Informations client Propriétés Client Tags clients Indépendant ind" at bounding box center [215, 258] width 283 height 329
drag, startPoint x: 315, startPoint y: 423, endPoint x: 304, endPoint y: 423, distance: 11.6
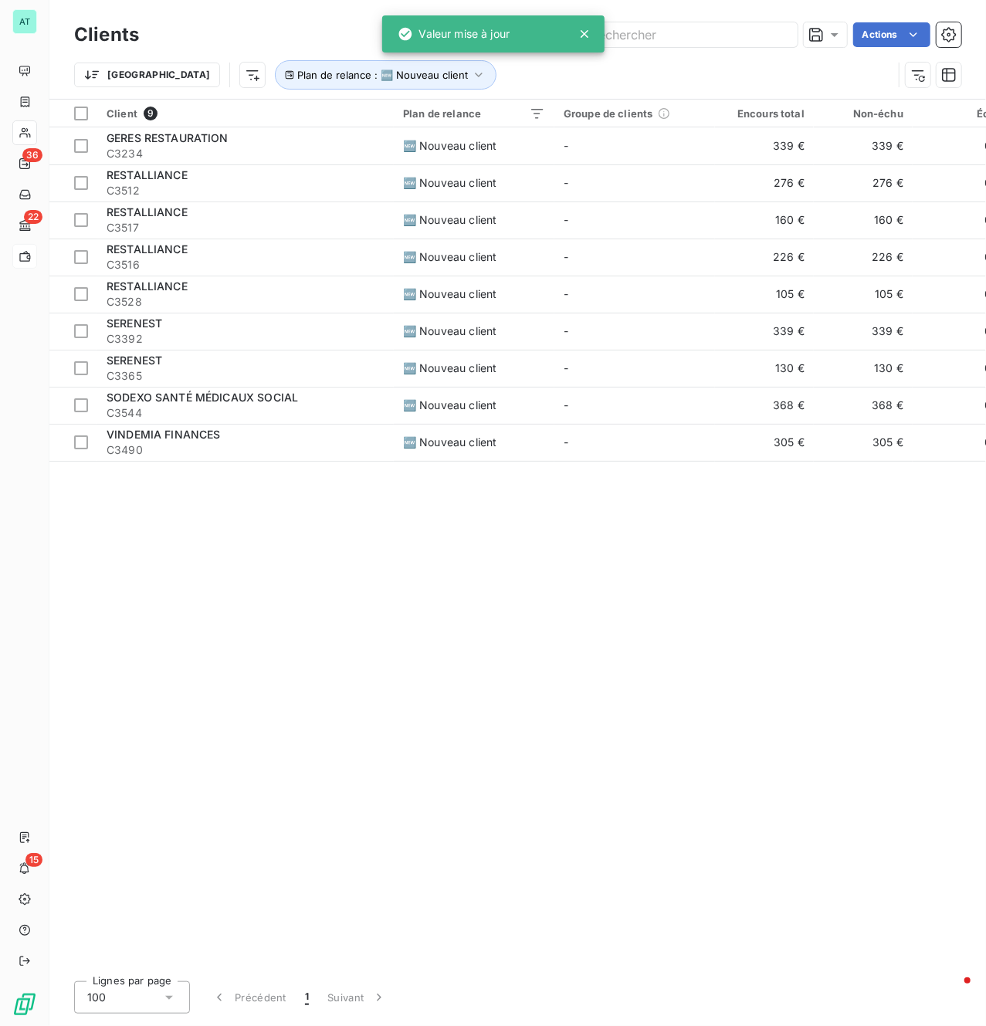
click at [340, 590] on div "Client 9 Plan de relance Groupe de clients Encours total Non-échu Échu Limite d…" at bounding box center [517, 535] width 937 height 870
click at [266, 662] on div "Client 9 Plan de relance Groupe de clients Encours total Non-échu Échu Limite d…" at bounding box center [517, 535] width 937 height 870
click at [229, 748] on div "Client 9 Plan de relance Groupe de clients Encours total Non-échu Échu Limite d…" at bounding box center [517, 535] width 937 height 870
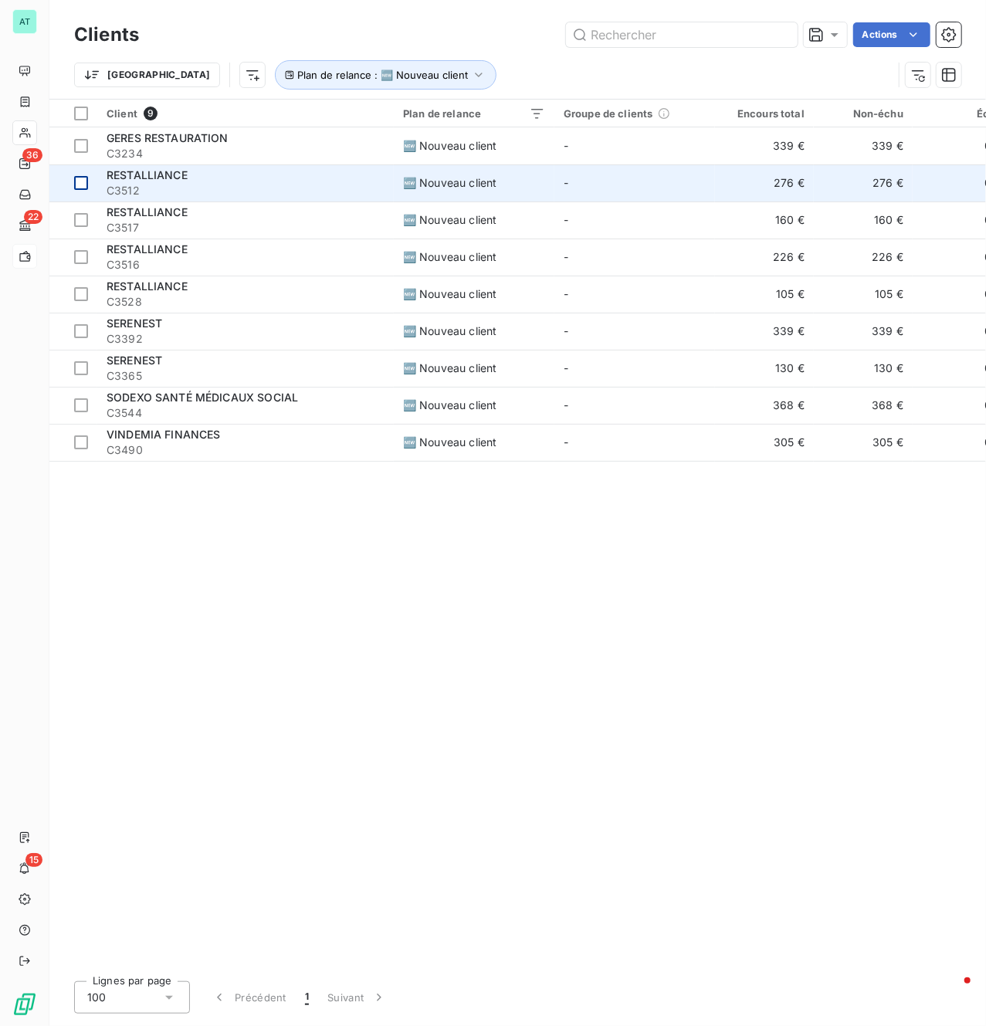
click at [88, 181] on td at bounding box center [73, 182] width 48 height 37
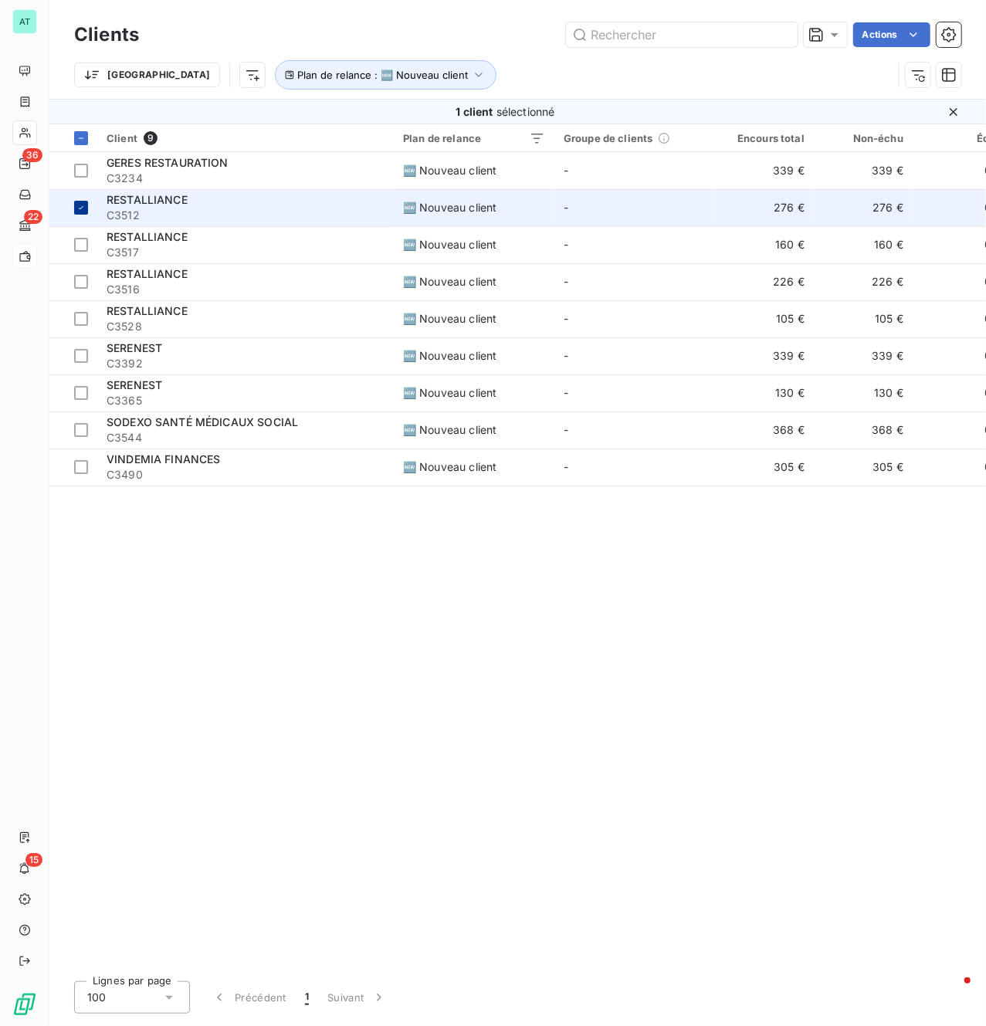
click at [91, 204] on td at bounding box center [73, 207] width 48 height 37
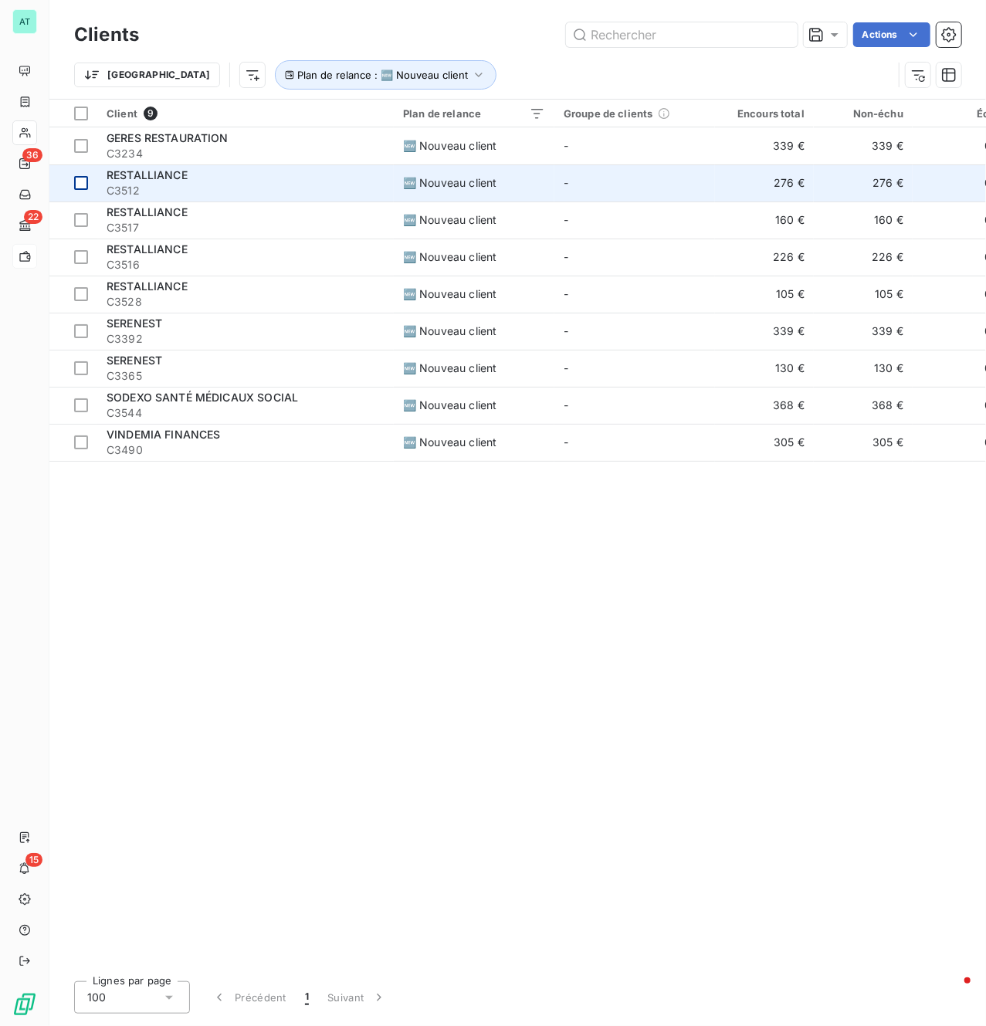
drag, startPoint x: 76, startPoint y: 182, endPoint x: 76, endPoint y: 201, distance: 18.5
click at [76, 188] on div at bounding box center [81, 183] width 14 height 14
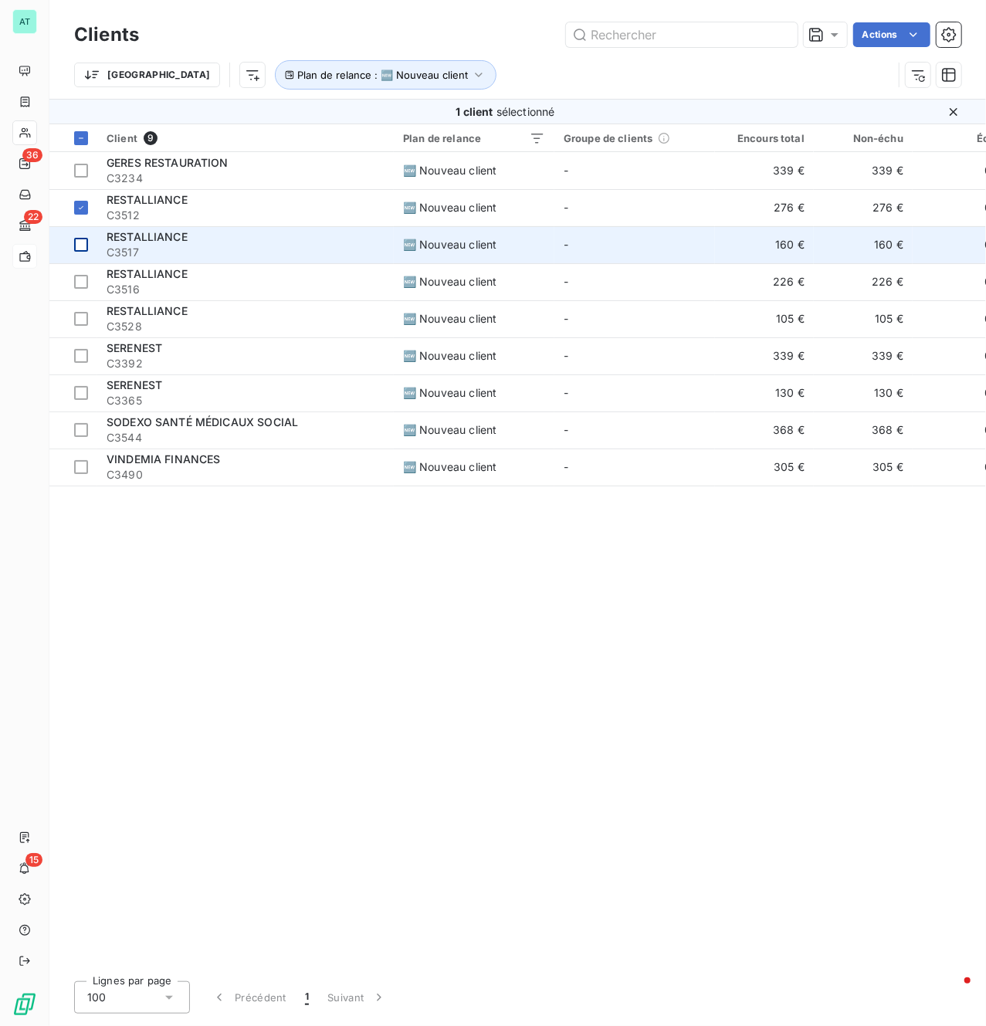
click at [82, 242] on div at bounding box center [81, 245] width 14 height 14
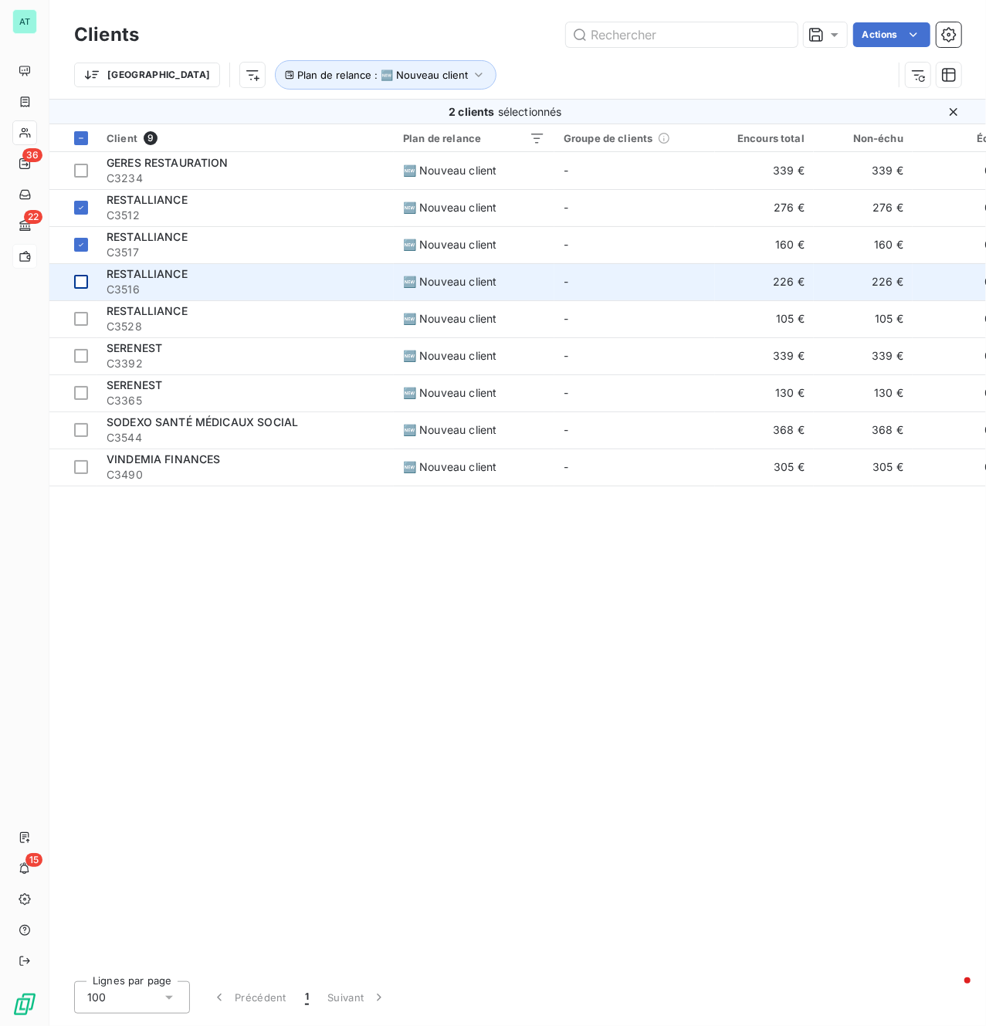
click at [76, 279] on div at bounding box center [81, 282] width 14 height 14
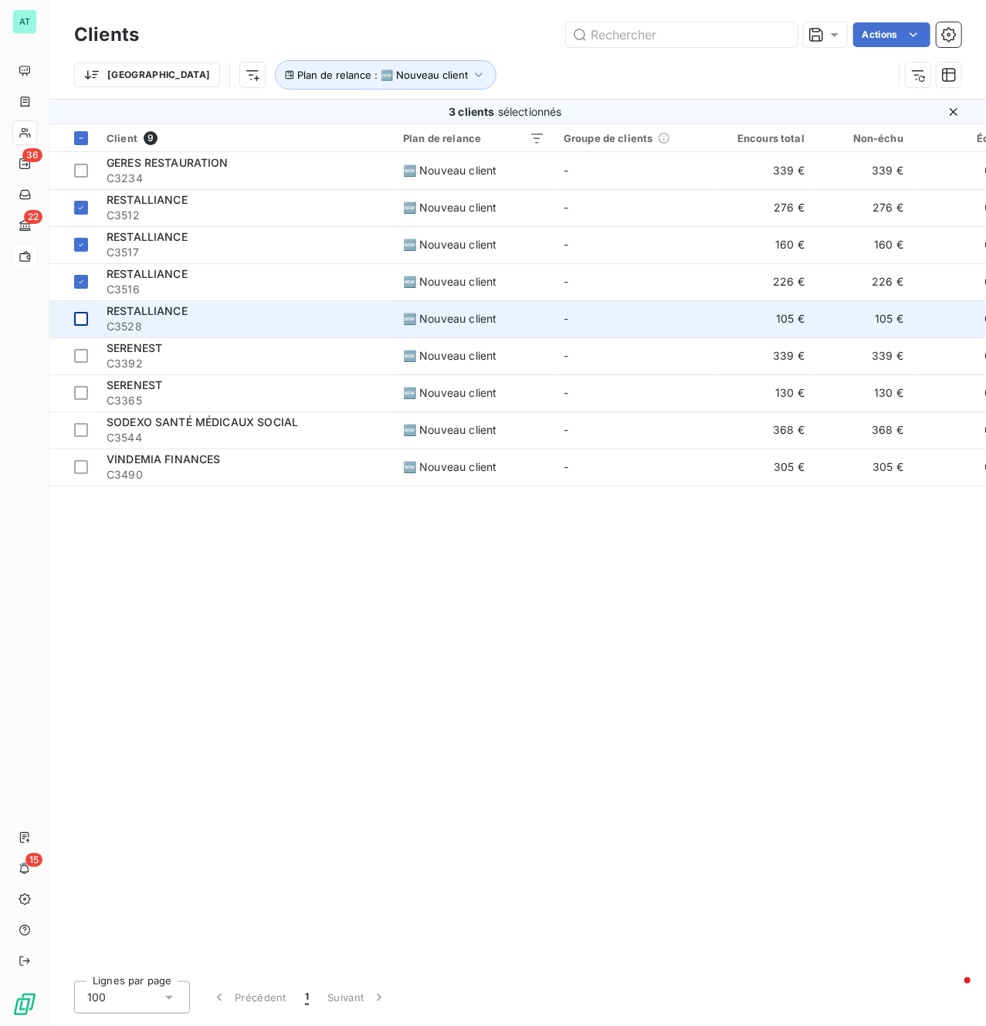
click at [76, 307] on td at bounding box center [73, 318] width 48 height 37
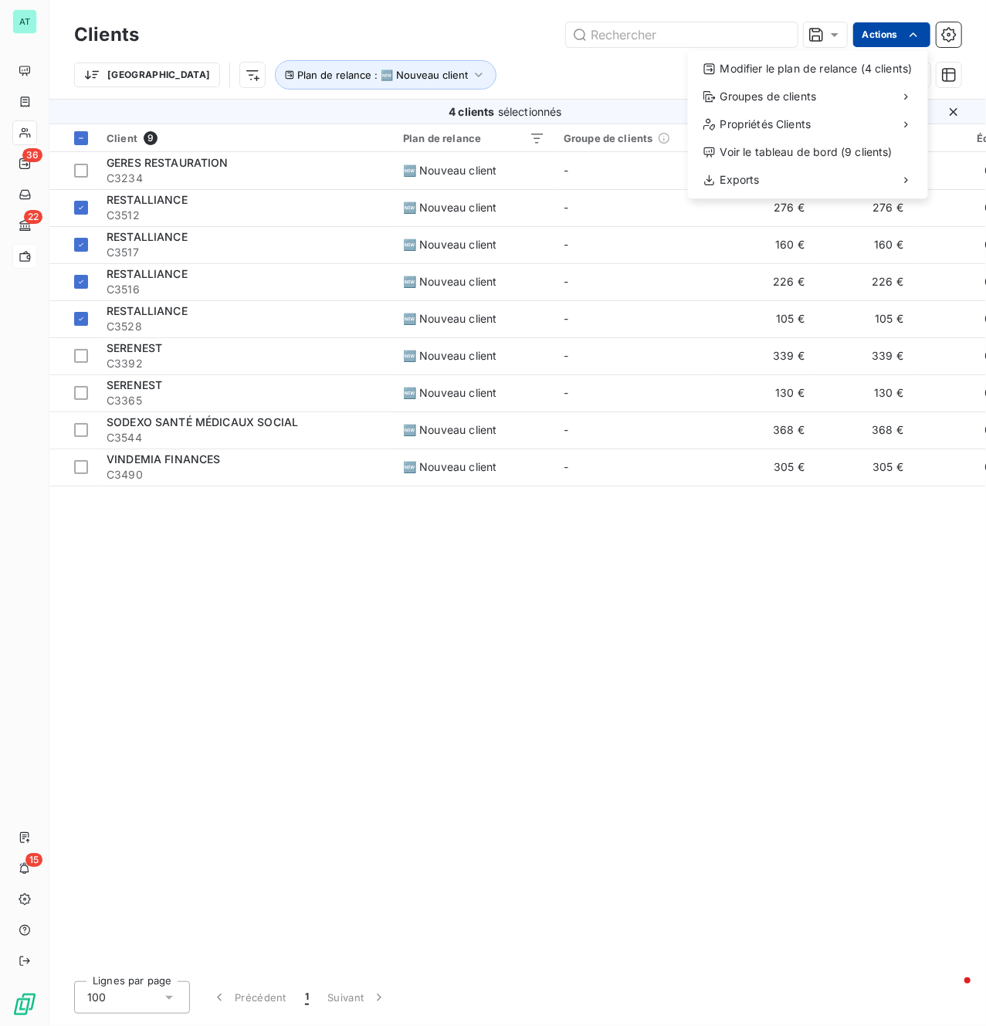
click at [890, 38] on html "AT 36 22 15 Clients Actions Modifier le plan de relance (4 clients) Groupes de …" at bounding box center [493, 513] width 986 height 1026
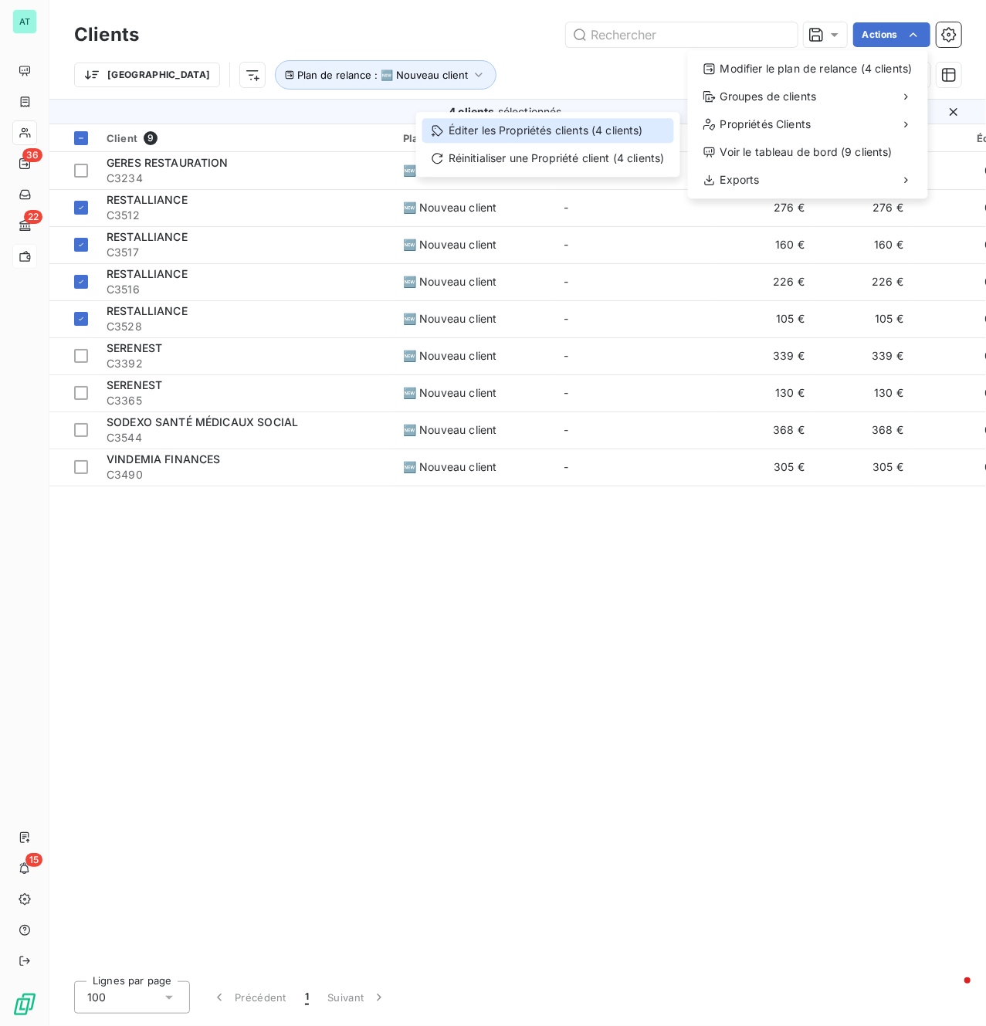
drag, startPoint x: 548, startPoint y: 131, endPoint x: 587, endPoint y: 134, distance: 38.7
click at [548, 133] on div "Éditer les Propriétés clients (4 clients)" at bounding box center [548, 130] width 252 height 25
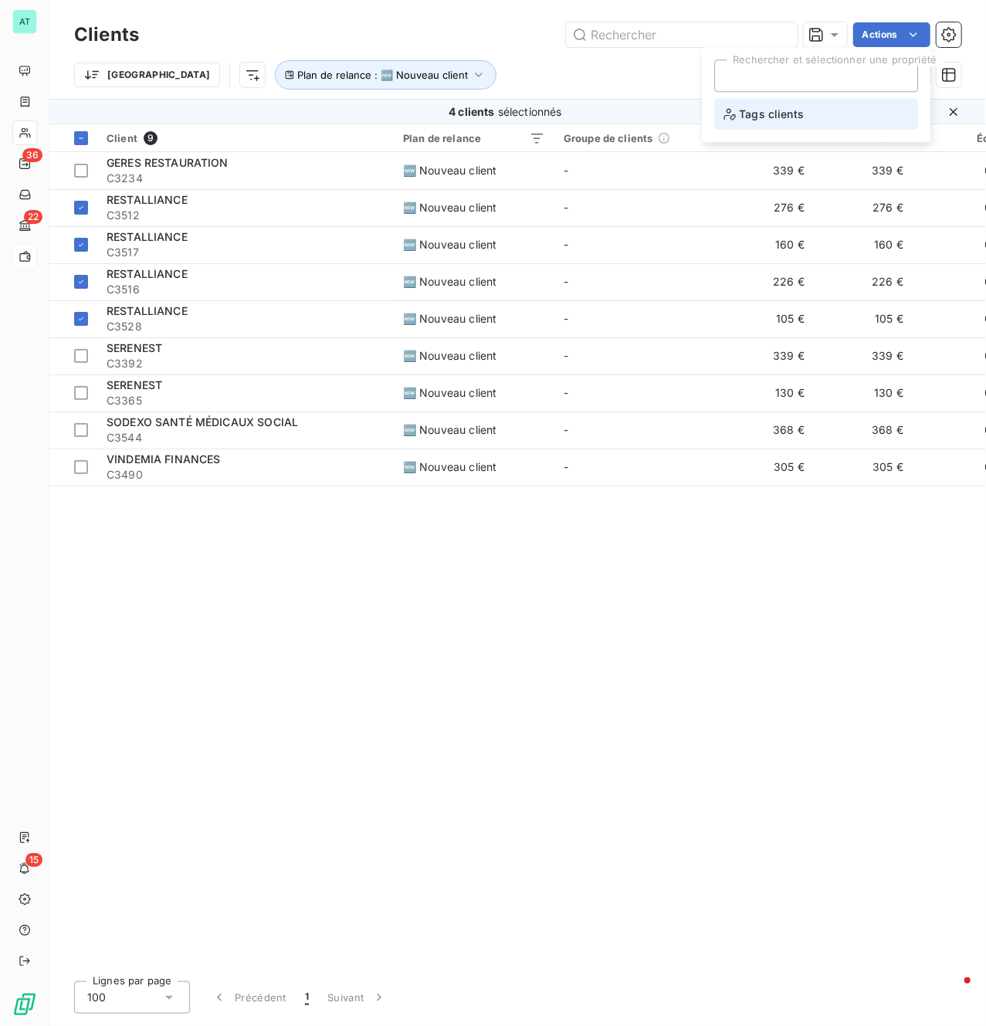
click at [744, 117] on span "Tags clients" at bounding box center [764, 113] width 80 height 19
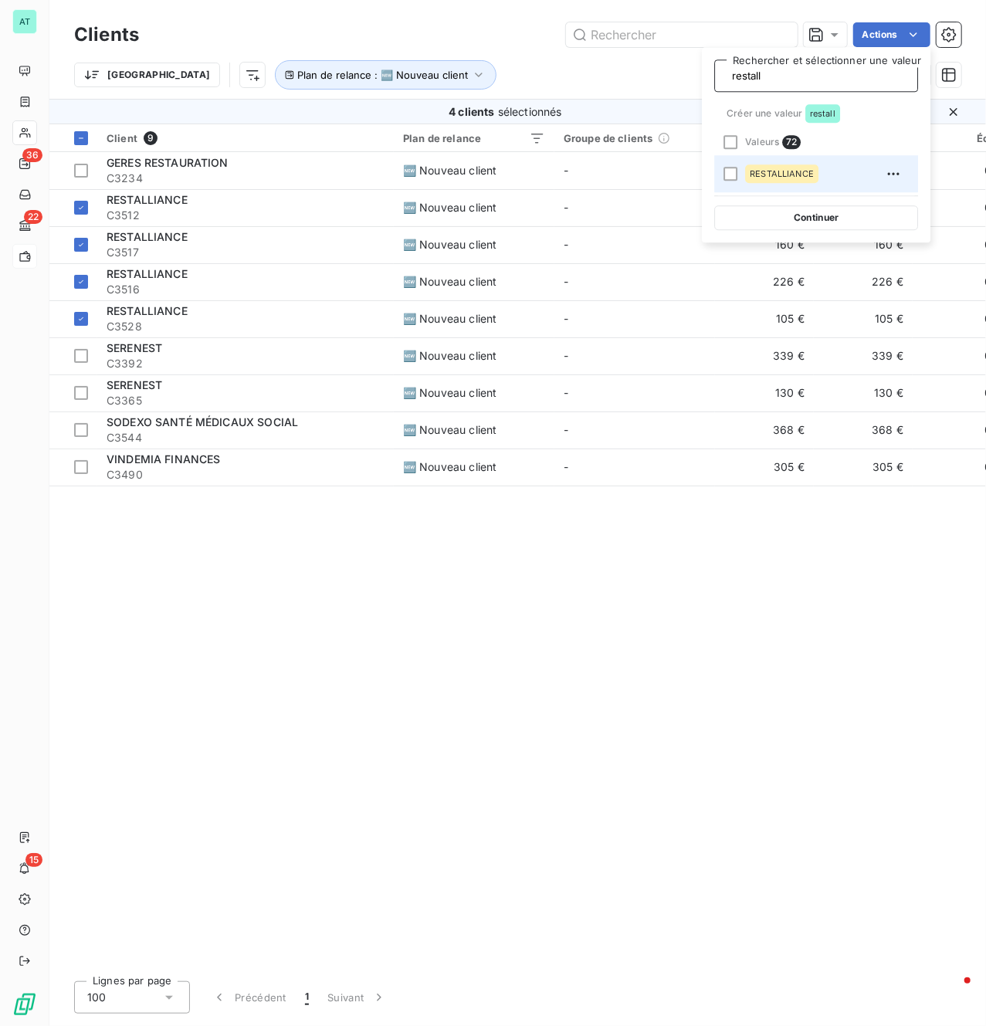
type input "restall"
click at [771, 170] on span "RESTALLIANCE" at bounding box center [782, 173] width 64 height 9
click at [810, 220] on button "Continuer" at bounding box center [816, 217] width 204 height 25
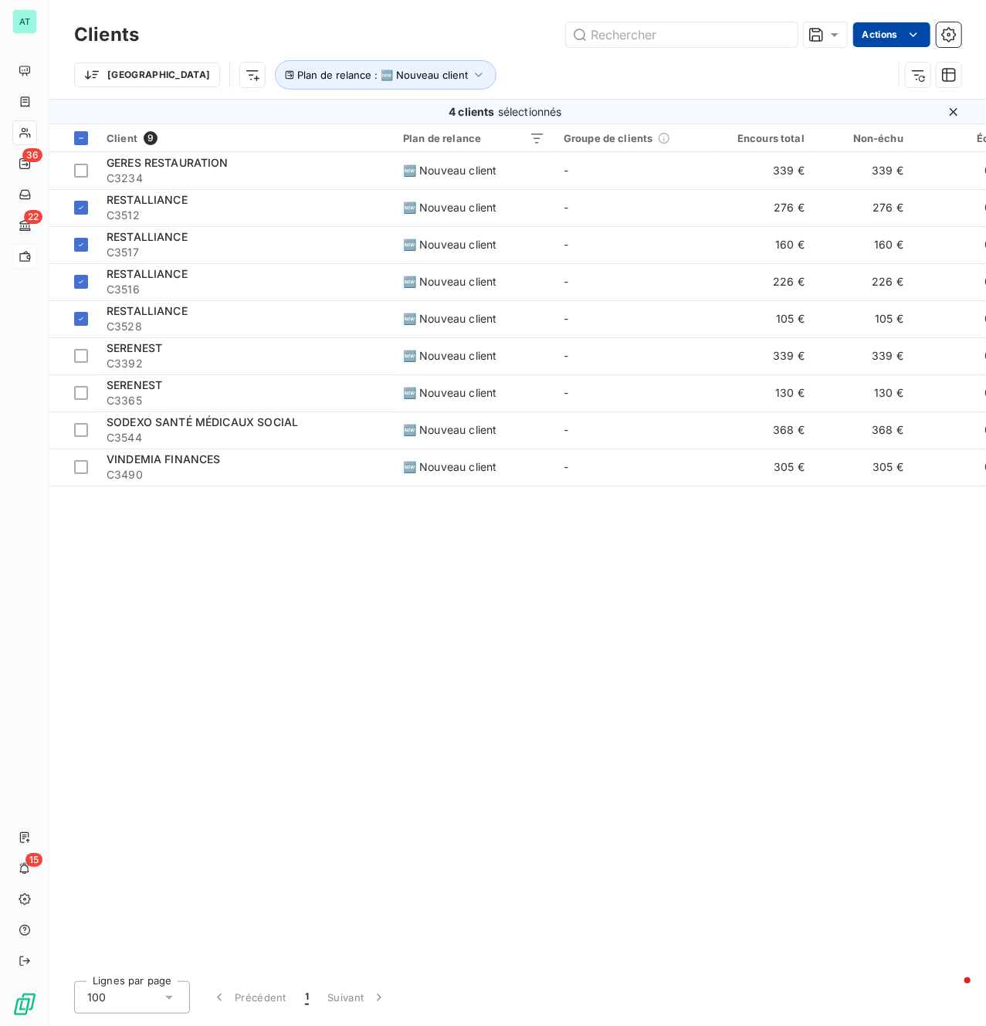
click at [893, 37] on html "AT 36 22 15 Clients Actions Trier Plan de relance : 🆕 Nouveau client 4 clients …" at bounding box center [493, 513] width 986 height 1026
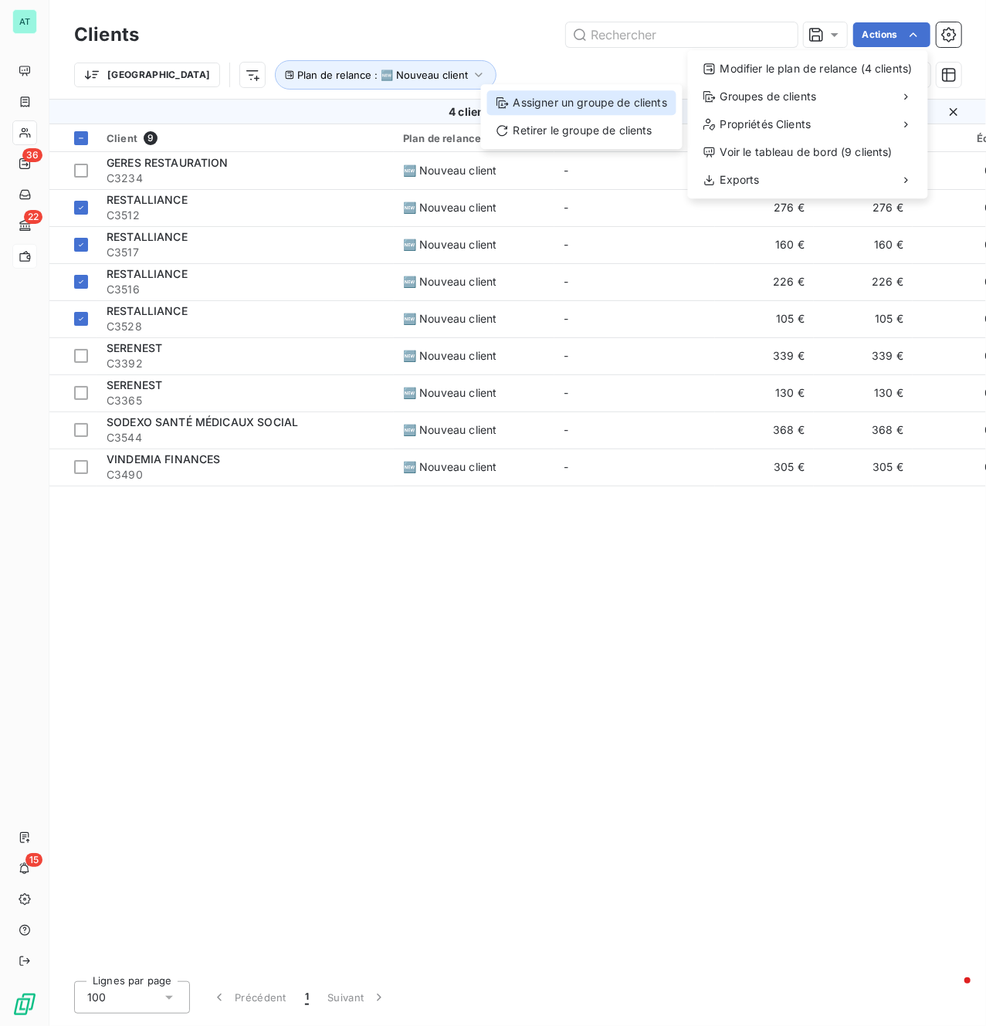
click at [618, 97] on div "Assigner un groupe de clients" at bounding box center [581, 102] width 189 height 25
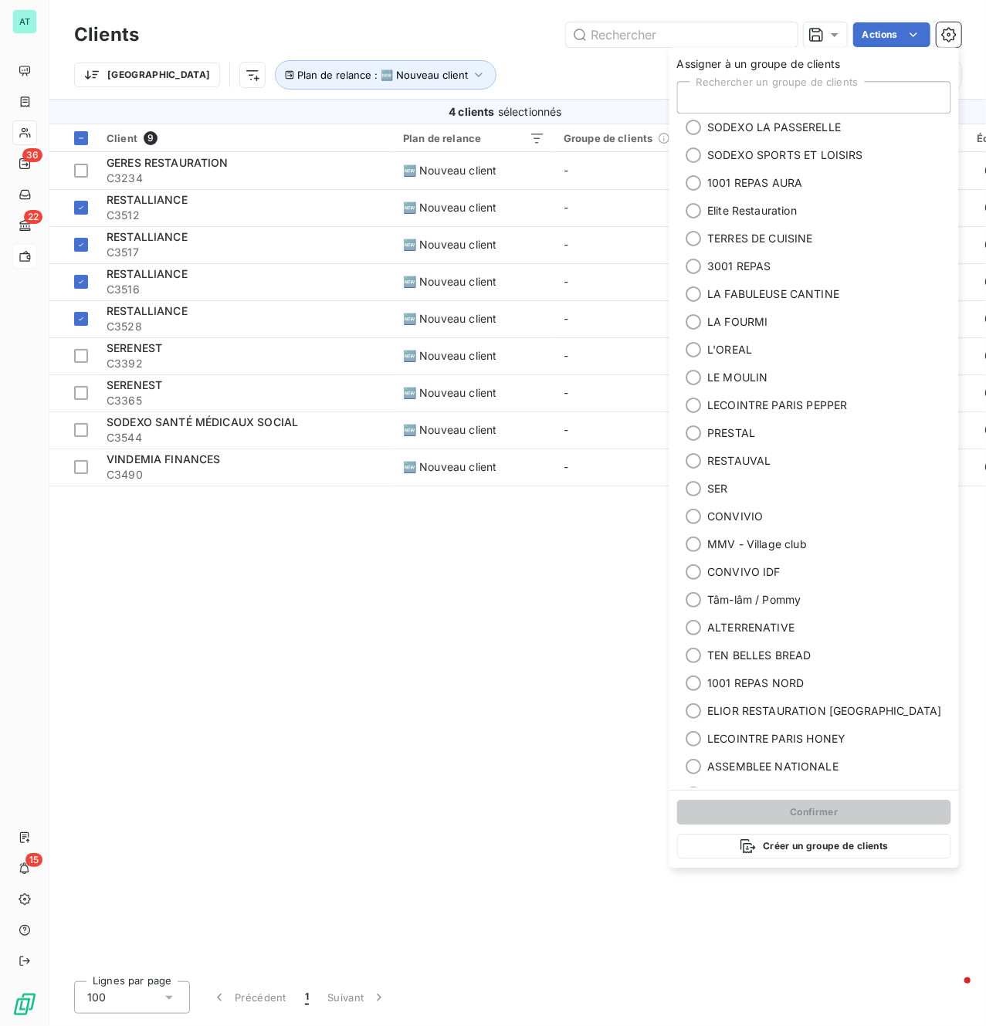
click at [777, 96] on div "Rechercher un groupe de clients" at bounding box center [814, 97] width 274 height 32
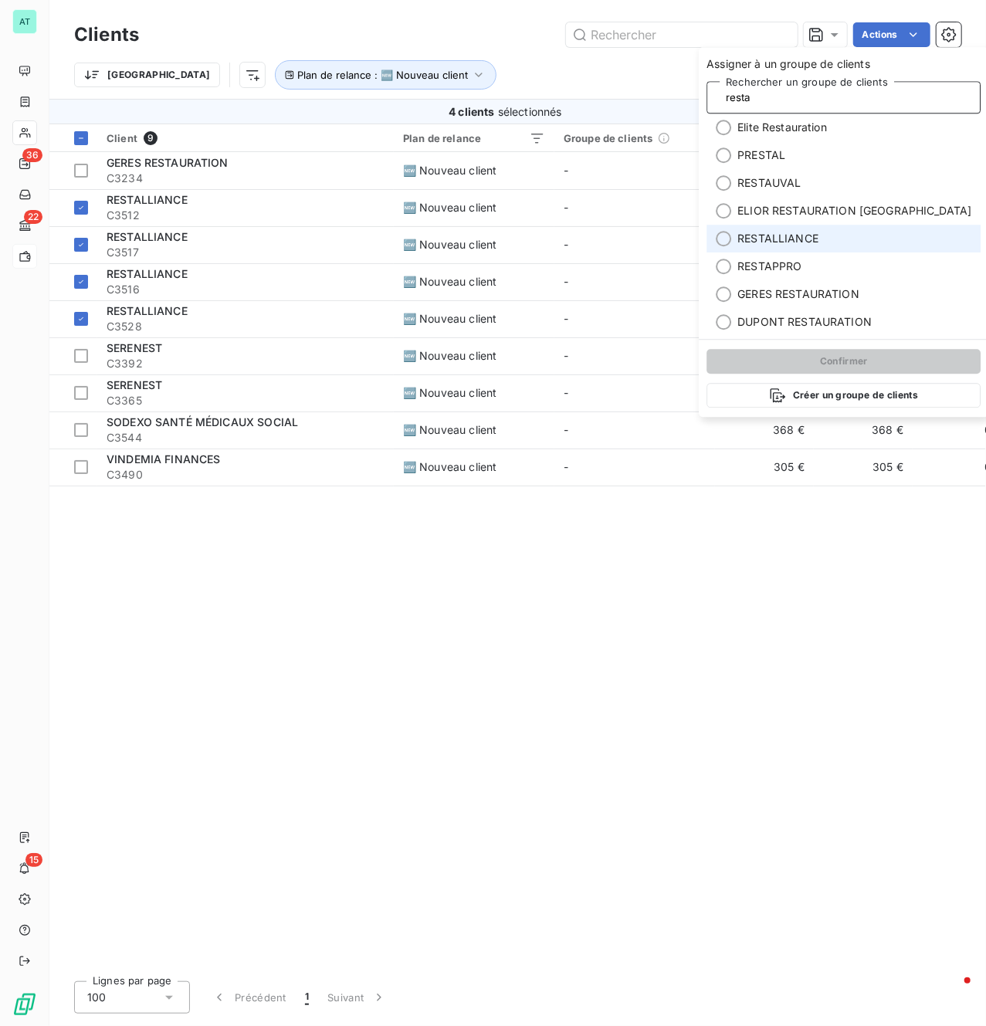
type input "resta"
click at [817, 239] on span "RESTALLIANCE" at bounding box center [778, 238] width 81 height 15
type input "resta"
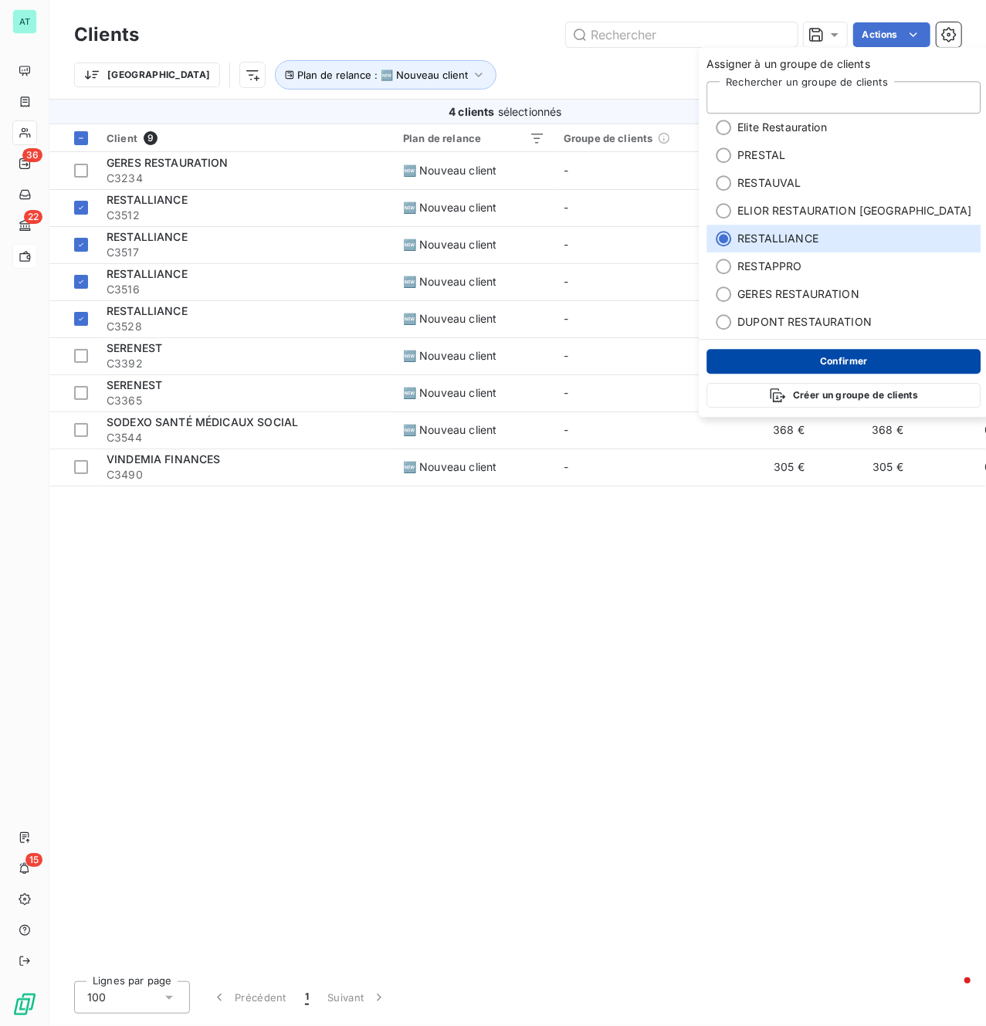
click at [825, 363] on button "Confirmer" at bounding box center [844, 361] width 274 height 25
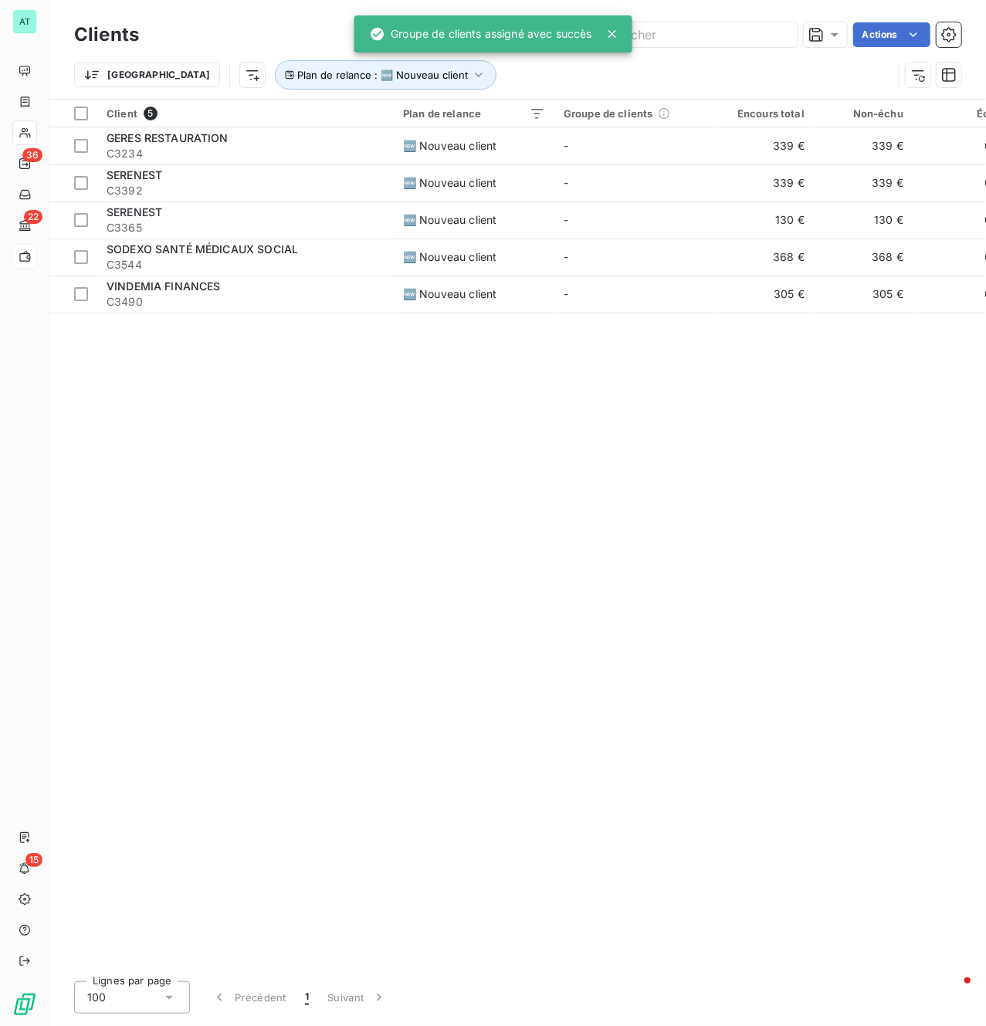
click at [396, 631] on div "Client 5 Plan de relance Groupe de clients Encours total Non-échu Échu Limite d…" at bounding box center [517, 535] width 937 height 870
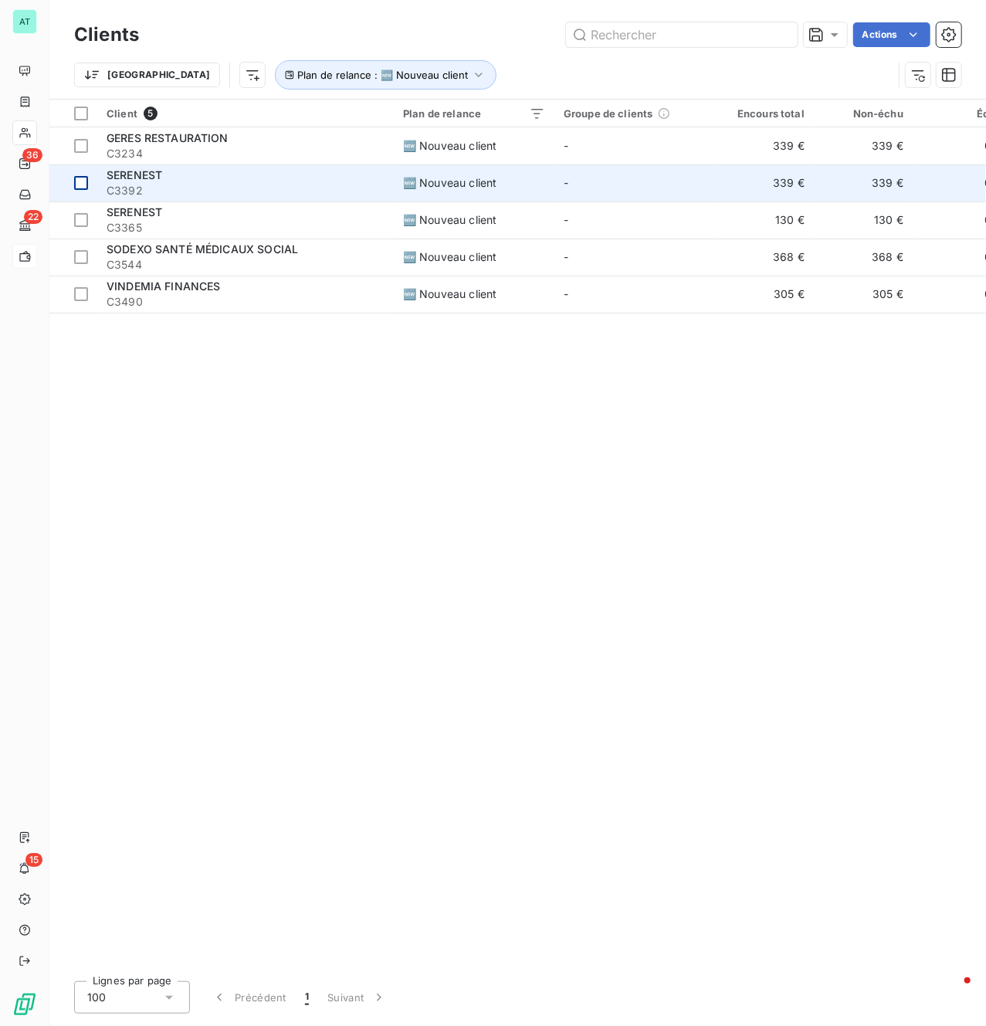
click at [80, 186] on div at bounding box center [81, 183] width 14 height 14
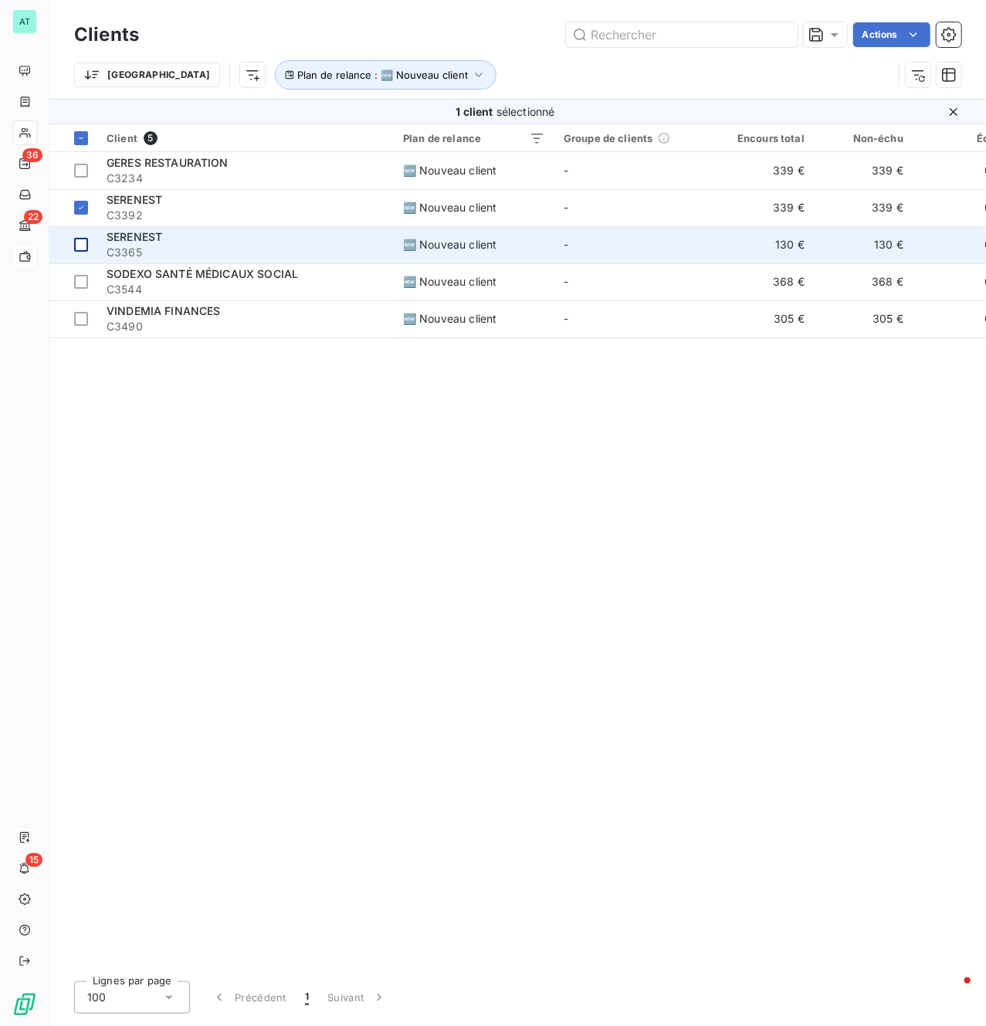
click at [79, 250] on div at bounding box center [81, 245] width 14 height 14
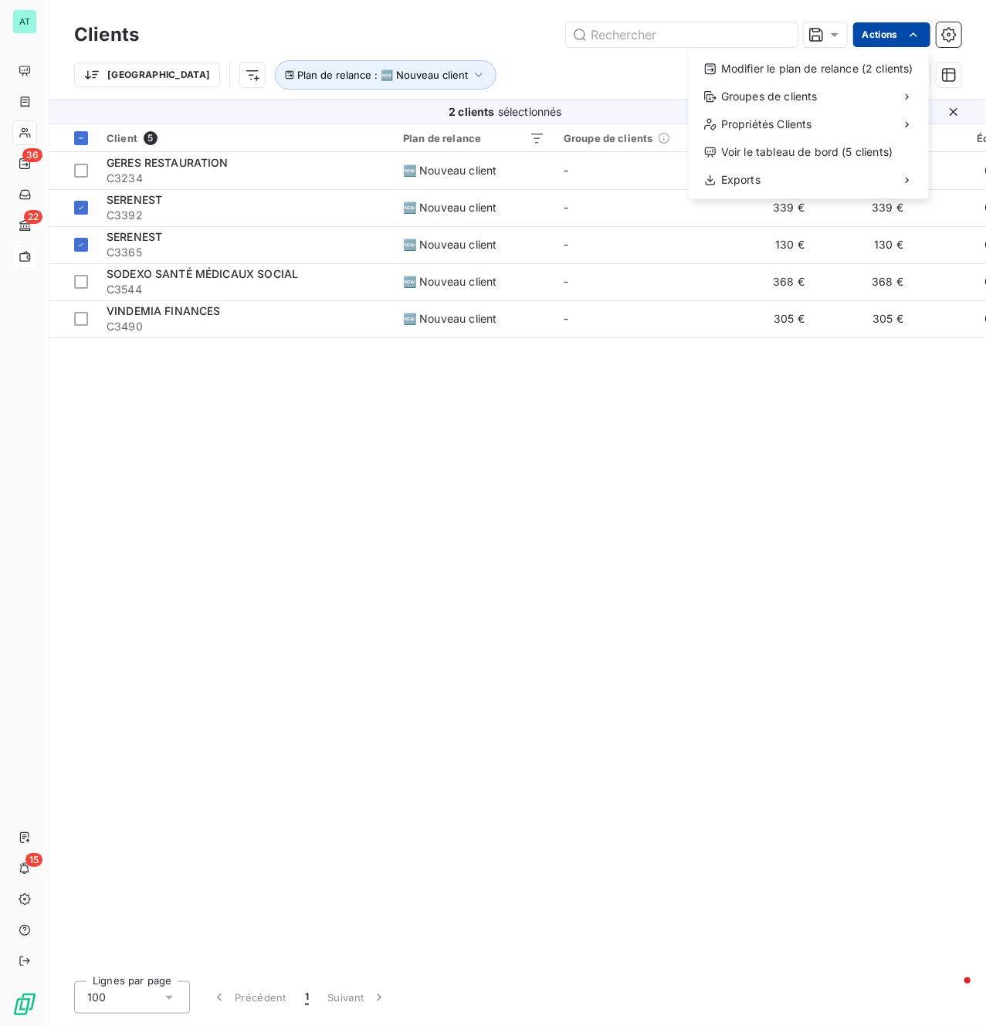
click at [891, 40] on html "AT 36 22 15 Clients Actions Modifier le plan de relance (2 clients) Groupes de …" at bounding box center [493, 513] width 986 height 1026
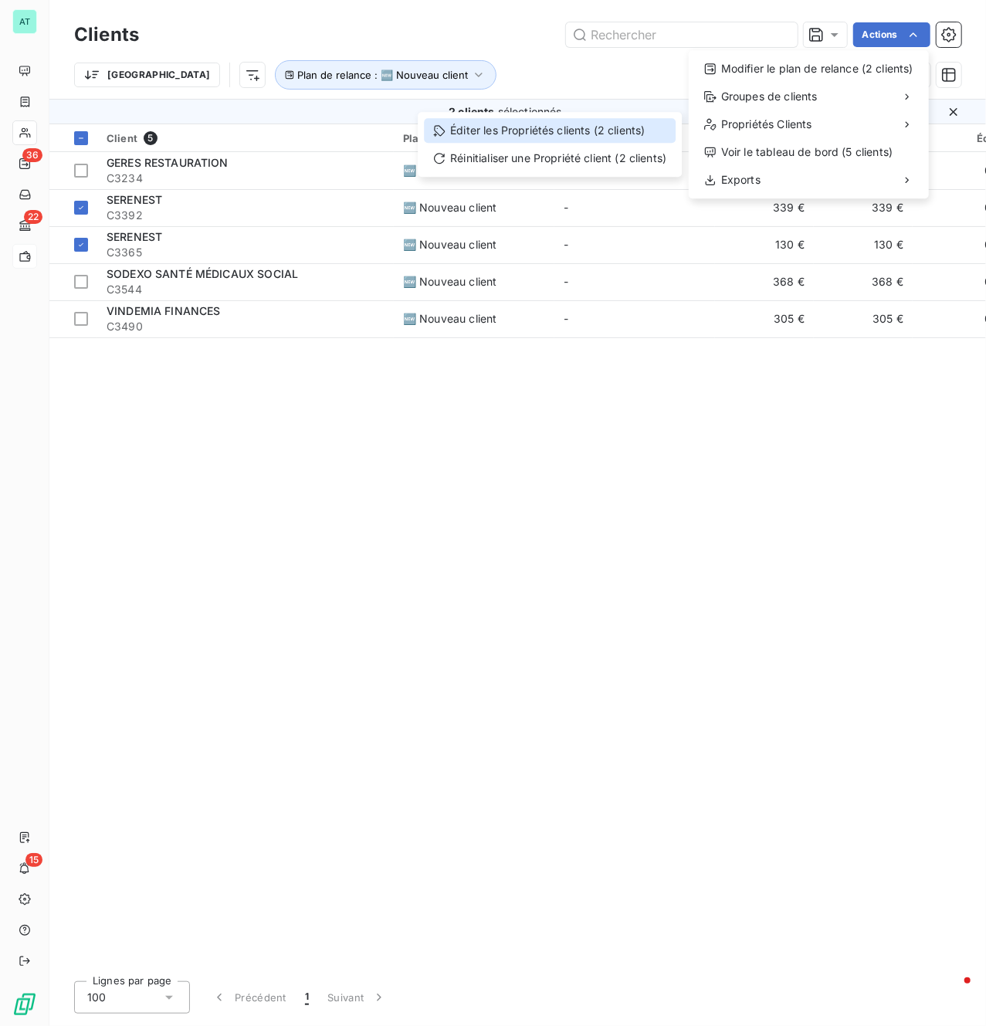
click at [592, 119] on div "Éditer les Propriétés clients (2 clients)" at bounding box center [550, 130] width 252 height 25
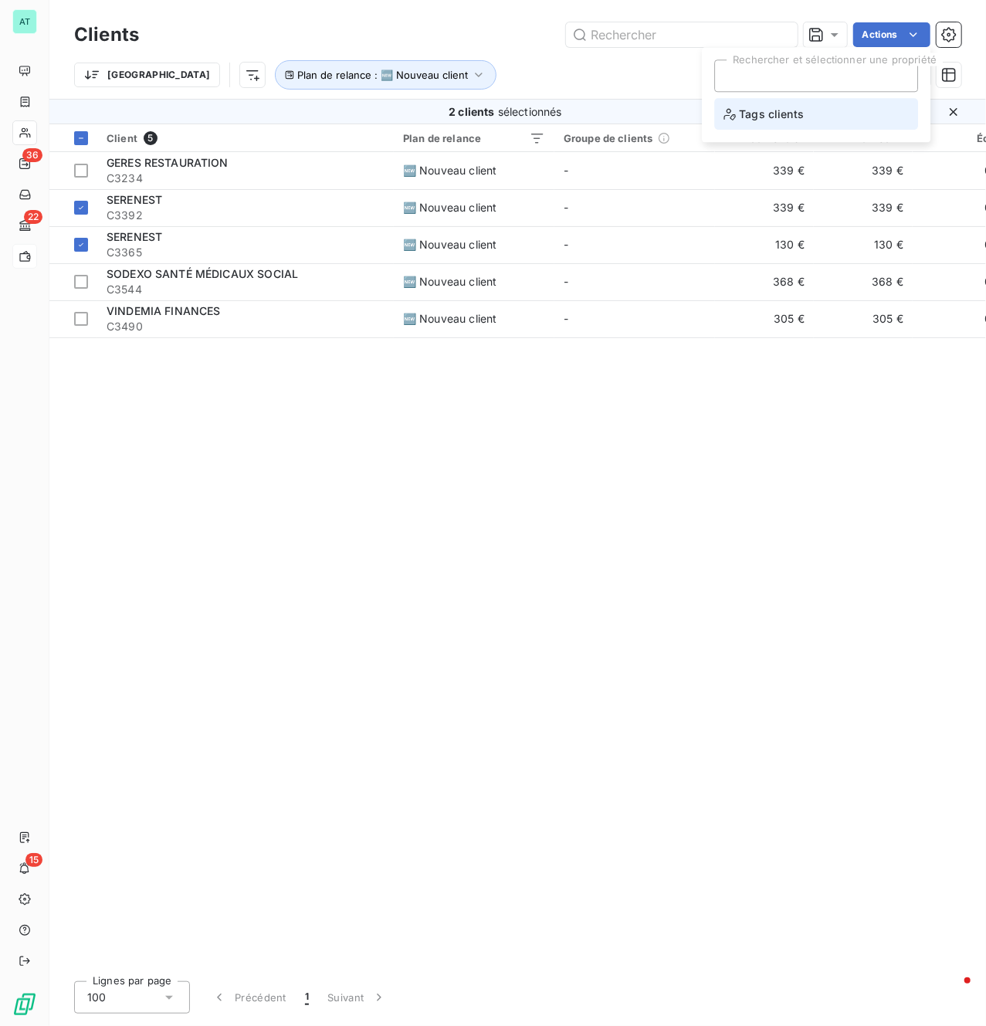
click at [822, 114] on li "Tags clients" at bounding box center [816, 114] width 204 height 32
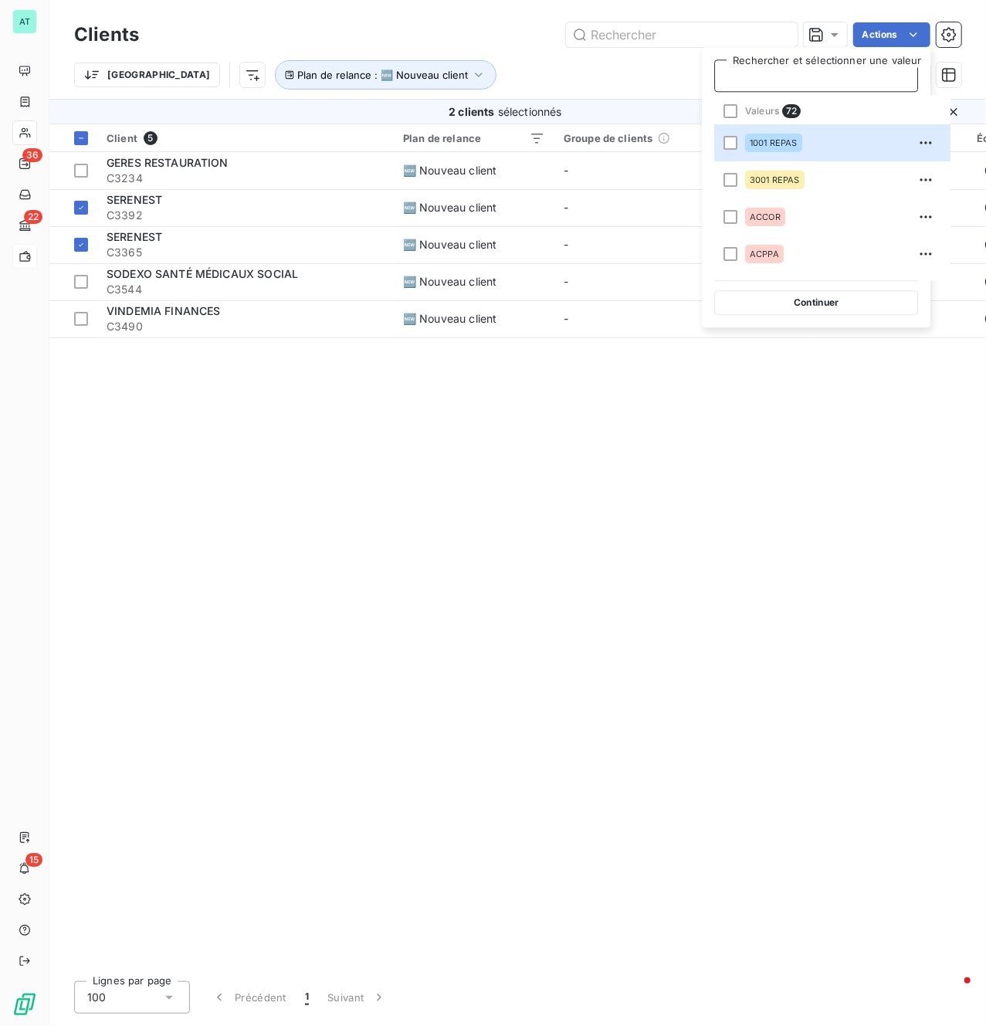
click at [775, 76] on div at bounding box center [816, 76] width 178 height 20
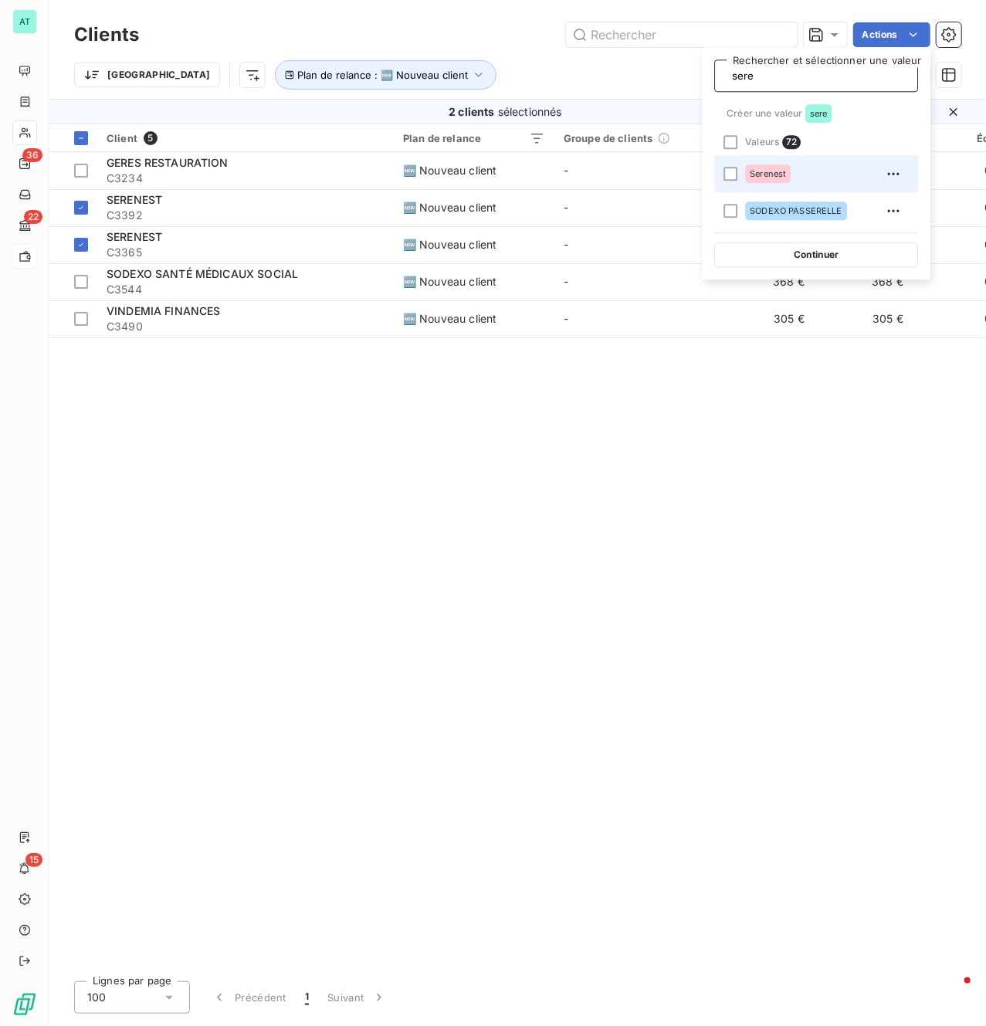
type input "sere"
click at [791, 179] on div "Serenest" at bounding box center [768, 173] width 46 height 19
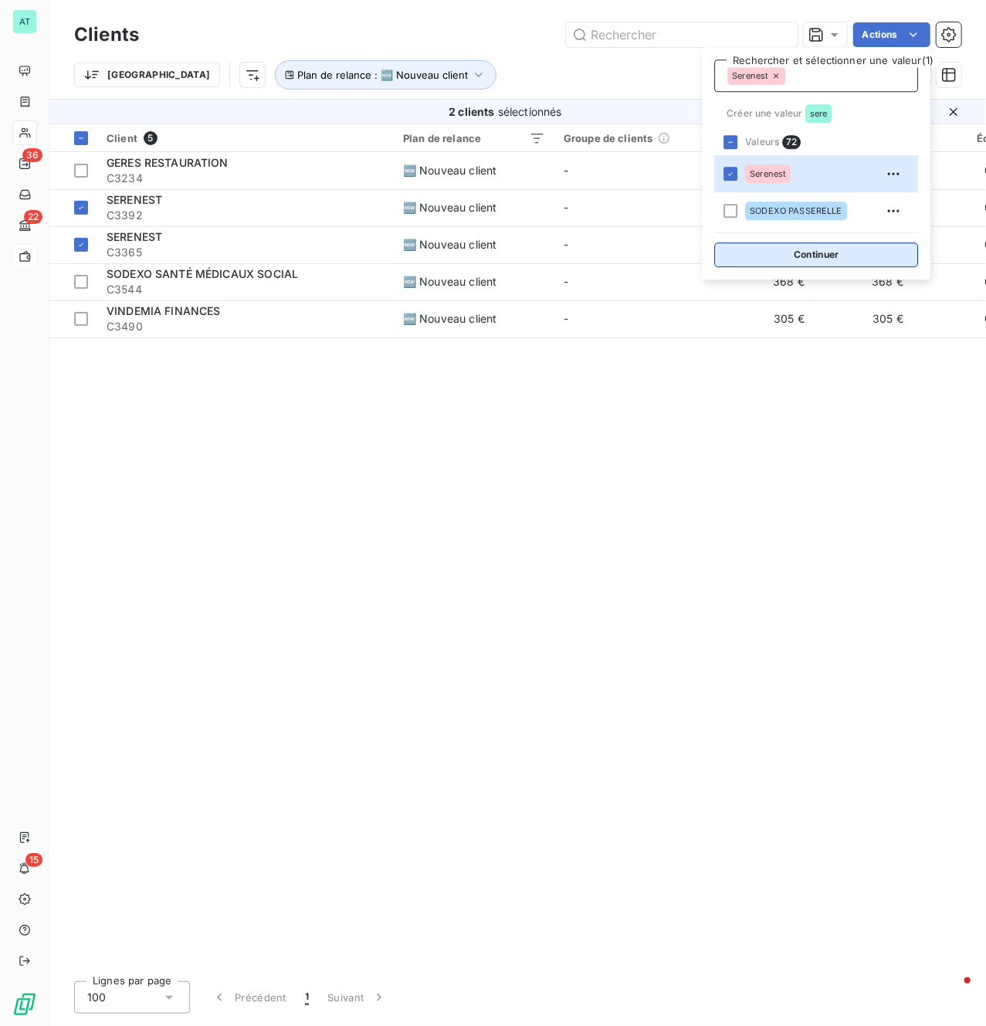
click at [828, 253] on button "Continuer" at bounding box center [816, 254] width 204 height 25
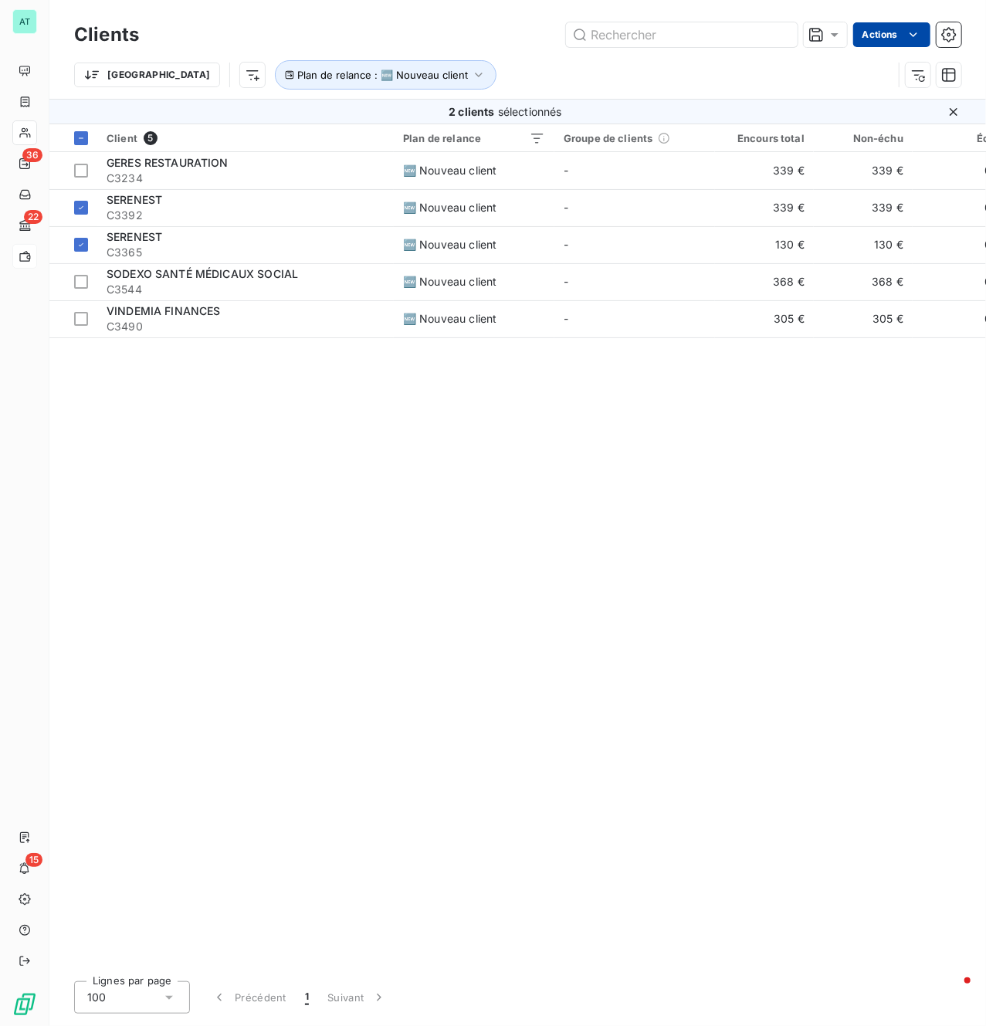
click at [878, 35] on html "AT 36 22 15 Clients Actions Trier Plan de relance : 🆕 Nouveau client 2 clients …" at bounding box center [493, 513] width 986 height 1026
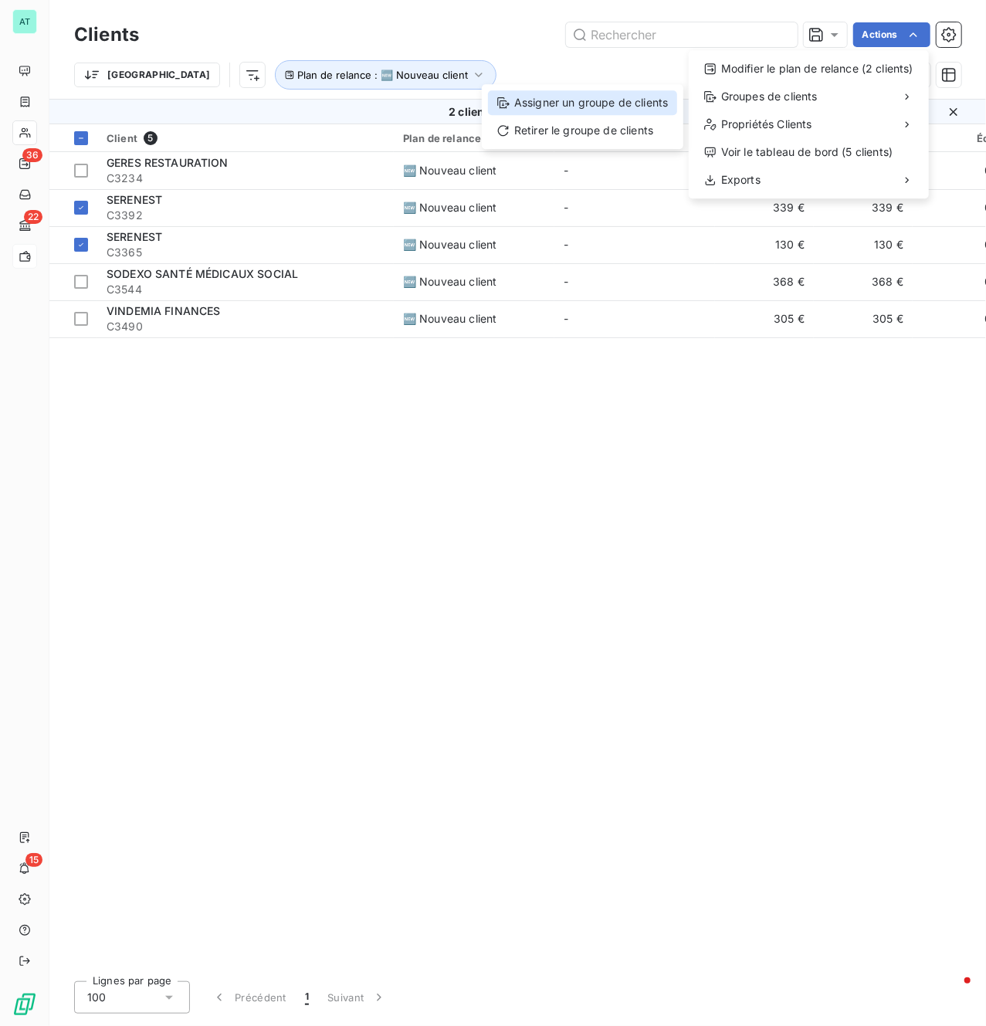
click at [616, 100] on div "Assigner un groupe de clients" at bounding box center [582, 102] width 189 height 25
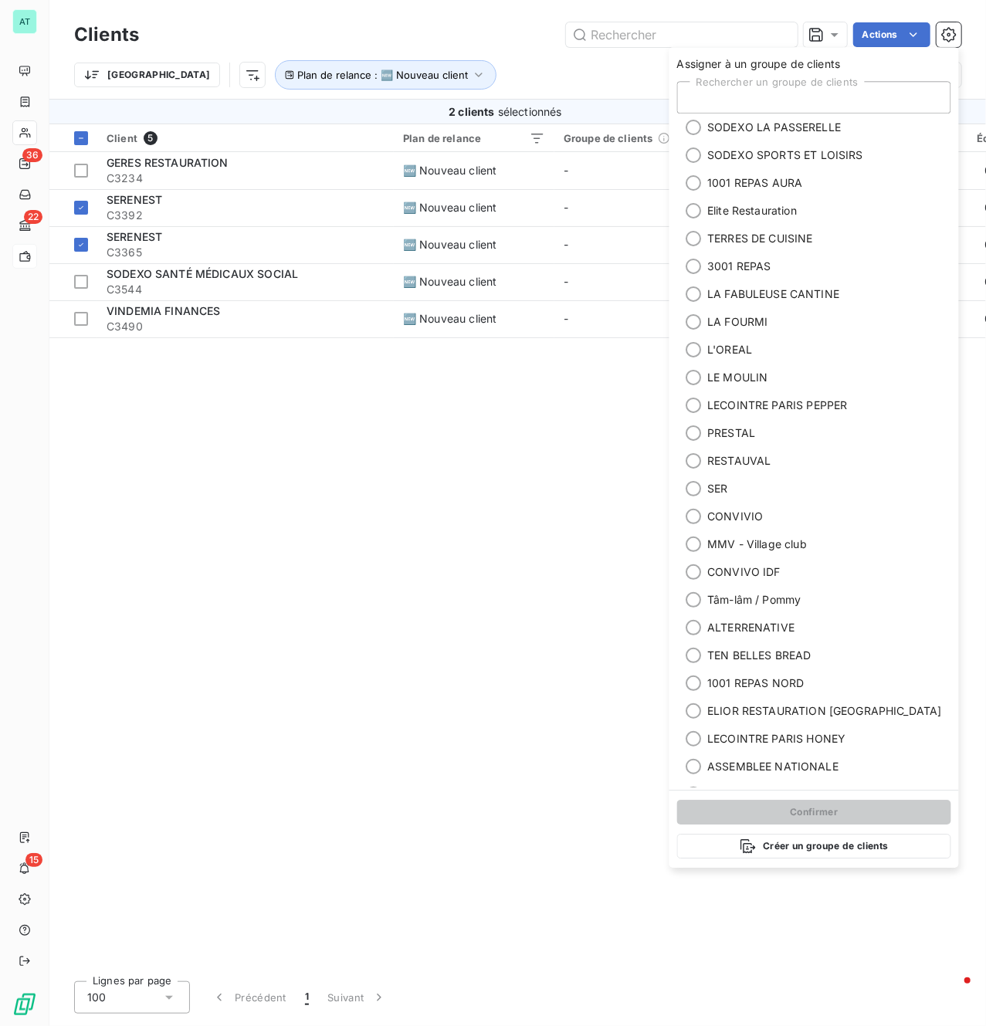
click at [782, 100] on div "Rechercher un groupe de clients" at bounding box center [814, 97] width 274 height 32
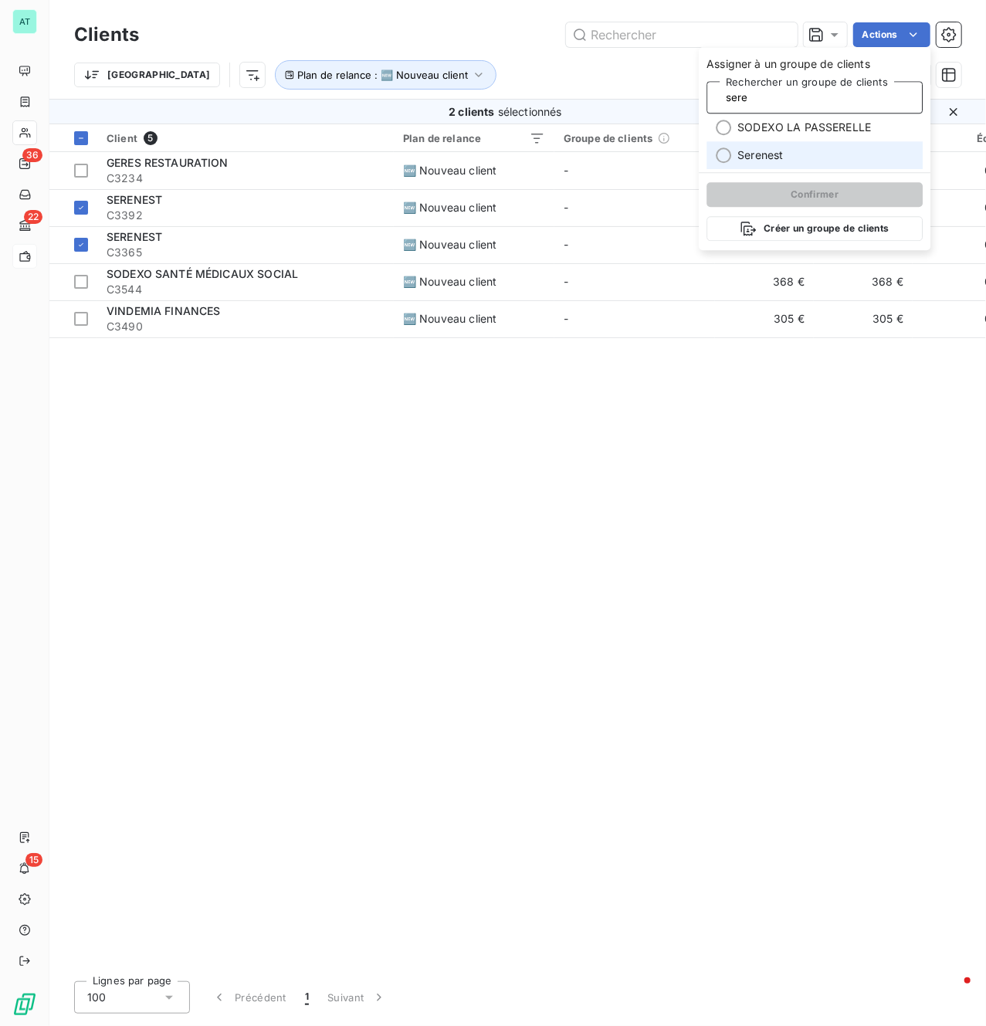
type input "sere"
click at [774, 154] on span "Serenest" at bounding box center [761, 155] width 46 height 15
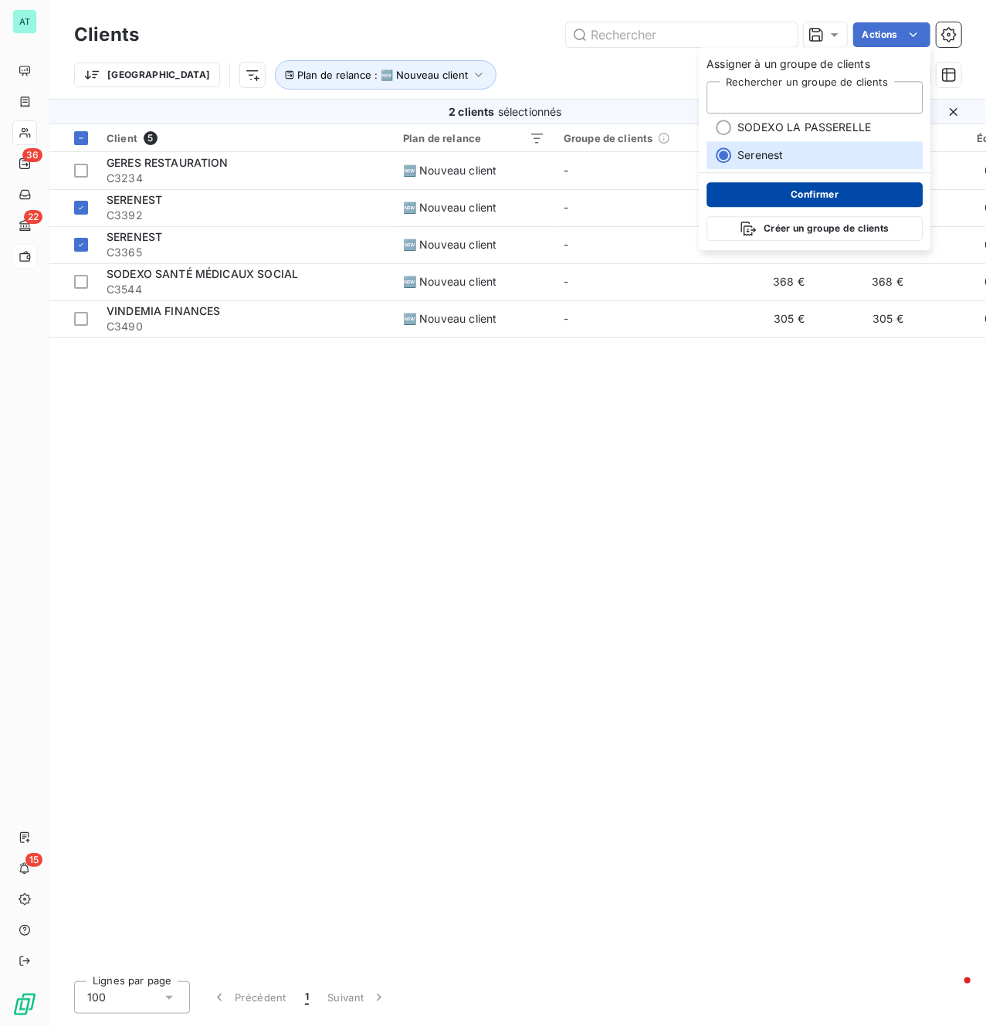
type input "sere"
click at [791, 195] on button "Confirmer" at bounding box center [815, 194] width 216 height 25
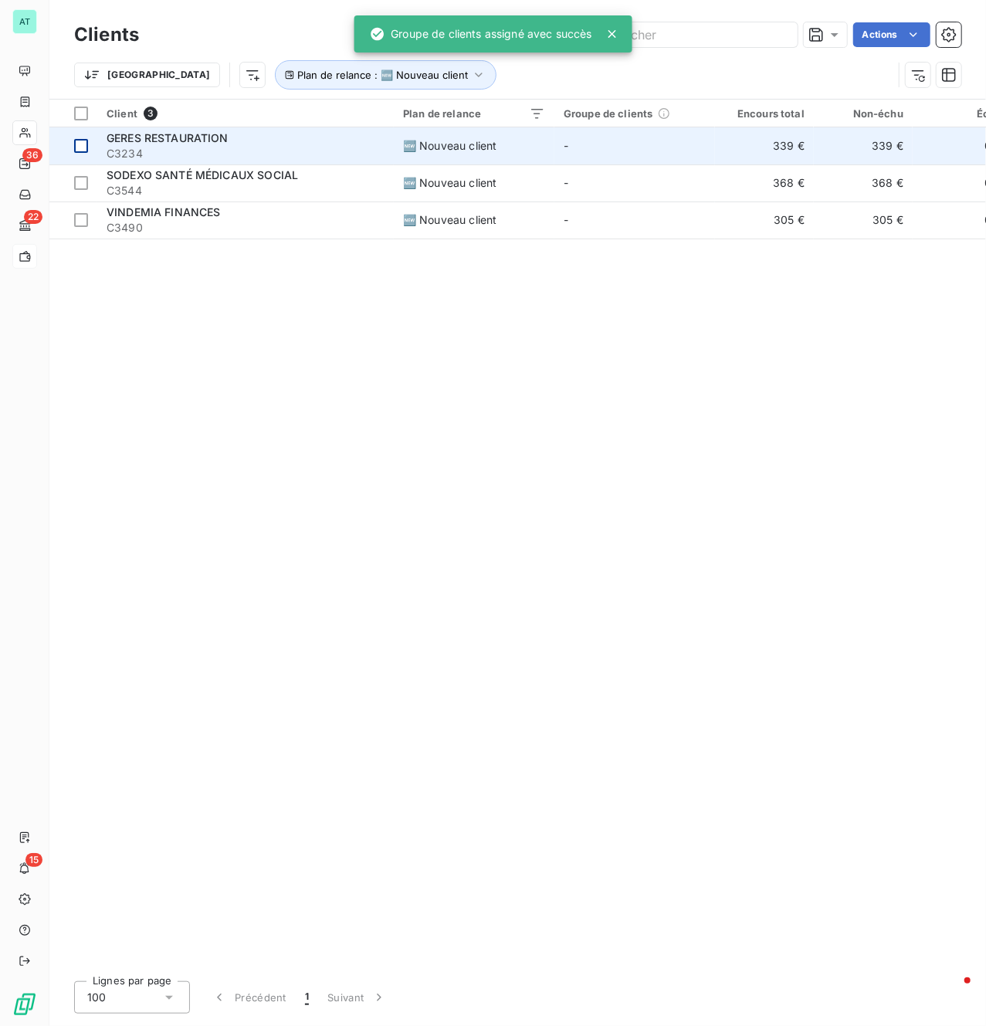
click at [84, 148] on div at bounding box center [81, 146] width 14 height 14
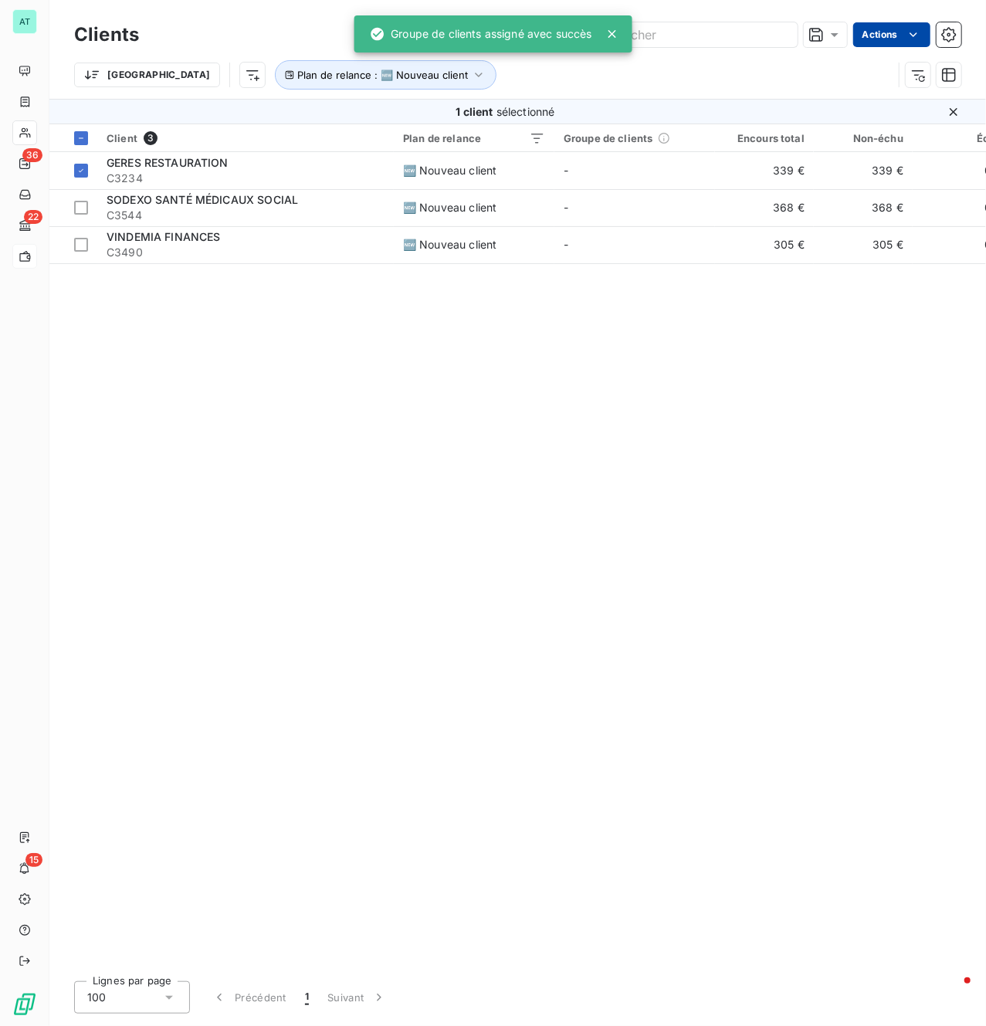
click at [887, 39] on html "AT 36 22 15 Clients Actions Trier Plan de relance : 🆕 Nouveau client 1 client s…" at bounding box center [493, 513] width 986 height 1026
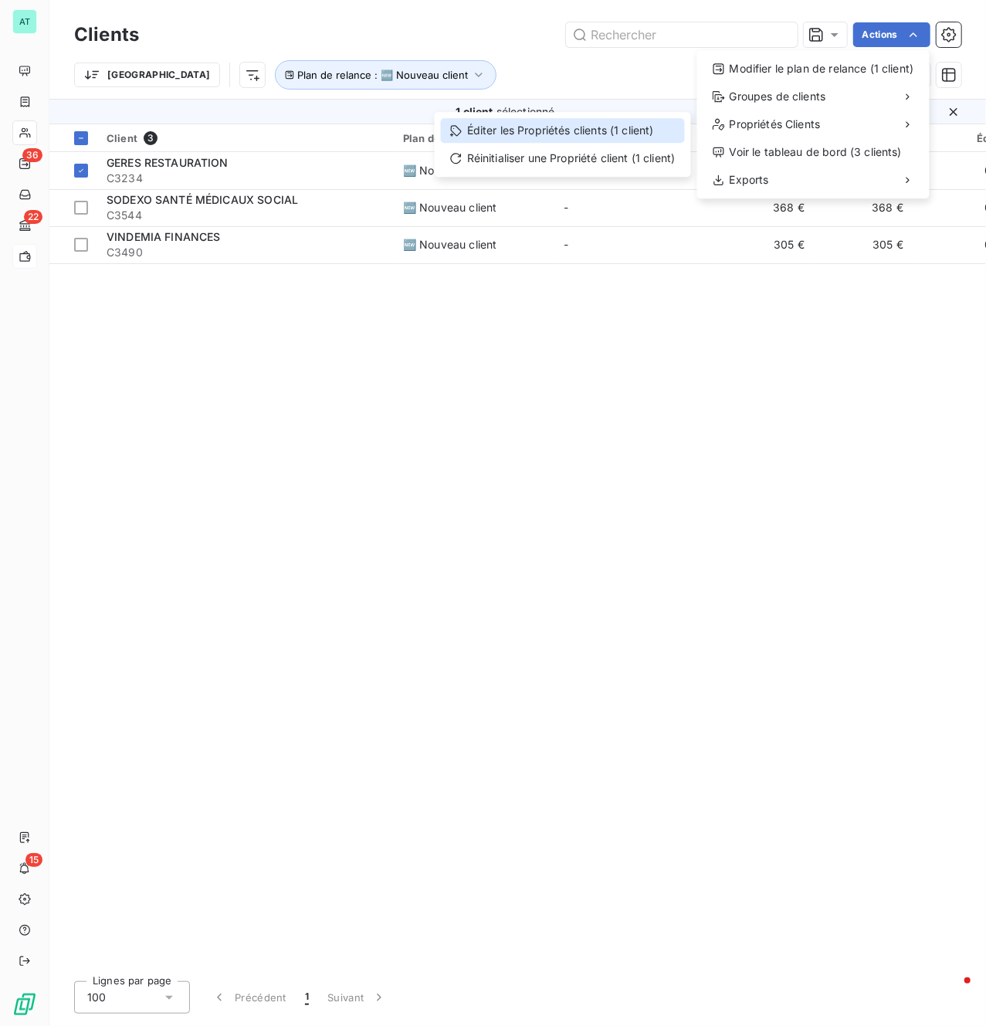
click at [573, 130] on div "Éditer les Propriétés clients (1 client)" at bounding box center [563, 130] width 244 height 25
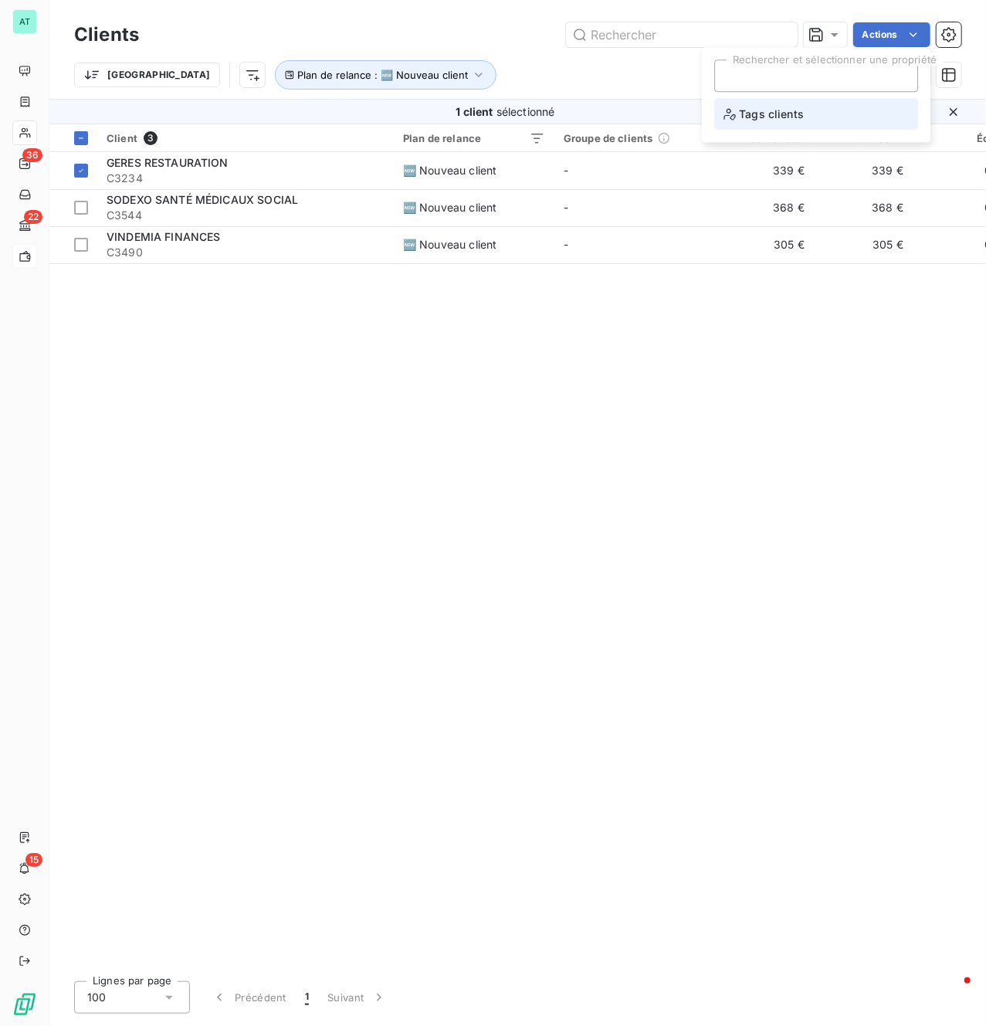
click at [755, 128] on li "Tags clients" at bounding box center [816, 114] width 204 height 32
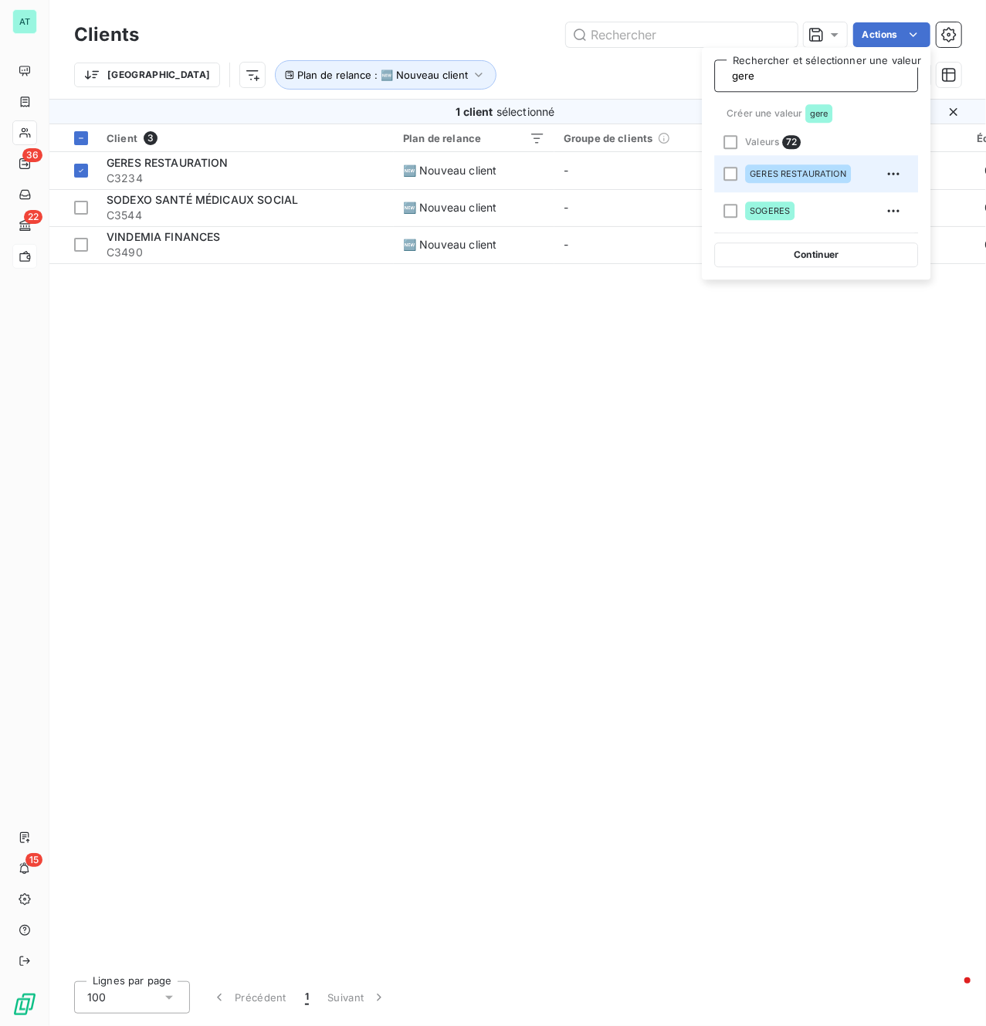
type input "gere"
click at [822, 173] on span "GERES RESTAURATION" at bounding box center [798, 173] width 97 height 9
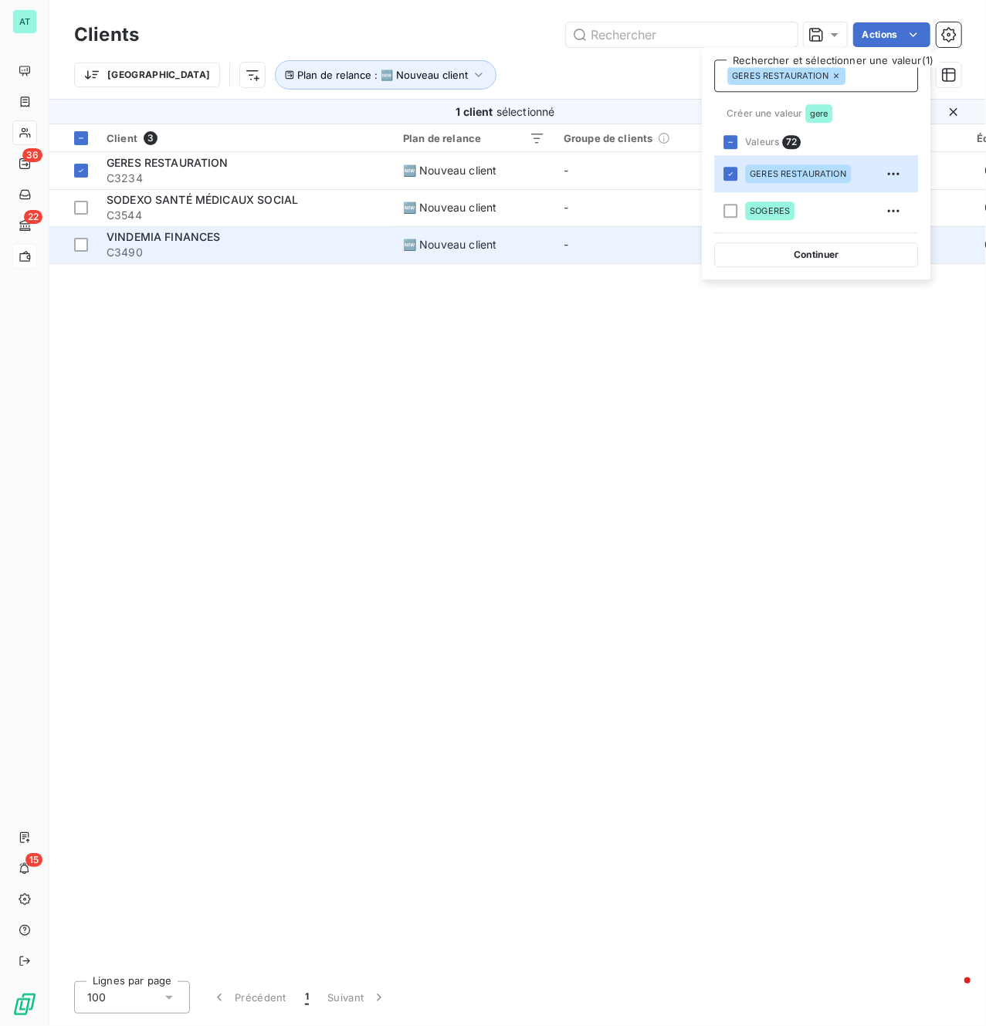
click at [828, 258] on button "Continuer" at bounding box center [816, 254] width 204 height 25
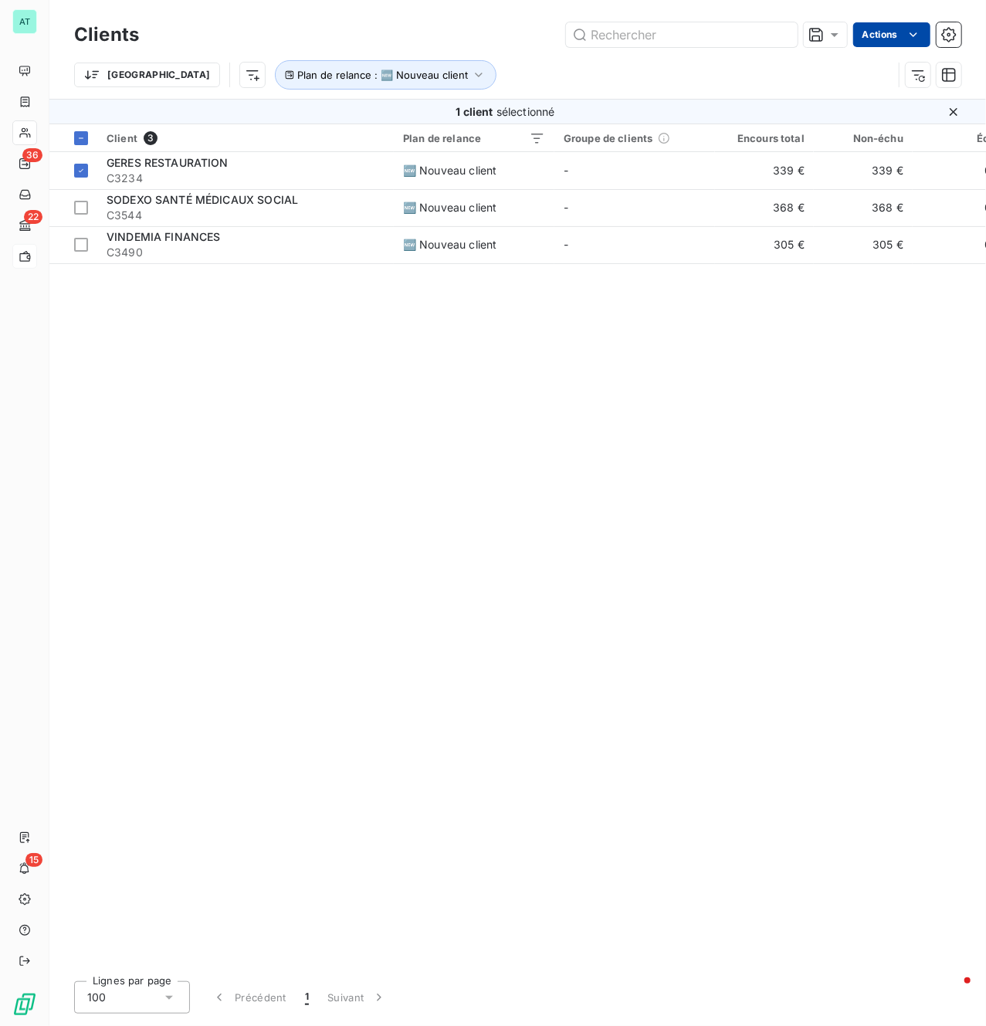
click at [883, 31] on html "AT 36 22 15 Clients Actions Trier Plan de relance : 🆕 Nouveau client 1 client s…" at bounding box center [493, 513] width 986 height 1026
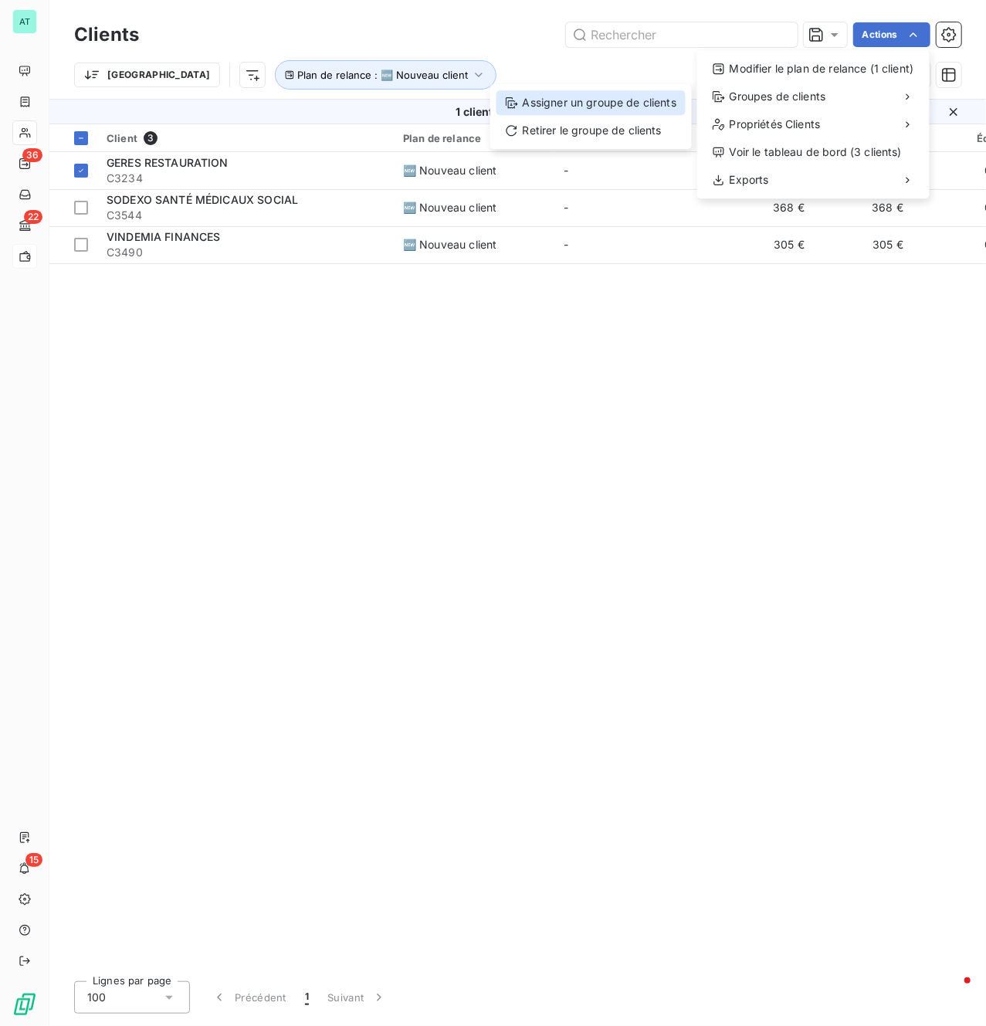
click at [619, 96] on div "Assigner un groupe de clients" at bounding box center [591, 102] width 189 height 25
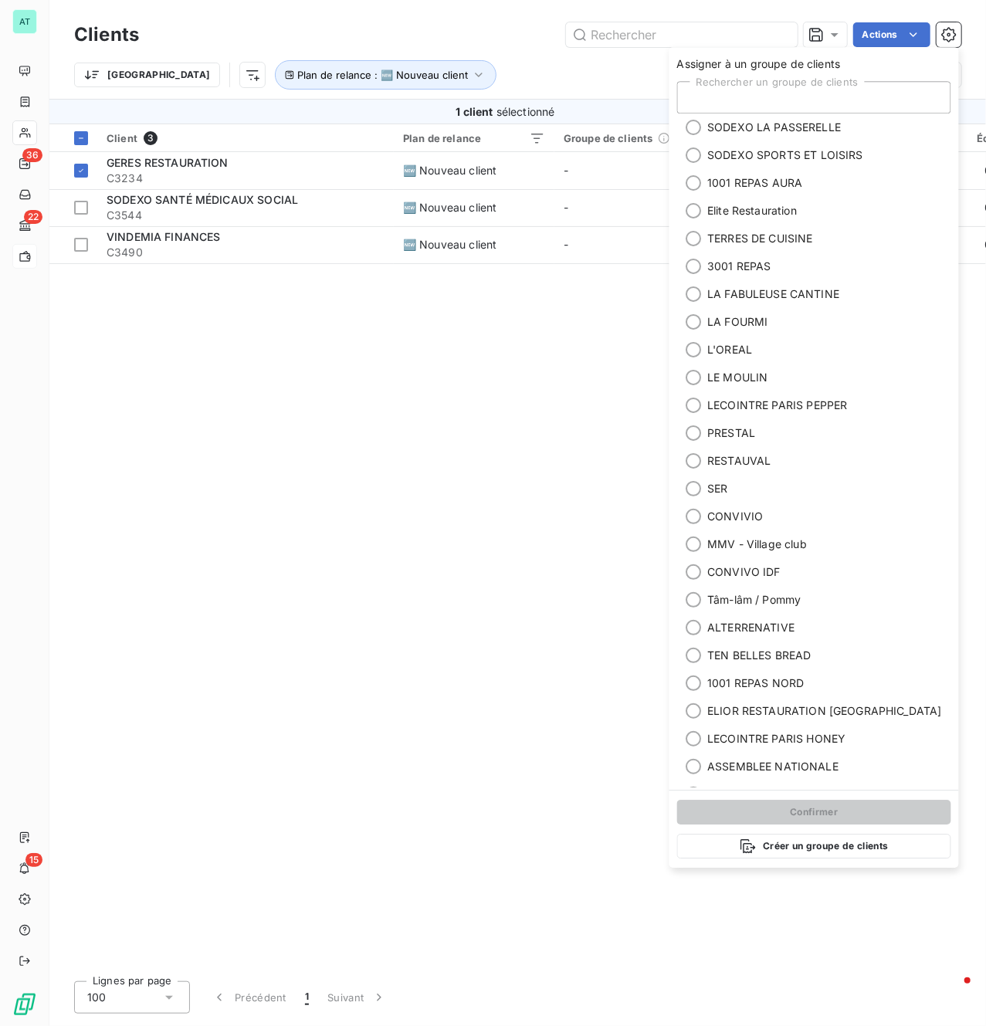
click at [770, 94] on div "Rechercher un groupe de clients" at bounding box center [814, 97] width 274 height 32
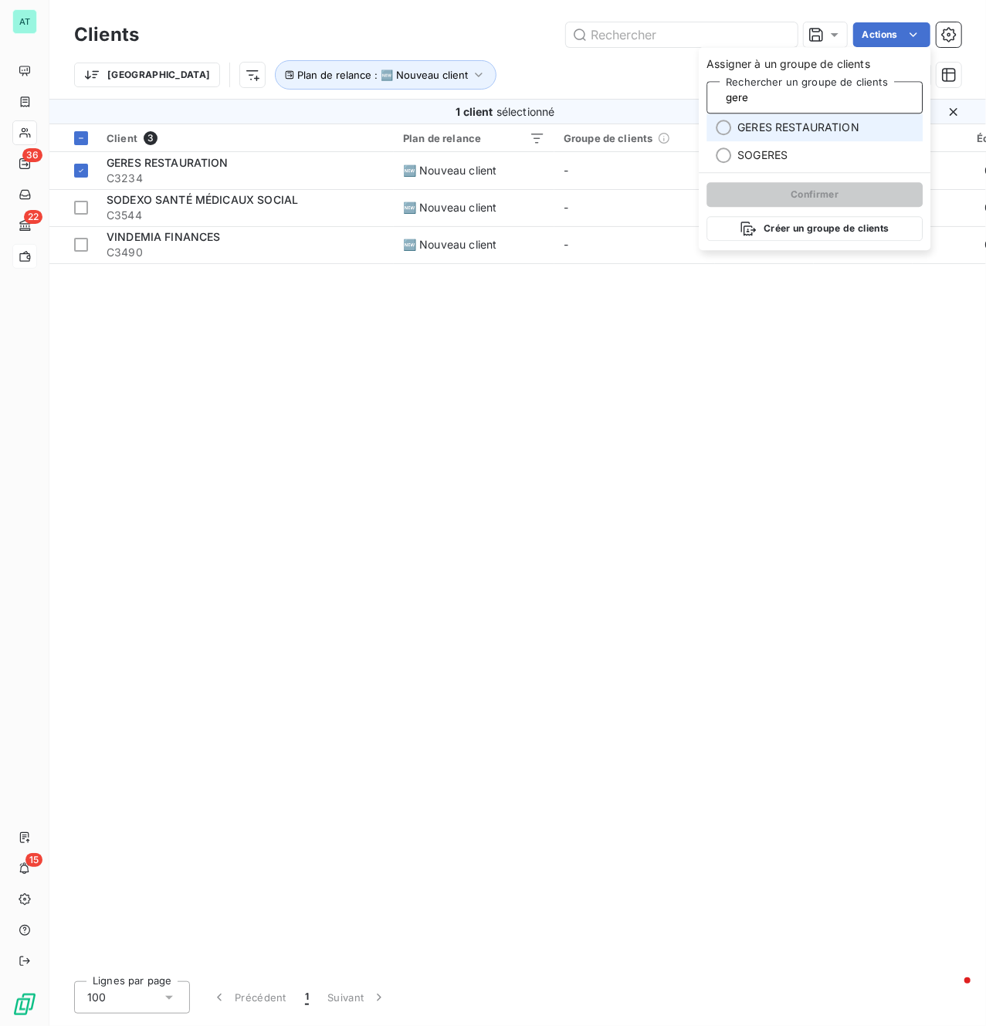
type input "gere"
click at [789, 131] on span "GERES RESTAURATION" at bounding box center [799, 127] width 122 height 15
type input "gere"
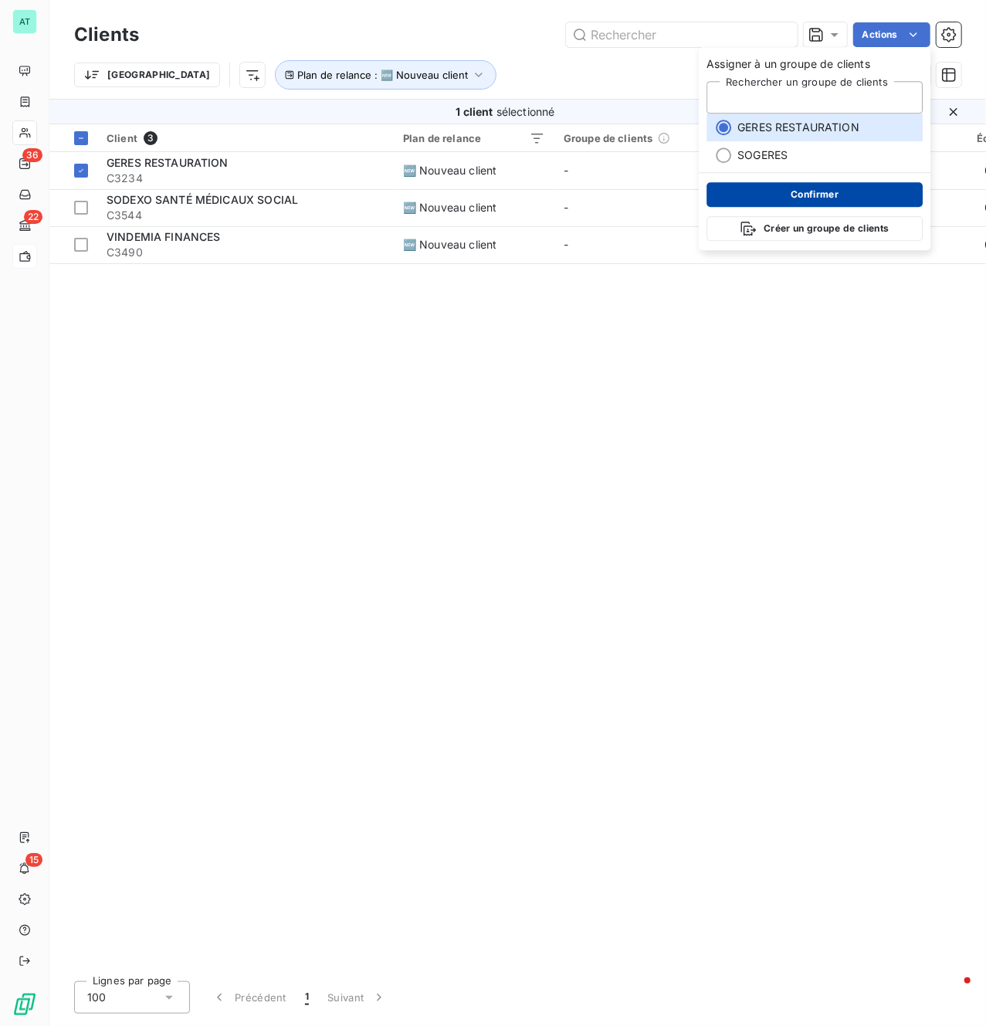
click at [801, 196] on button "Confirmer" at bounding box center [815, 194] width 216 height 25
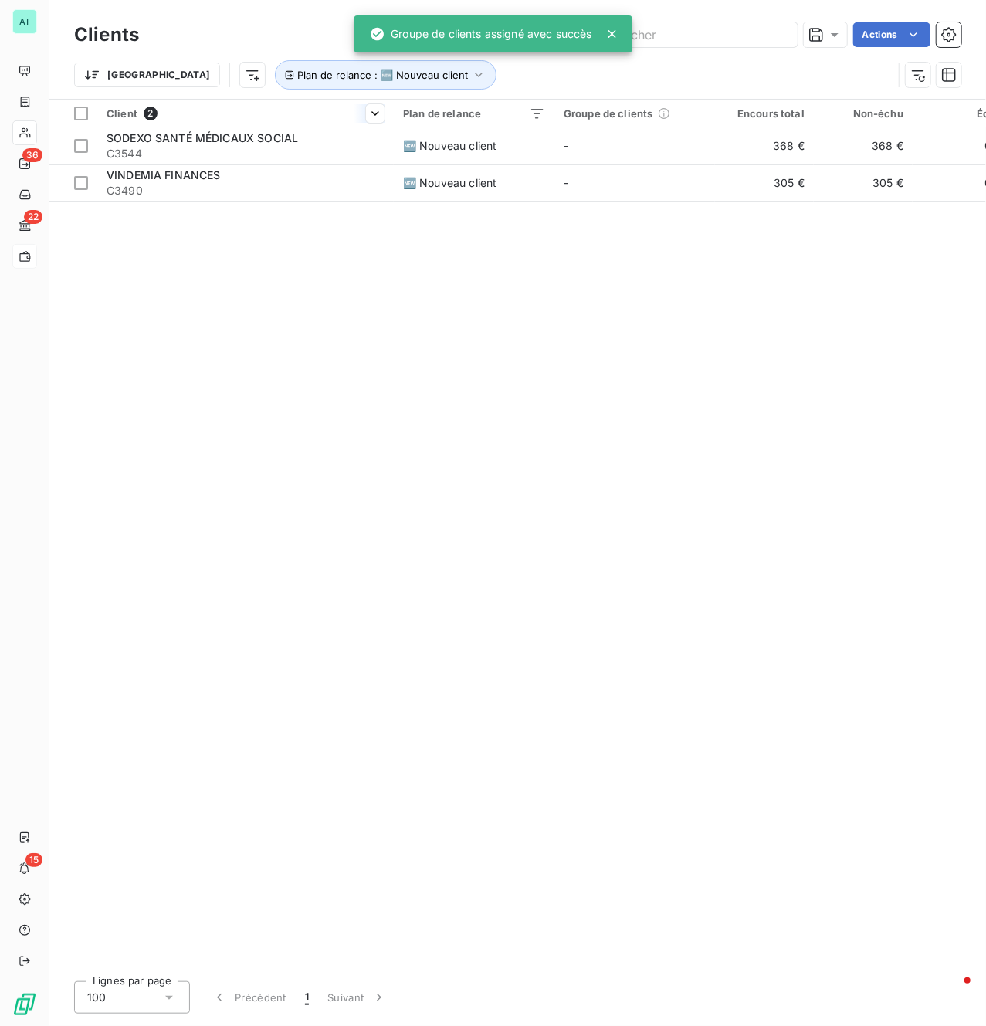
drag, startPoint x: 80, startPoint y: 149, endPoint x: 288, endPoint y: 137, distance: 208.1
click at [84, 145] on div at bounding box center [81, 146] width 14 height 14
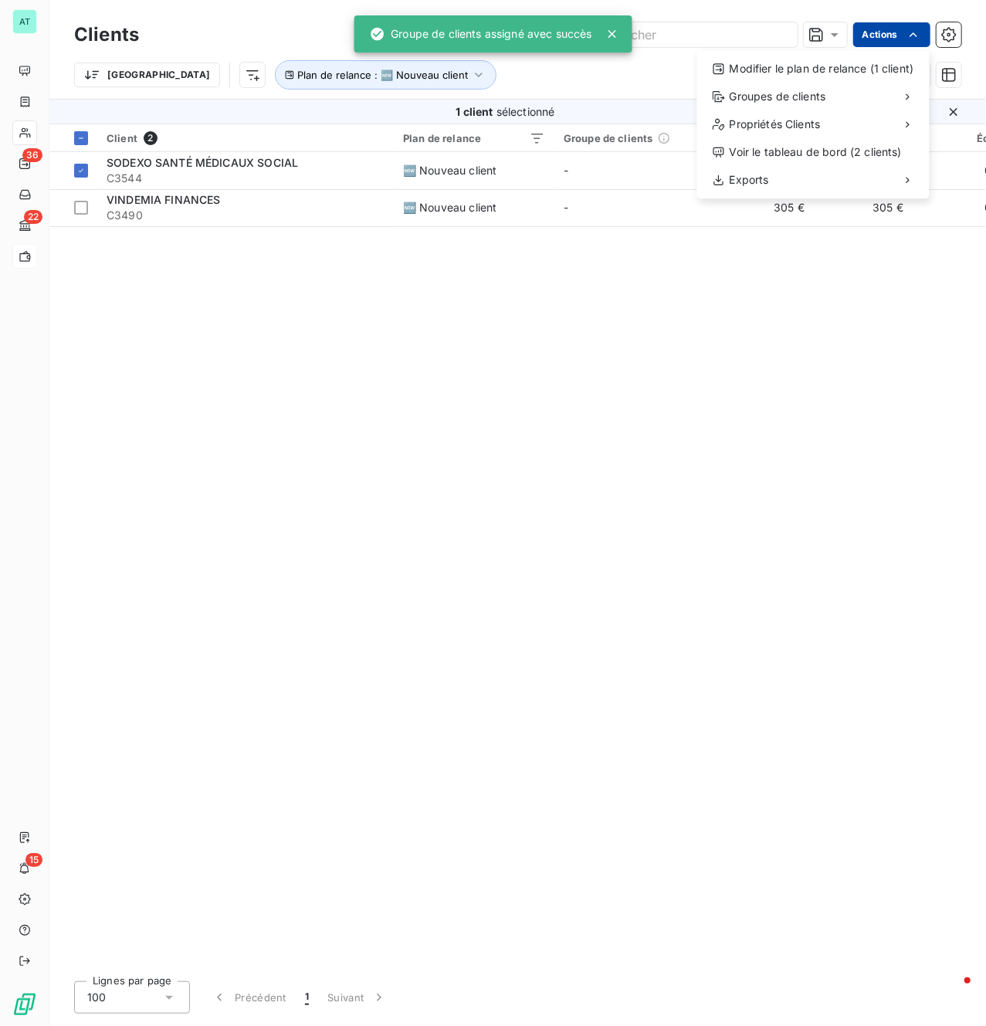
click at [887, 41] on html "AT 36 22 15 Clients Actions Modifier le plan de relance (1 client) Groupes de c…" at bounding box center [493, 513] width 986 height 1026
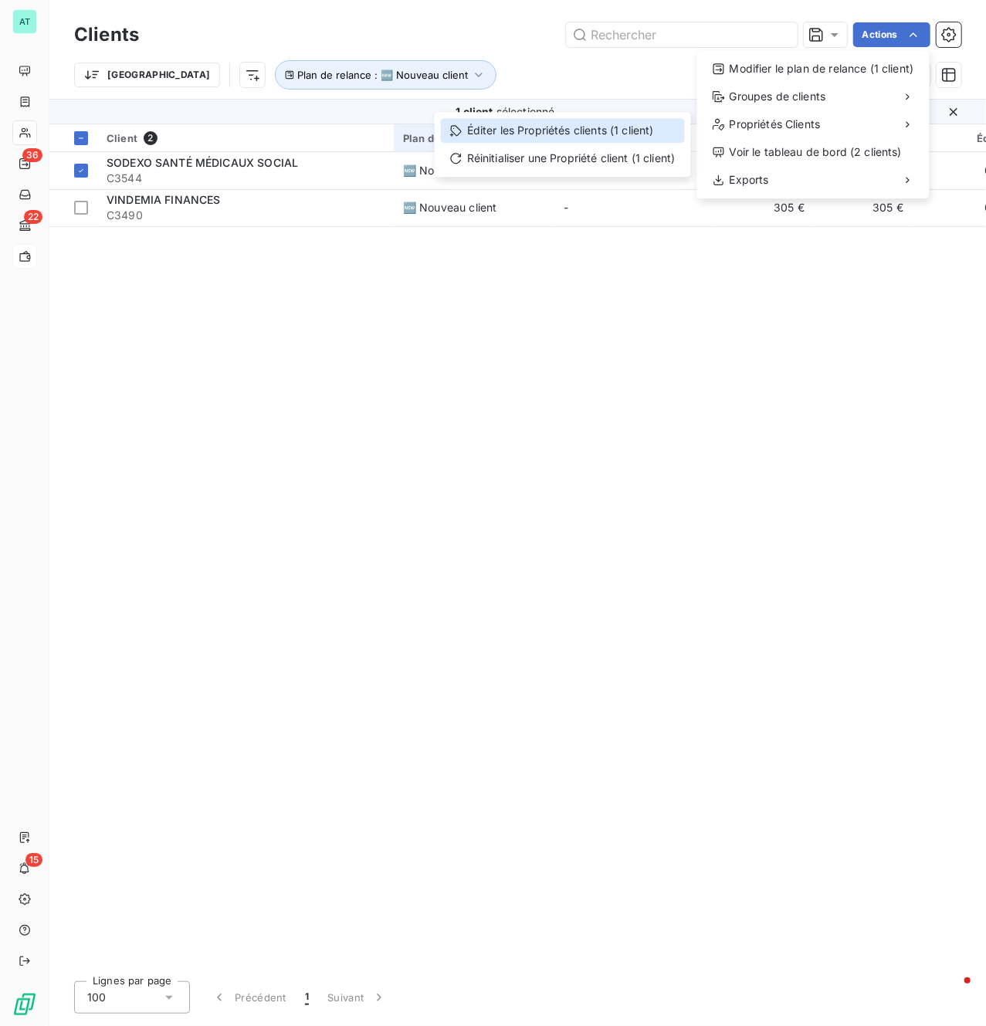
click at [528, 124] on div "Éditer les Propriétés clients (1 client)" at bounding box center [563, 130] width 244 height 25
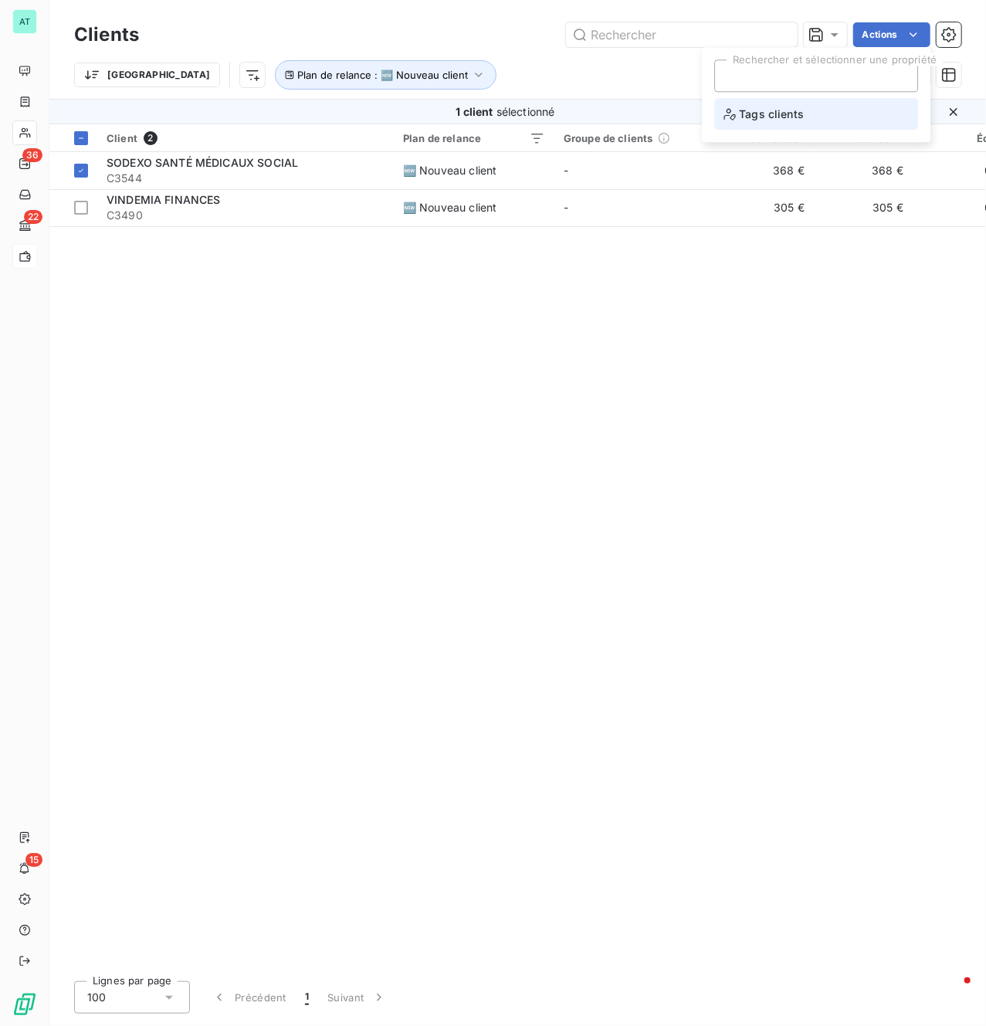
click at [782, 118] on span "Tags clients" at bounding box center [764, 113] width 80 height 19
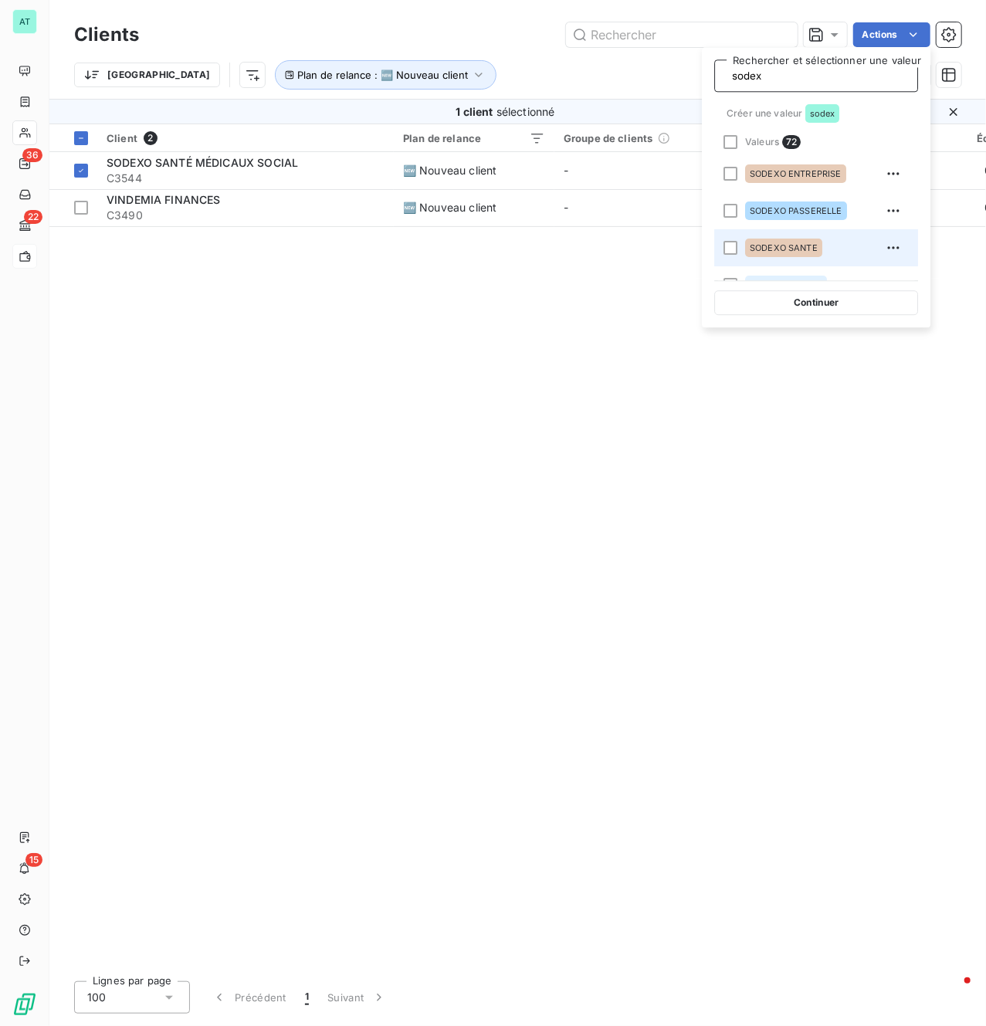
type input "sodex"
click at [792, 250] on span "SODEXO SANTE" at bounding box center [784, 247] width 68 height 9
click at [806, 307] on button "Continuer" at bounding box center [816, 302] width 204 height 25
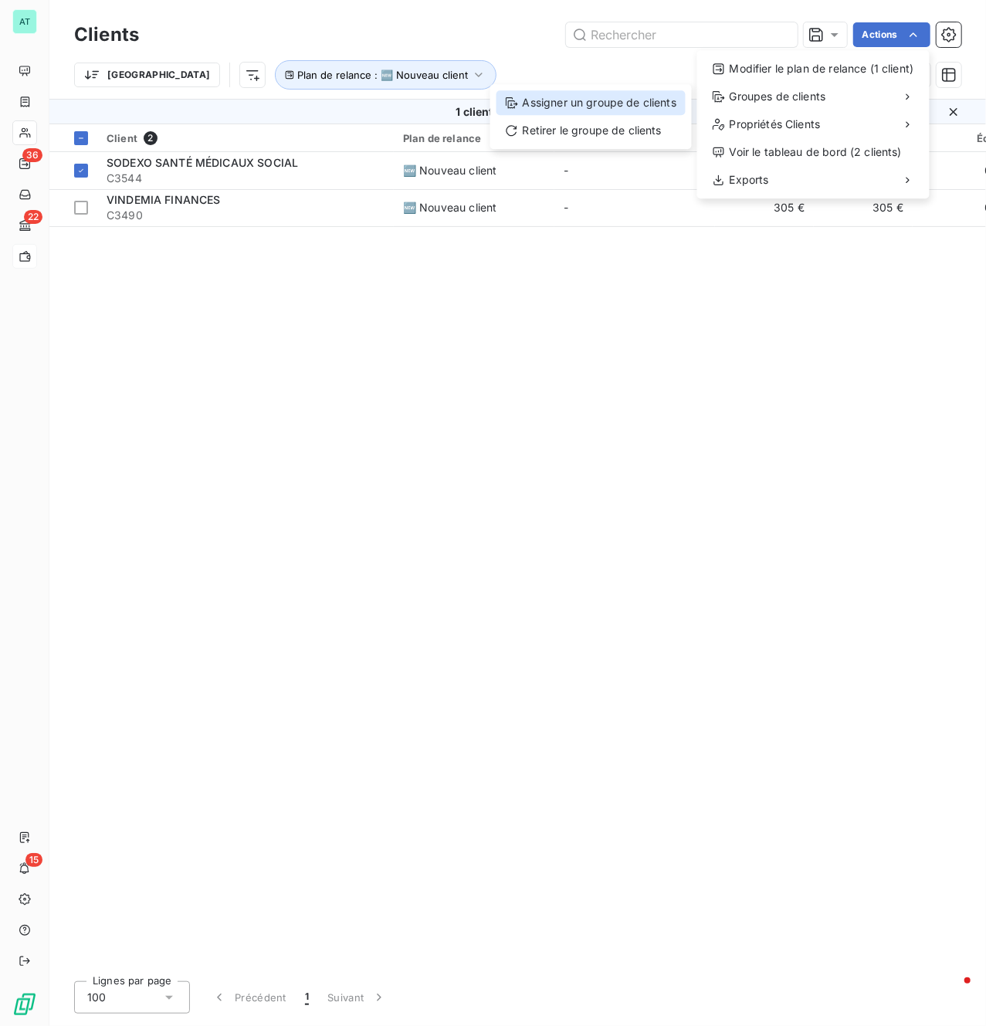
click at [649, 103] on div "Assigner un groupe de clients" at bounding box center [591, 102] width 189 height 25
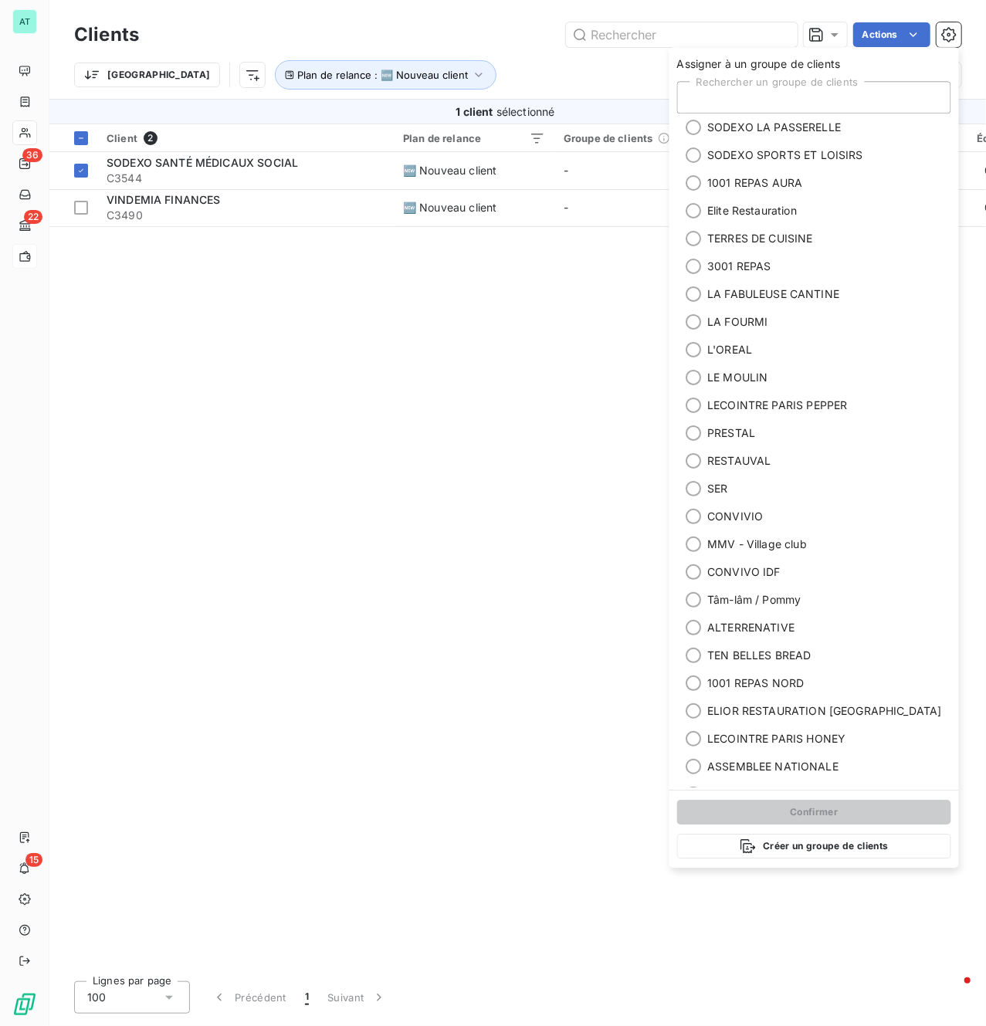
click at [794, 91] on div "Rechercher un groupe de clients" at bounding box center [814, 97] width 274 height 32
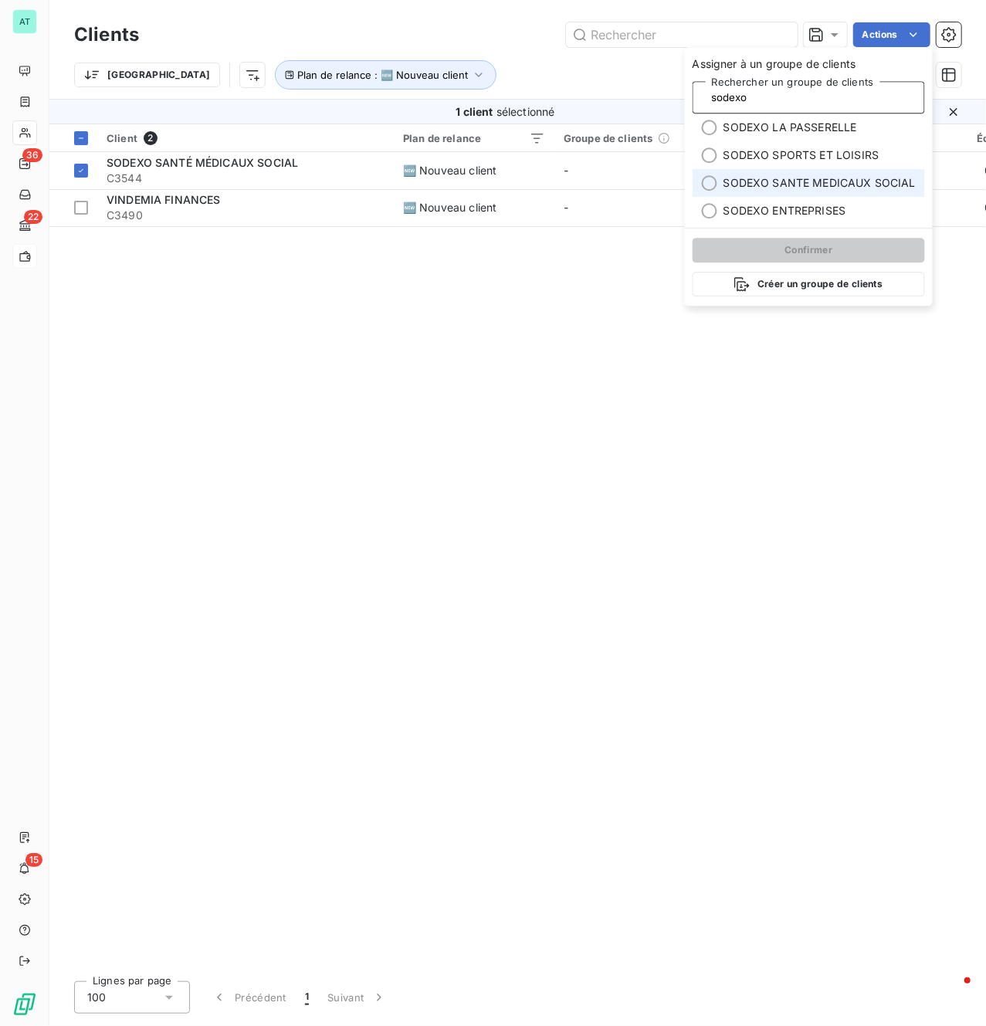
type input "sodexo"
click at [794, 188] on span "SODEXO SANTE MEDICAUX SOCIAL" at bounding box center [820, 182] width 192 height 15
type input "sodexo"
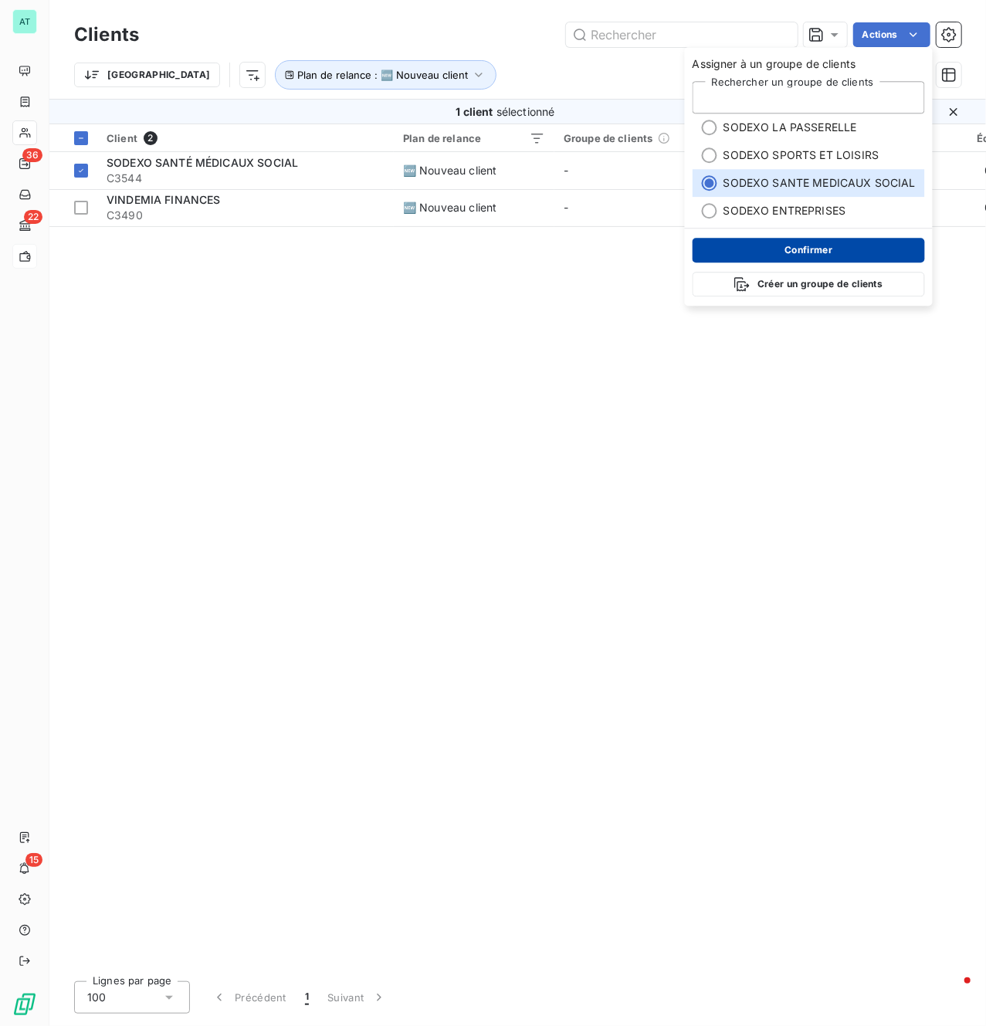
click at [770, 242] on button "Confirmer" at bounding box center [809, 250] width 232 height 25
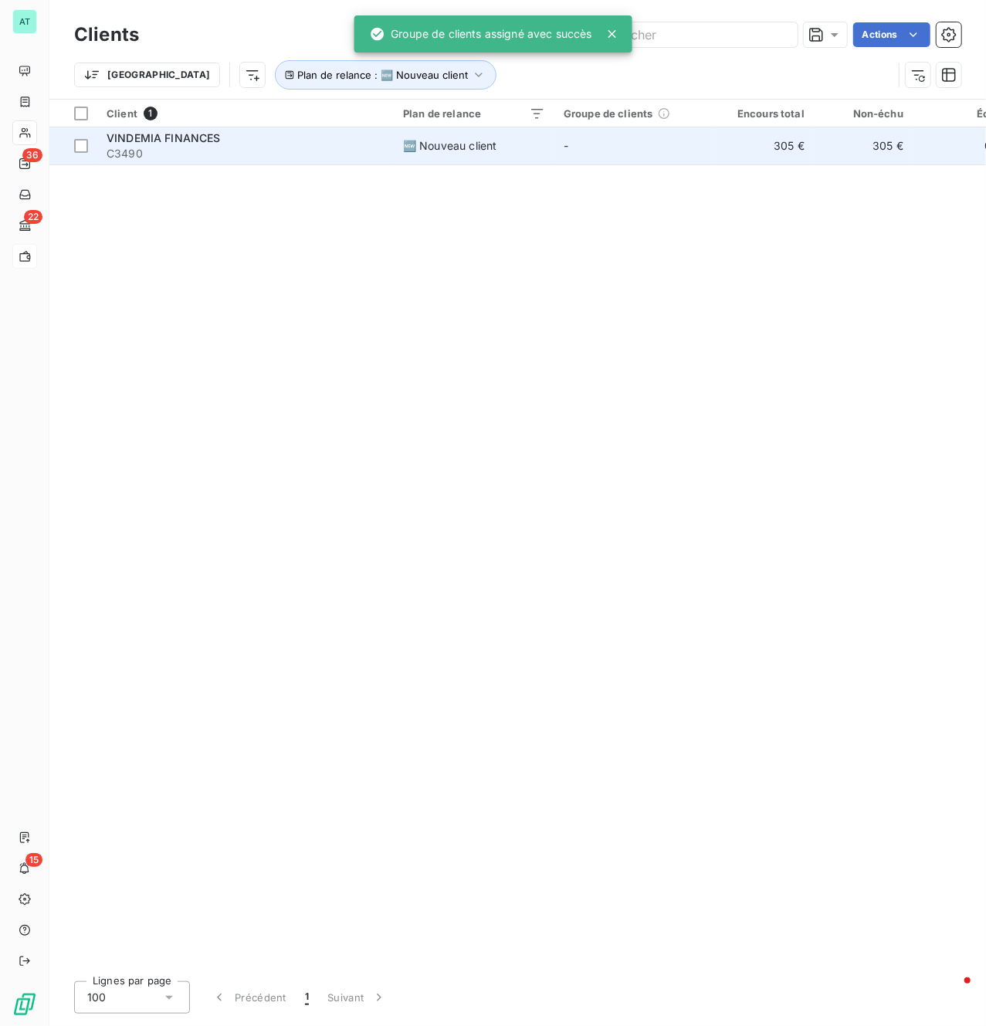
click at [139, 144] on span "VINDEMIA FINANCES" at bounding box center [164, 137] width 114 height 13
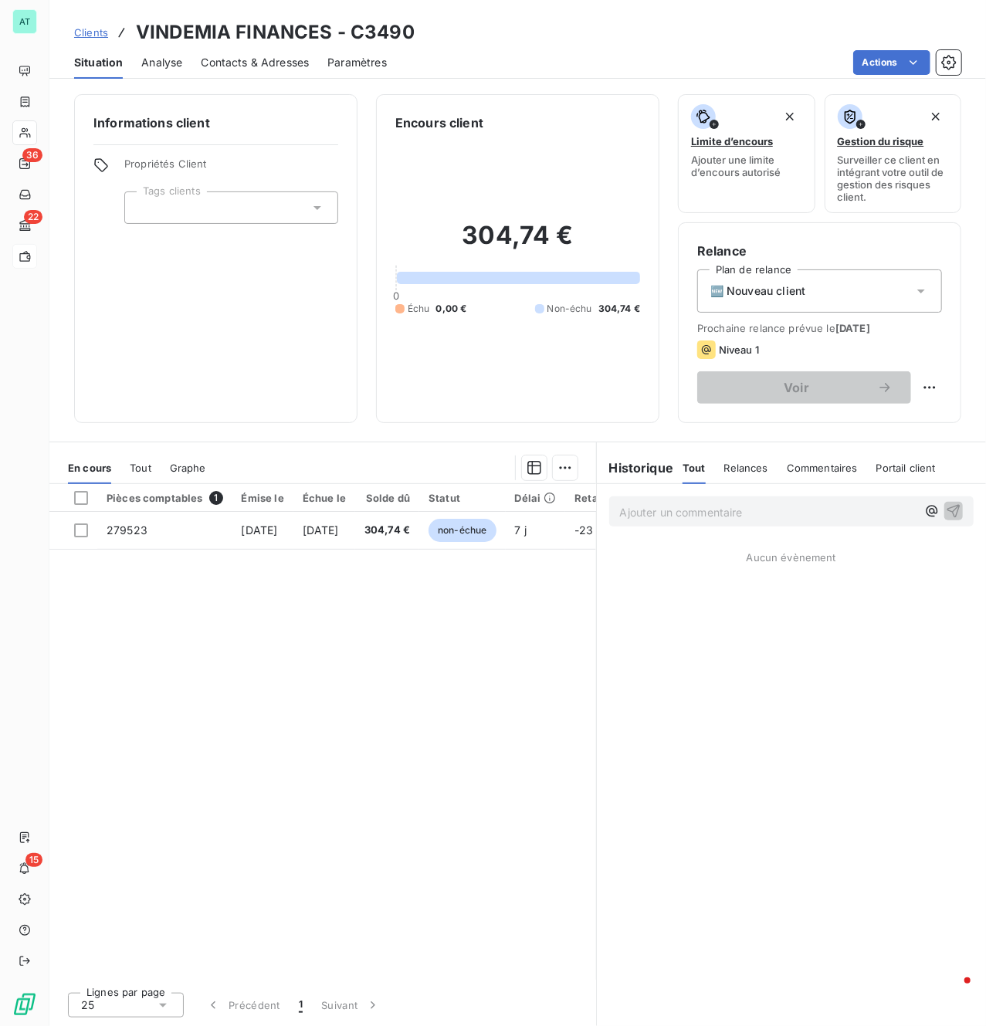
click at [375, 36] on h3 "VINDEMIA FINANCES - C3490" at bounding box center [275, 33] width 279 height 28
click at [375, 42] on h3 "VINDEMIA FINANCES - C3490" at bounding box center [275, 33] width 279 height 28
copy h3 "C3490"
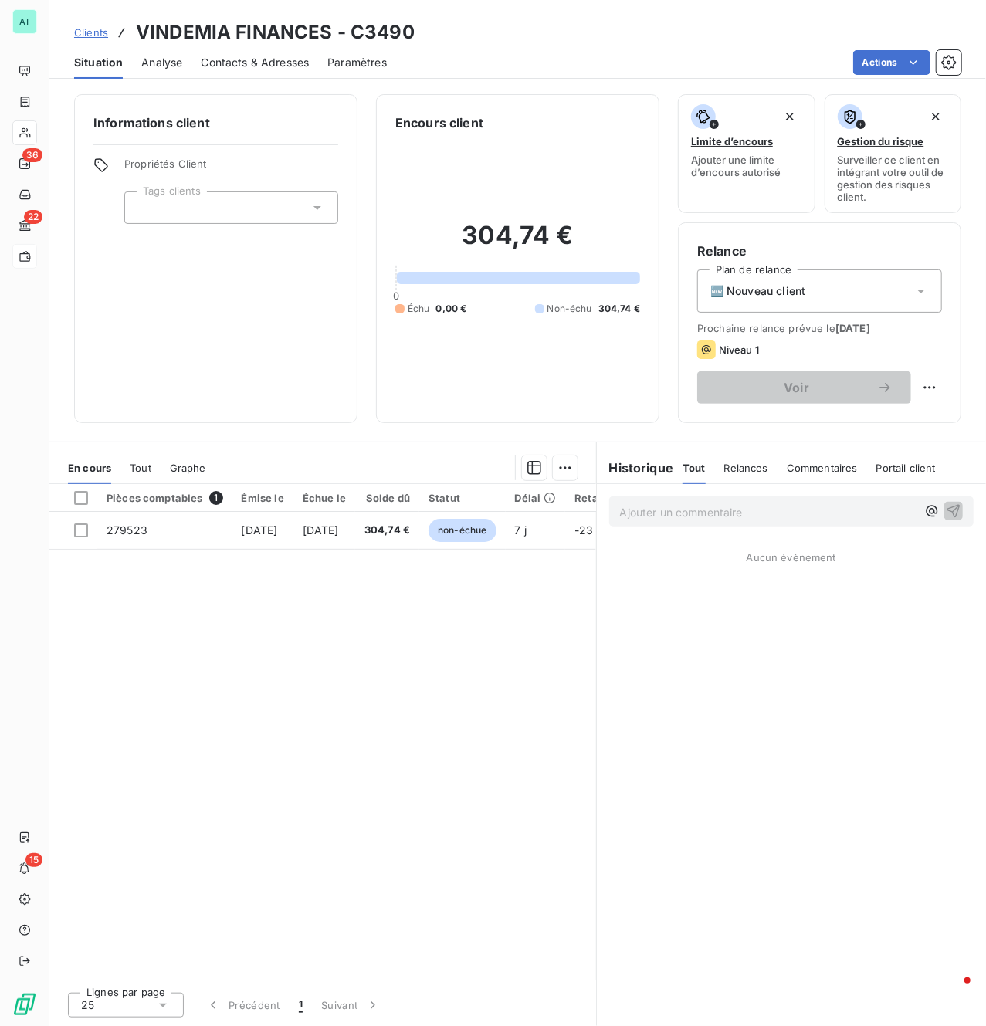
click at [220, 215] on div at bounding box center [231, 208] width 214 height 32
click at [165, 272] on span "Indépendant" at bounding box center [184, 276] width 53 height 9
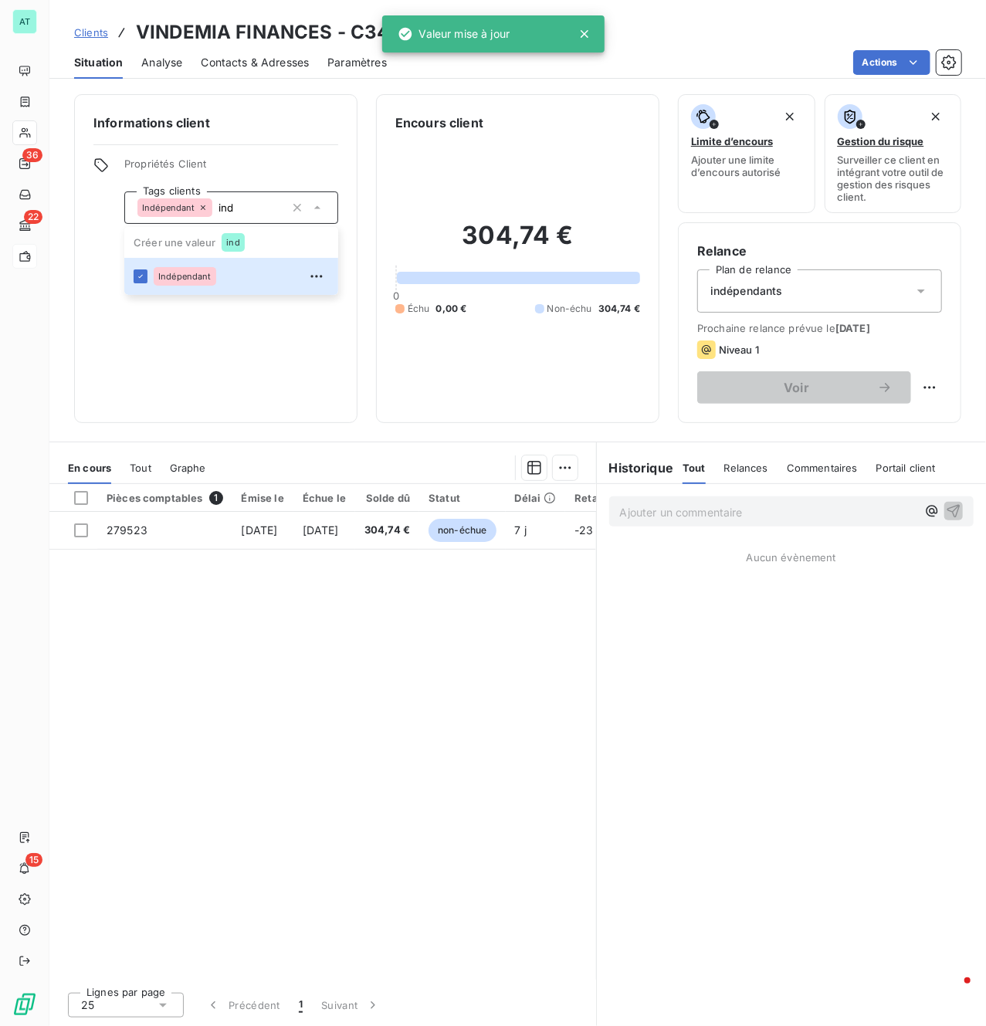
type input "ind"
drag, startPoint x: 397, startPoint y: 727, endPoint x: 384, endPoint y: 717, distance: 16.1
click at [396, 729] on div "Pièces comptables 1 Émise le Échue le Solde dû Statut Délai Retard Tag fracture…" at bounding box center [322, 732] width 547 height 496
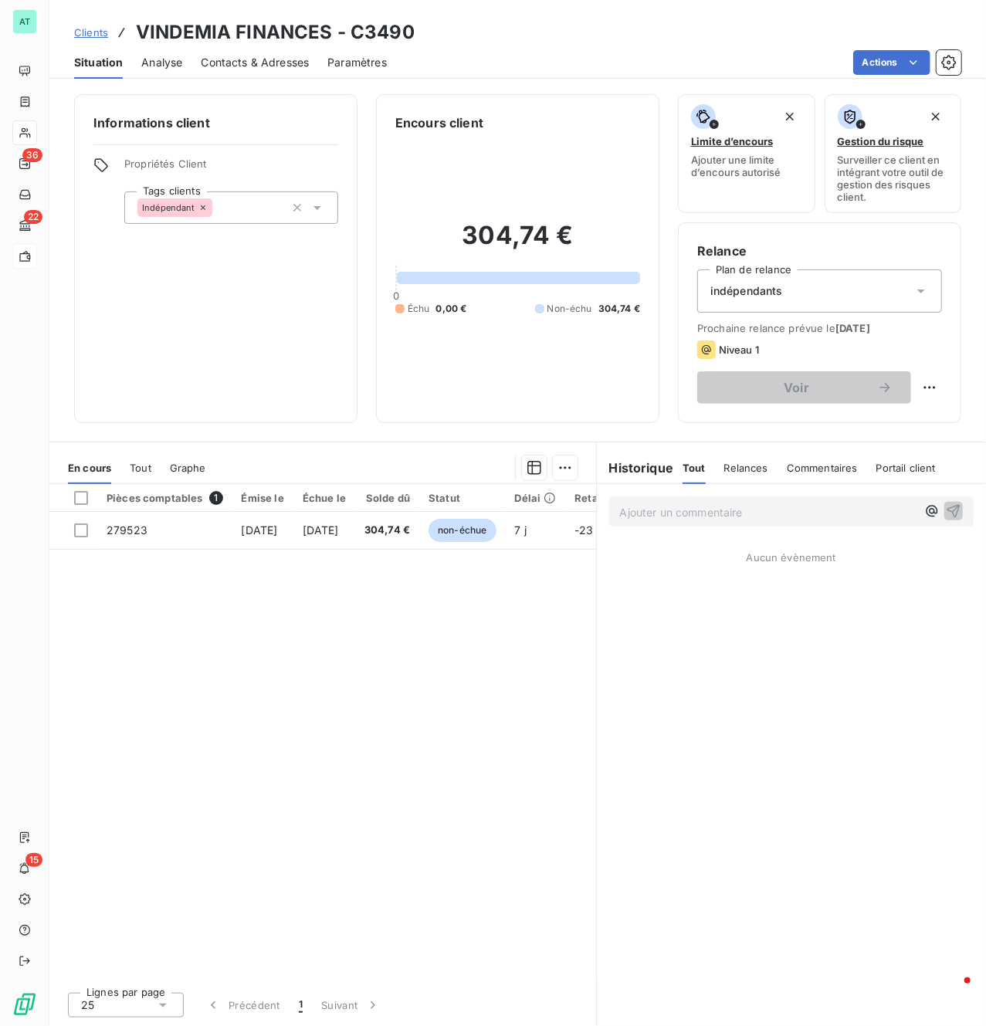
click at [437, 666] on div "Pièces comptables 1 Émise le Échue le Solde dû Statut Délai Retard Tag fracture…" at bounding box center [322, 732] width 547 height 496
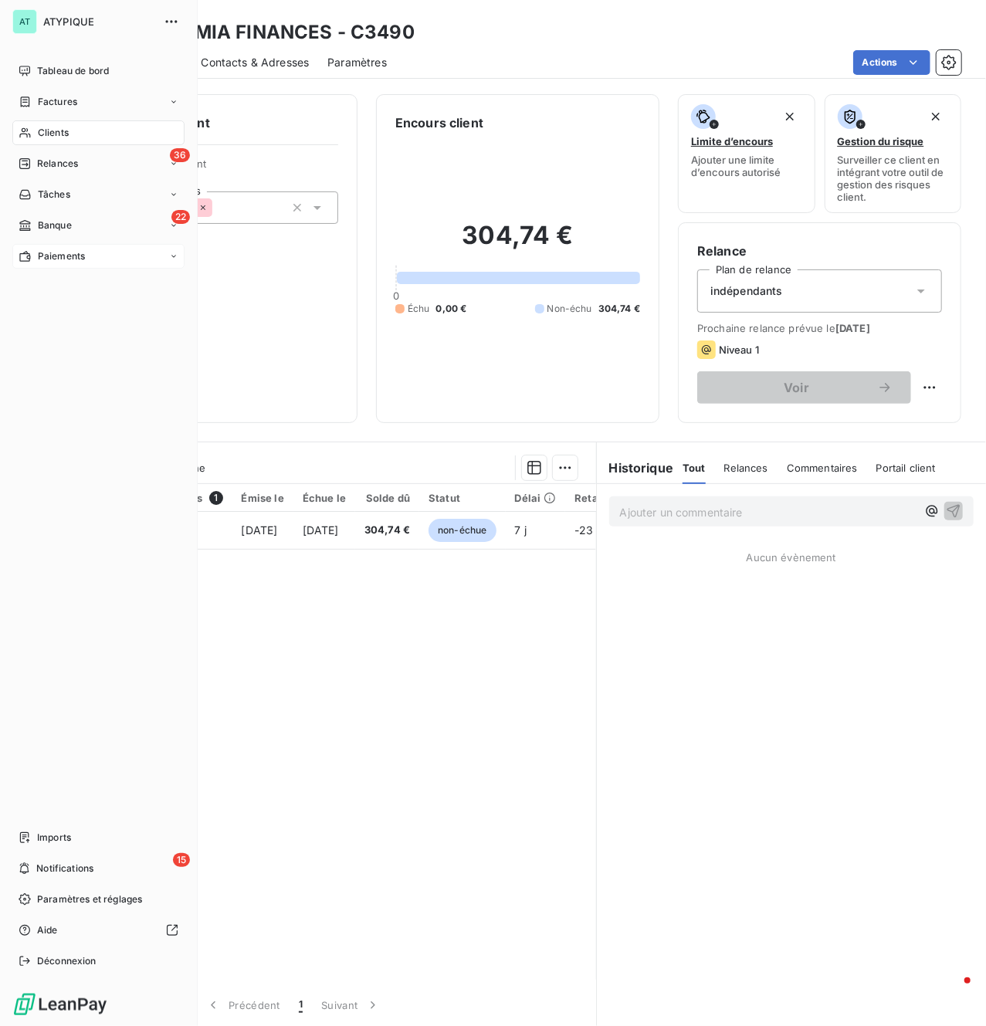
click at [38, 133] on span "Clients" at bounding box center [53, 133] width 31 height 14
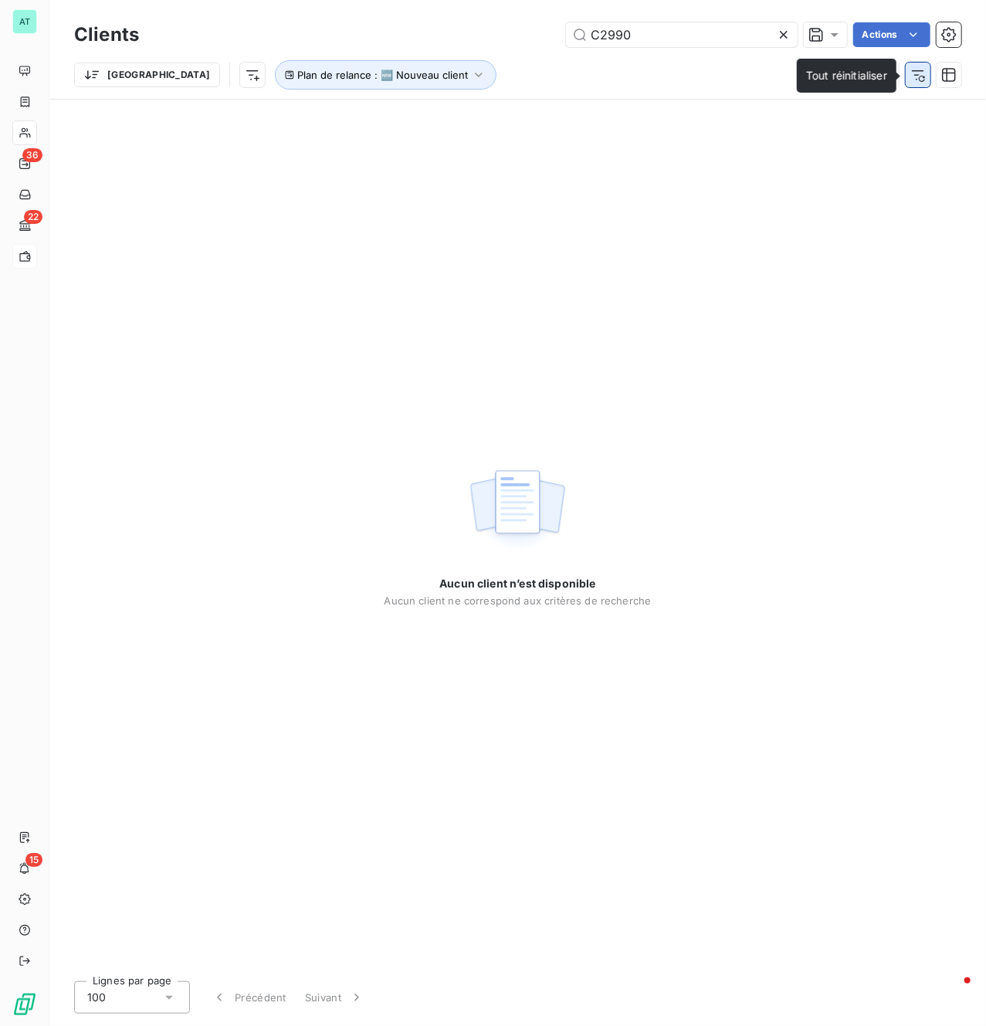
type input "C2990"
click at [918, 72] on icon "button" at bounding box center [918, 74] width 15 height 15
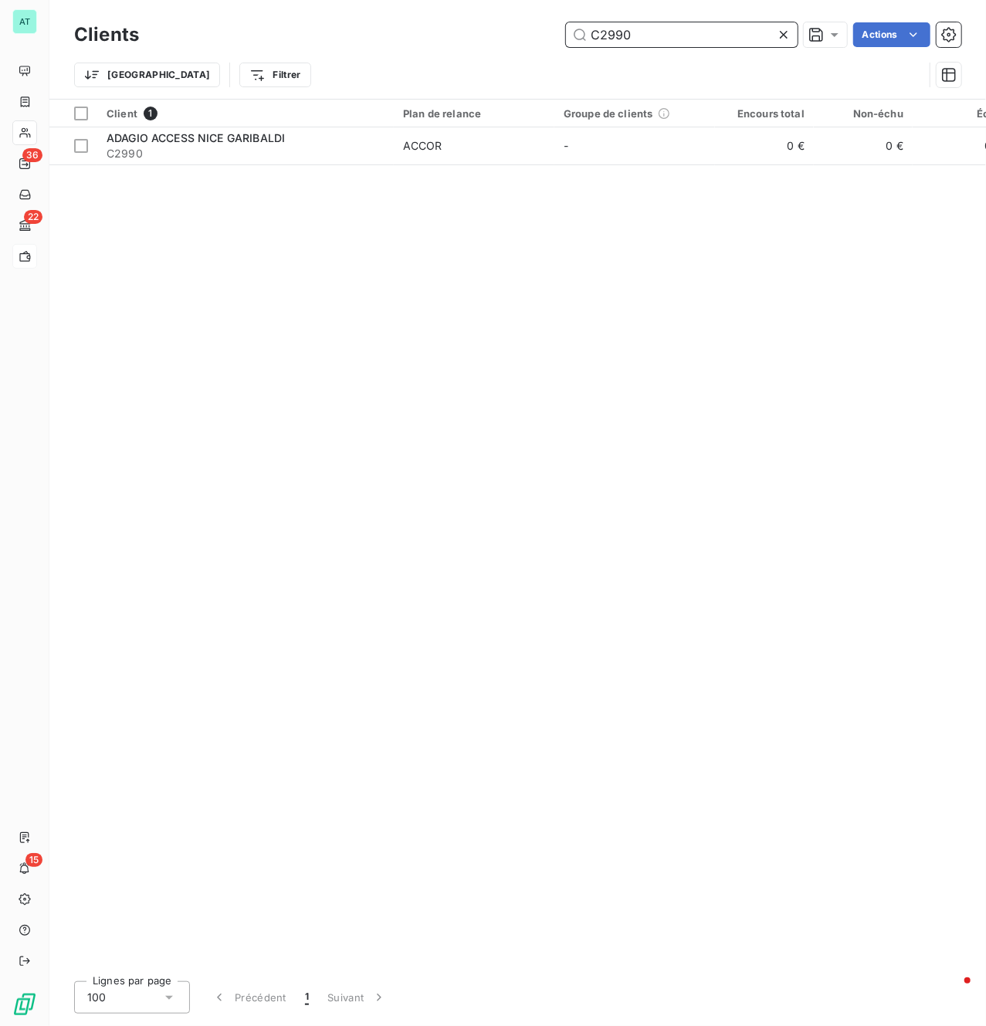
click at [709, 39] on input "C2990" at bounding box center [682, 34] width 232 height 25
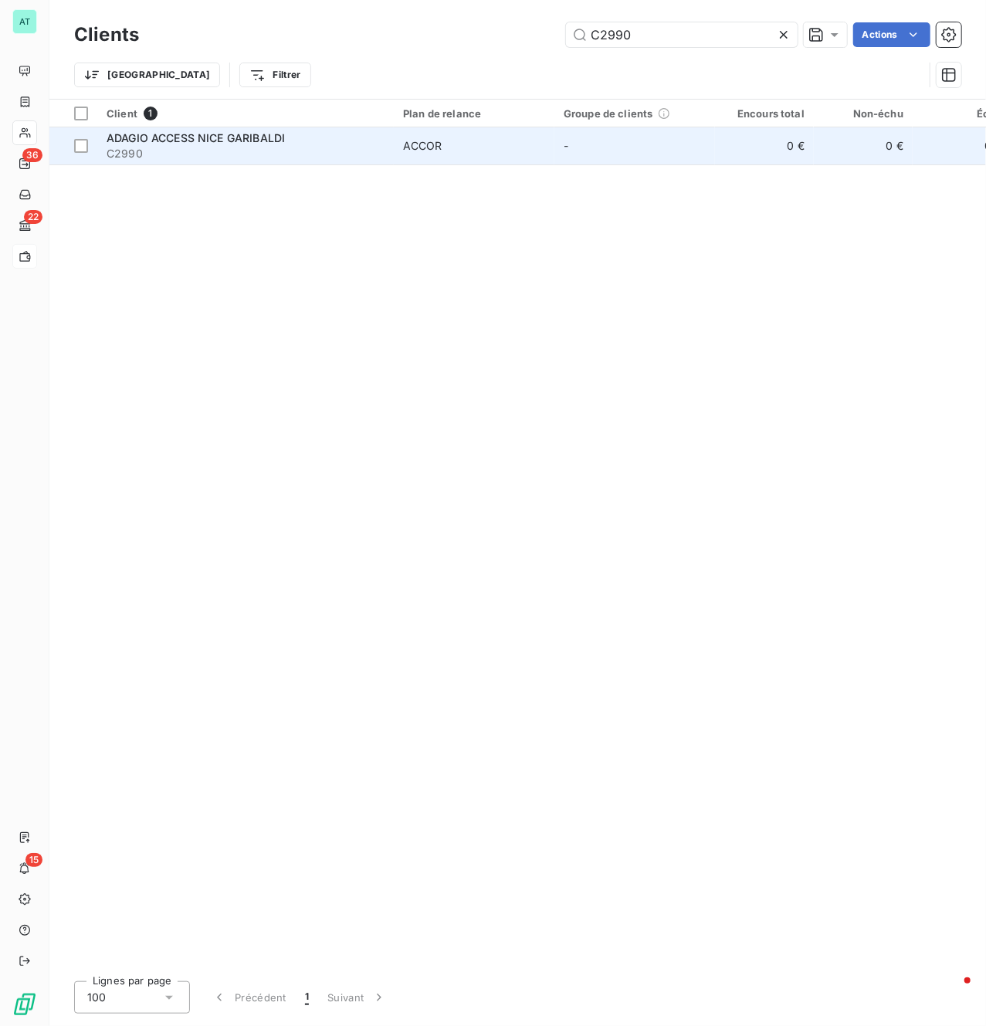
drag, startPoint x: 248, startPoint y: 164, endPoint x: 242, endPoint y: 158, distance: 9.3
click at [245, 164] on table "Client 1 Plan de relance Groupe de clients Encours total Non-échu Échu Limite d…" at bounding box center [723, 133] width 1348 height 66
click at [239, 153] on span "C2990" at bounding box center [246, 153] width 278 height 15
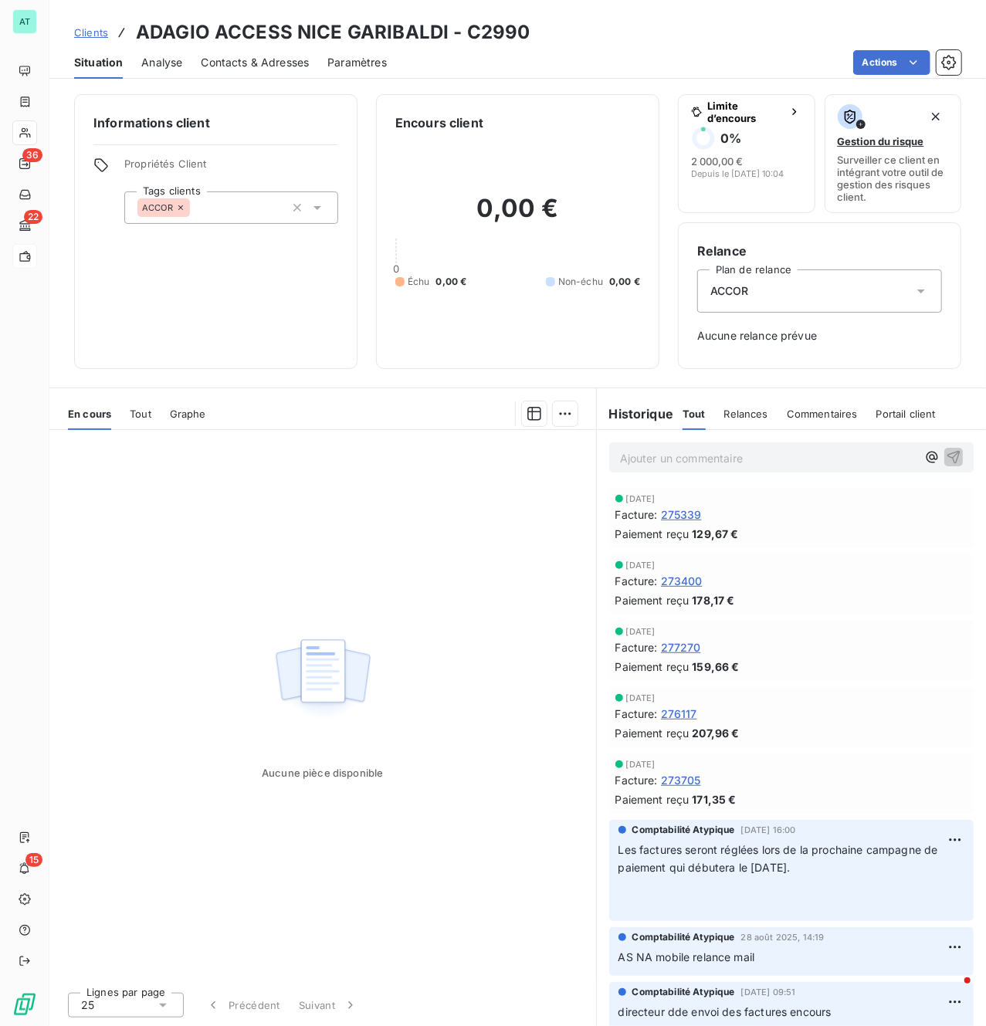
click at [358, 666] on img at bounding box center [322, 679] width 99 height 96
click at [493, 591] on div "Aucune pièce disponible" at bounding box center [322, 705] width 547 height 550
click at [483, 822] on div "Aucune pièce disponible" at bounding box center [322, 705] width 547 height 550
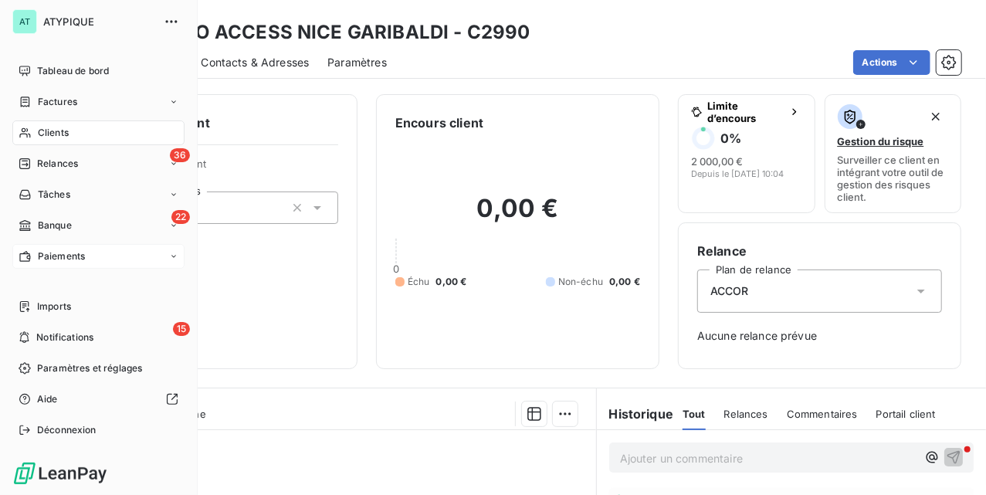
click at [45, 136] on span "Clients" at bounding box center [53, 133] width 31 height 14
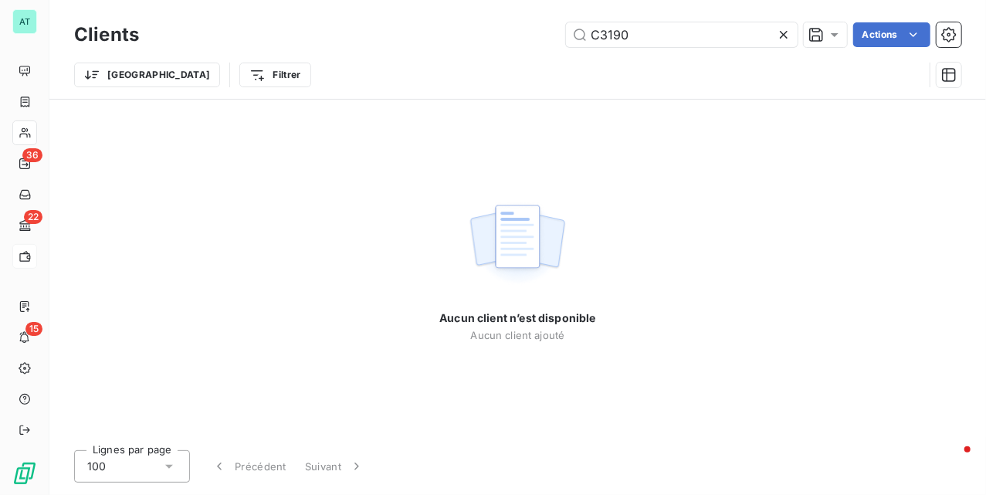
type input "C3190"
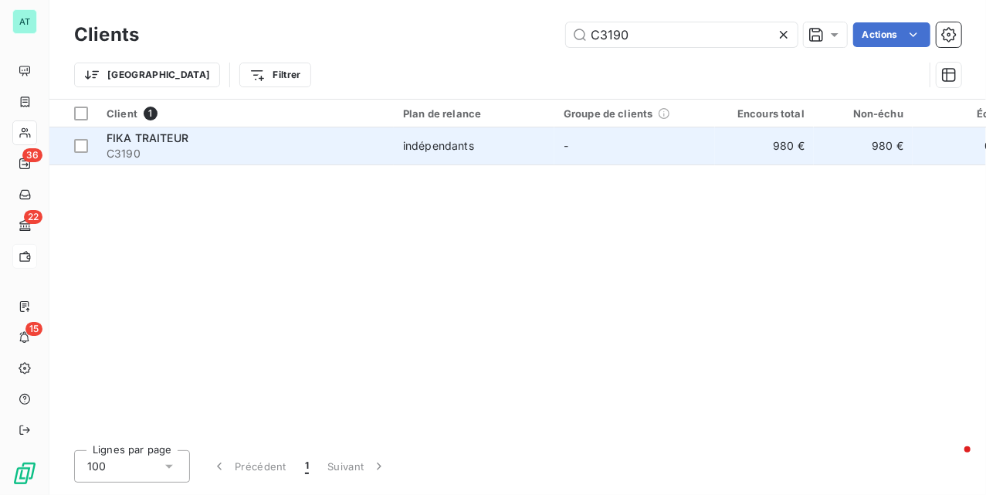
click at [273, 156] on span "C3190" at bounding box center [246, 153] width 278 height 15
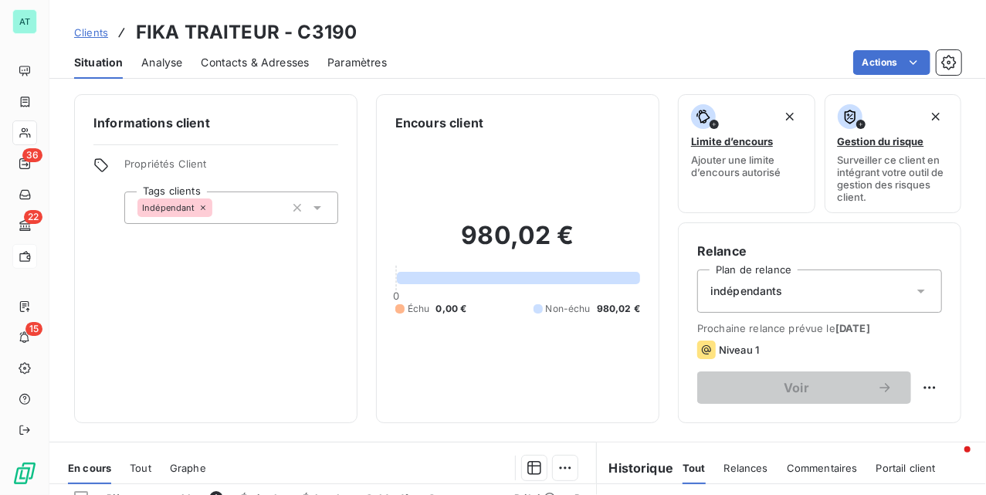
click at [505, 366] on div "980,02 € 0 Échu 0,00 € Non-échu 980,02 €" at bounding box center [517, 268] width 245 height 272
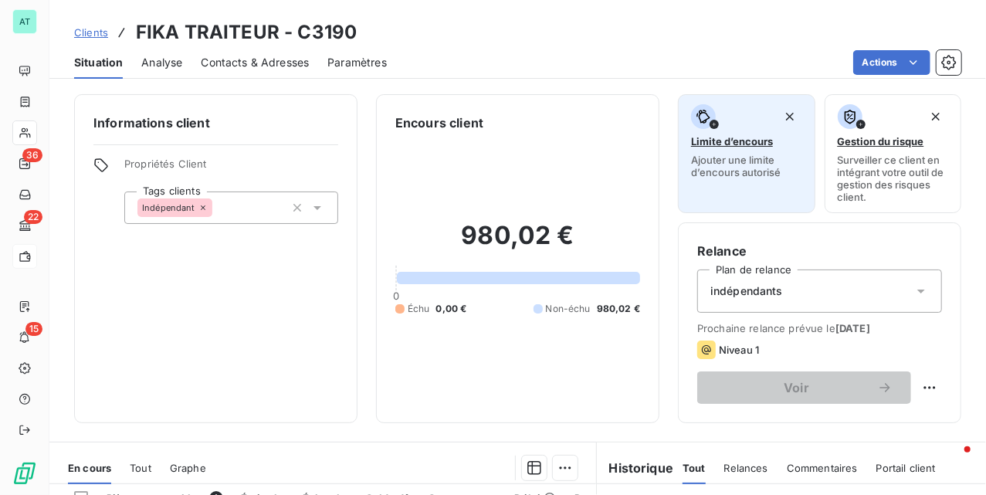
click at [740, 150] on div "Limite d’encours Ajouter une limite d’encours autorisé" at bounding box center [746, 141] width 111 height 74
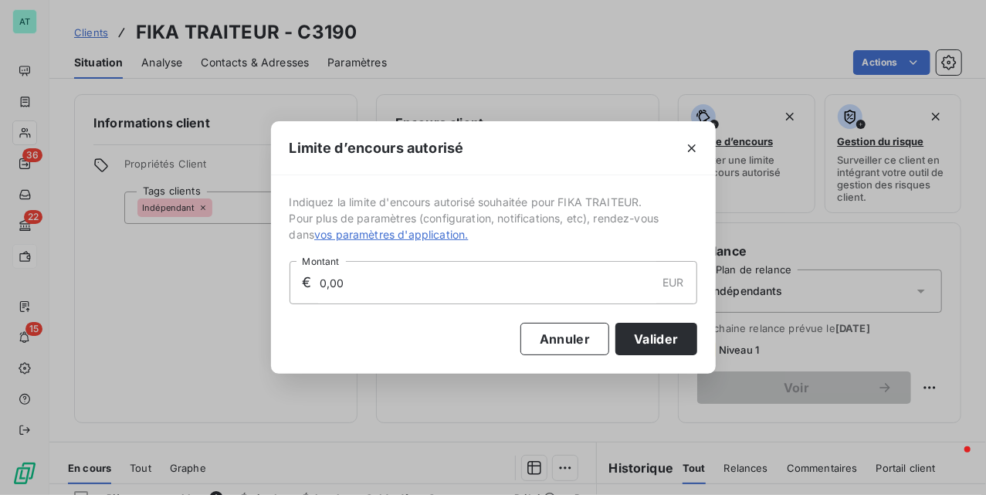
click at [395, 288] on input "0,00" at bounding box center [487, 283] width 338 height 42
drag, startPoint x: 394, startPoint y: 276, endPoint x: 121, endPoint y: 295, distance: 273.3
click at [121, 295] on div "Limite d’encours autorisé Indiquez la limite d'encours autorisé souhaitée pour …" at bounding box center [493, 247] width 986 height 495
type input "1 000,00"
click at [551, 335] on button "Annuler" at bounding box center [565, 339] width 89 height 32
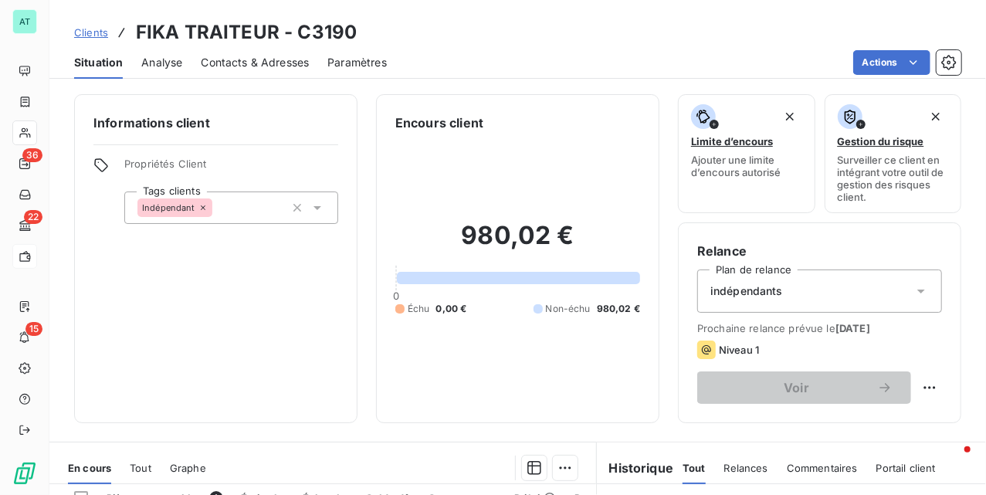
click at [286, 332] on div "Informations client Propriétés Client Tags clients Indépendant" at bounding box center [215, 258] width 283 height 329
click at [267, 347] on div "Informations client Propriétés Client Tags clients Indépendant" at bounding box center [215, 258] width 283 height 329
click at [300, 332] on div "Informations client Propriétés Client Tags clients Indépendant" at bounding box center [215, 258] width 283 height 329
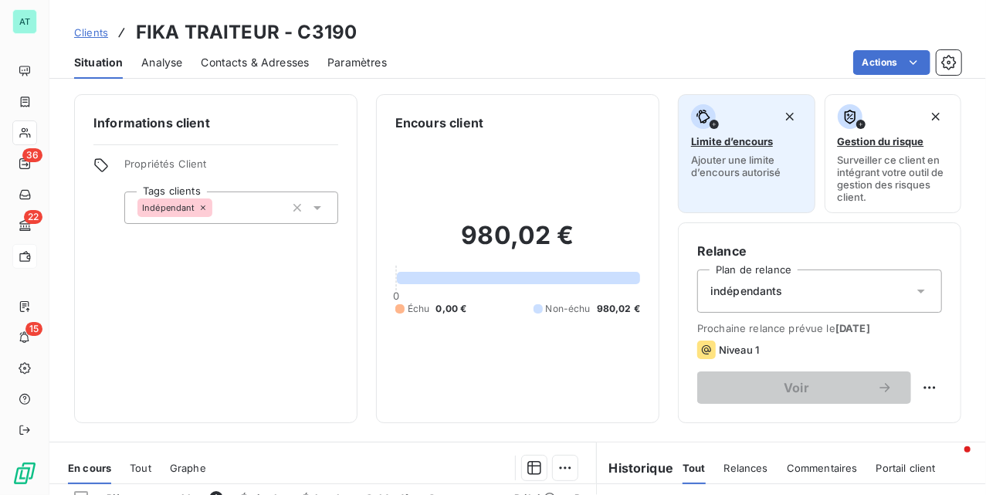
click at [712, 171] on span "Ajouter une limite d’encours autorisé" at bounding box center [746, 166] width 111 height 25
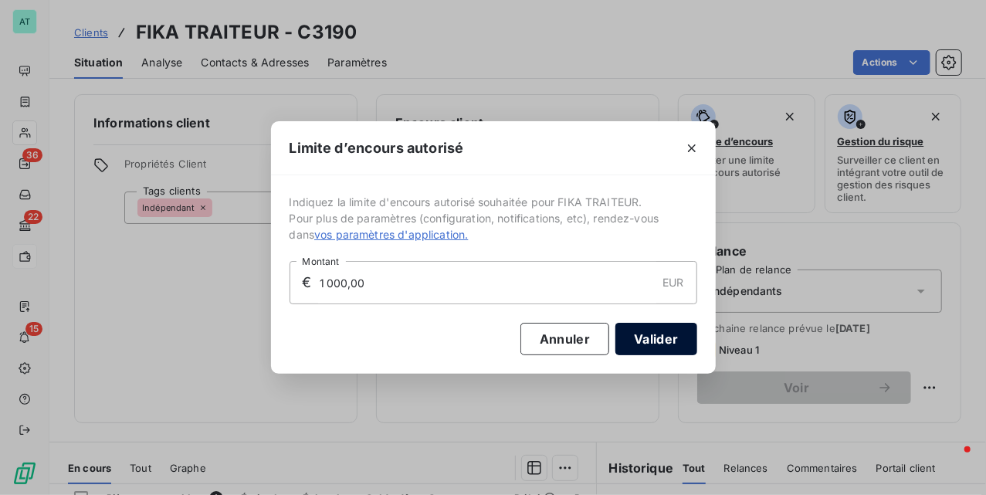
click at [670, 334] on button "Valider" at bounding box center [656, 339] width 81 height 32
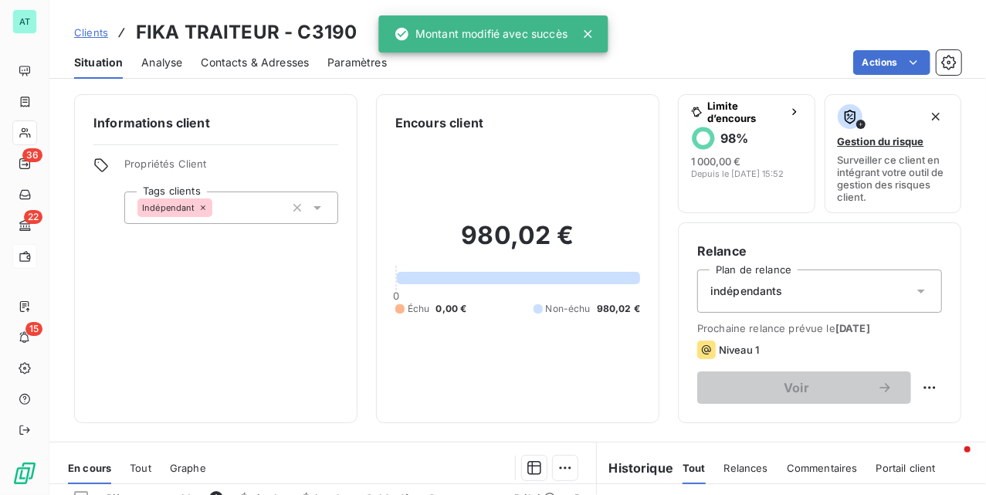
click at [376, 321] on div "Encours client 980,02 € 0 Échu 0,00 € Non-échu 980,02 €" at bounding box center [517, 258] width 283 height 329
drag, startPoint x: 208, startPoint y: 395, endPoint x: 214, endPoint y: 378, distance: 18.8
click at [207, 395] on div "Informations client Propriétés Client Tags clients Indépendant" at bounding box center [215, 258] width 283 height 329
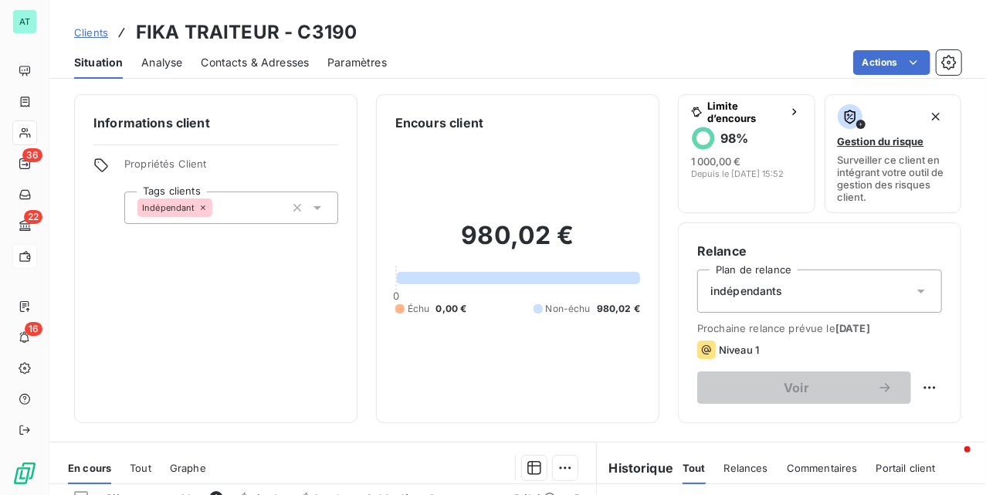
click at [211, 39] on h3 "FIKA TRAITEUR - C3190" at bounding box center [246, 33] width 221 height 28
click at [212, 39] on h3 "FIKA TRAITEUR - C3190" at bounding box center [246, 33] width 221 height 28
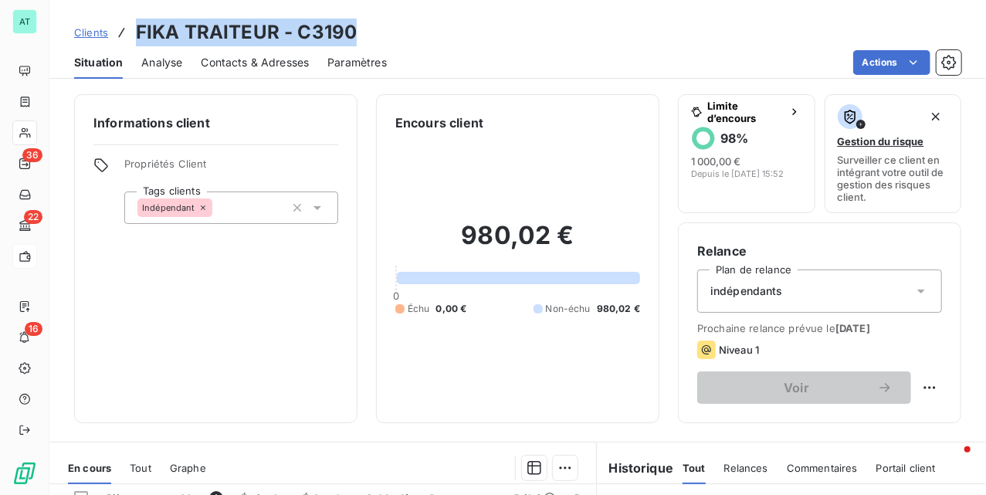
click at [212, 39] on h3 "FIKA TRAITEUR - C3190" at bounding box center [246, 33] width 221 height 28
copy h3 "FIKA TRAITEUR - C3190"
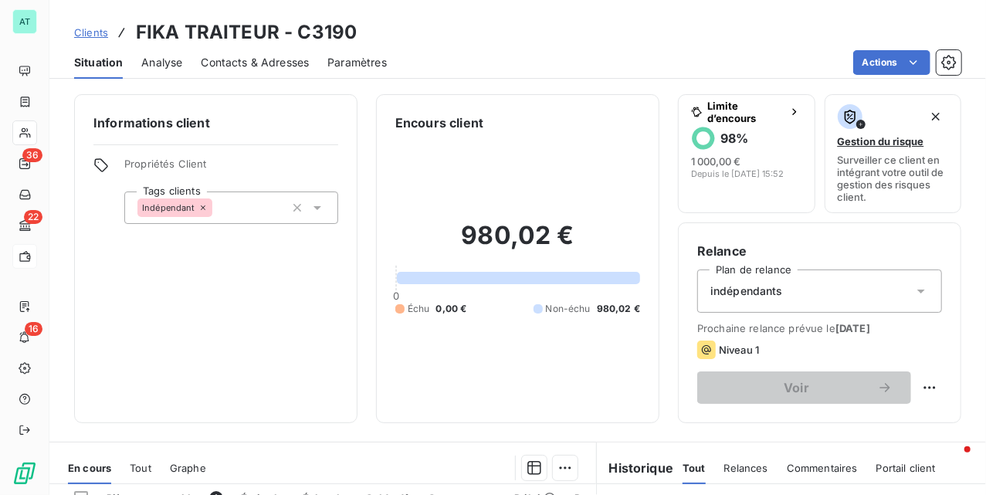
click at [282, 310] on div "Informations client Propriétés Client Tags clients Indépendant" at bounding box center [215, 258] width 283 height 329
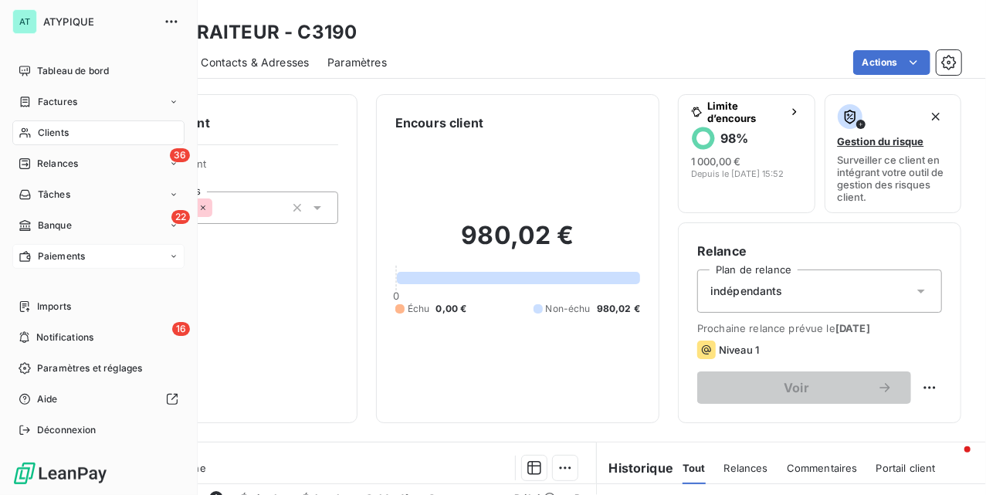
drag, startPoint x: 31, startPoint y: 131, endPoint x: 145, endPoint y: 131, distance: 114.3
click at [32, 130] on div "Clients" at bounding box center [98, 132] width 172 height 25
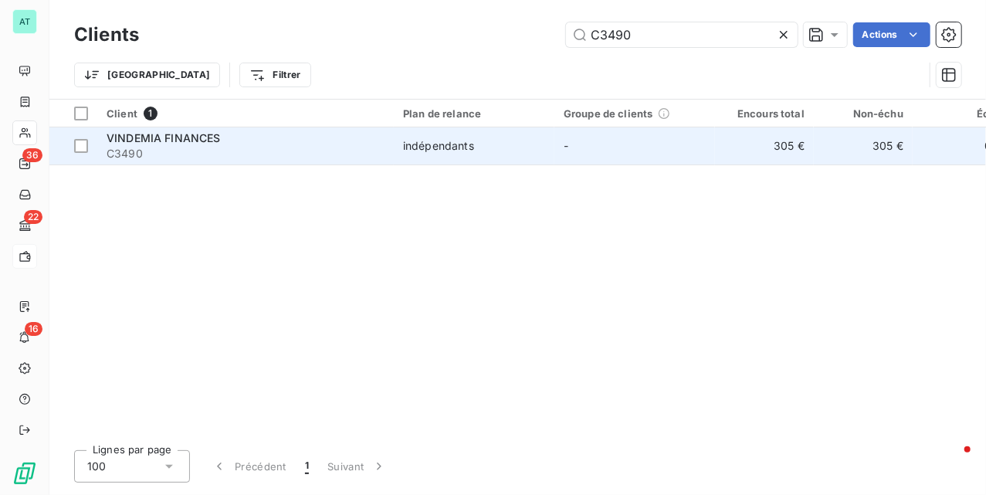
type input "C3490"
click at [214, 149] on span "C3490" at bounding box center [246, 153] width 278 height 15
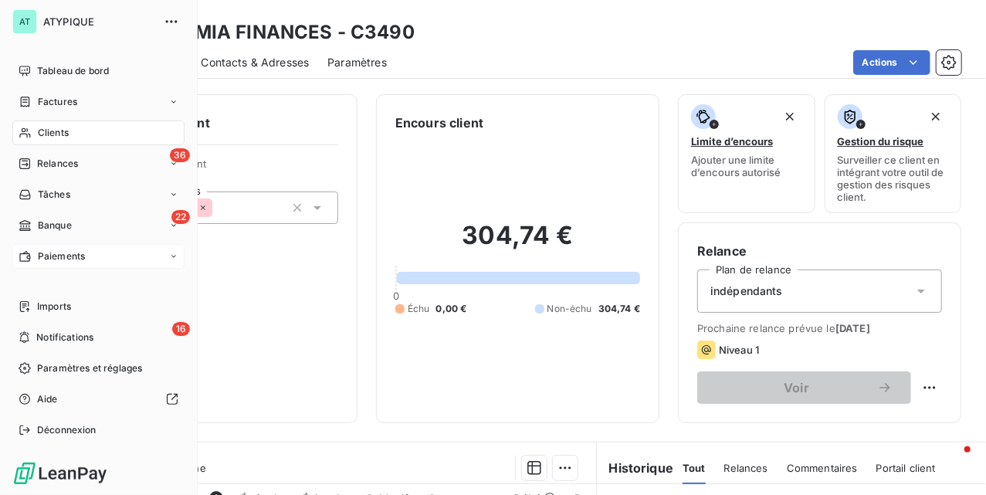
click at [43, 124] on div "Clients" at bounding box center [98, 132] width 172 height 25
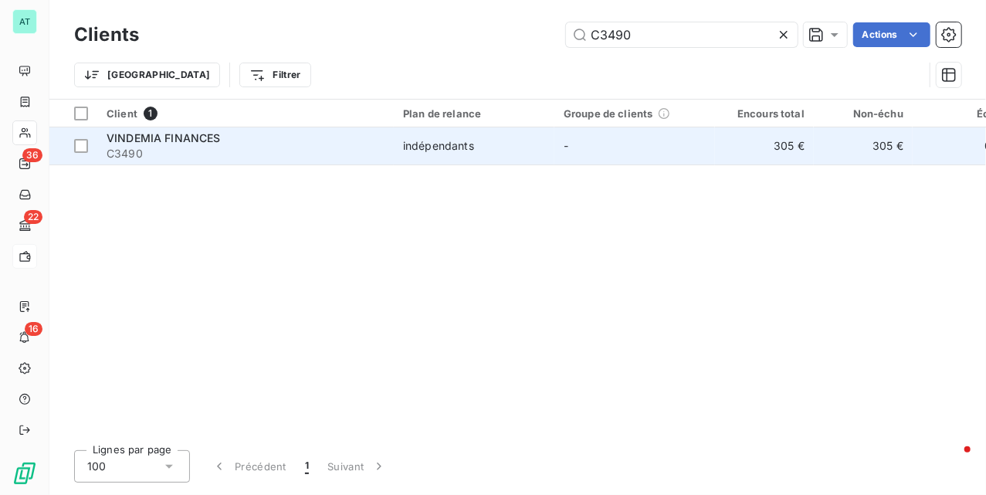
drag, startPoint x: 181, startPoint y: 151, endPoint x: 193, endPoint y: 151, distance: 12.4
click at [183, 152] on span "C3490" at bounding box center [246, 153] width 278 height 15
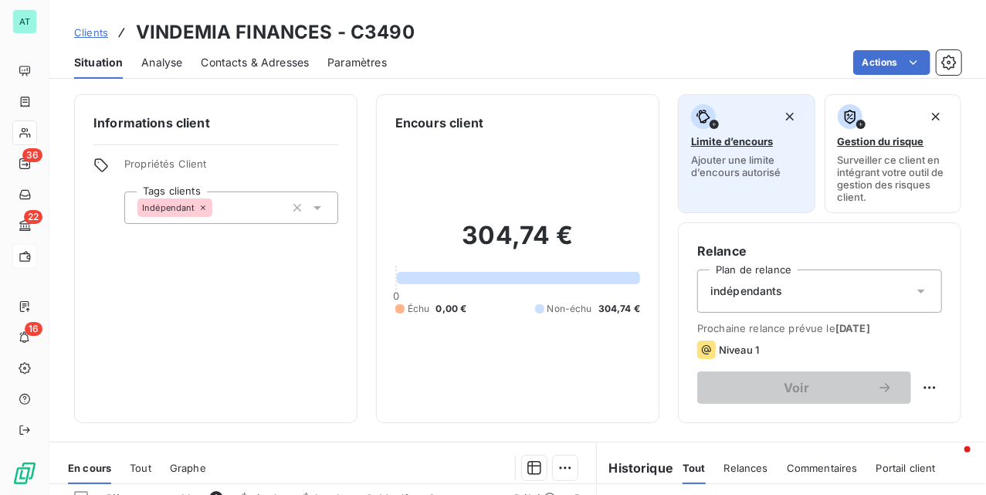
click at [703, 152] on div "Limite d’encours Ajouter une limite d’encours autorisé" at bounding box center [746, 141] width 111 height 74
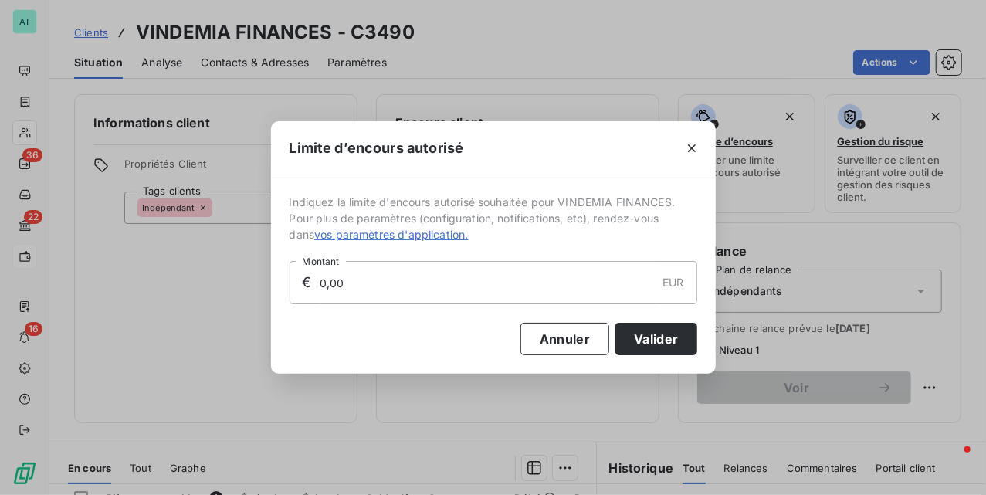
click at [497, 291] on input "0,00" at bounding box center [487, 283] width 338 height 42
type input "1 000,00"
click at [658, 335] on button "Valider" at bounding box center [656, 339] width 81 height 32
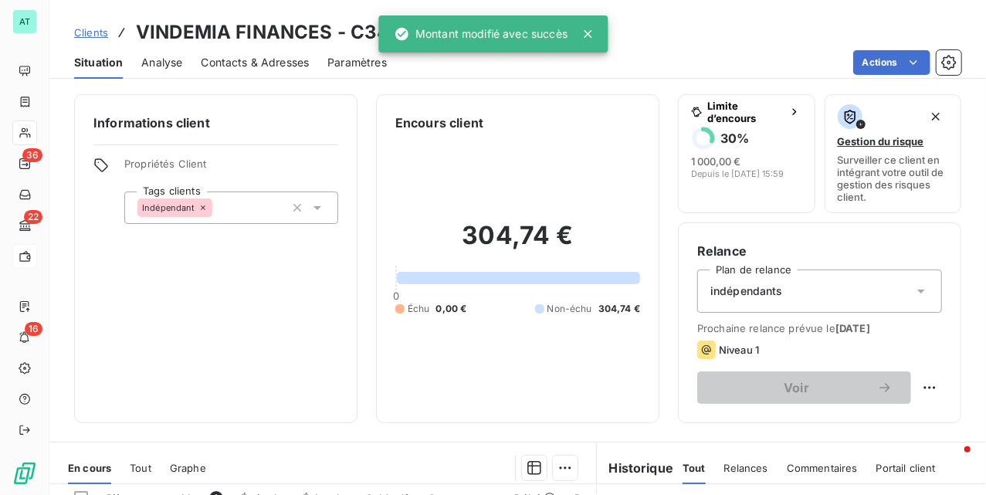
click at [294, 357] on div "Informations client Propriétés Client Tags clients Indépendant" at bounding box center [215, 258] width 283 height 329
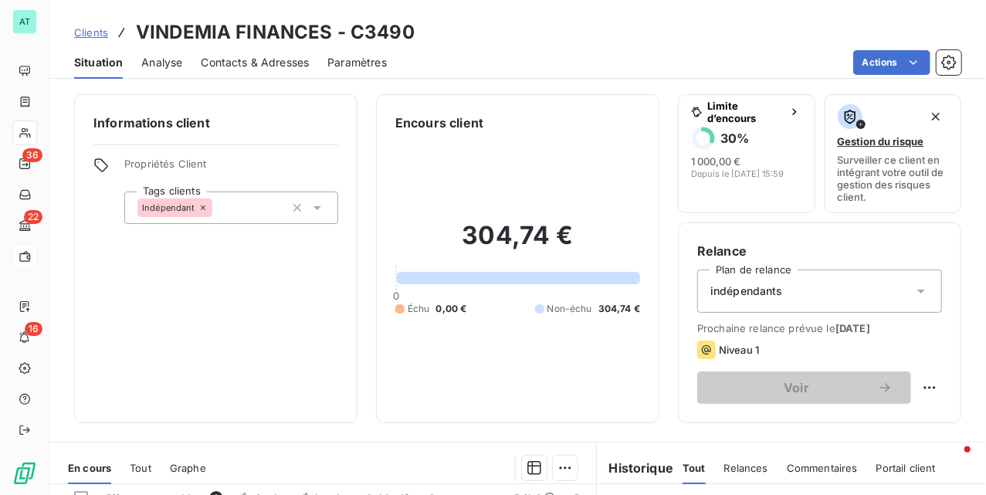
click at [195, 22] on h3 "VINDEMIA FINANCES - C3490" at bounding box center [275, 33] width 279 height 28
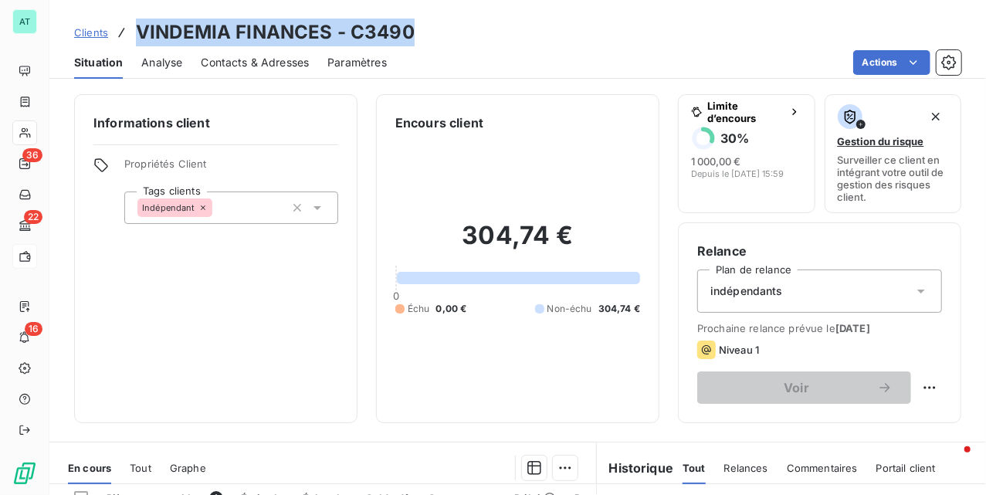
click at [195, 22] on h3 "VINDEMIA FINANCES - C3490" at bounding box center [275, 33] width 279 height 28
copy h3 "VINDEMIA FINANCES - C3490"
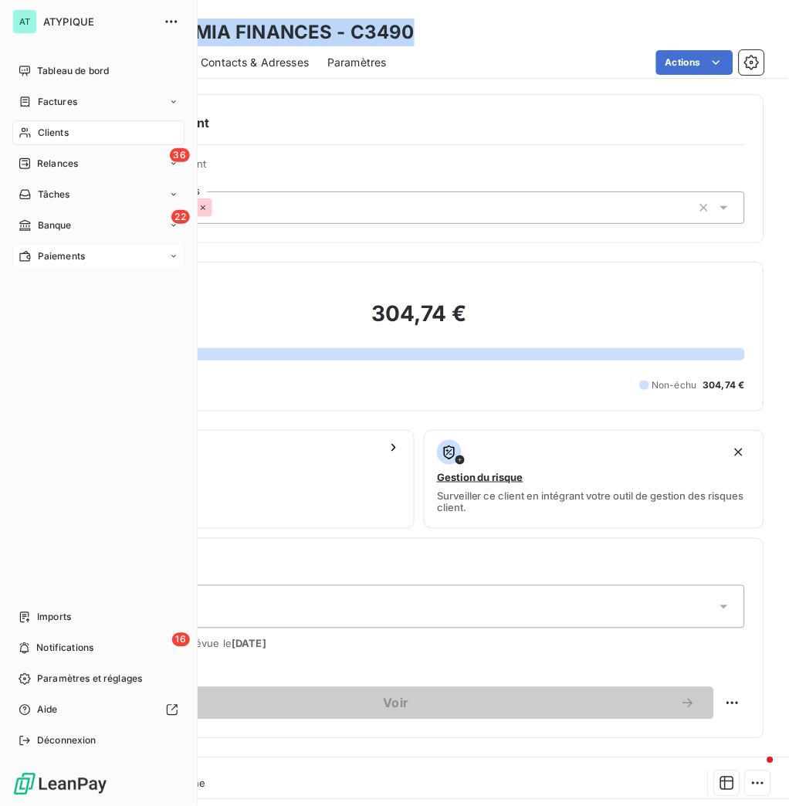
click at [44, 86] on nav "Tableau de bord Factures Clients 36 Relances Tâches 22 Banque Paiements" at bounding box center [98, 164] width 172 height 210
click at [42, 106] on span "Factures" at bounding box center [57, 102] width 39 height 14
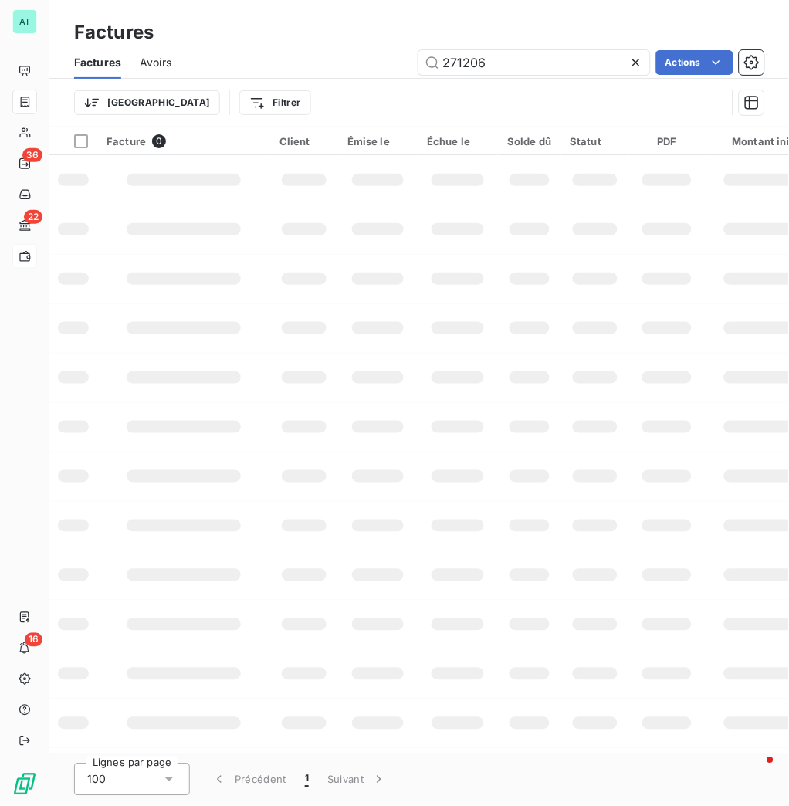
click at [378, 291] on td at bounding box center [378, 278] width 80 height 49
click at [310, 68] on div "271206 Actions" at bounding box center [477, 62] width 575 height 25
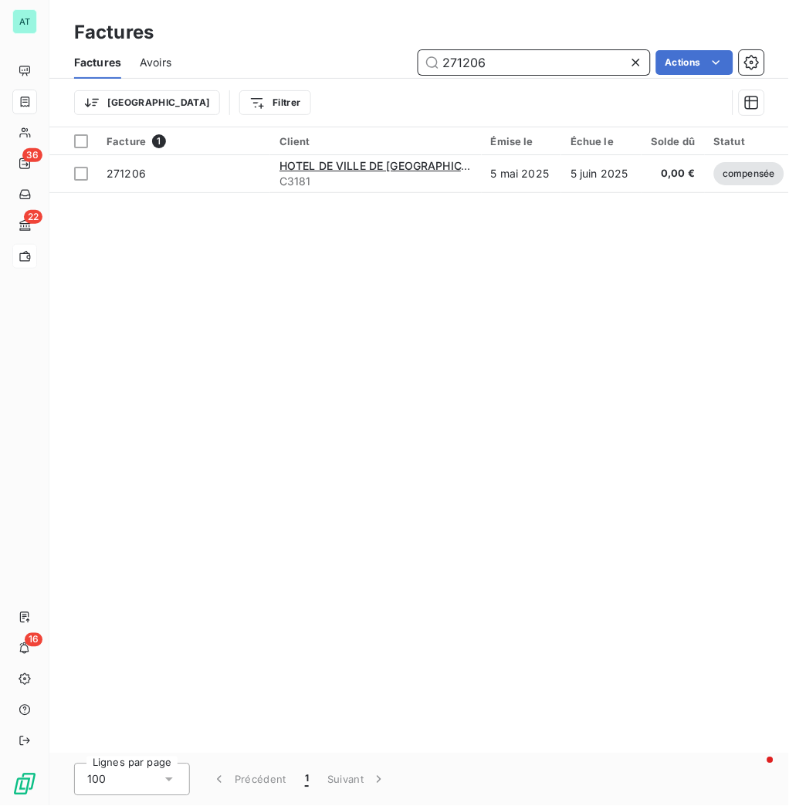
click at [564, 66] on input "271206" at bounding box center [535, 62] width 232 height 25
click at [443, 297] on div "Facture 1 Client Émise le Échue le Solde dû Statut PDF Montant initial Délai Re…" at bounding box center [419, 440] width 740 height 626
click at [495, 456] on div "Facture 1 Client Émise le Échue le Solde dû Statut PDF Montant initial Délai Re…" at bounding box center [419, 440] width 740 height 626
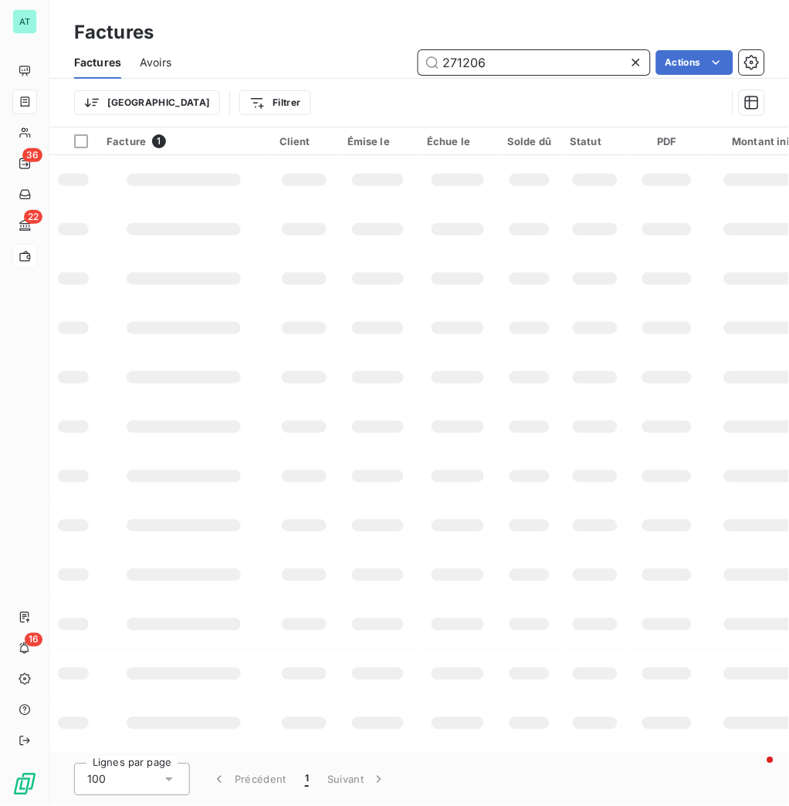
click at [496, 71] on input "271206" at bounding box center [535, 62] width 232 height 25
paste input "4563"
type input "274563"
click at [351, 370] on td at bounding box center [378, 377] width 80 height 49
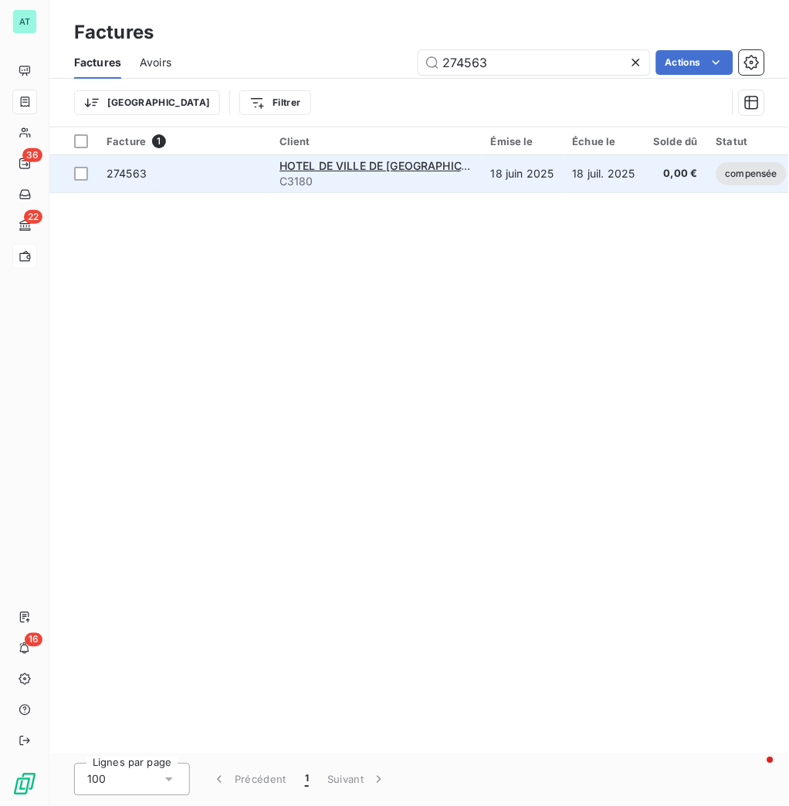
click at [137, 178] on span "274563" at bounding box center [127, 173] width 40 height 13
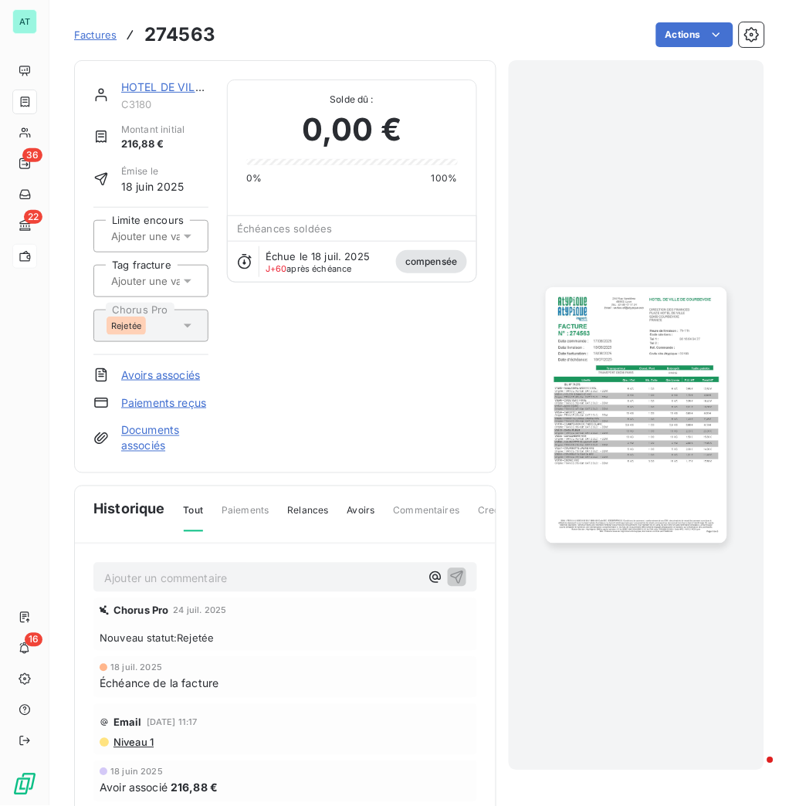
click at [138, 141] on span "216,88 €" at bounding box center [152, 144] width 63 height 15
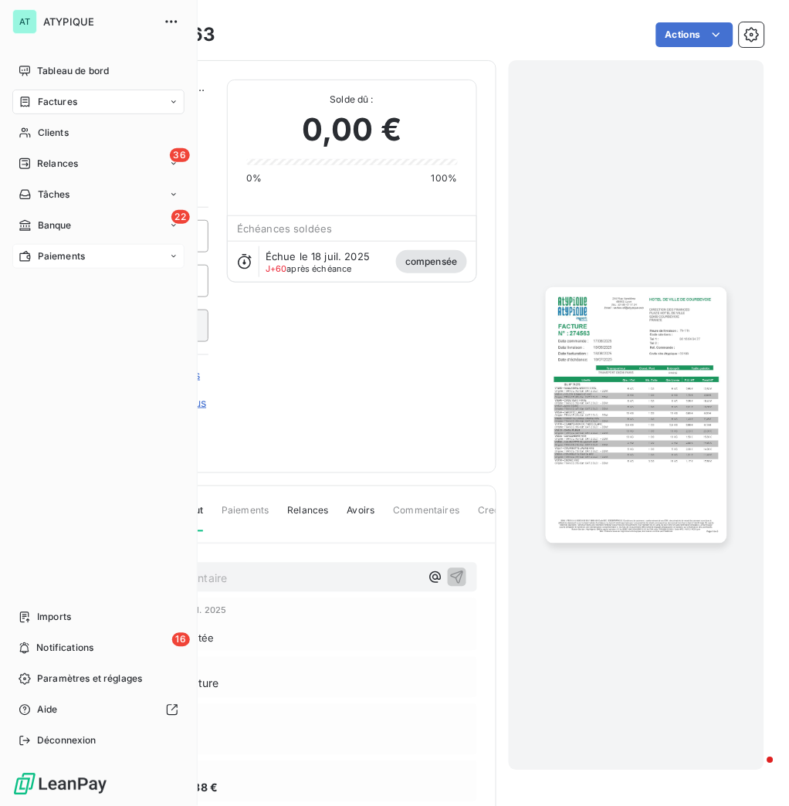
click at [57, 104] on span "Factures" at bounding box center [57, 102] width 39 height 14
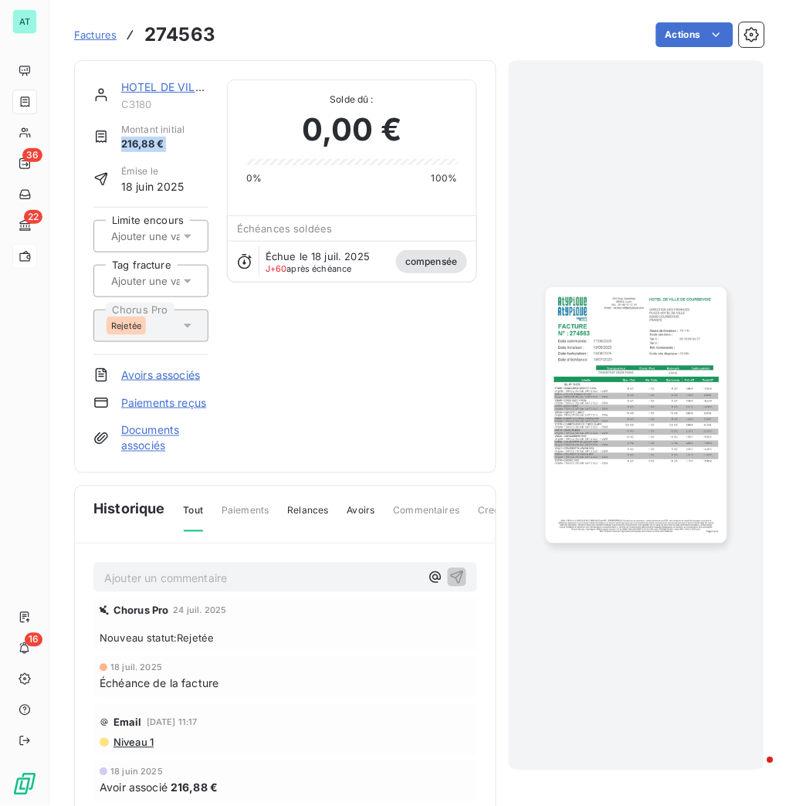
click at [108, 40] on span "Factures" at bounding box center [95, 35] width 42 height 12
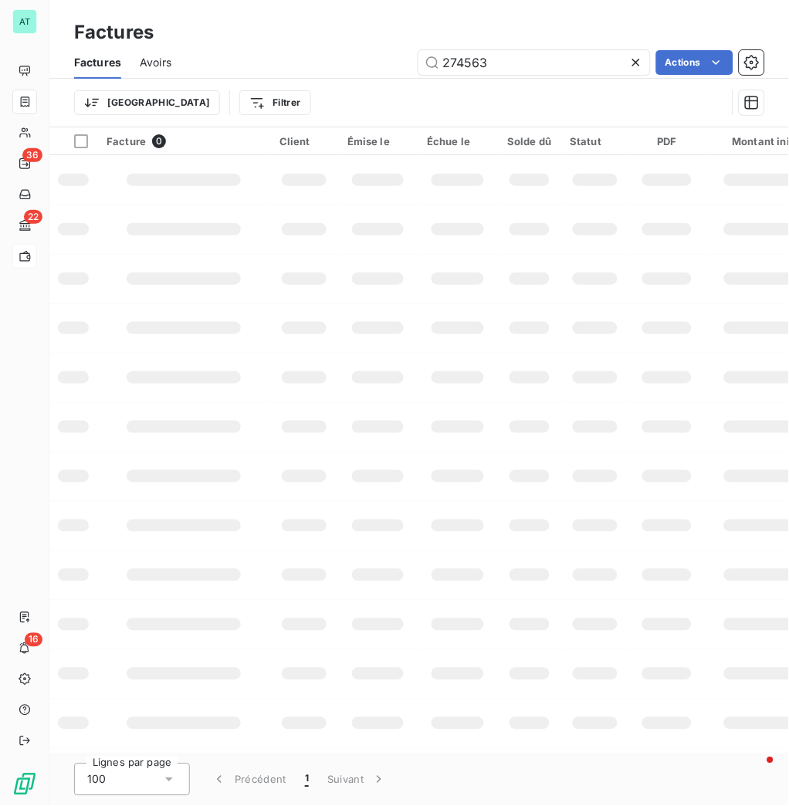
click at [122, 63] on div "Factures Avoirs 274563 Actions" at bounding box center [419, 62] width 740 height 32
drag, startPoint x: 175, startPoint y: 56, endPoint x: 158, endPoint y: 57, distance: 17.0
click at [173, 56] on div "Factures Avoirs 274563 Actions" at bounding box center [419, 62] width 740 height 32
drag, startPoint x: 158, startPoint y: 57, endPoint x: 447, endPoint y: 46, distance: 289.8
click at [158, 59] on span "Avoirs" at bounding box center [156, 62] width 32 height 15
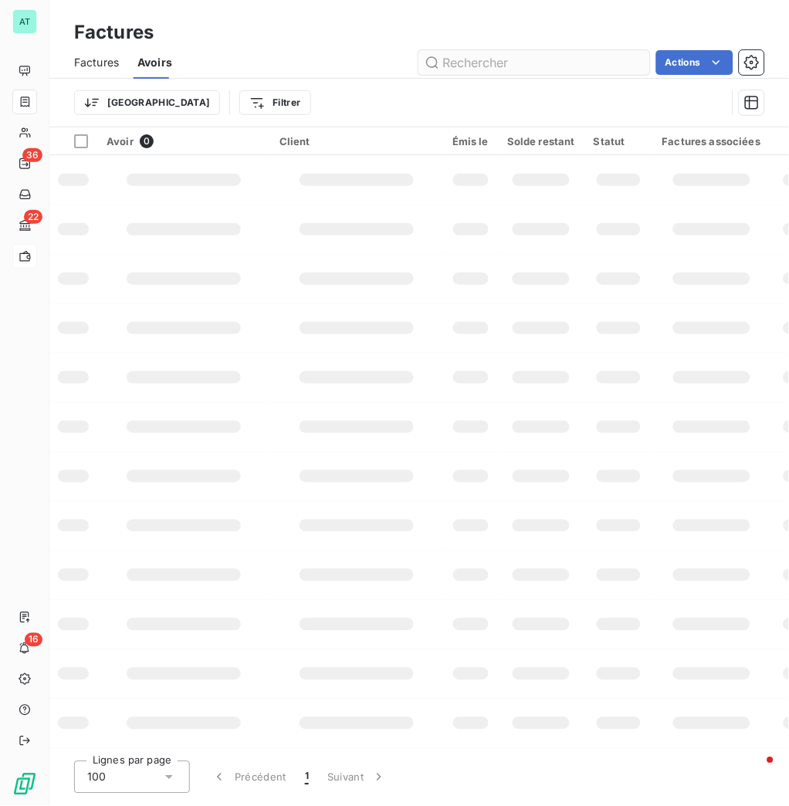
click at [534, 73] on input "text" at bounding box center [535, 62] width 232 height 25
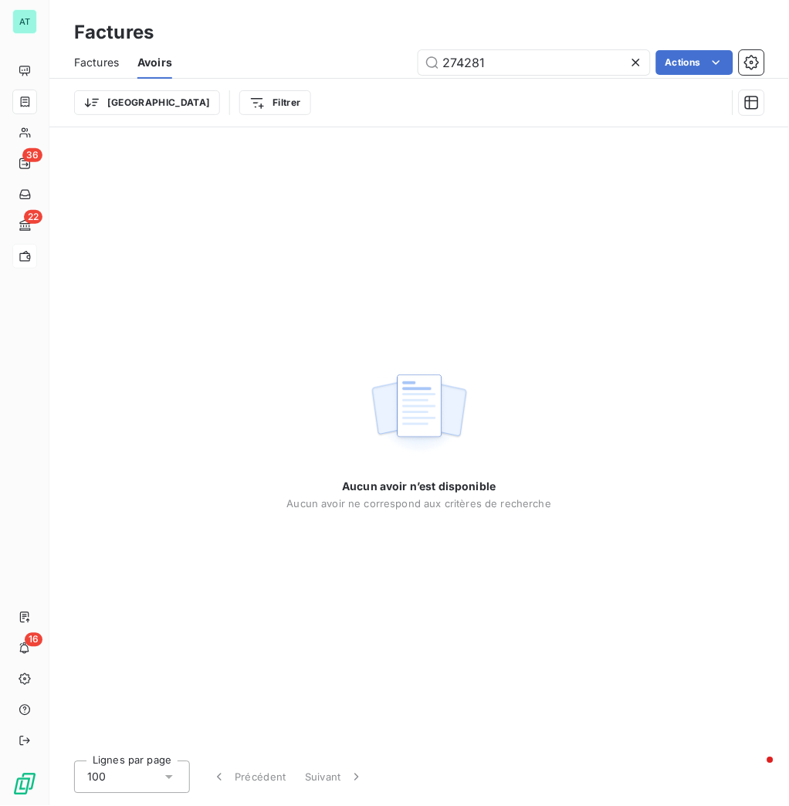
type input "274281"
click at [409, 265] on div "Aucun avoir n’est disponible Aucun avoir ne correspond aux critères de recherche" at bounding box center [419, 438] width 740 height 622
click at [534, 50] on input "274281" at bounding box center [535, 62] width 232 height 25
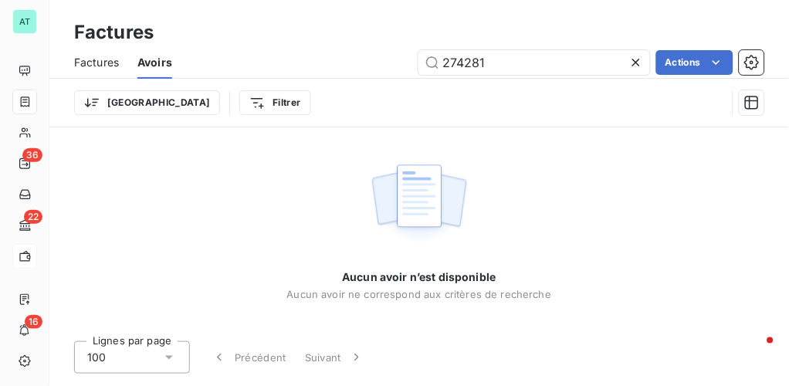
click at [157, 148] on div "Aucun avoir n’est disponible Aucun avoir ne correspond aux critères de recherche" at bounding box center [419, 228] width 740 height 202
click at [181, 169] on div "Aucun avoir n’est disponible Aucun avoir ne correspond aux critères de recherche" at bounding box center [419, 228] width 740 height 202
click at [415, 204] on img at bounding box center [419, 204] width 99 height 96
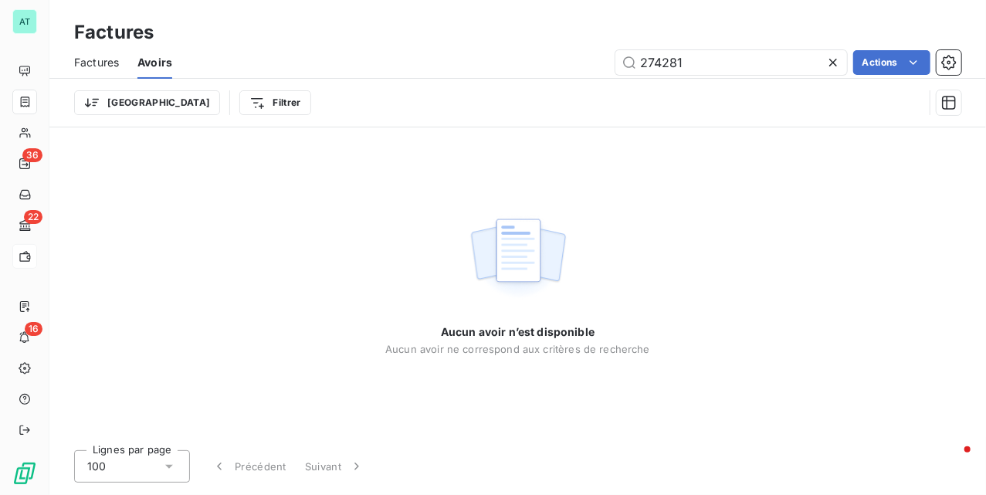
click at [266, 276] on div "Aucun avoir n’est disponible Aucun avoir ne correspond aux critères de recherche" at bounding box center [517, 282] width 937 height 310
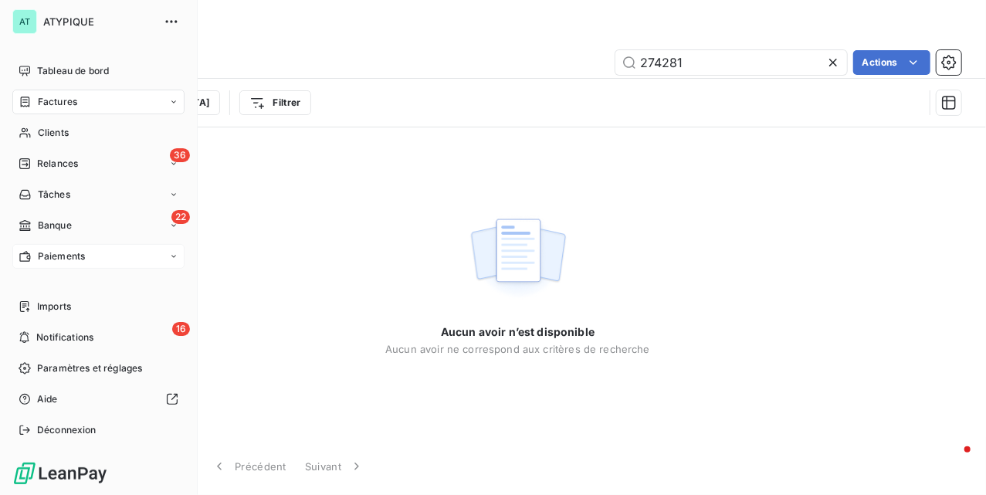
click at [66, 103] on span "Factures" at bounding box center [57, 102] width 39 height 14
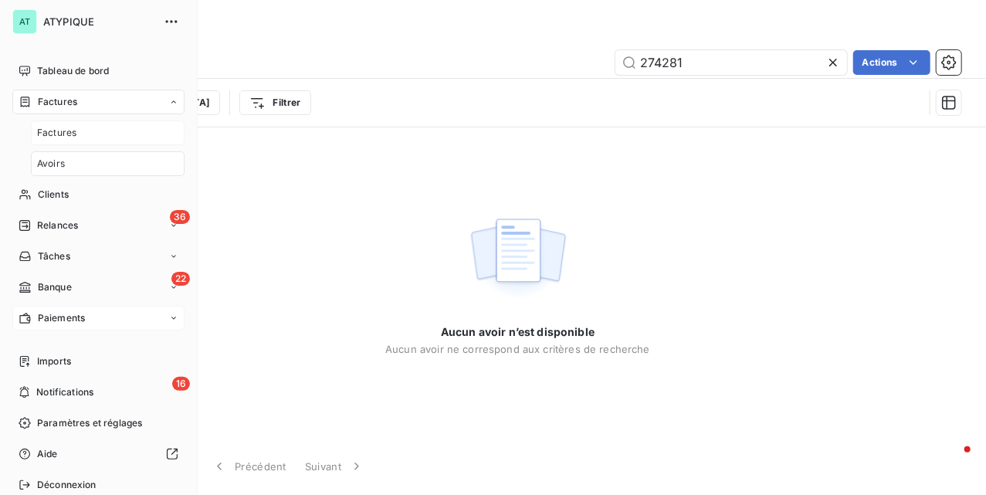
click at [62, 136] on span "Factures" at bounding box center [56, 133] width 39 height 14
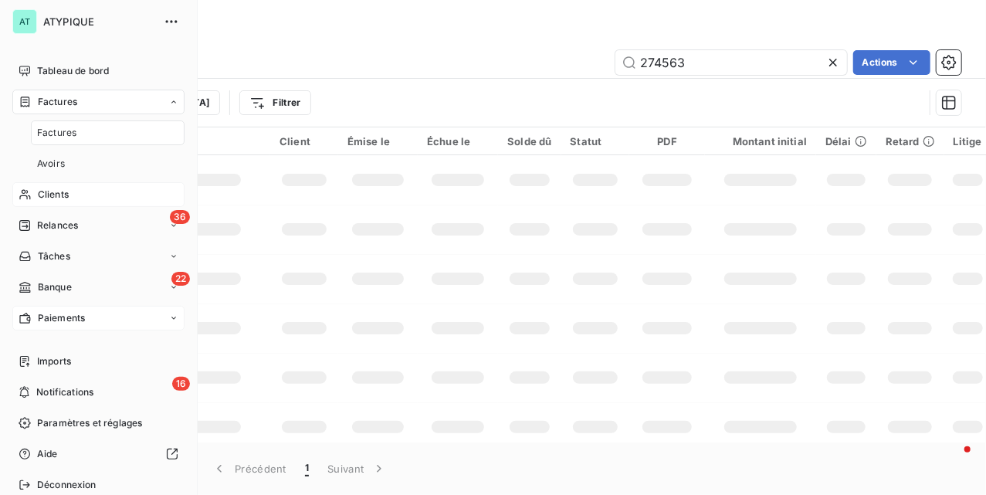
click at [63, 183] on div "Clients" at bounding box center [98, 194] width 172 height 25
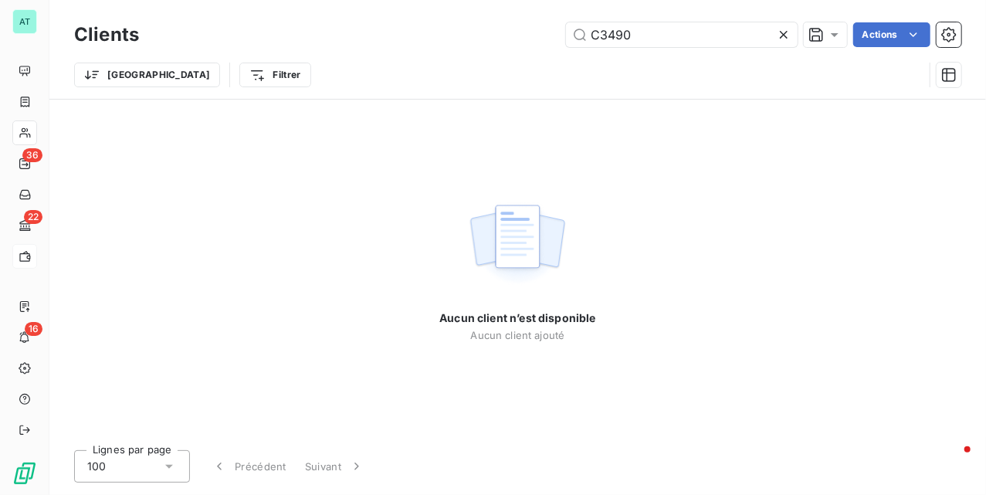
type input "C3490"
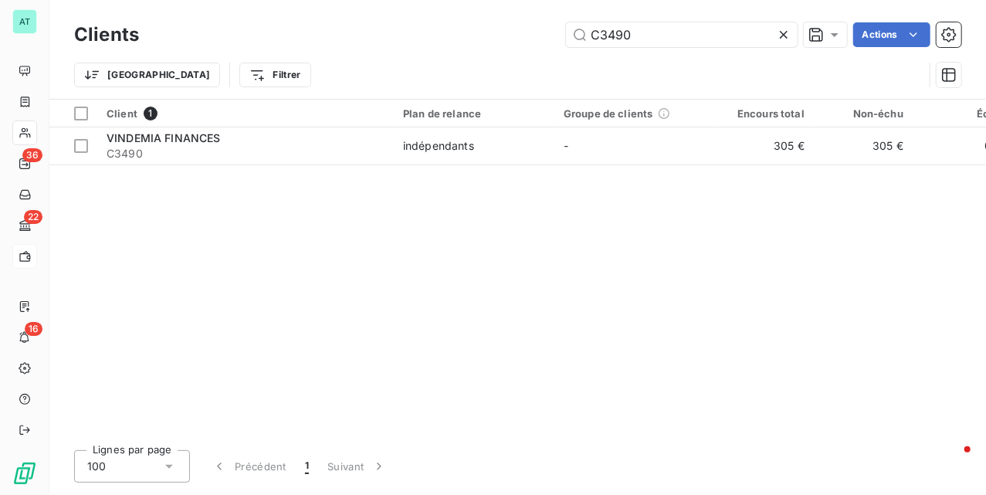
drag, startPoint x: 572, startPoint y: 337, endPoint x: 514, endPoint y: 324, distance: 59.4
click at [551, 335] on div "Client 1 Plan de relance Groupe de clients Encours total Non-échu Échu Limite d…" at bounding box center [517, 269] width 937 height 338
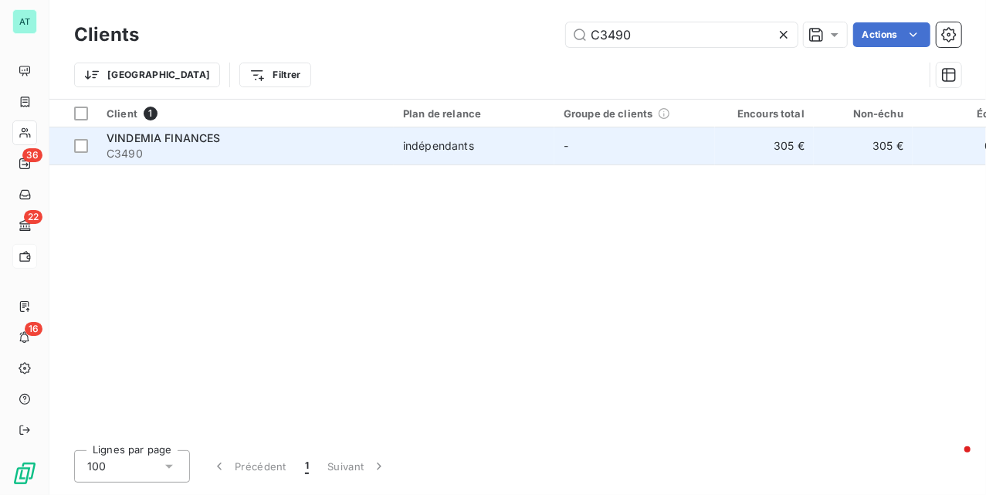
click at [186, 155] on span "C3490" at bounding box center [246, 153] width 278 height 15
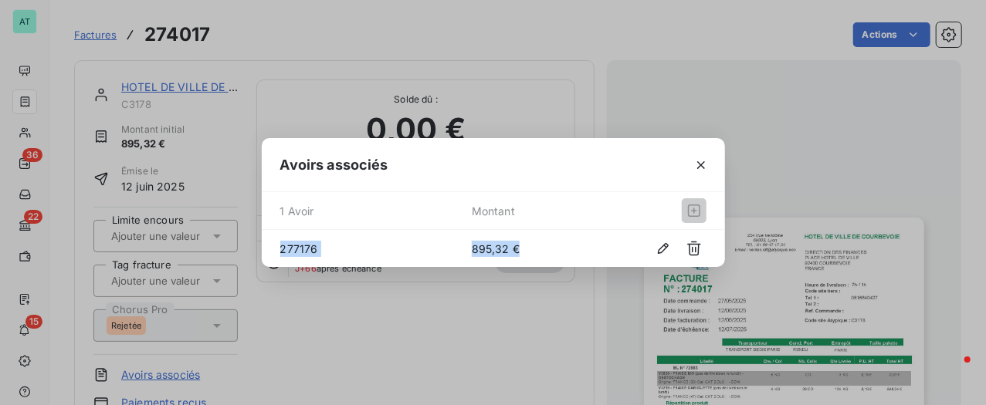
click at [443, 247] on span "277176" at bounding box center [376, 249] width 192 height 16
click at [694, 161] on icon "button" at bounding box center [701, 165] width 15 height 15
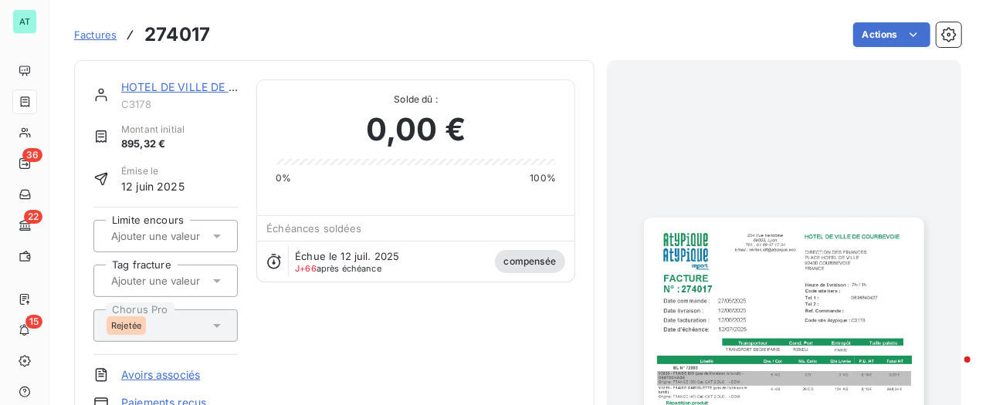
drag, startPoint x: 432, startPoint y: 343, endPoint x: 415, endPoint y: 331, distance: 21.0
click at [432, 343] on div "HOTEL DE VILLE DE COURBEVOIE C3178 Montant initial 895,32 € Émise le 12 juin 20…" at bounding box center [334, 259] width 482 height 359
